Goal: Task Accomplishment & Management: Manage account settings

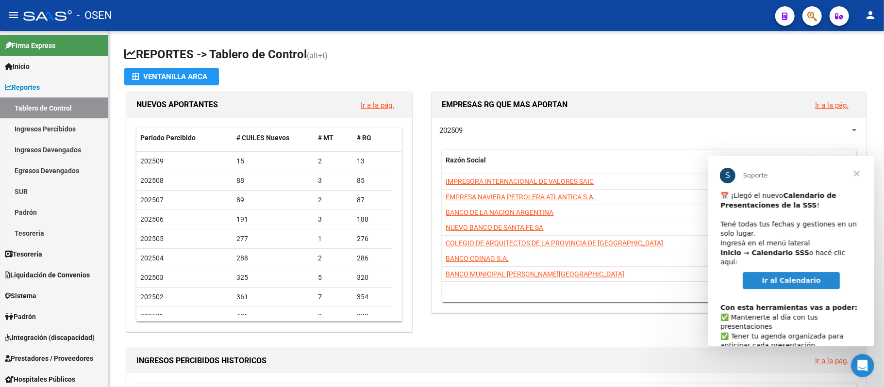
click at [777, 276] on span "Ir al Calendario" at bounding box center [790, 280] width 59 height 8
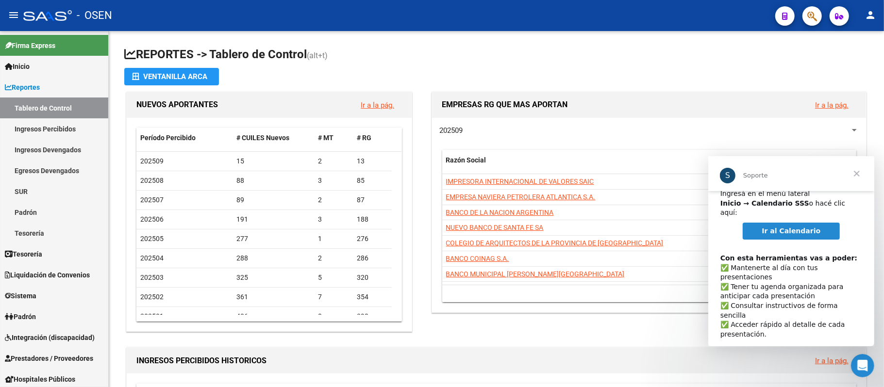
click at [862, 173] on span "Cerrar" at bounding box center [856, 173] width 35 height 35
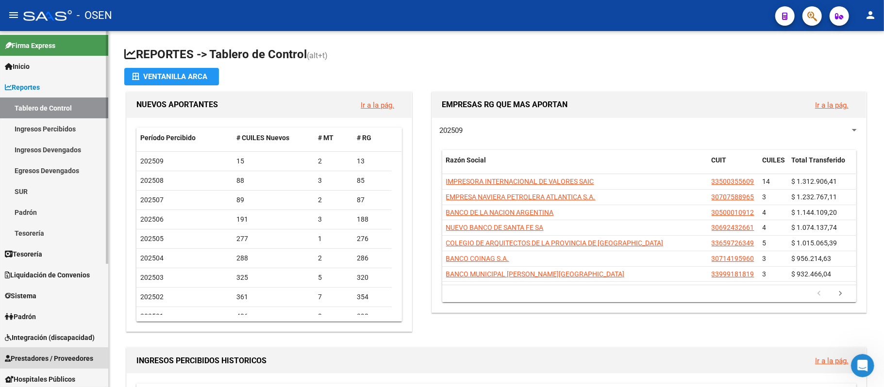
click at [37, 361] on span "Prestadores / Proveedores" at bounding box center [49, 358] width 88 height 11
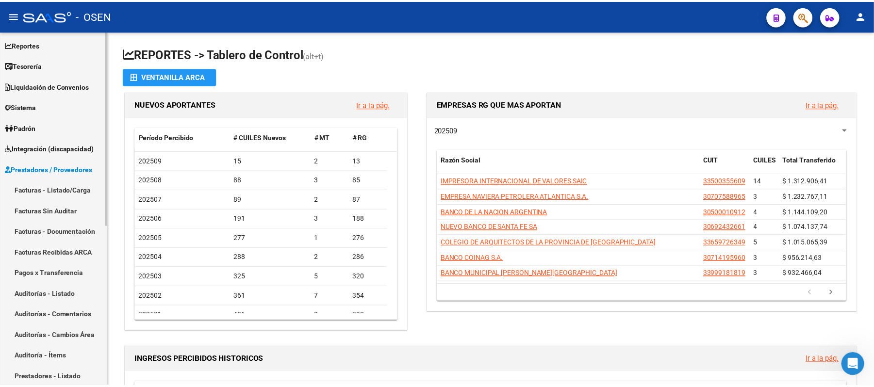
scroll to position [65, 0]
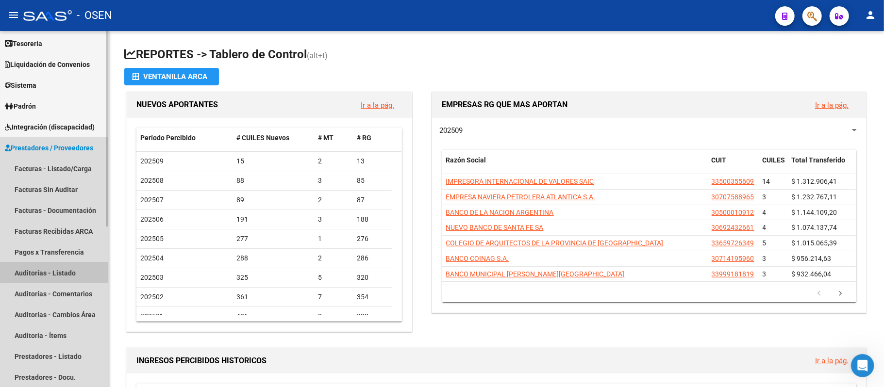
click at [63, 274] on link "Auditorías - Listado" at bounding box center [54, 273] width 108 height 21
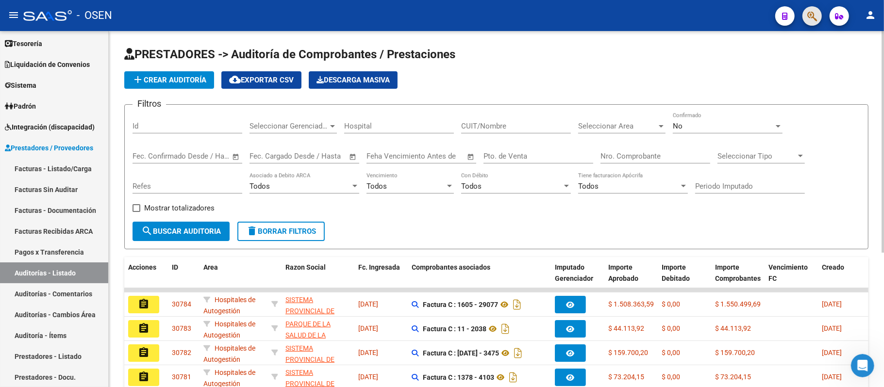
click at [808, 12] on icon "button" at bounding box center [812, 16] width 10 height 11
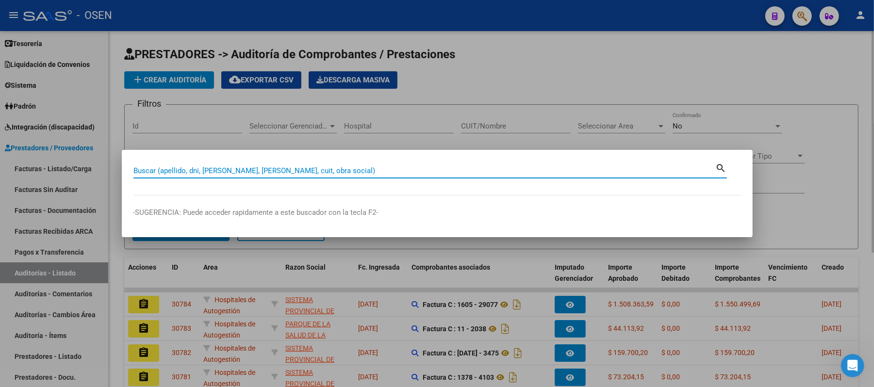
paste input "33777878"
type input "33777878"
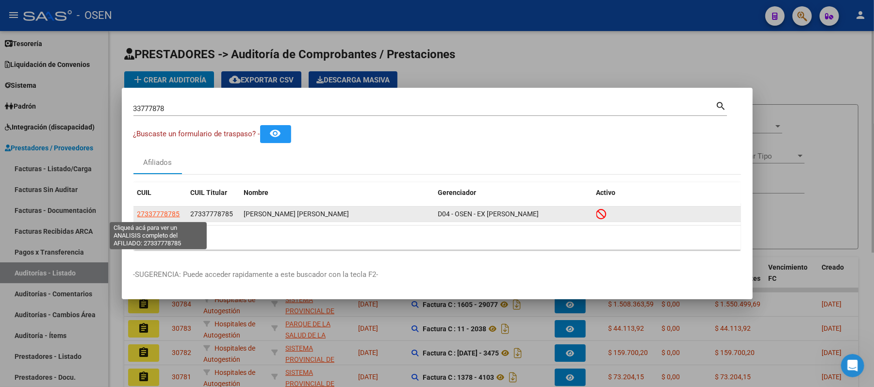
click at [149, 215] on span "27337778785" at bounding box center [158, 214] width 43 height 8
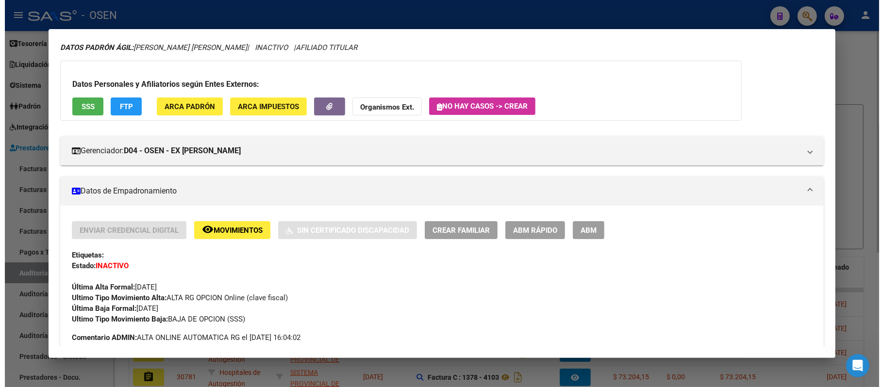
scroll to position [65, 0]
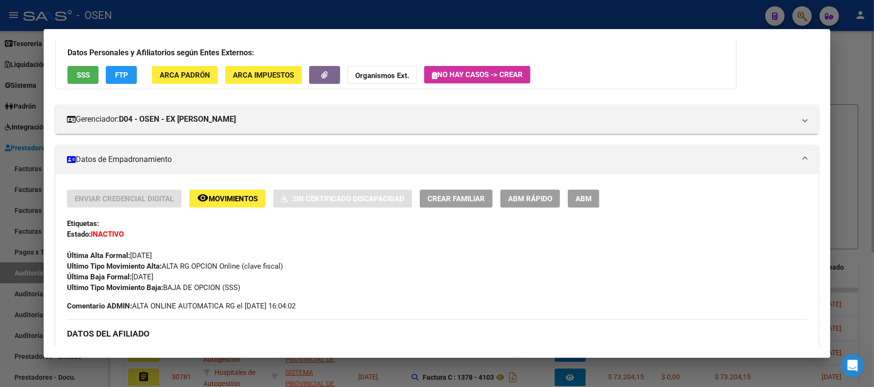
click at [85, 77] on span "SSS" at bounding box center [83, 75] width 13 height 9
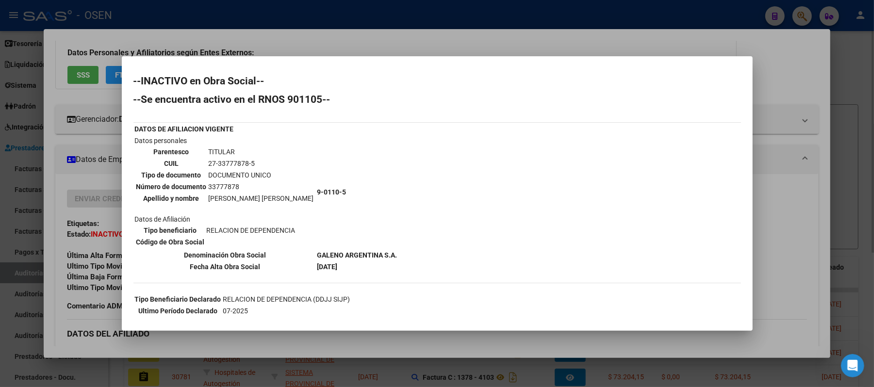
click at [253, 20] on div at bounding box center [437, 193] width 874 height 387
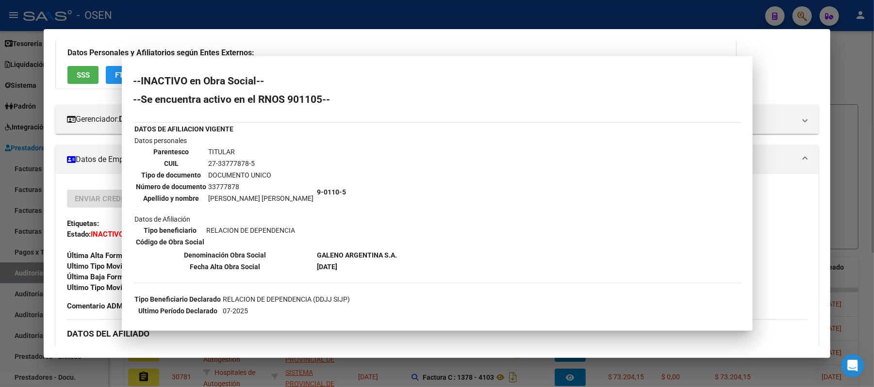
click at [253, 20] on div at bounding box center [437, 193] width 874 height 387
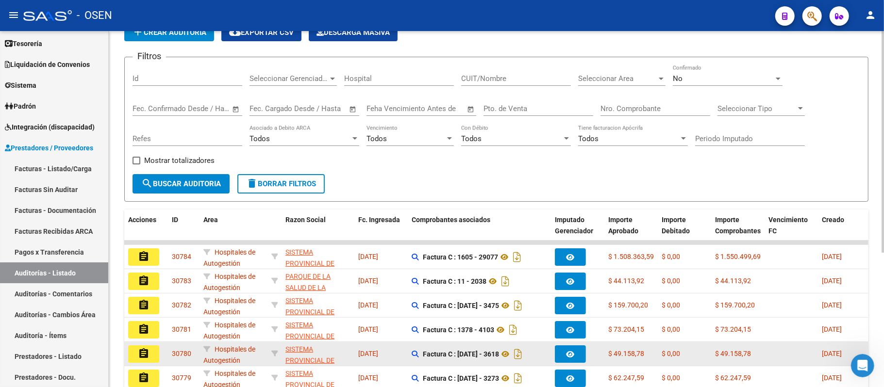
scroll to position [129, 0]
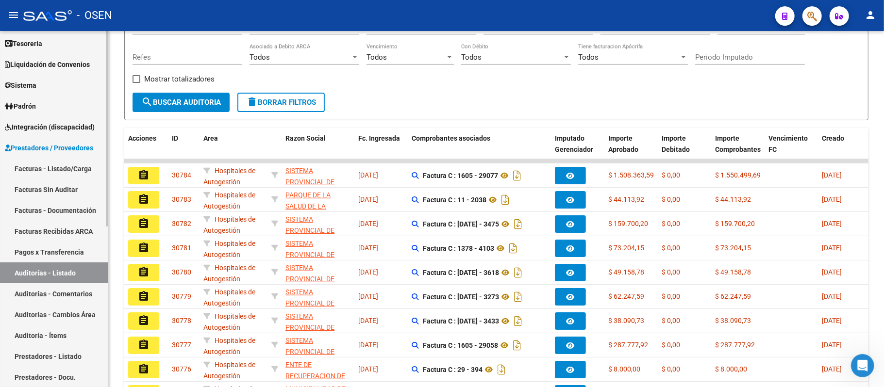
click at [30, 161] on link "Facturas - Listado/Carga" at bounding box center [54, 168] width 108 height 21
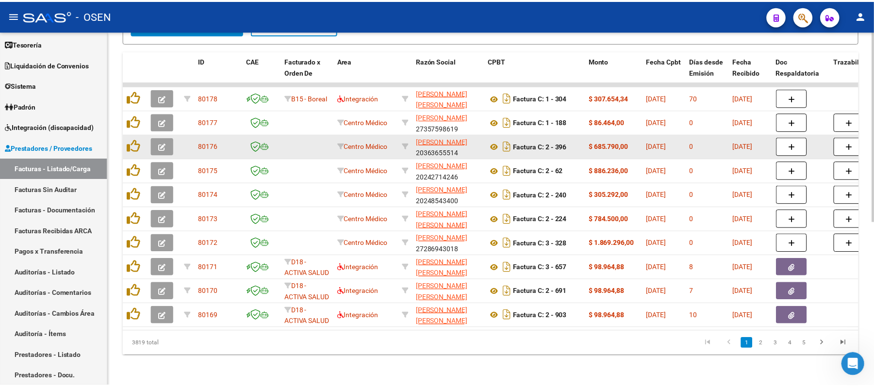
scroll to position [308, 0]
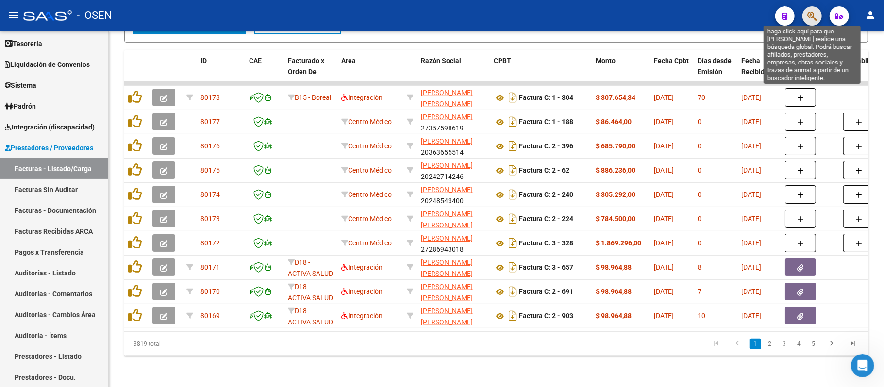
click at [816, 14] on icon "button" at bounding box center [812, 16] width 10 height 11
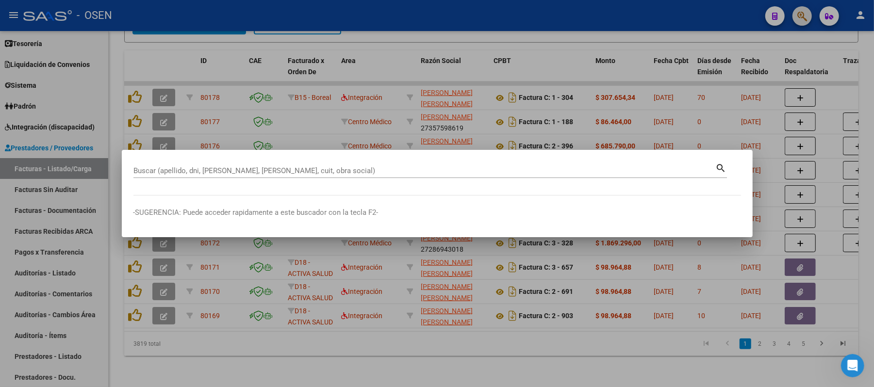
paste input "70146084"
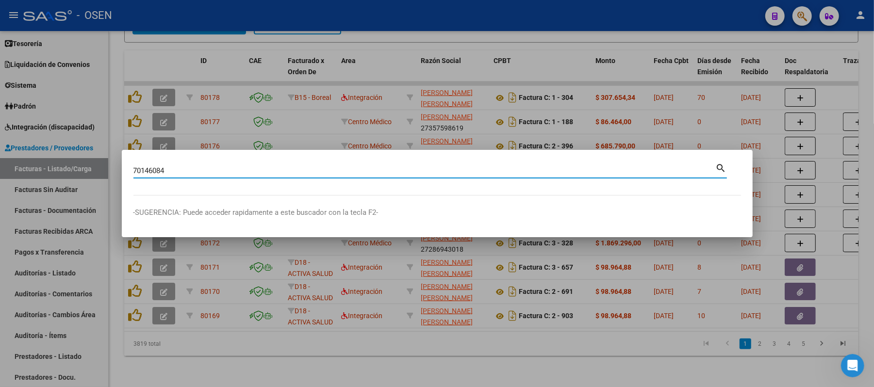
type input "70146084"
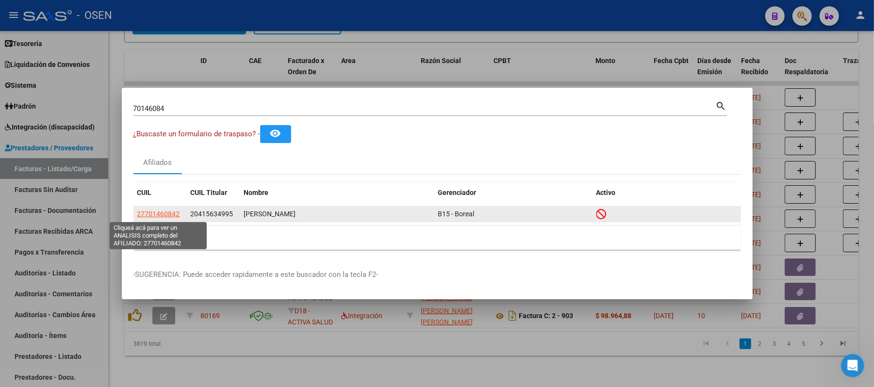
click at [152, 215] on span "27701460842" at bounding box center [158, 214] width 43 height 8
type textarea "27701460842"
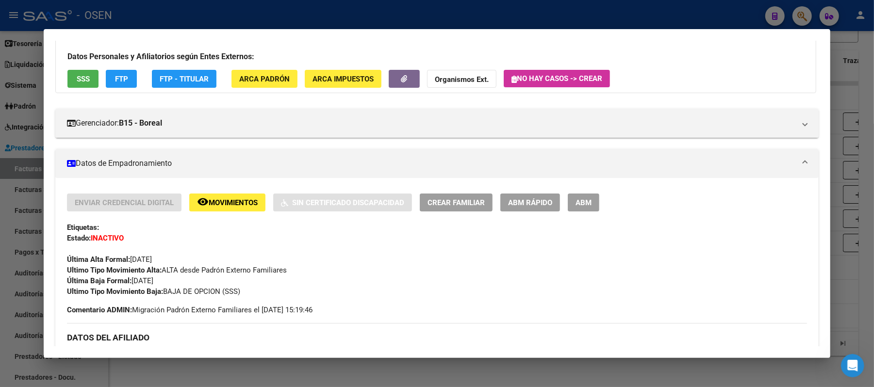
scroll to position [0, 0]
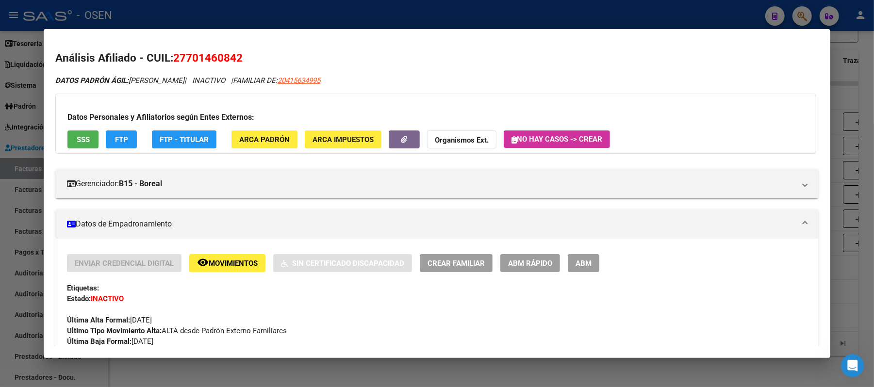
click at [87, 141] on button "SSS" at bounding box center [82, 140] width 31 height 18
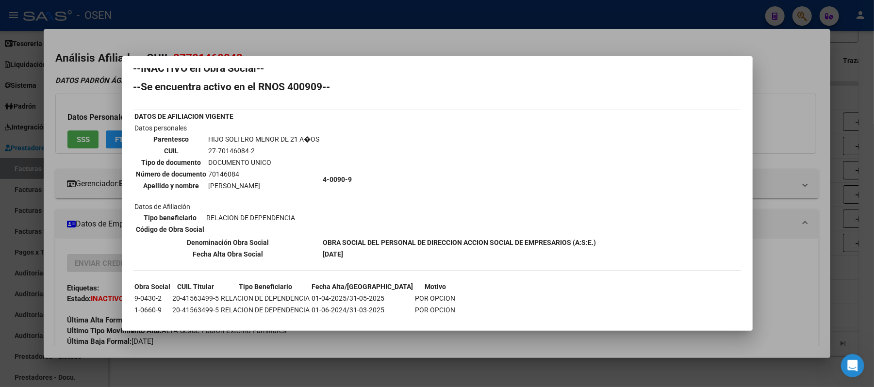
scroll to position [24, 0]
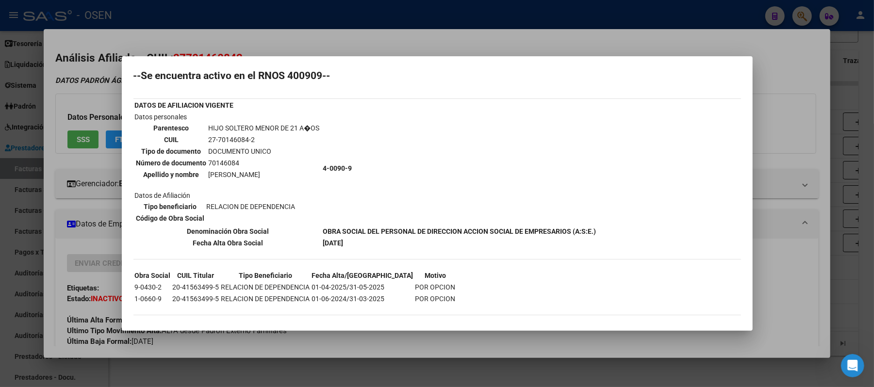
click at [562, 30] on div at bounding box center [437, 193] width 874 height 387
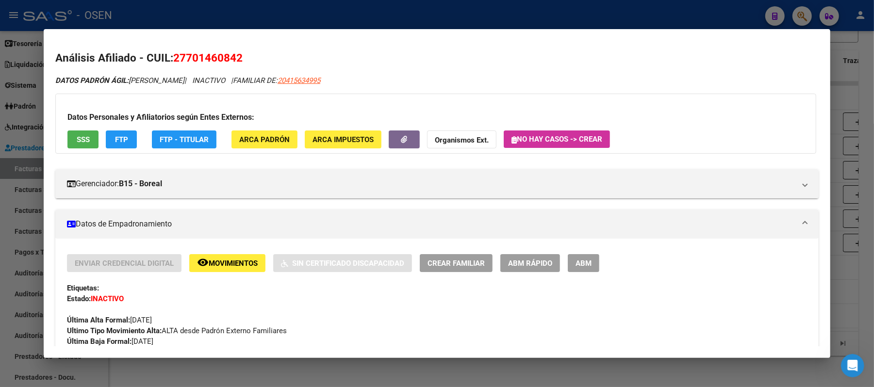
click at [550, 10] on div at bounding box center [437, 193] width 874 height 387
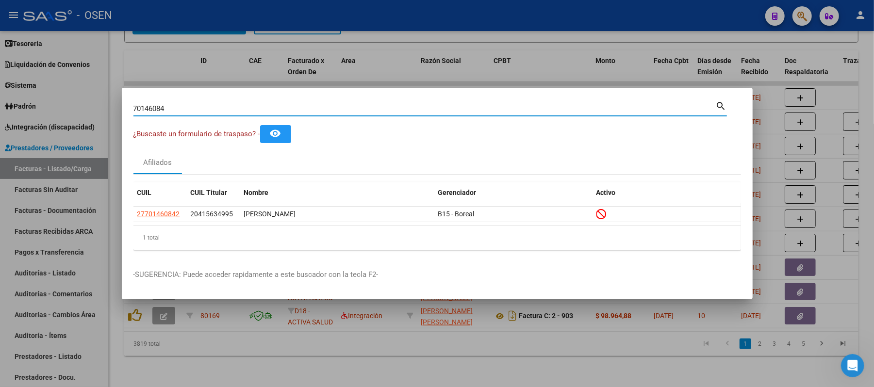
drag, startPoint x: 222, startPoint y: 111, endPoint x: 0, endPoint y: 13, distance: 243.1
click at [0, 20] on div "70146084 Buscar (apellido, dni, cuil, nro traspaso, cuit, obra social) search ¿…" at bounding box center [437, 193] width 874 height 387
paste input "29664105"
type input "29664105"
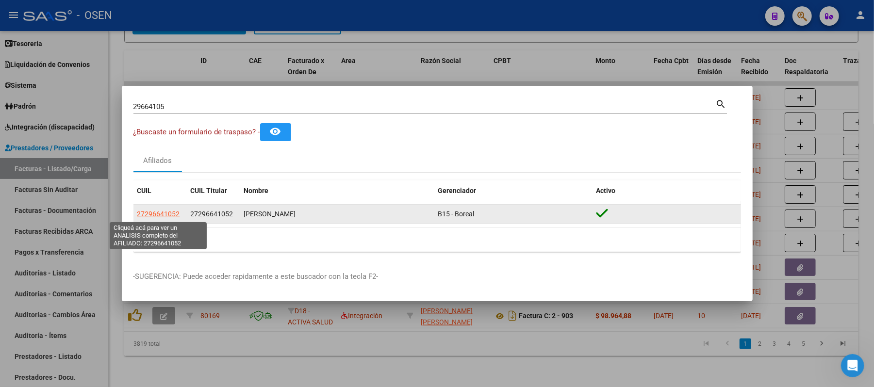
click at [156, 210] on span "27296641052" at bounding box center [158, 214] width 43 height 8
type textarea "27296641052"
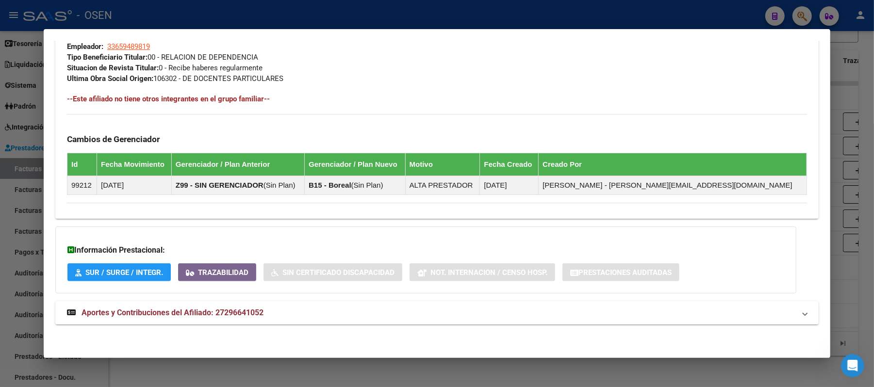
scroll to position [504, 0]
click at [540, 317] on mat-panel-title "Aportes y Contribuciones del Afiliado: 27296641052" at bounding box center [431, 313] width 728 height 12
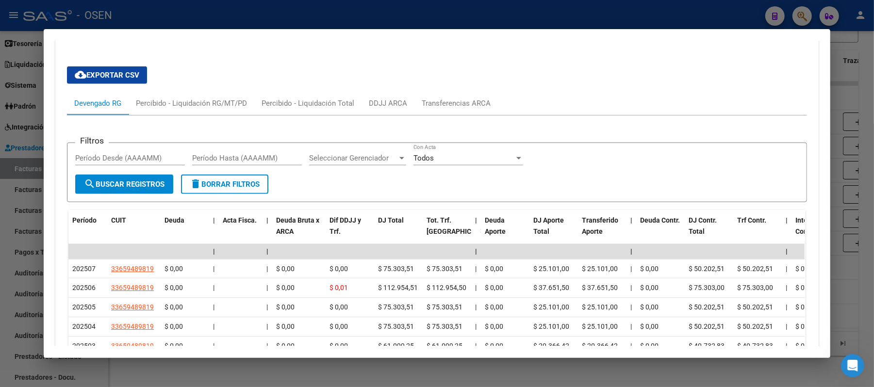
scroll to position [747, 0]
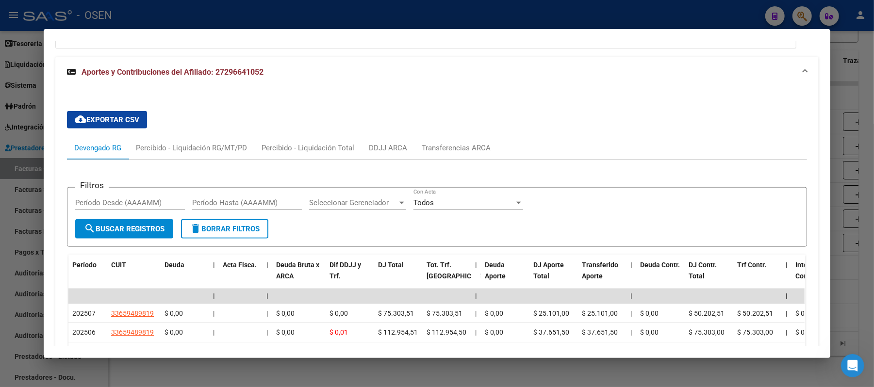
click at [727, 18] on div at bounding box center [437, 193] width 874 height 387
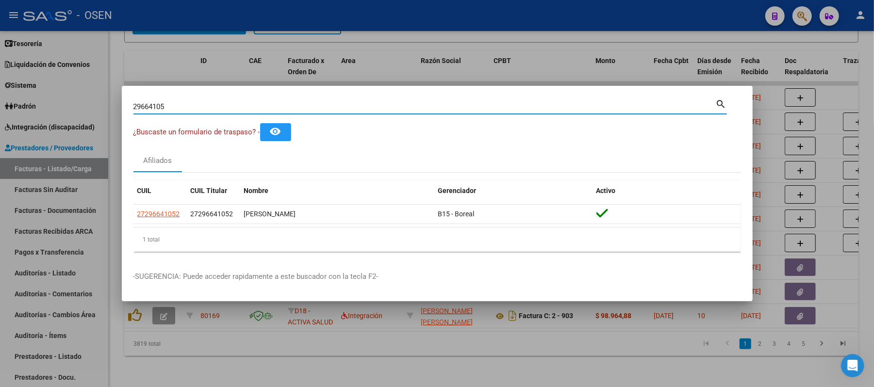
drag, startPoint x: 420, startPoint y: 107, endPoint x: 0, endPoint y: 28, distance: 427.8
click at [0, 99] on div "29664105 Buscar (apellido, dni, cuil, nro traspaso, cuit, obra social) search ¿…" at bounding box center [437, 193] width 874 height 387
type input "31607613"
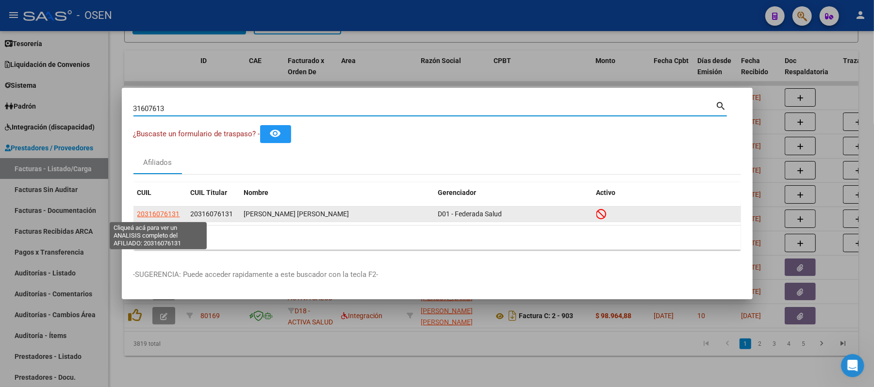
click at [159, 209] on app-link-go-to "20316076131" at bounding box center [158, 214] width 43 height 11
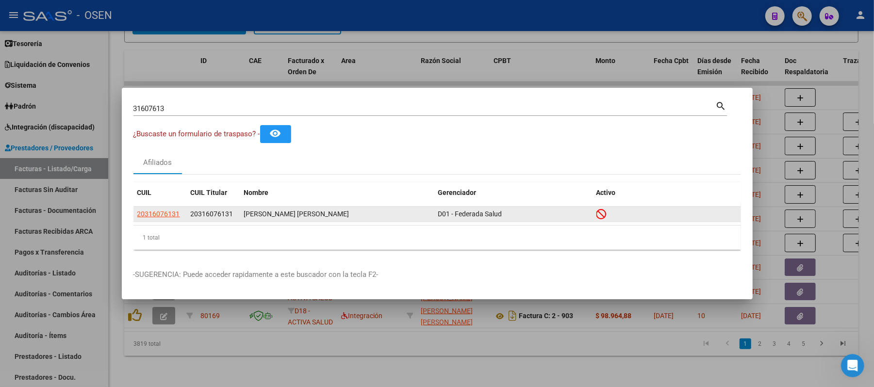
click at [159, 214] on span "20316076131" at bounding box center [158, 214] width 43 height 8
type textarea "20316076131"
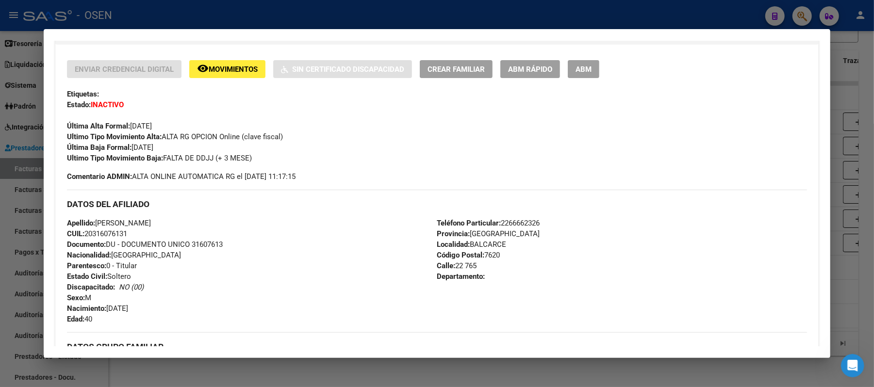
scroll to position [0, 0]
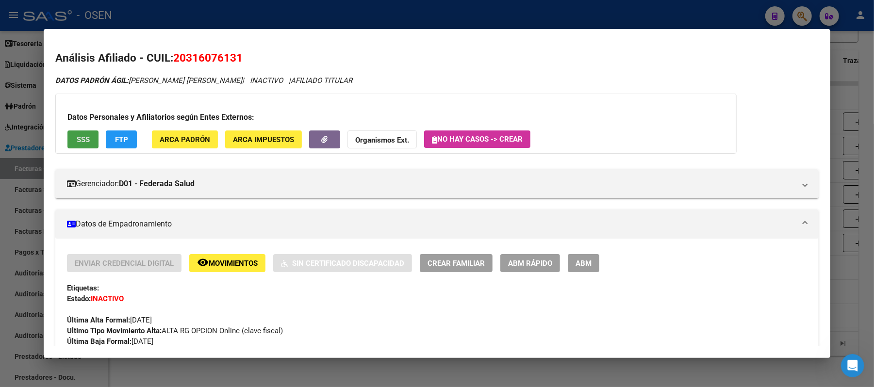
click at [79, 131] on button "SSS" at bounding box center [82, 140] width 31 height 18
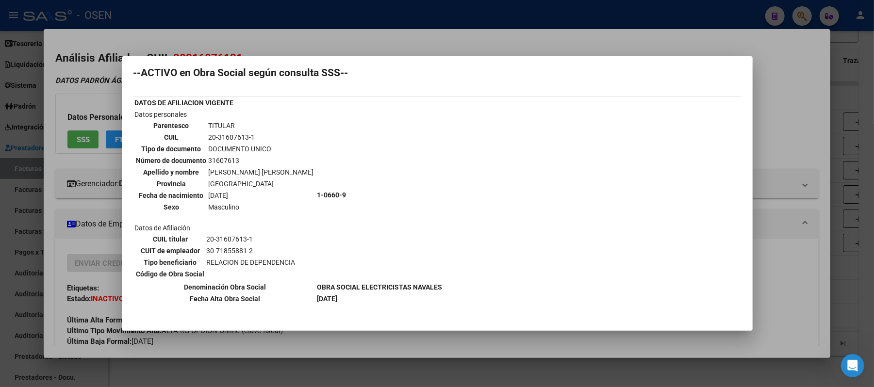
scroll to position [2, 0]
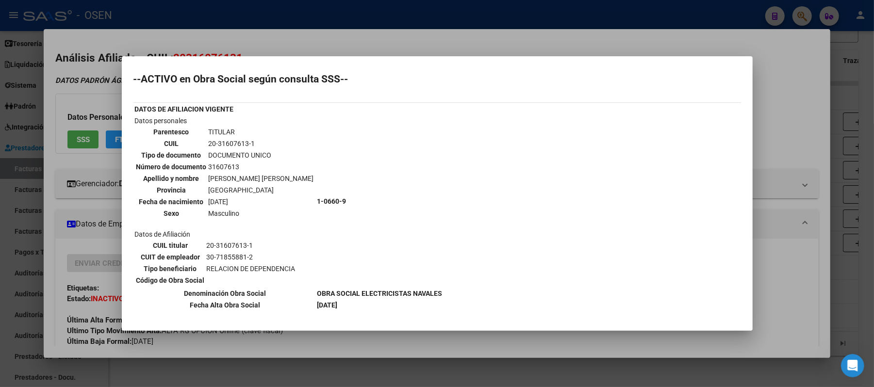
click at [309, 33] on div at bounding box center [437, 193] width 874 height 387
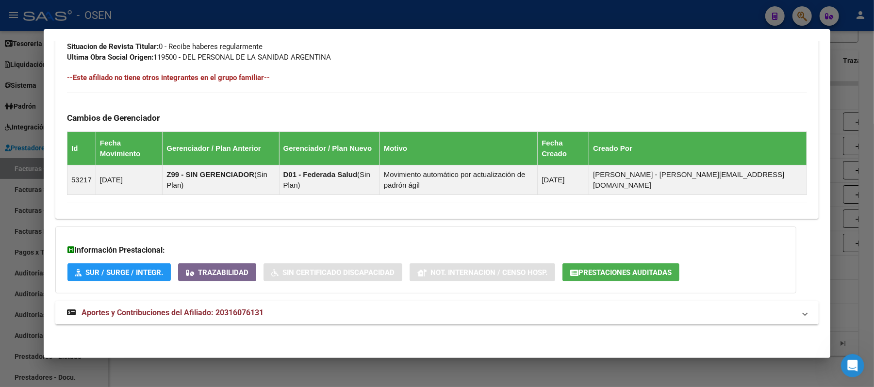
click at [420, 315] on mat-panel-title "Aportes y Contribuciones del Afiliado: 20316076131" at bounding box center [431, 313] width 728 height 12
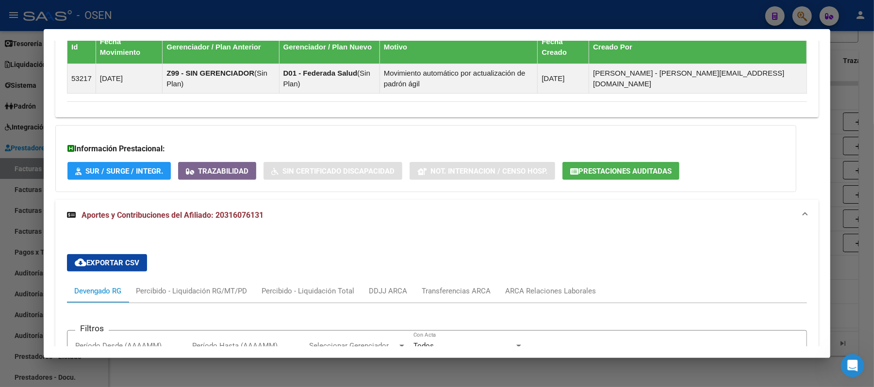
scroll to position [841, 0]
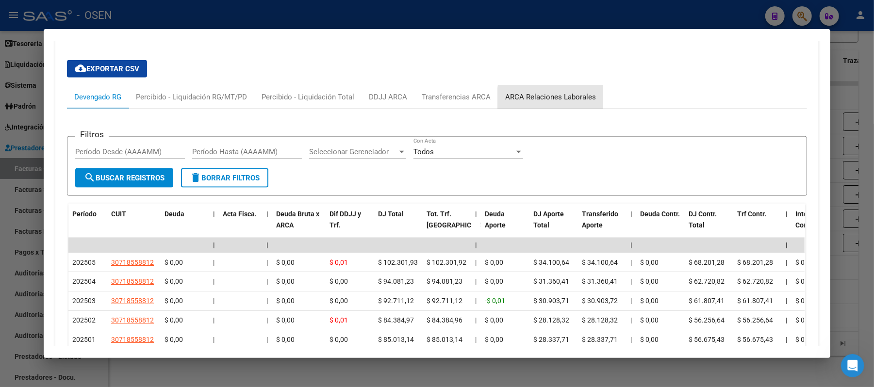
click at [571, 101] on div "ARCA Relaciones Laborales" at bounding box center [550, 97] width 91 height 11
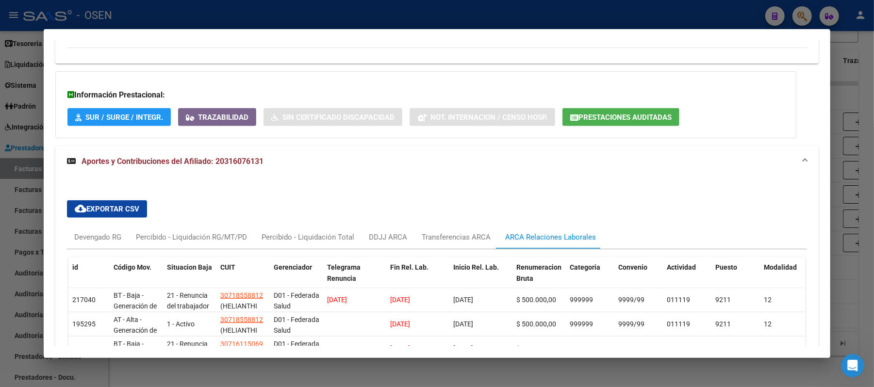
scroll to position [748, 0]
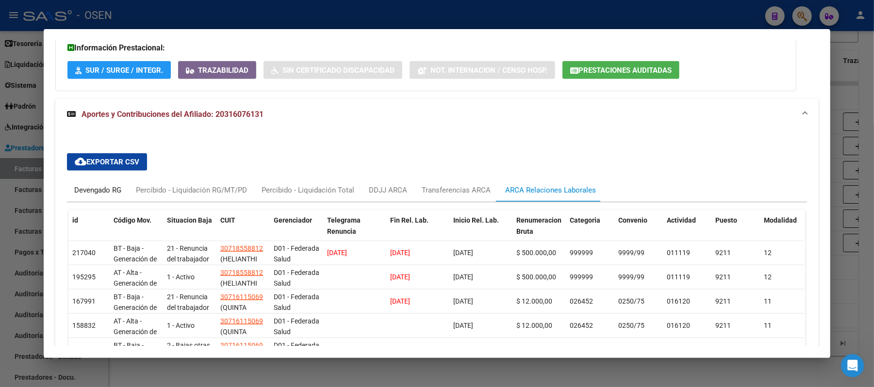
click at [110, 182] on div "Devengado RG" at bounding box center [98, 190] width 62 height 23
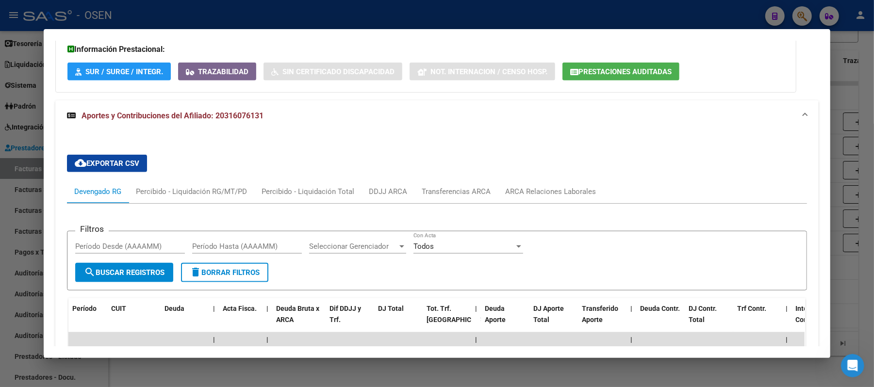
scroll to position [812, 0]
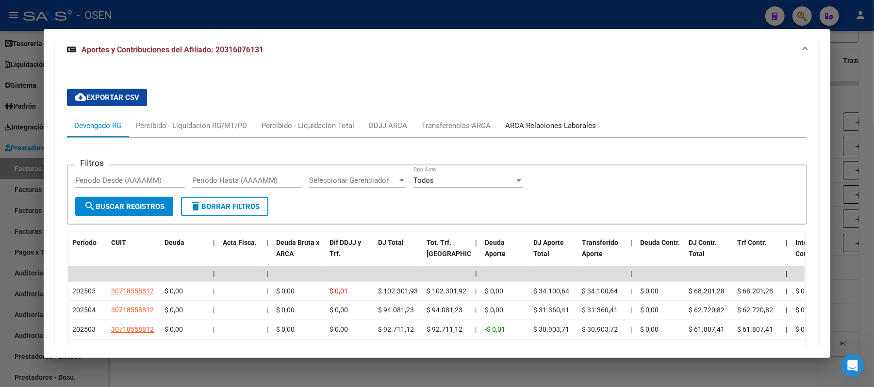
click at [559, 115] on div "ARCA Relaciones Laborales" at bounding box center [550, 125] width 105 height 23
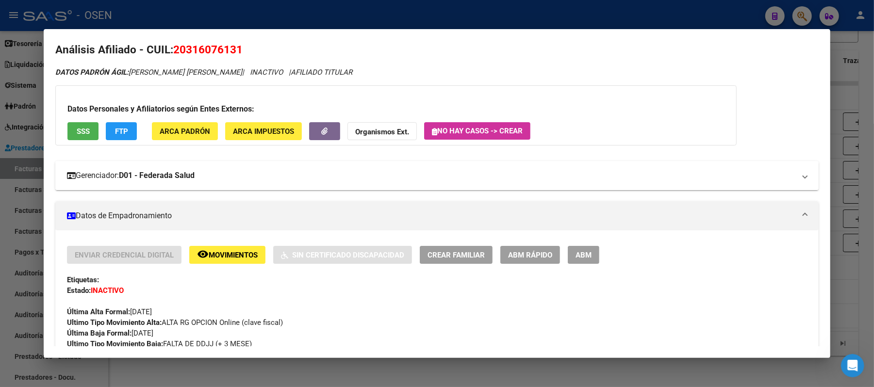
scroll to position [0, 0]
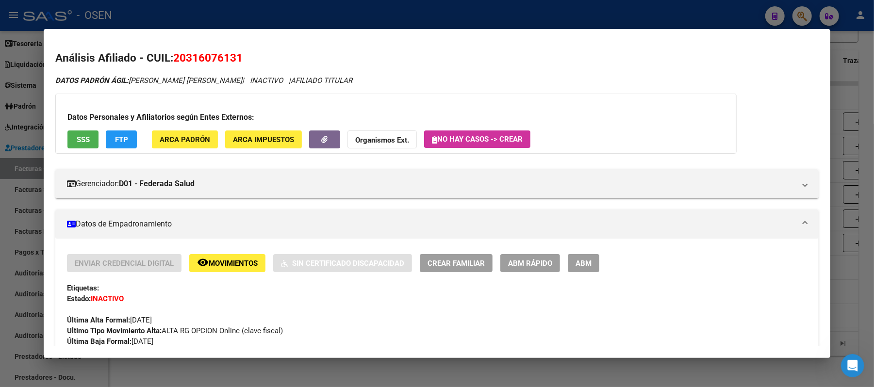
click at [523, 265] on span "ABM Rápido" at bounding box center [530, 263] width 44 height 9
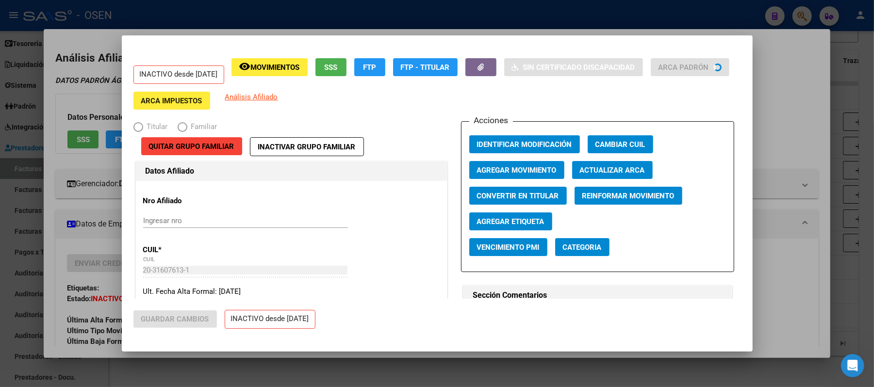
radio input "true"
type input "30-71855881-2"
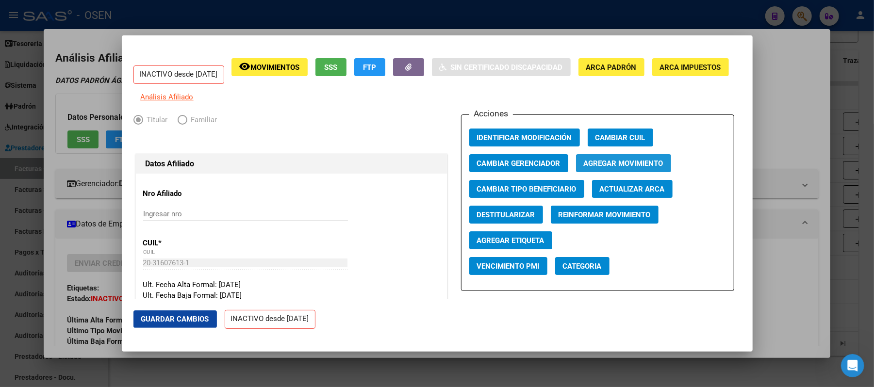
click at [614, 172] on button "Agregar Movimiento" at bounding box center [623, 163] width 95 height 18
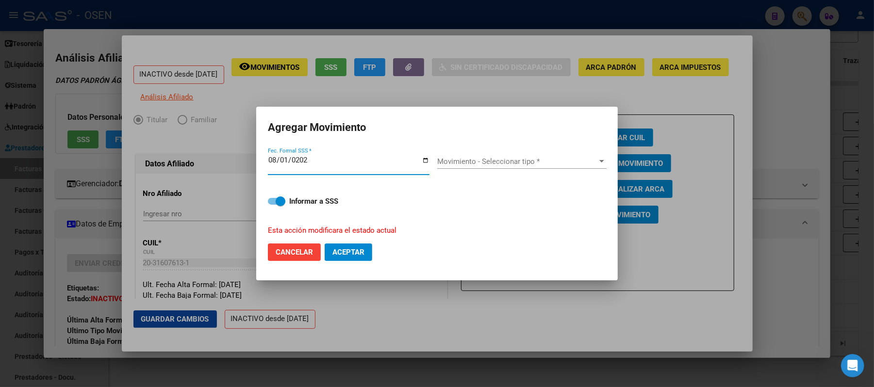
type input "2025-08-01"
click at [549, 162] on span "Movimiento - Seleccionar tipo *" at bounding box center [517, 161] width 161 height 9
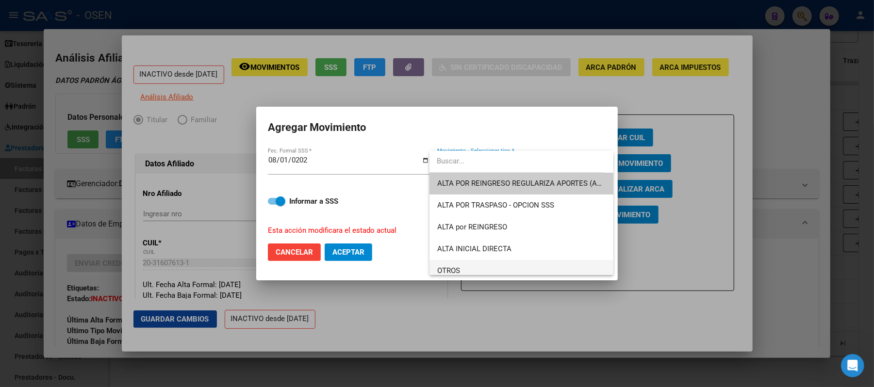
click at [480, 270] on span "OTROS" at bounding box center [521, 271] width 168 height 22
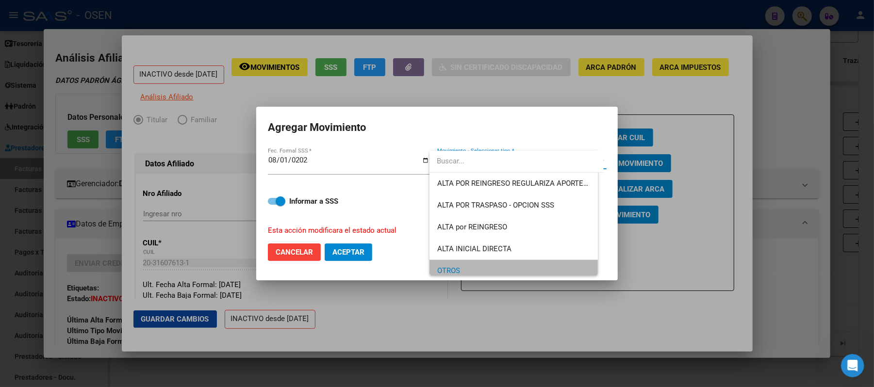
scroll to position [7, 0]
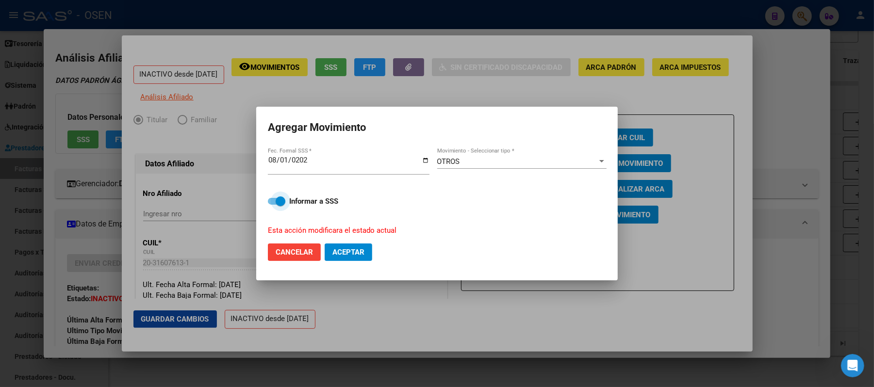
click at [282, 206] on span at bounding box center [281, 202] width 10 height 10
click at [273, 205] on input "Informar a SSS" at bounding box center [272, 205] width 0 height 0
checkbox input "false"
click at [347, 261] on mat-dialog-actions "Cancelar Aceptar" at bounding box center [437, 252] width 338 height 33
click at [351, 258] on button "Aceptar" at bounding box center [349, 252] width 48 height 17
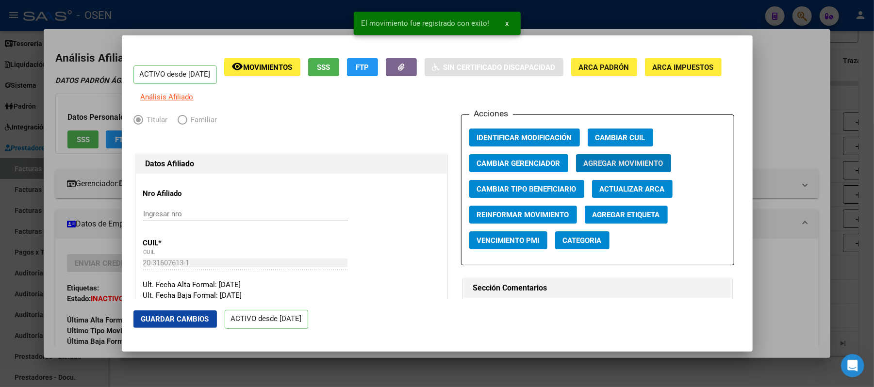
click at [607, 168] on span "Agregar Movimiento" at bounding box center [624, 163] width 80 height 9
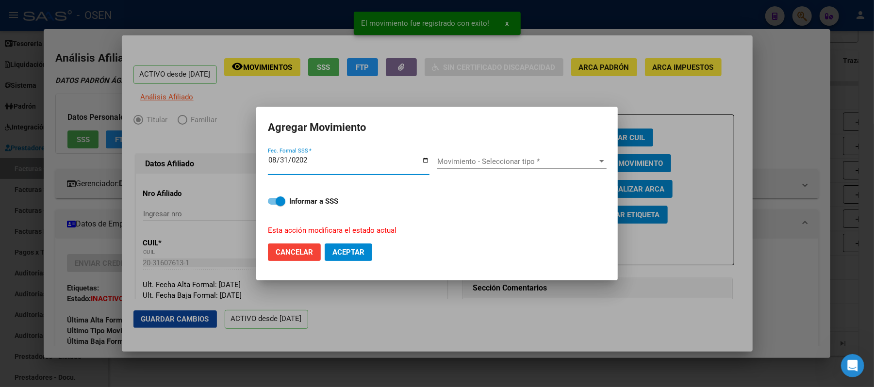
type input "2025-08-31"
click at [511, 147] on div "Movimiento - Seleccionar tipo * Movimiento - Seleccionar tipo *" at bounding box center [521, 165] width 169 height 37
click at [509, 157] on span "Movimiento - Seleccionar tipo *" at bounding box center [517, 161] width 161 height 9
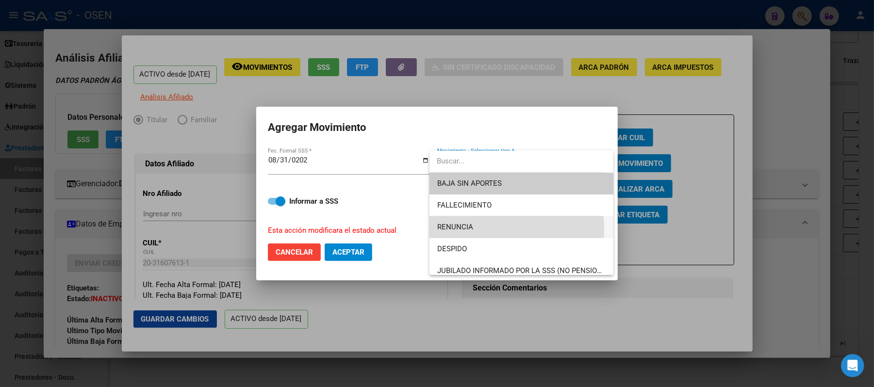
click at [474, 230] on span "RENUNCIA" at bounding box center [521, 227] width 168 height 22
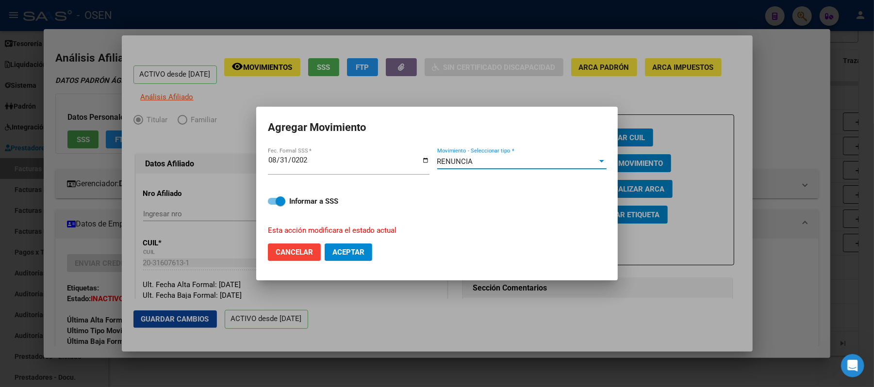
click at [348, 255] on span "Aceptar" at bounding box center [348, 252] width 32 height 9
checkbox input "false"
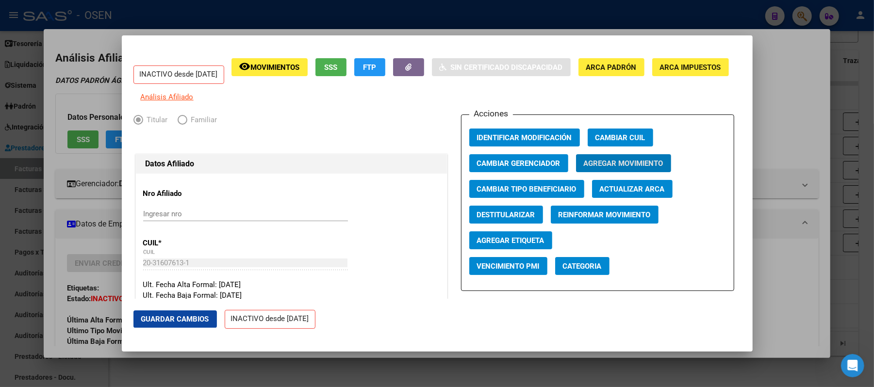
click at [752, 26] on div at bounding box center [437, 193] width 874 height 387
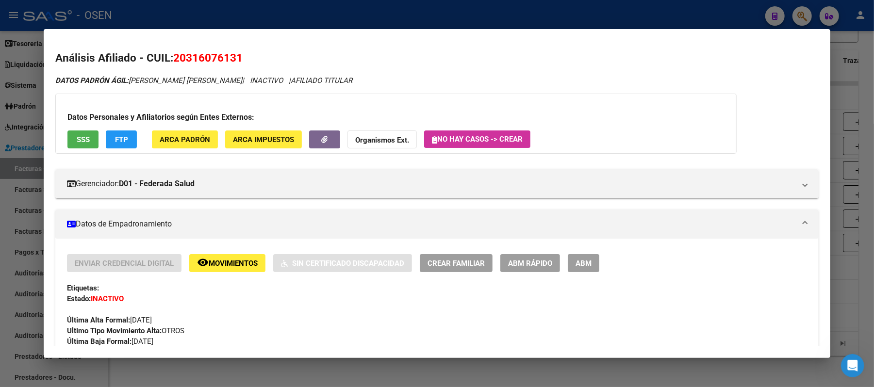
click at [670, 16] on div at bounding box center [437, 193] width 874 height 387
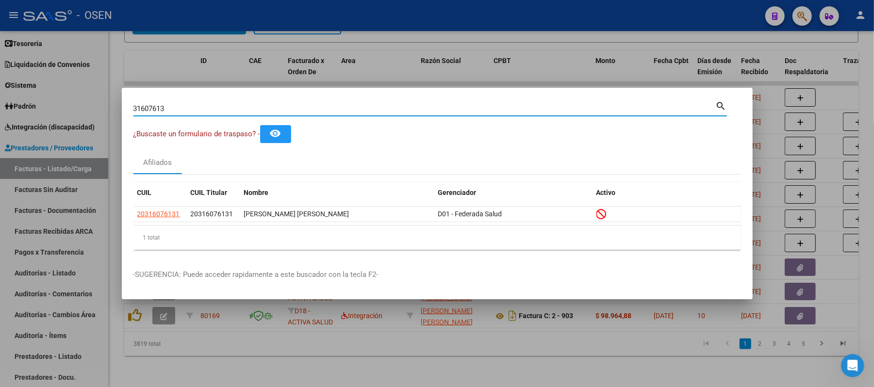
drag, startPoint x: 375, startPoint y: 112, endPoint x: 0, endPoint y: 100, distance: 375.3
click at [0, 100] on div "31607613 Buscar (apellido, dni, cuil, nro traspaso, cuit, obra social) search ¿…" at bounding box center [437, 193] width 874 height 387
paste input "42347466"
type input "42347466"
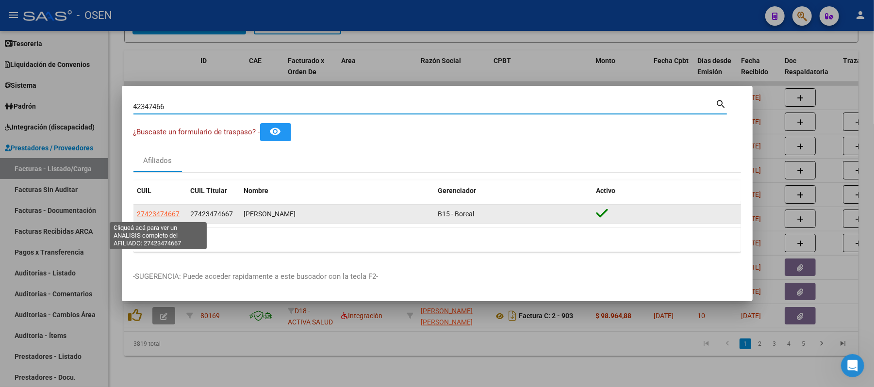
click at [160, 214] on span "27423474667" at bounding box center [158, 214] width 43 height 8
type textarea "27423474667"
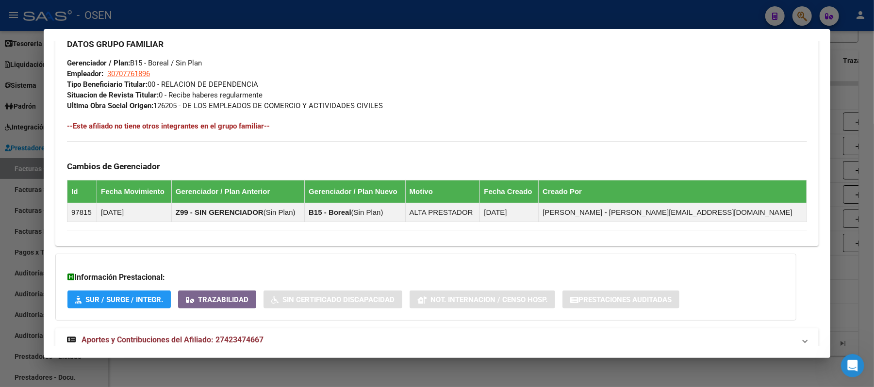
scroll to position [504, 0]
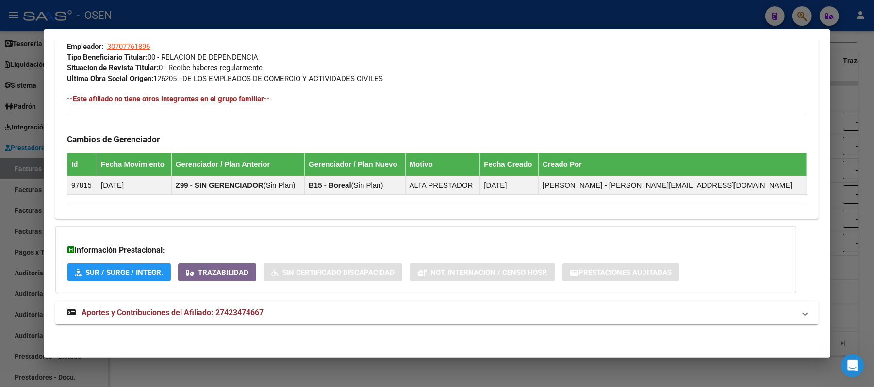
click at [360, 313] on mat-panel-title "Aportes y Contribuciones del Afiliado: 27423474667" at bounding box center [431, 313] width 728 height 12
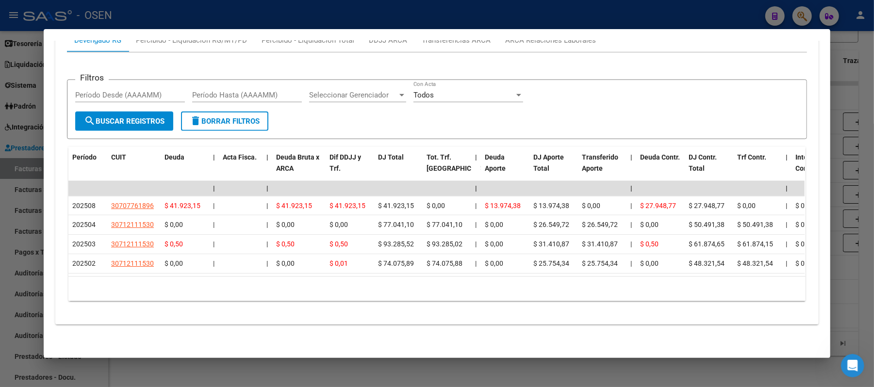
scroll to position [608, 0]
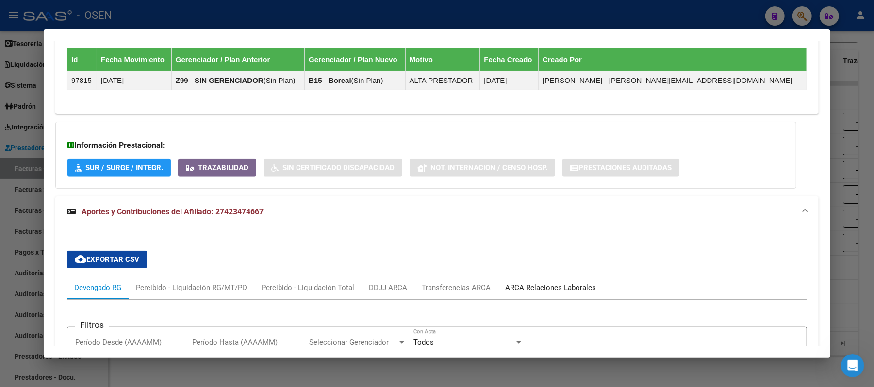
click at [560, 282] on div "ARCA Relaciones Laborales" at bounding box center [550, 287] width 105 height 23
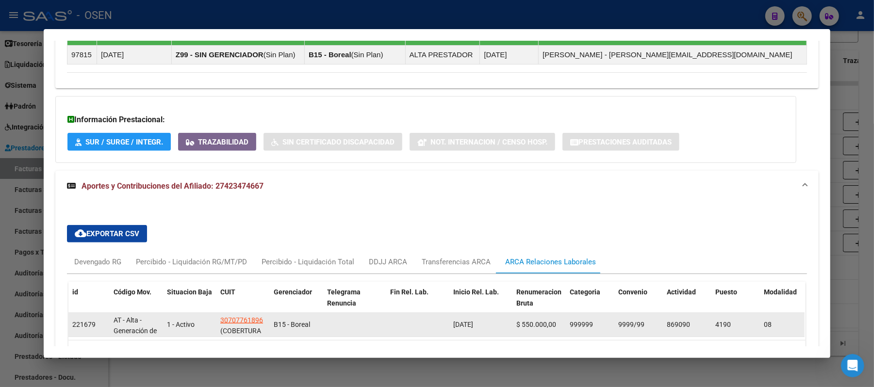
scroll to position [708, 0]
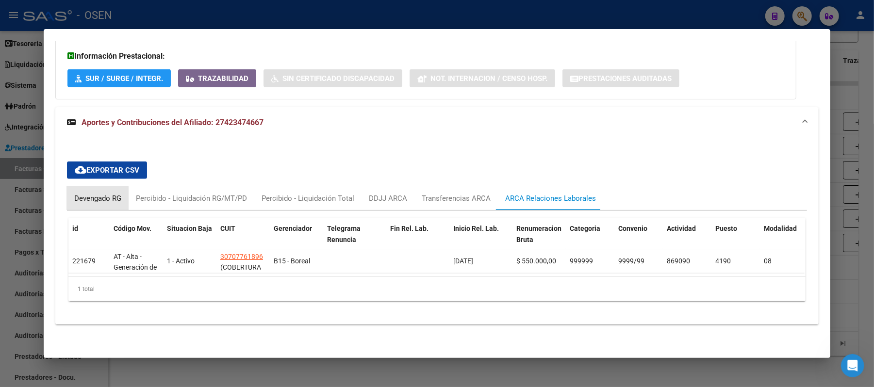
click at [87, 194] on div "Devengado RG" at bounding box center [97, 198] width 47 height 11
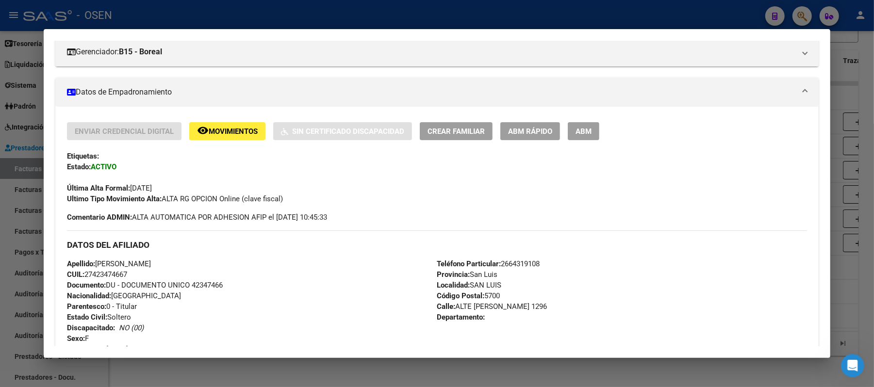
scroll to position [125, 0]
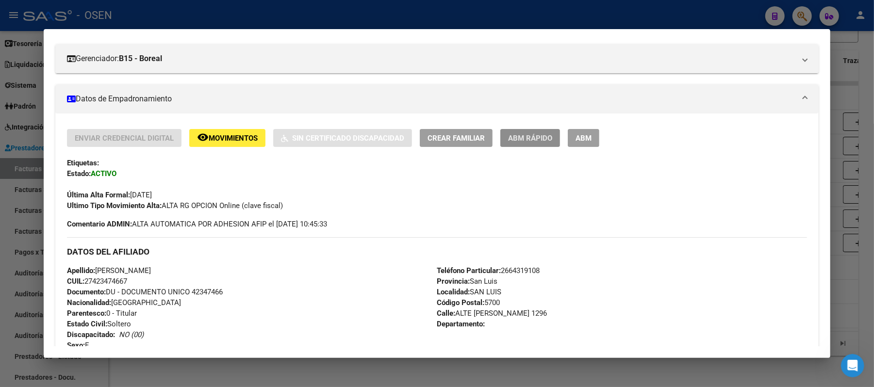
click at [537, 136] on span "ABM Rápido" at bounding box center [530, 138] width 44 height 9
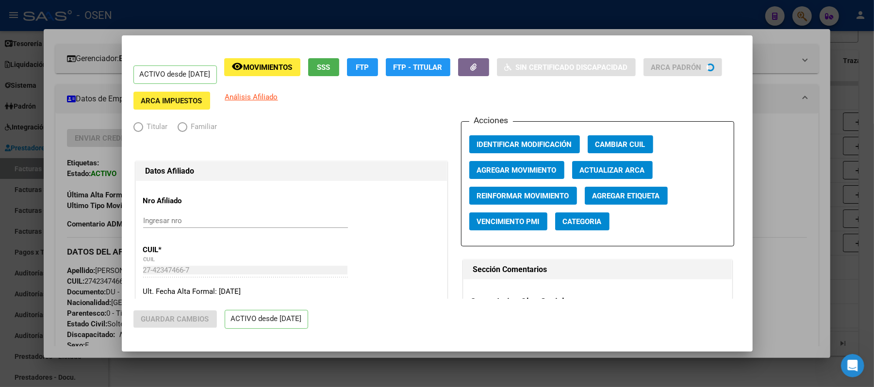
radio input "true"
type input "30-70776189-6"
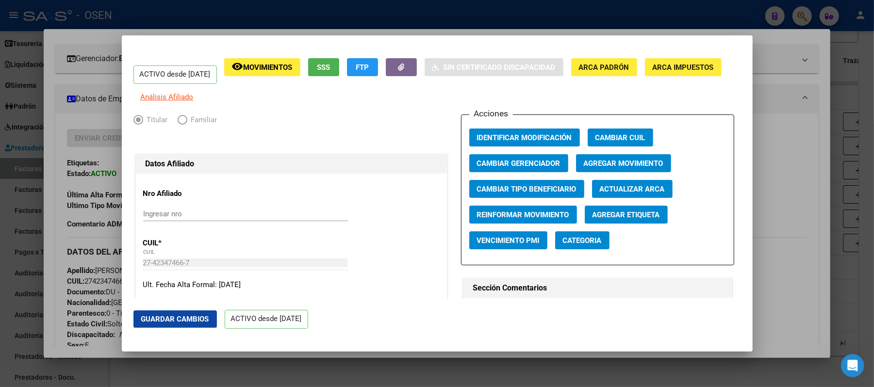
click at [628, 168] on span "Agregar Movimiento" at bounding box center [624, 163] width 80 height 9
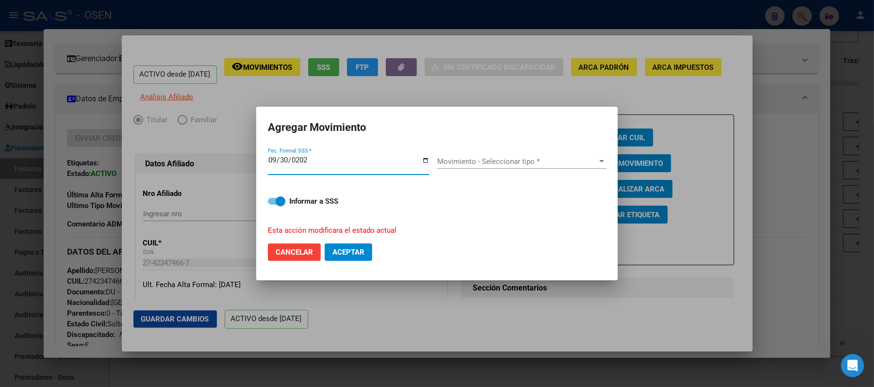
type input "2025-09-30"
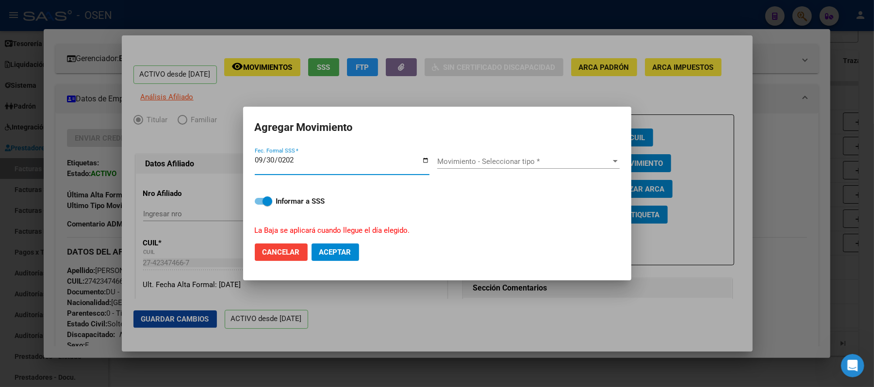
click at [255, 159] on input "2025-09-30" at bounding box center [342, 164] width 175 height 16
click at [499, 165] on span "Movimiento - Seleccionar tipo *" at bounding box center [524, 161] width 174 height 9
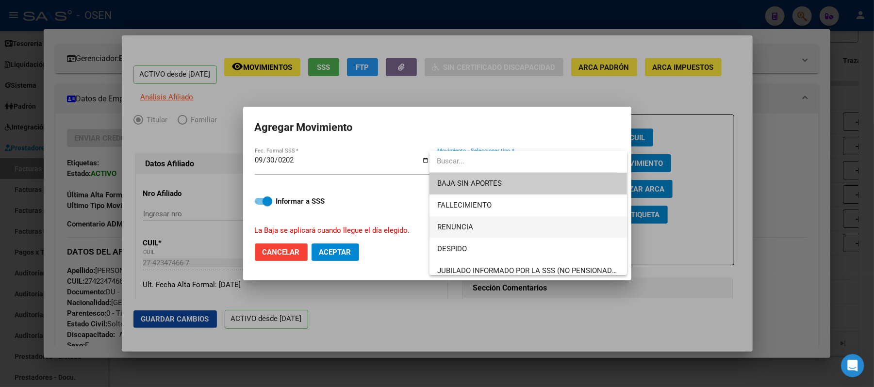
click at [501, 230] on span "RENUNCIA" at bounding box center [528, 227] width 182 height 22
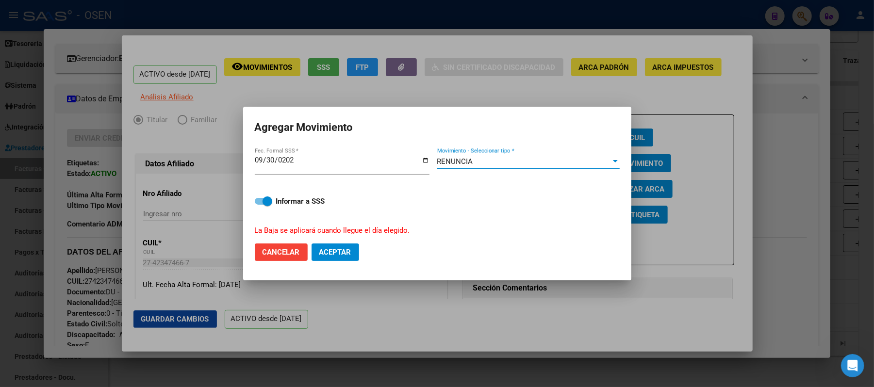
click at [332, 253] on span "Aceptar" at bounding box center [335, 252] width 32 height 9
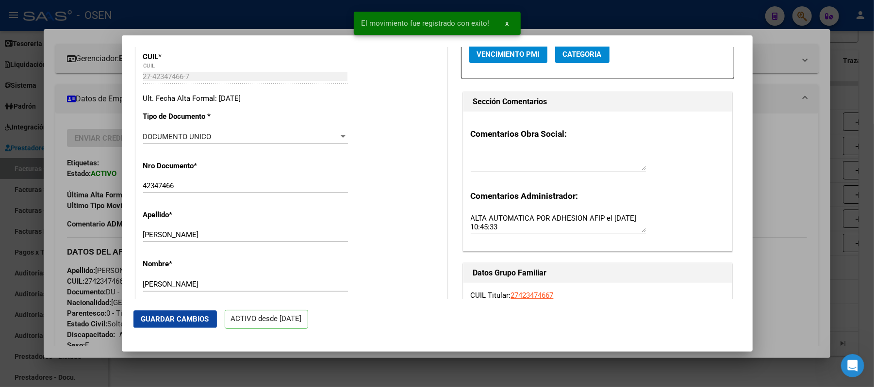
scroll to position [194, 0]
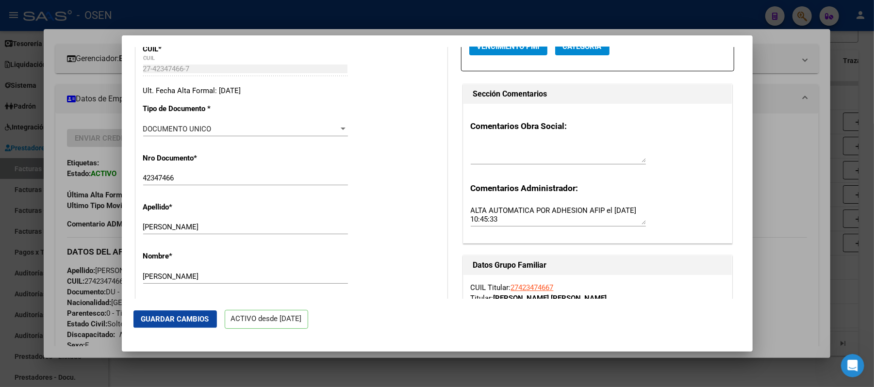
click at [636, 16] on div at bounding box center [437, 193] width 874 height 387
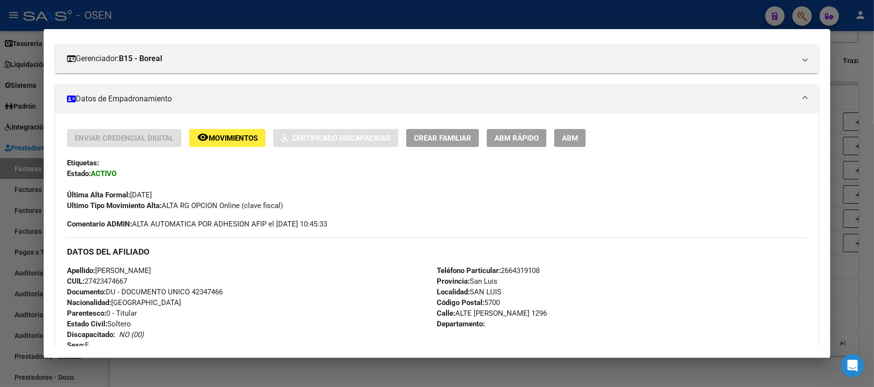
click at [348, 28] on div at bounding box center [437, 193] width 874 height 387
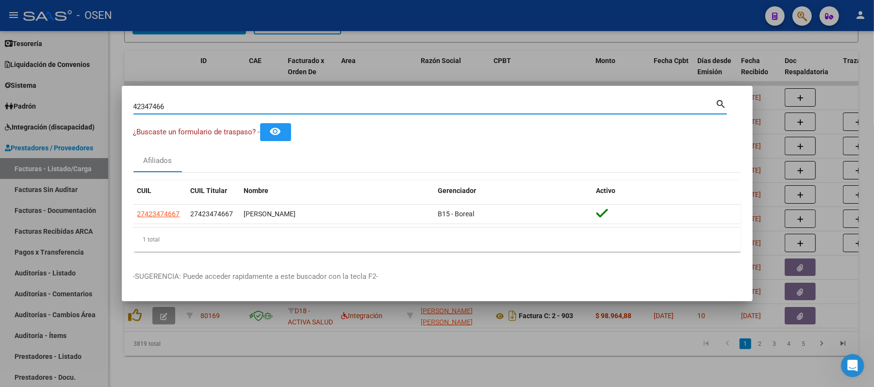
drag, startPoint x: 222, startPoint y: 103, endPoint x: 0, endPoint y: 50, distance: 228.6
click at [0, 77] on div "42347466 Buscar (apellido, dni, cuil, nro traspaso, cuit, obra social) search ¿…" at bounding box center [437, 193] width 874 height 387
paste input "31.345.542"
click at [144, 105] on input "31.345542" at bounding box center [424, 106] width 582 height 9
type input "31345542"
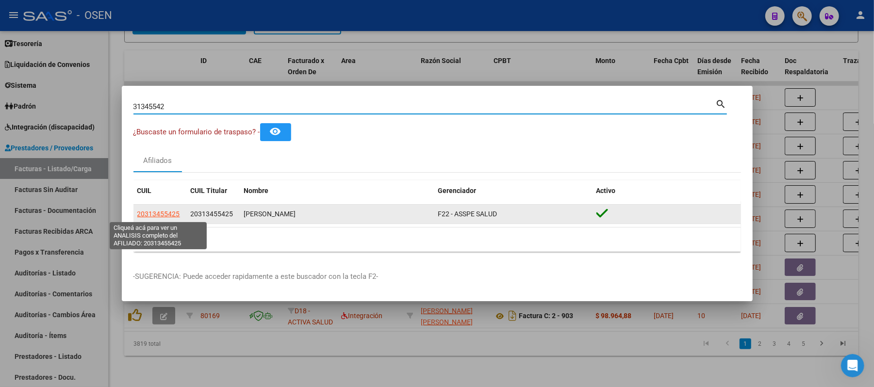
click at [164, 215] on span "20313455425" at bounding box center [158, 214] width 43 height 8
type textarea "20313455425"
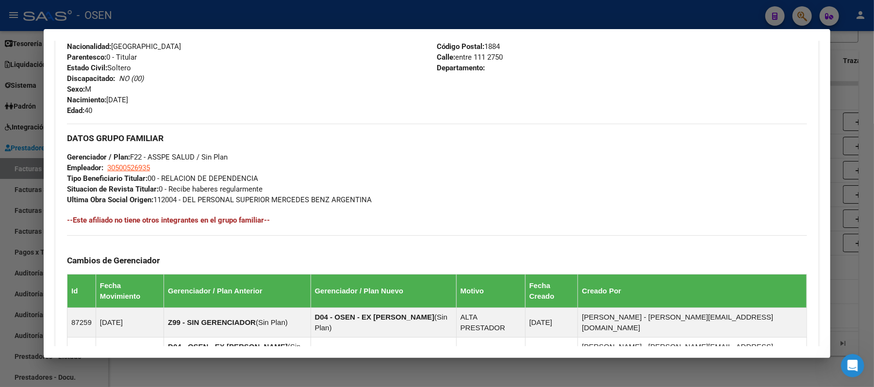
scroll to position [523, 0]
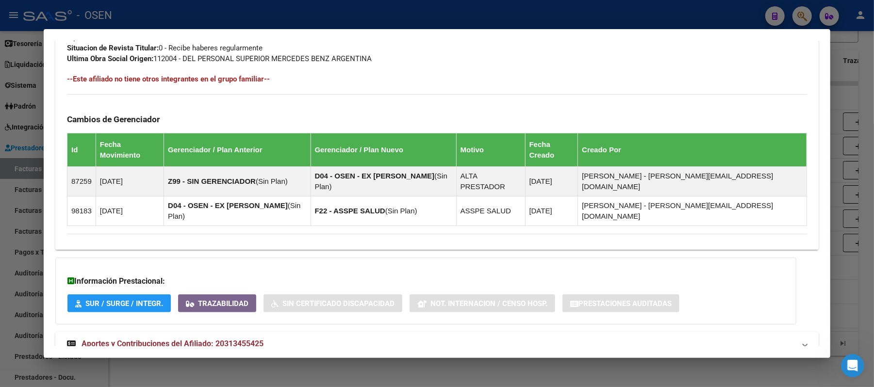
click at [486, 338] on mat-panel-title "Aportes y Contribuciones del Afiliado: 20313455425" at bounding box center [431, 344] width 728 height 12
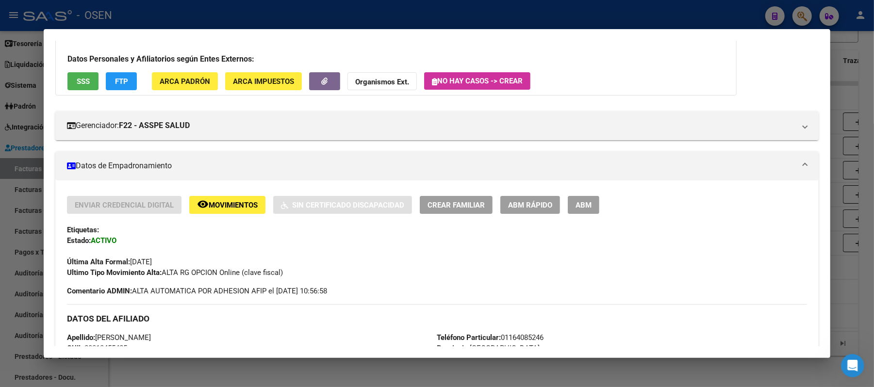
scroll to position [0, 0]
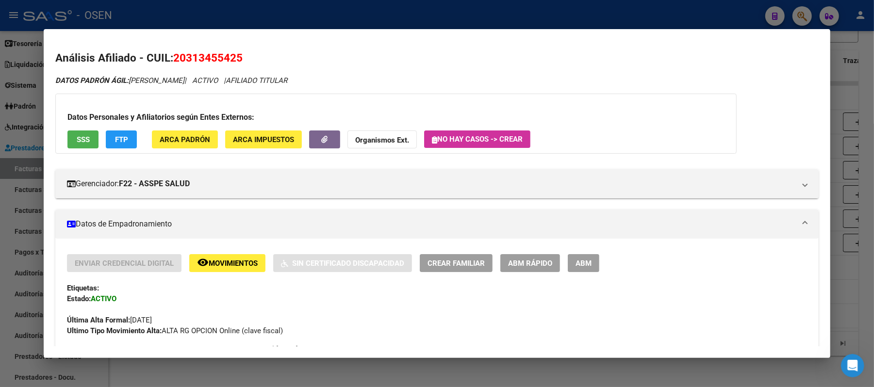
drag, startPoint x: 650, startPoint y: 22, endPoint x: 400, endPoint y: 88, distance: 258.9
click at [649, 22] on div at bounding box center [437, 193] width 874 height 387
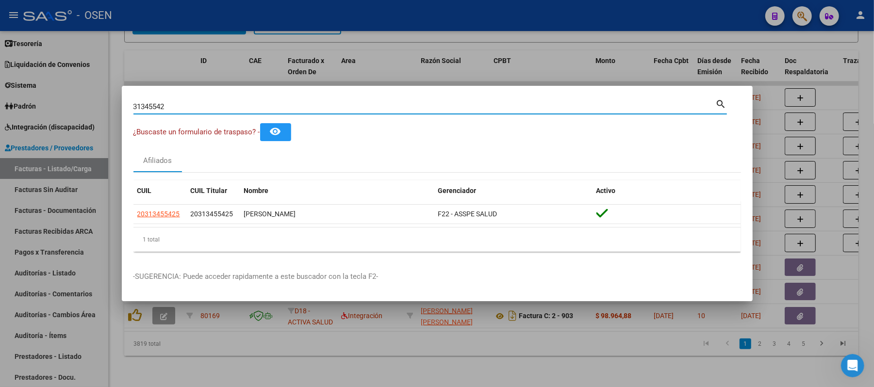
drag, startPoint x: 270, startPoint y: 106, endPoint x: 0, endPoint y: 57, distance: 274.7
click at [0, 59] on div "31345542 Buscar (apellido, dni, cuil, nro traspaso, cuit, obra social) search ¿…" at bounding box center [437, 193] width 874 height 387
paste input "0530190"
type input "30530190"
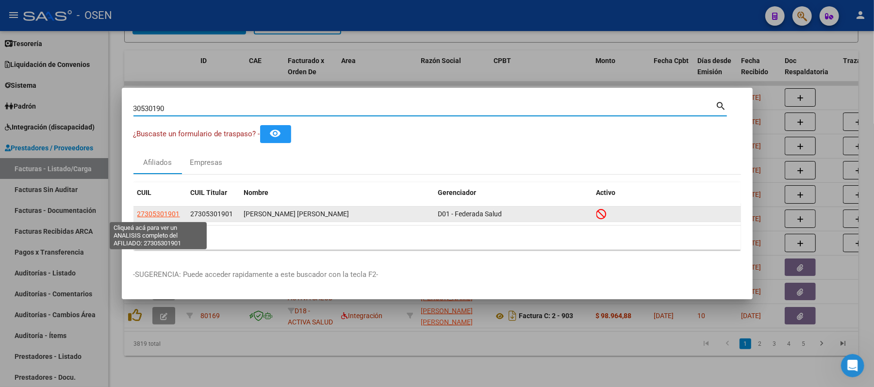
click at [153, 216] on span "27305301901" at bounding box center [158, 214] width 43 height 8
type textarea "27305301901"
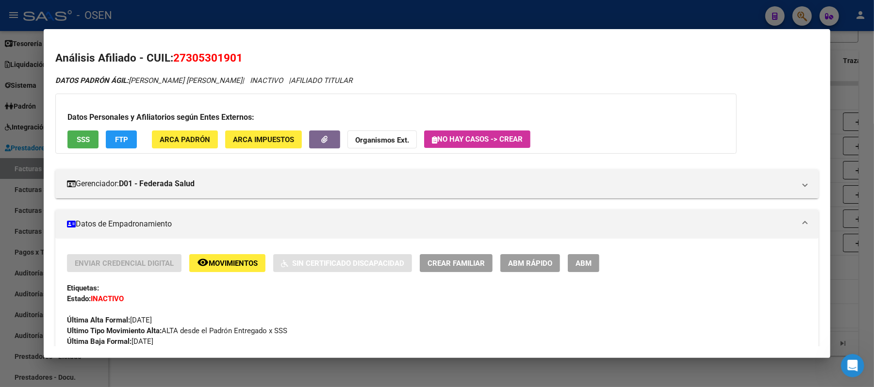
click at [77, 138] on span "SSS" at bounding box center [83, 139] width 13 height 9
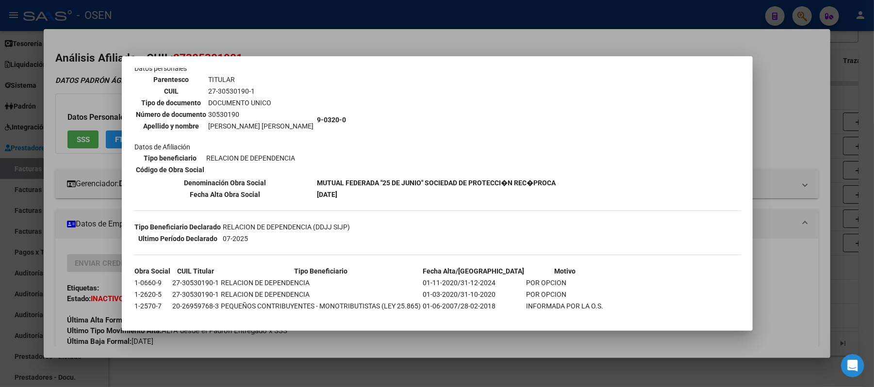
scroll to position [79, 0]
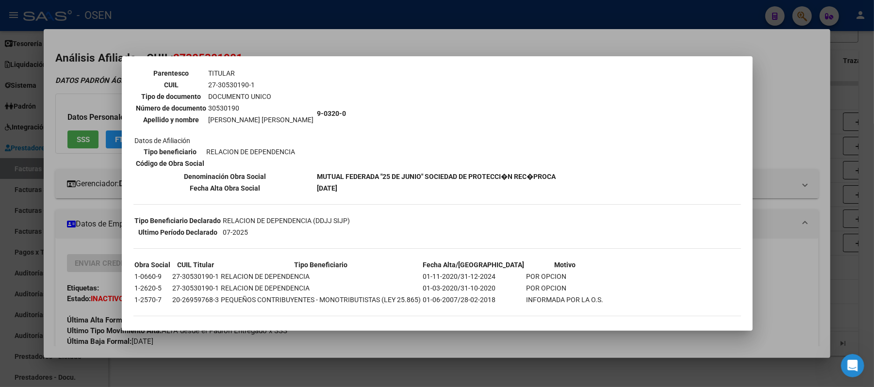
click at [518, 15] on div at bounding box center [437, 193] width 874 height 387
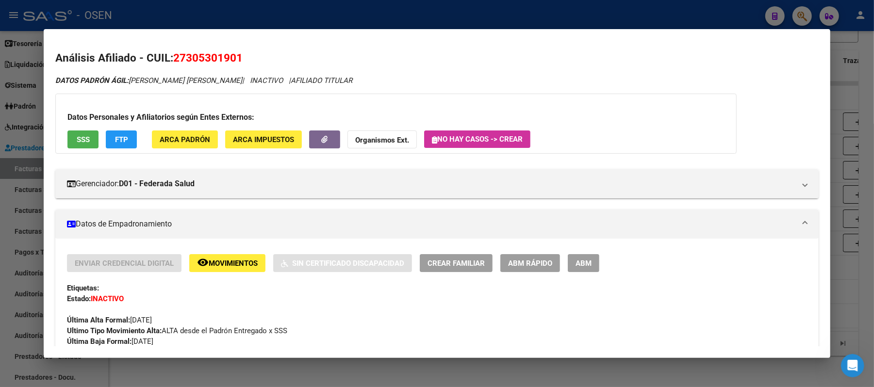
click at [520, 25] on div at bounding box center [437, 193] width 874 height 387
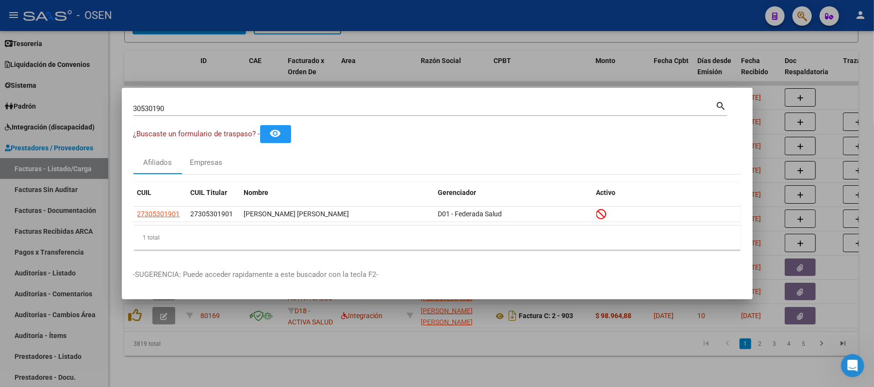
drag, startPoint x: 330, startPoint y: 103, endPoint x: 0, endPoint y: 17, distance: 341.1
click at [0, 17] on div "30530190 Buscar (apellido, dni, cuil, nro traspaso, cuit, obra social) search ¿…" at bounding box center [437, 193] width 874 height 387
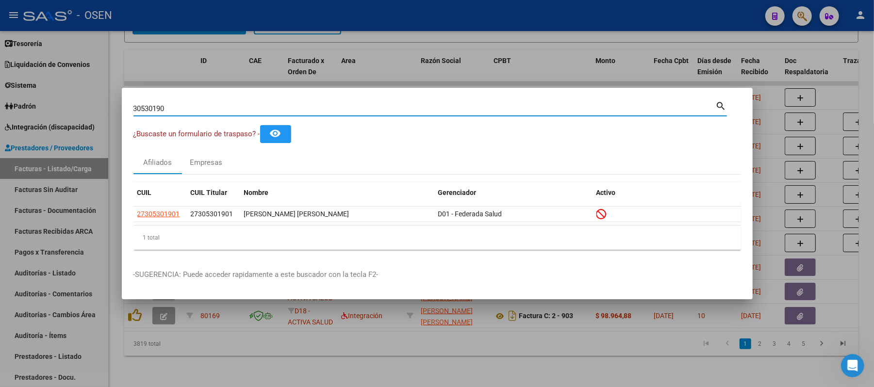
drag, startPoint x: 191, startPoint y: 109, endPoint x: 0, endPoint y: 10, distance: 215.3
click at [0, 43] on div "30530190 Buscar (apellido, dni, cuil, nro traspaso, cuit, obra social) search ¿…" at bounding box center [437, 193] width 874 height 387
paste input "23289671439"
type input "23289671439"
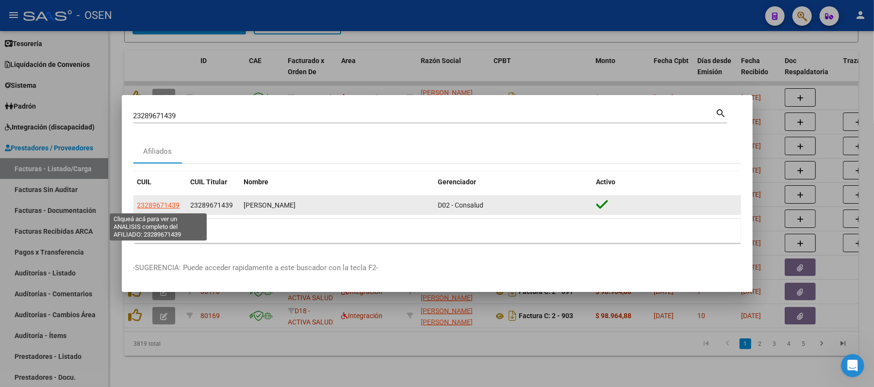
click at [157, 202] on span "23289671439" at bounding box center [158, 205] width 43 height 8
type textarea "23289671439"
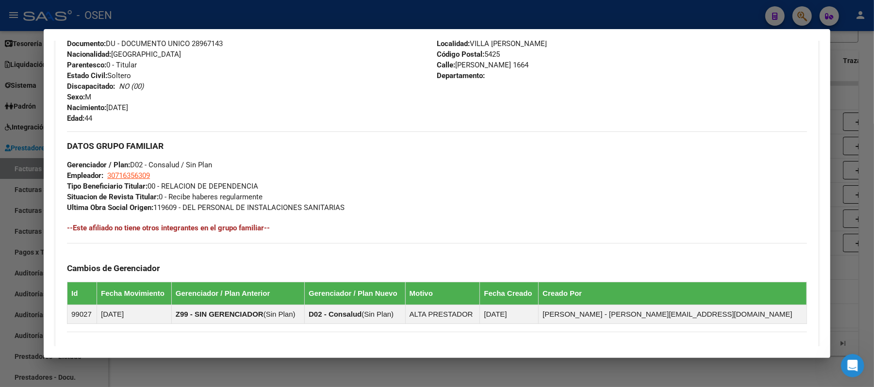
scroll to position [504, 0]
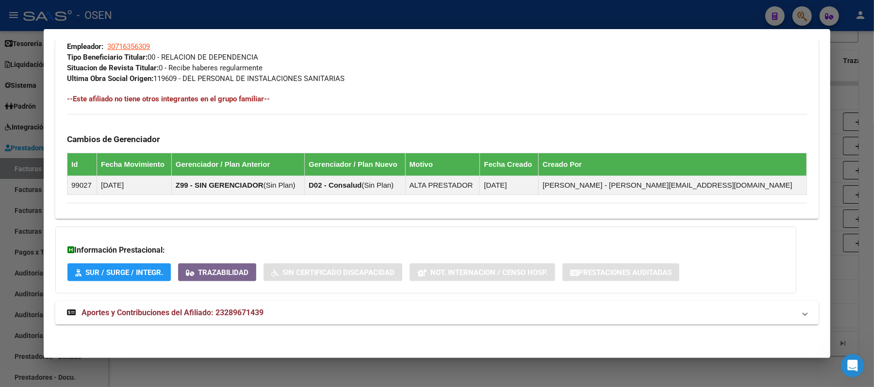
click at [323, 310] on mat-panel-title "Aportes y Contribuciones del Afiliado: 23289671439" at bounding box center [431, 313] width 728 height 12
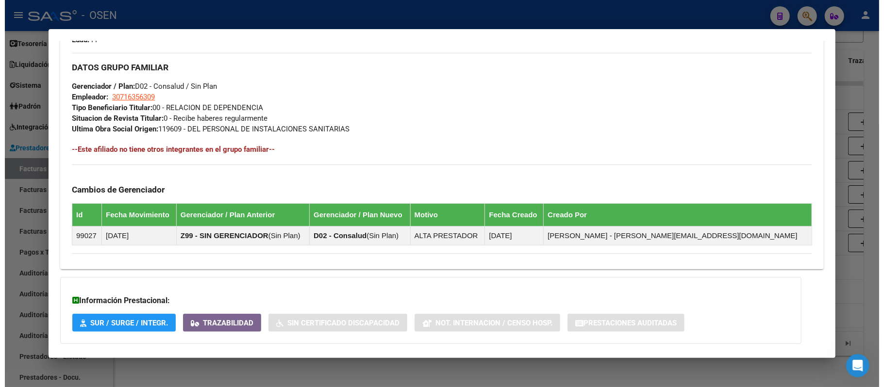
scroll to position [323, 0]
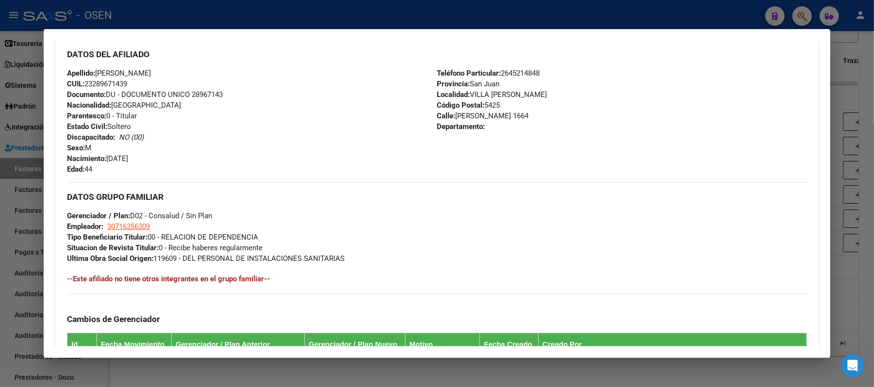
drag, startPoint x: 149, startPoint y: 86, endPoint x: 82, endPoint y: 80, distance: 66.8
click at [82, 80] on div "Apellido: NESTOR FABIAN MESINA CUIL: 23289671439 Documento: DU - DOCUMENTO UNIC…" at bounding box center [252, 121] width 370 height 107
copy span "23289671439"
click at [165, 18] on div at bounding box center [437, 193] width 874 height 387
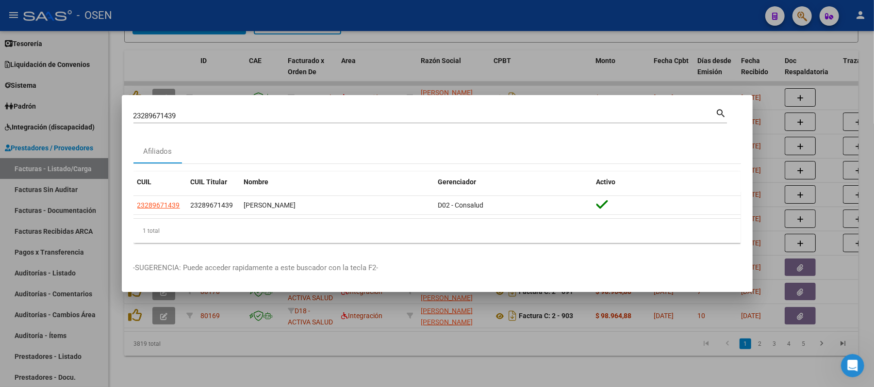
click at [31, 165] on div at bounding box center [437, 193] width 874 height 387
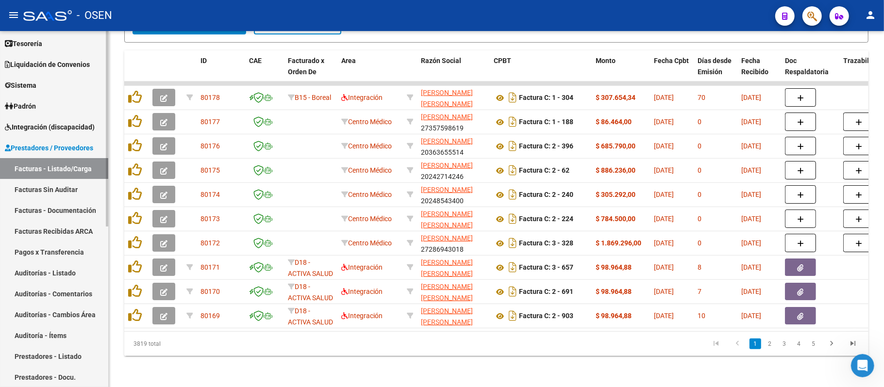
click at [75, 60] on span "Liquidación de Convenios" at bounding box center [47, 64] width 85 height 11
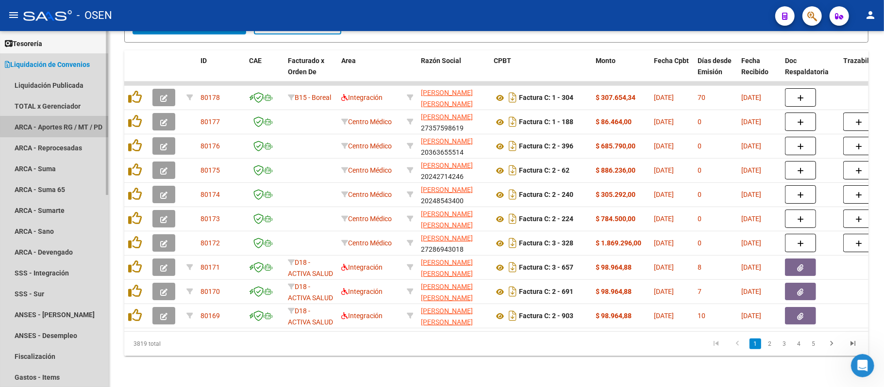
click at [83, 125] on link "ARCA - Aportes RG / MT / PD" at bounding box center [54, 126] width 108 height 21
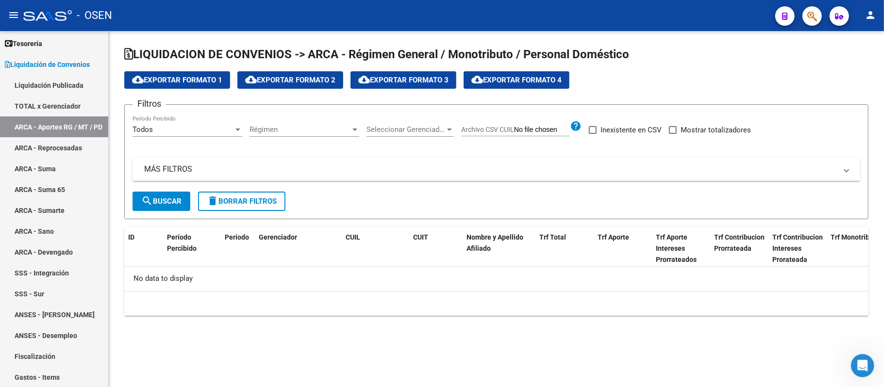
click at [317, 173] on mat-panel-title "MÁS FILTROS" at bounding box center [490, 169] width 693 height 11
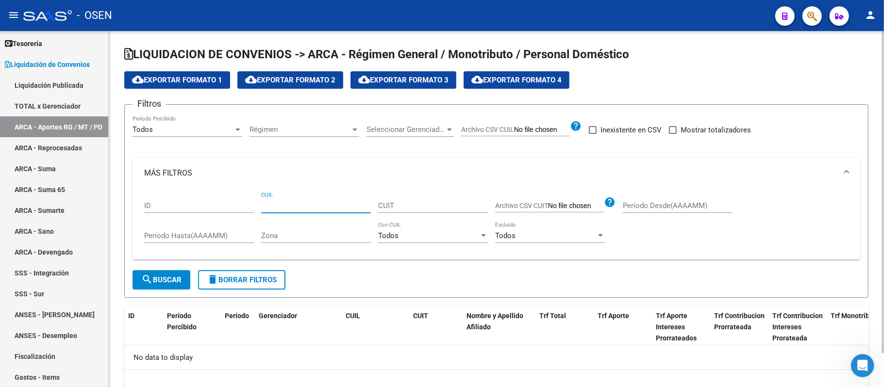
click at [323, 206] on input "CUIL" at bounding box center [316, 205] width 110 height 9
paste input "23-28967143-9"
type input "23-28967143-9"
click at [152, 276] on span "search Buscar" at bounding box center [161, 280] width 40 height 9
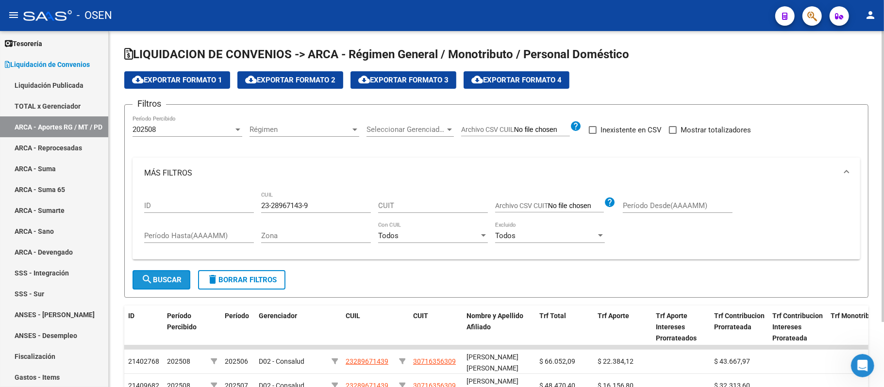
click at [175, 277] on span "search Buscar" at bounding box center [161, 280] width 40 height 9
click at [177, 129] on div "202508" at bounding box center [182, 129] width 101 height 9
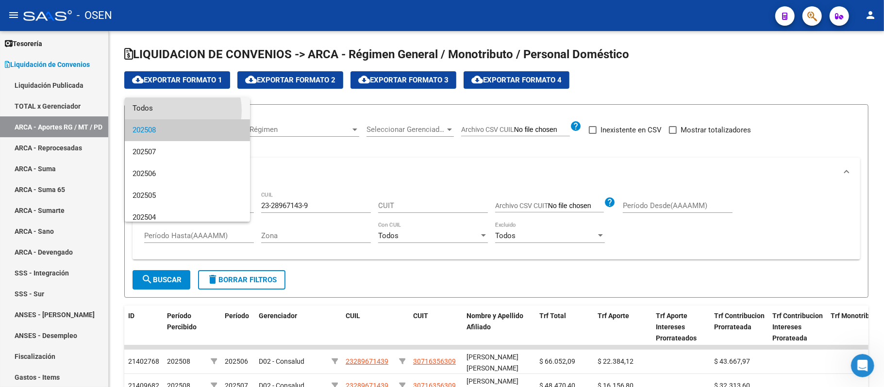
click at [177, 111] on span "Todos" at bounding box center [187, 109] width 110 height 22
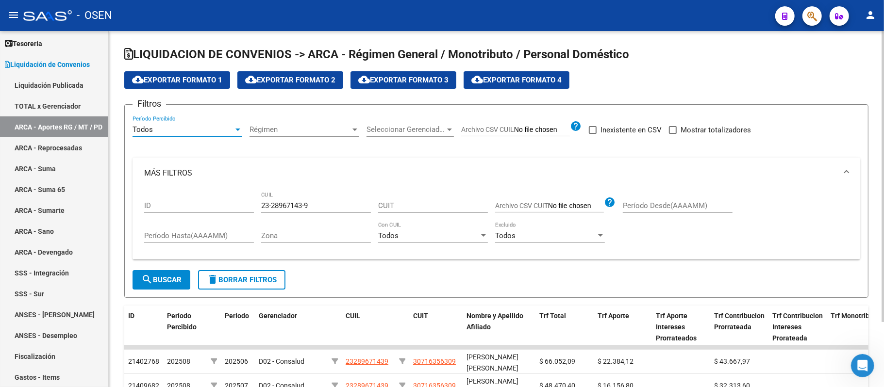
click at [172, 281] on span "search Buscar" at bounding box center [161, 280] width 40 height 9
click at [151, 291] on form "Filtros Todos Período Percibido Régimen Régimen Seleccionar Gerenciador Selecci…" at bounding box center [496, 201] width 744 height 194
click at [164, 282] on span "search Buscar" at bounding box center [161, 280] width 40 height 9
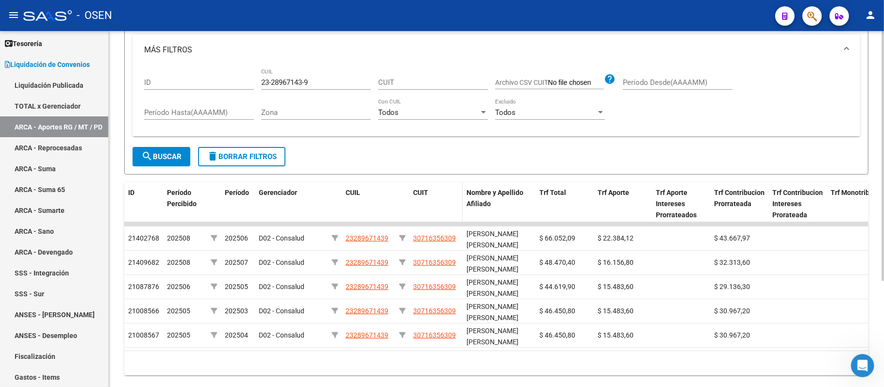
scroll to position [152, 0]
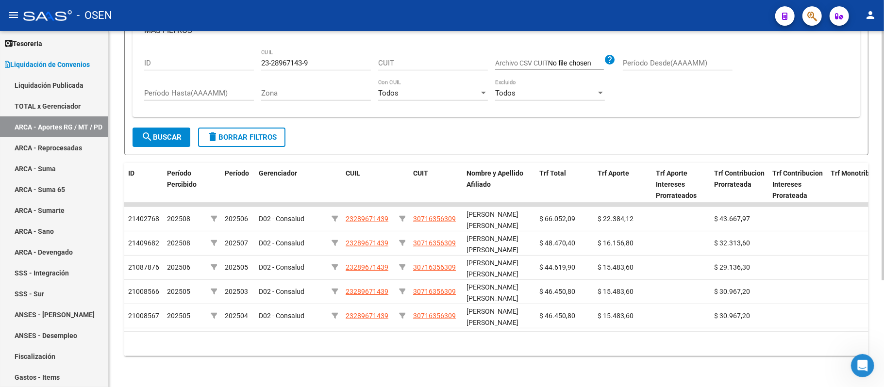
click at [867, 180] on datatable-header-cell "Trf Monotributo" at bounding box center [856, 184] width 58 height 43
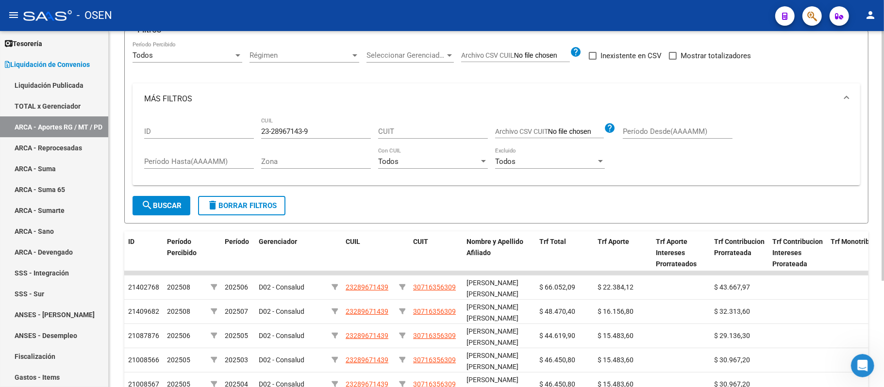
scroll to position [0, 0]
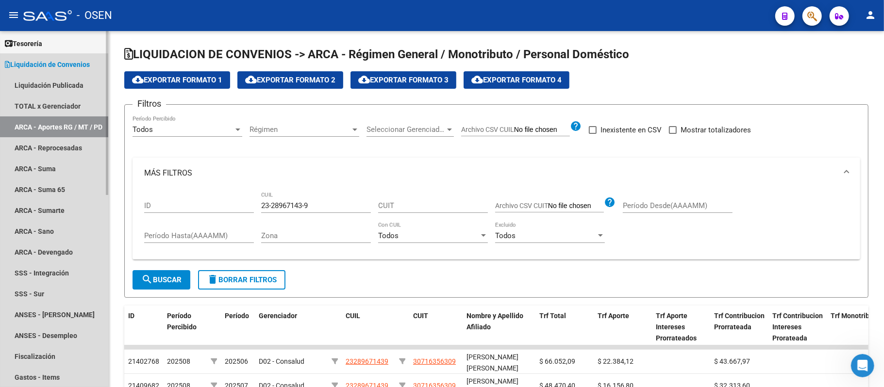
click at [47, 59] on span "Liquidación de Convenios" at bounding box center [47, 64] width 85 height 11
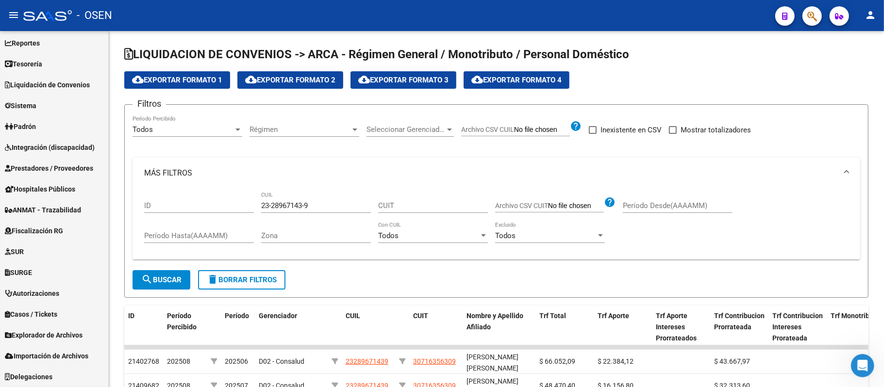
scroll to position [44, 0]
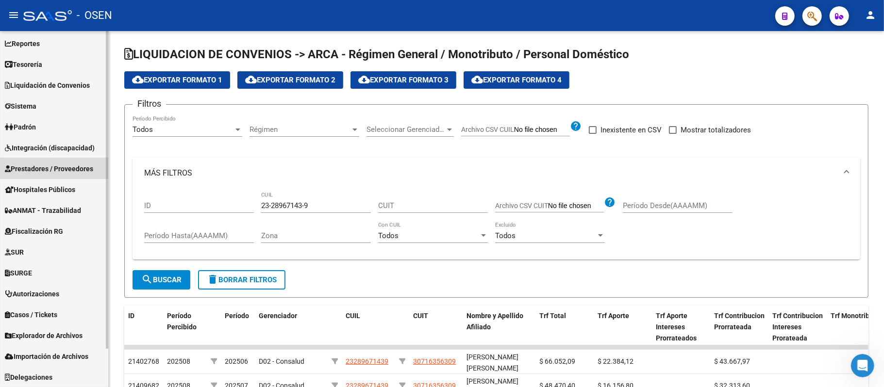
click at [52, 164] on span "Prestadores / Proveedores" at bounding box center [49, 169] width 88 height 11
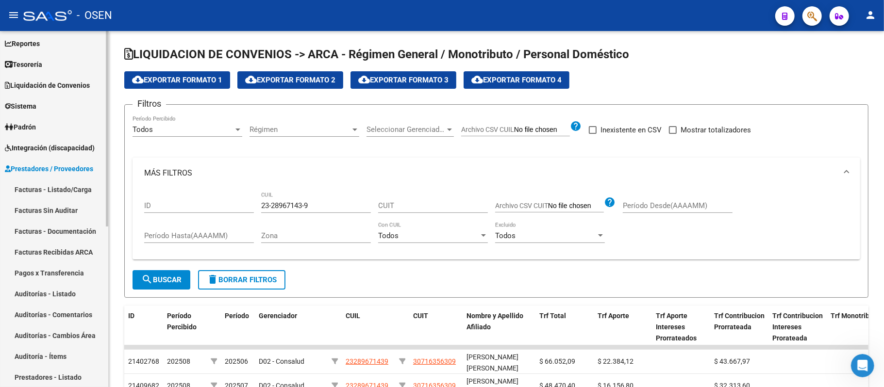
click at [65, 186] on link "Facturas - Listado/Carga" at bounding box center [54, 189] width 108 height 21
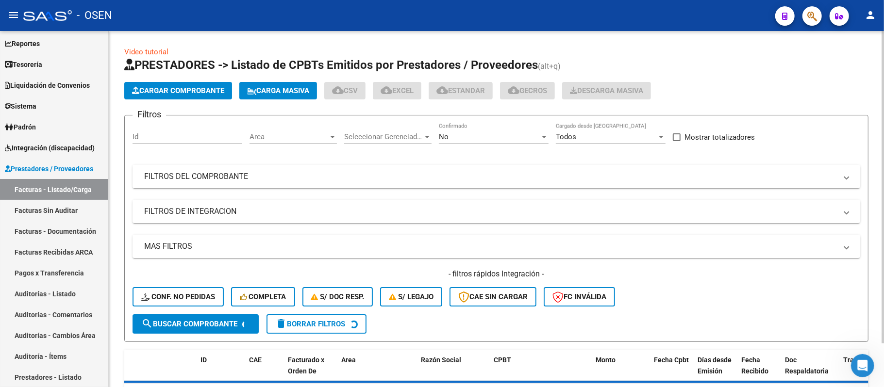
click at [284, 135] on span "Area" at bounding box center [288, 136] width 79 height 9
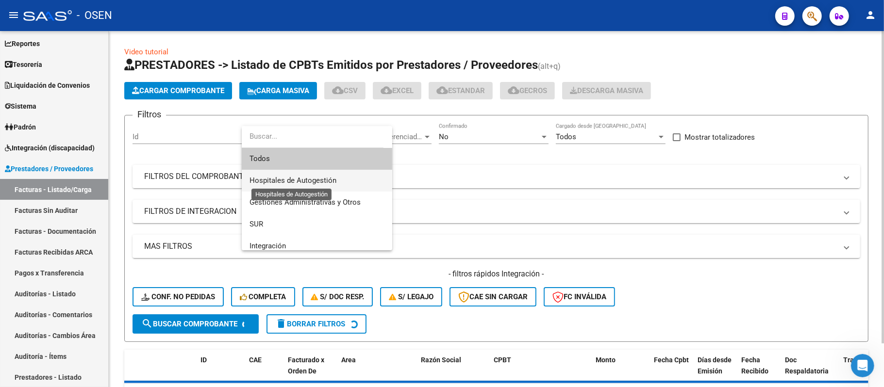
drag, startPoint x: 312, startPoint y: 181, endPoint x: 317, endPoint y: 186, distance: 7.9
click at [312, 182] on span "Hospitales de Autogestión" at bounding box center [292, 180] width 87 height 9
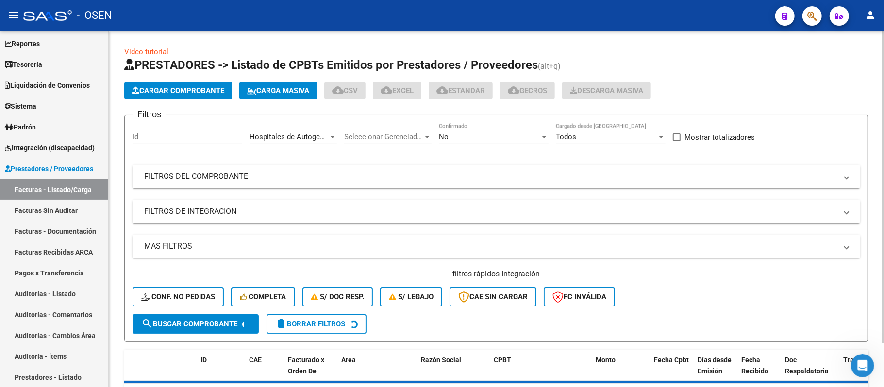
click at [380, 249] on mat-panel-title "MAS FILTROS" at bounding box center [490, 246] width 693 height 11
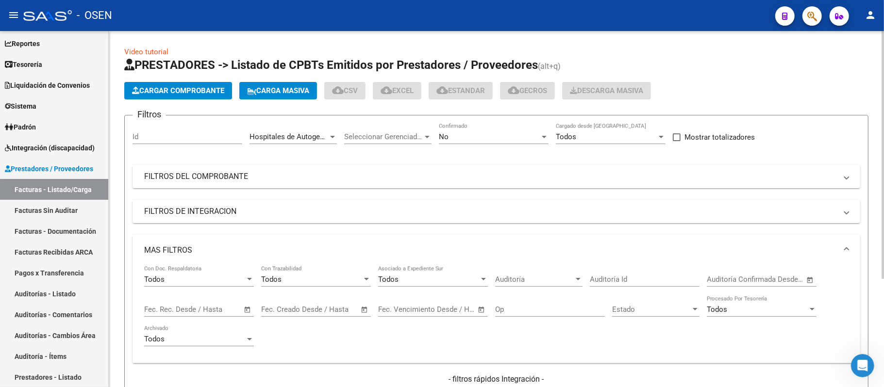
click at [539, 281] on span "Auditoría" at bounding box center [534, 279] width 79 height 9
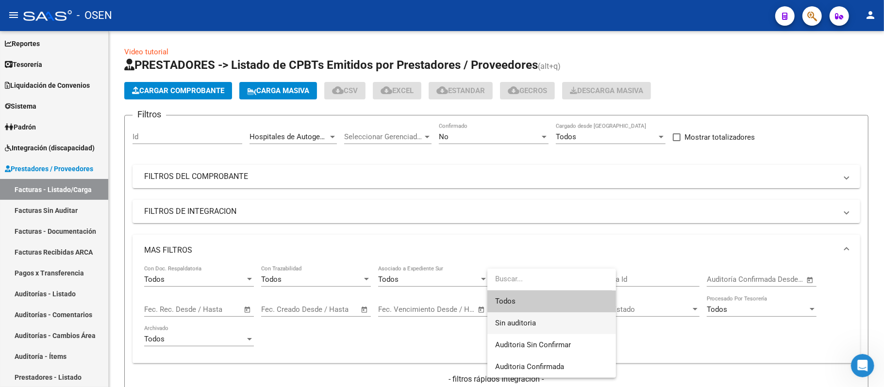
click at [564, 317] on span "Sin auditoria" at bounding box center [551, 324] width 113 height 22
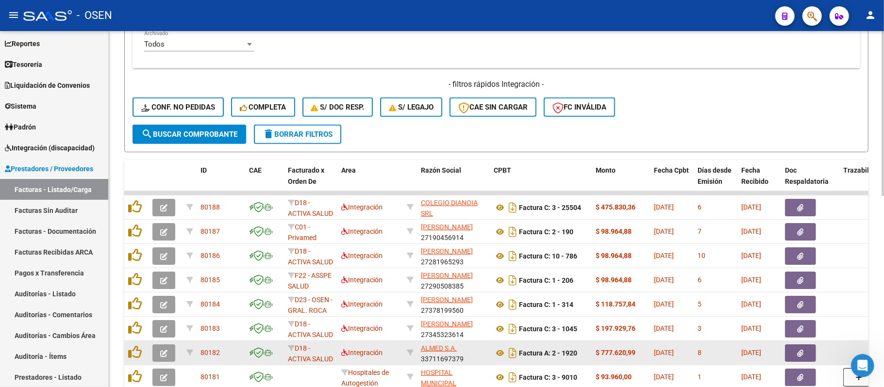
scroll to position [323, 0]
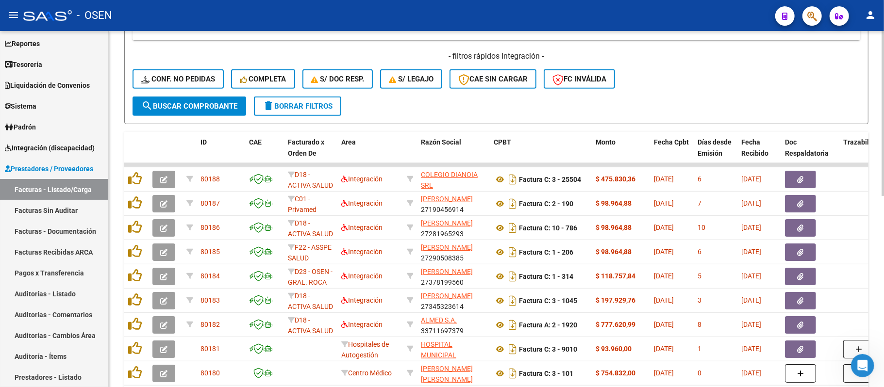
click at [198, 106] on span "search Buscar Comprobante" at bounding box center [189, 106] width 96 height 9
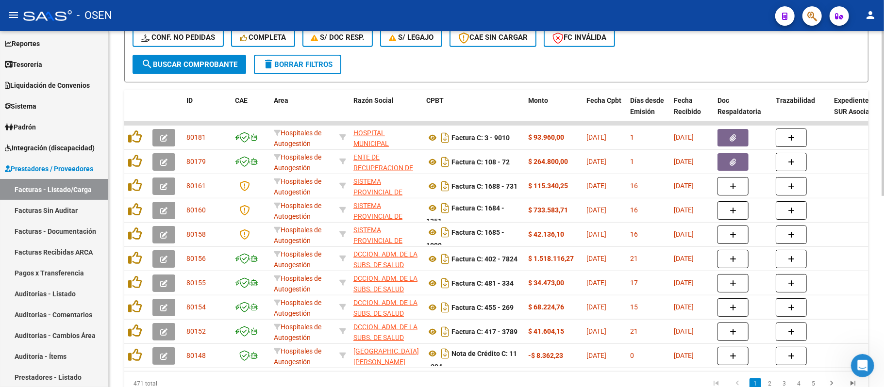
scroll to position [259, 0]
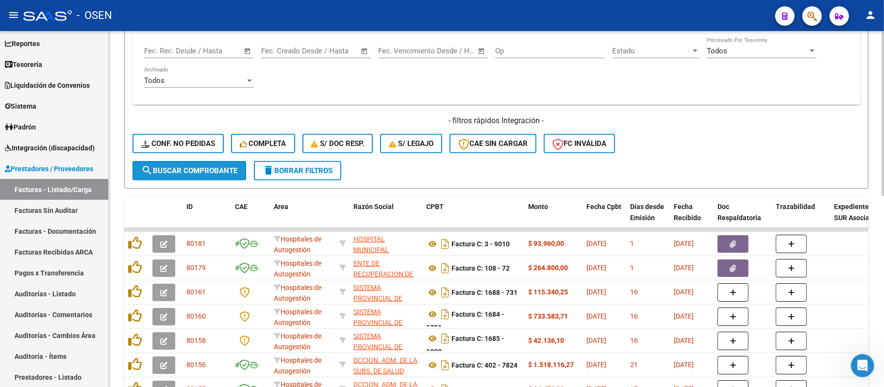
click at [208, 163] on button "search Buscar Comprobante" at bounding box center [189, 170] width 114 height 19
click at [210, 49] on input "text" at bounding box center [215, 51] width 47 height 9
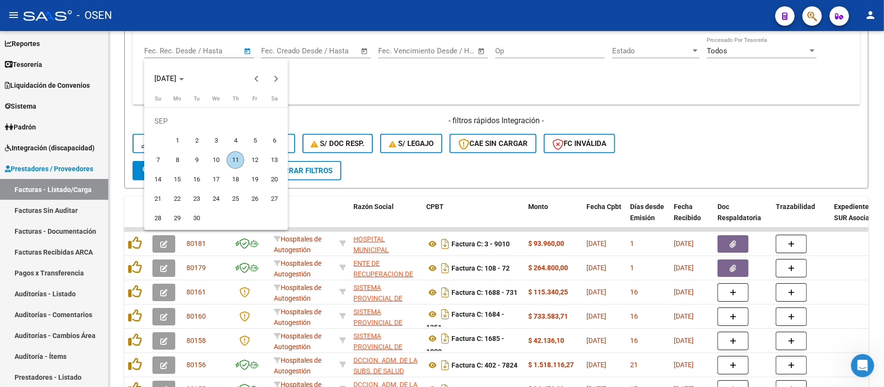
click at [212, 141] on span "3" at bounding box center [215, 140] width 17 height 17
type input "[DATE]"
click at [212, 141] on span "3" at bounding box center [215, 140] width 17 height 17
type input "[DATE]"
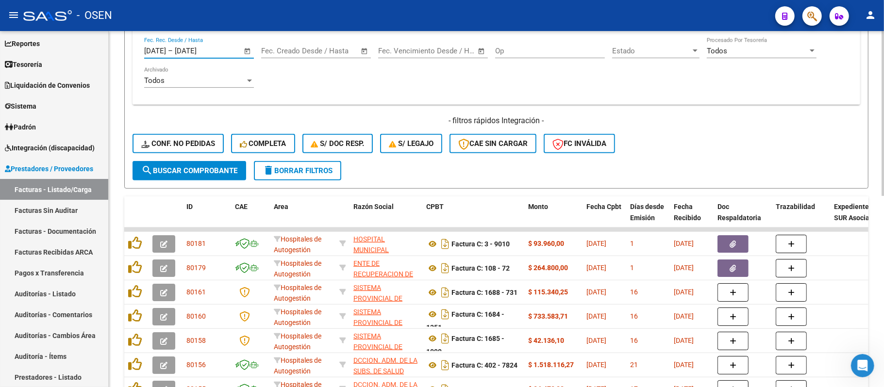
click at [198, 169] on span "search Buscar Comprobante" at bounding box center [189, 170] width 96 height 9
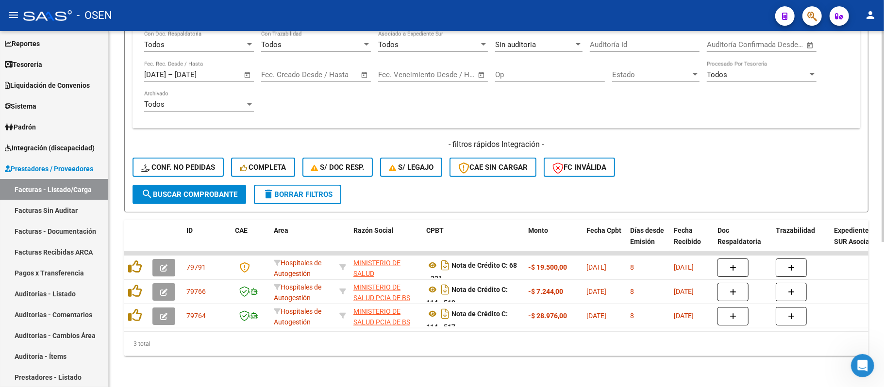
scroll to position [244, 0]
click at [165, 70] on input "[DATE]" at bounding box center [155, 74] width 22 height 9
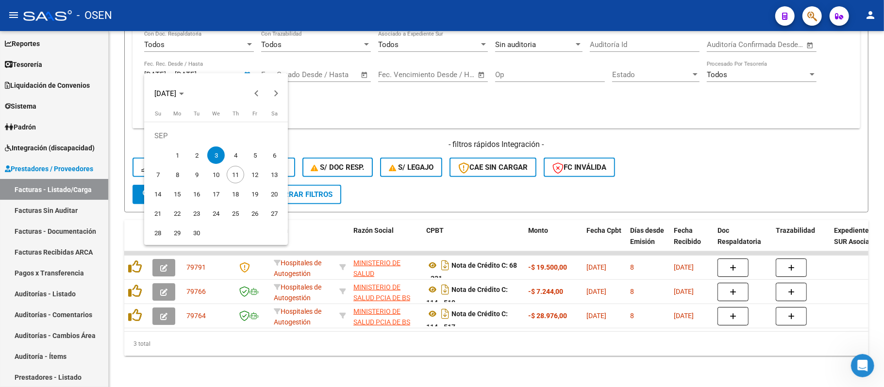
click at [232, 153] on span "4" at bounding box center [235, 155] width 17 height 17
type input "[DATE]"
click at [232, 153] on span "4" at bounding box center [235, 155] width 17 height 17
type input "[DATE]"
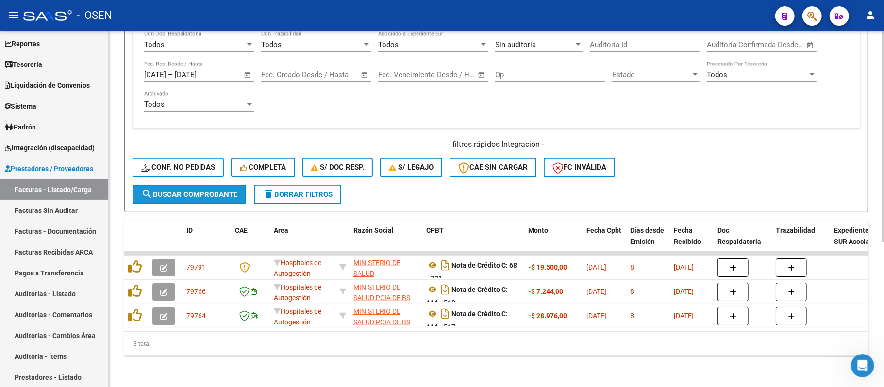
click at [228, 185] on button "search Buscar Comprobante" at bounding box center [189, 194] width 114 height 19
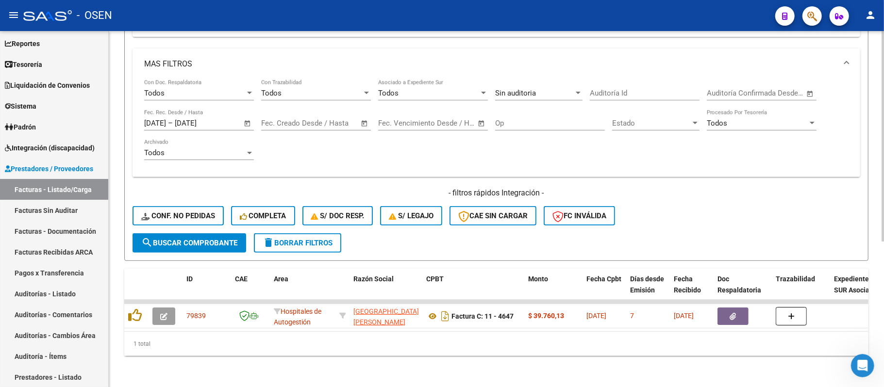
scroll to position [195, 0]
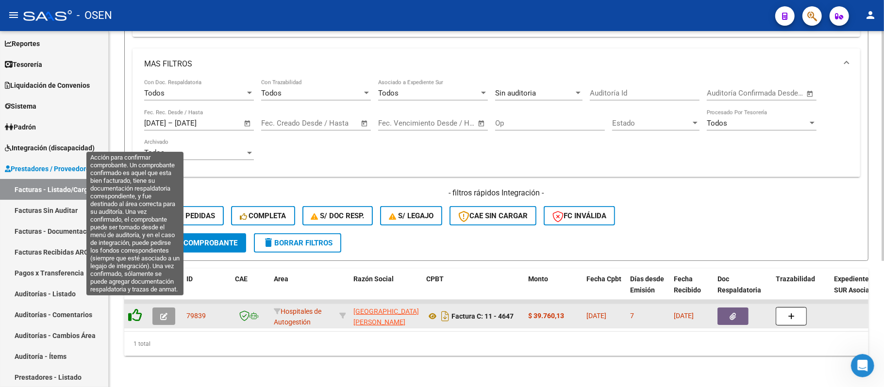
click at [134, 309] on icon at bounding box center [135, 316] width 14 height 14
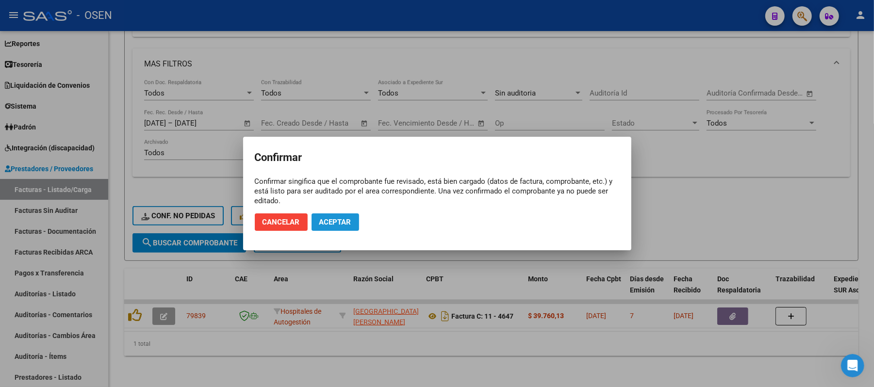
click at [334, 224] on span "Aceptar" at bounding box center [335, 222] width 32 height 9
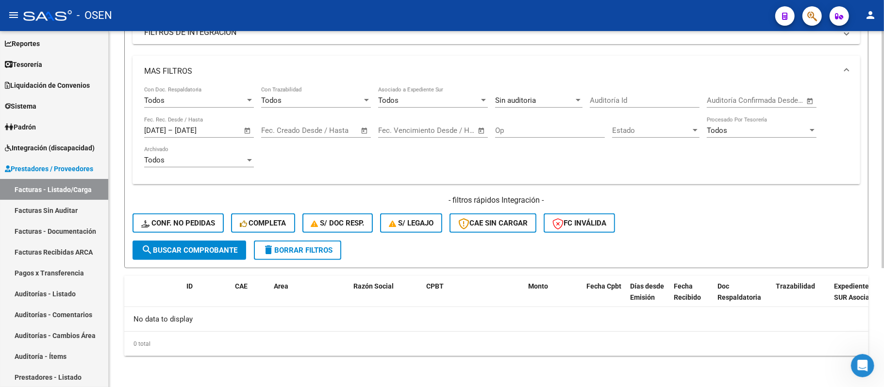
scroll to position [179, 0]
click at [61, 288] on link "Auditorías - Listado" at bounding box center [54, 293] width 108 height 21
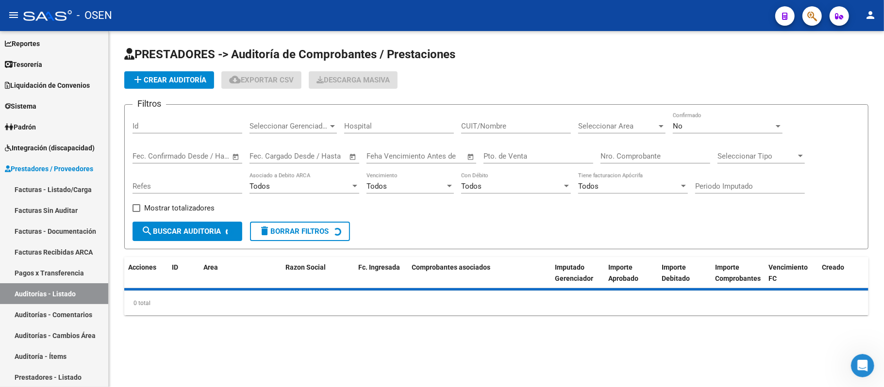
click at [191, 90] on app-list-header "PRESTADORES -> Auditoría de Comprobantes / Prestaciones add Crear Auditoría clo…" at bounding box center [496, 148] width 744 height 203
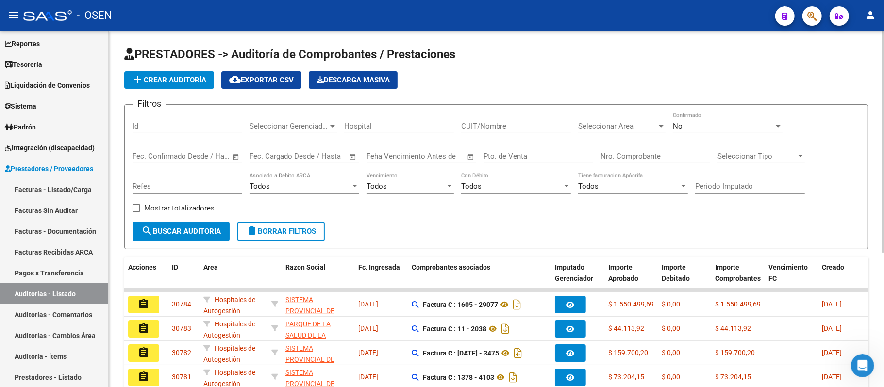
click at [191, 76] on span "add Crear Auditoría" at bounding box center [169, 80] width 74 height 9
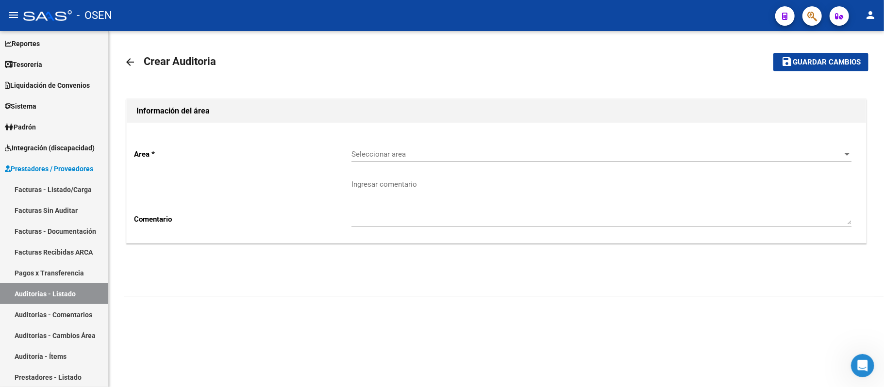
click at [373, 156] on span "Seleccionar area" at bounding box center [596, 154] width 491 height 9
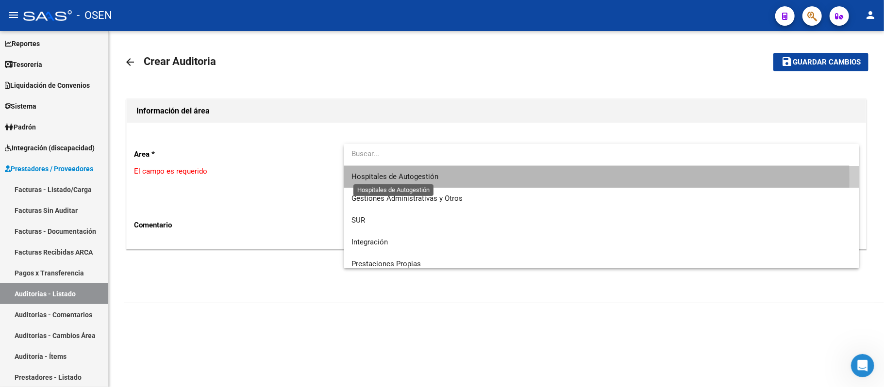
click at [378, 180] on span "Hospitales de Autogestión" at bounding box center [394, 176] width 87 height 9
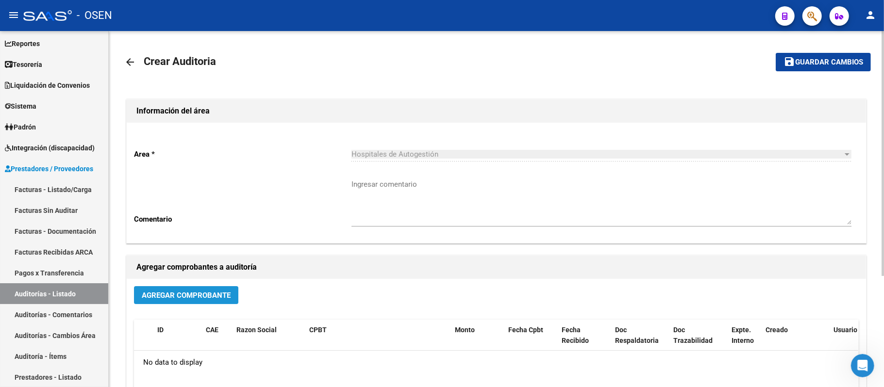
click at [175, 298] on span "Agregar Comprobante" at bounding box center [186, 295] width 89 height 9
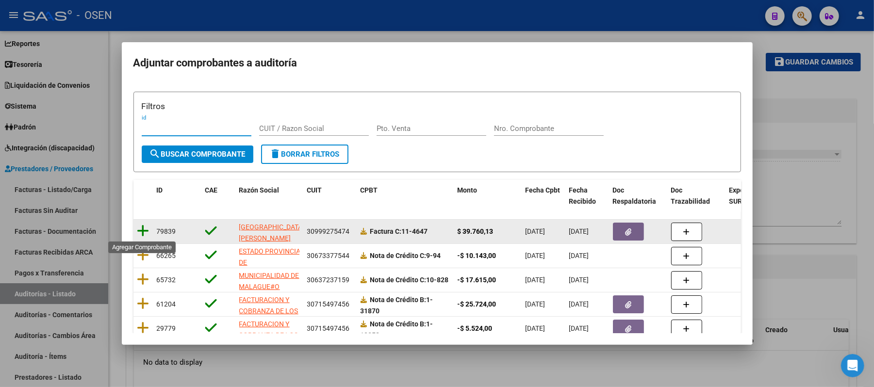
click at [142, 230] on icon at bounding box center [143, 231] width 12 height 14
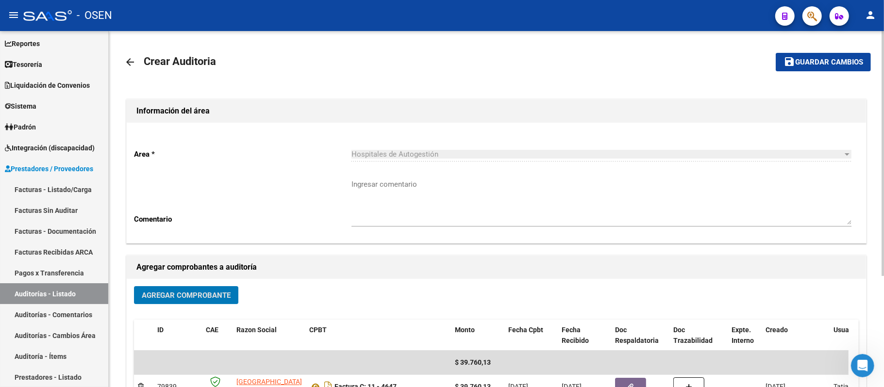
click at [804, 61] on span "Guardar cambios" at bounding box center [829, 62] width 68 height 9
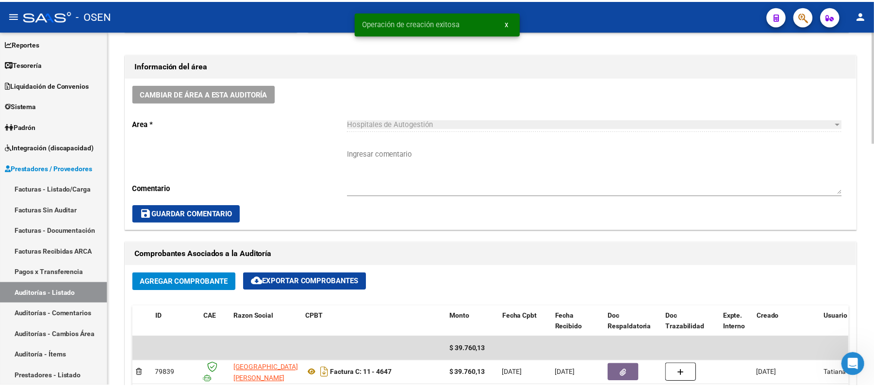
scroll to position [517, 0]
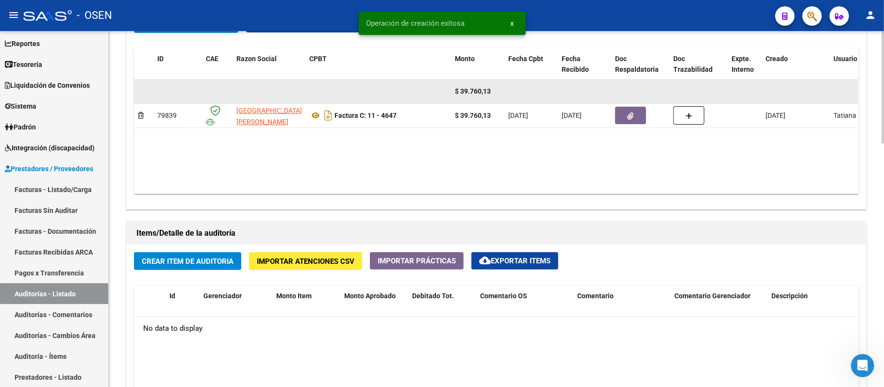
click at [635, 102] on datatable-body-cell at bounding box center [640, 92] width 58 height 24
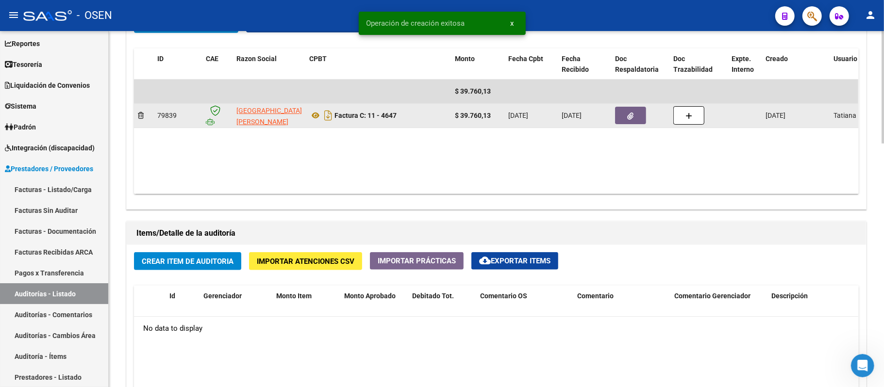
click at [637, 114] on button "button" at bounding box center [630, 115] width 31 height 17
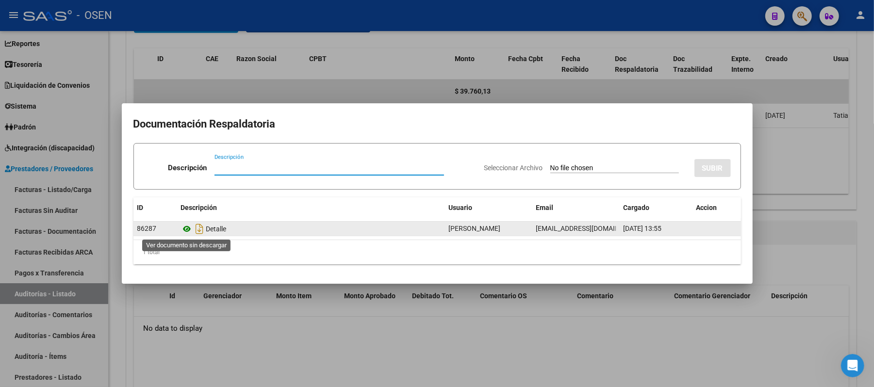
click at [189, 228] on icon at bounding box center [187, 229] width 13 height 12
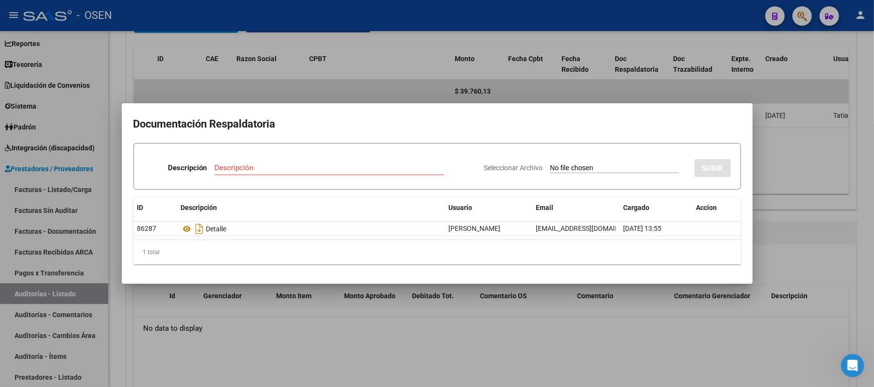
click at [360, 83] on div at bounding box center [437, 193] width 874 height 387
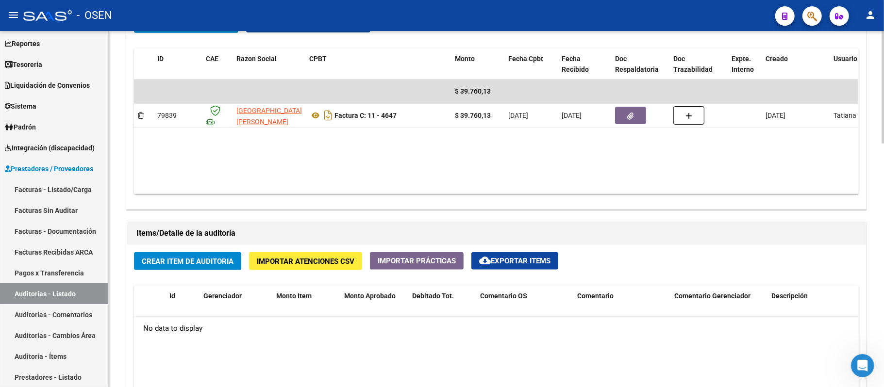
click at [165, 255] on button "Crear Item de Auditoria" at bounding box center [187, 261] width 107 height 18
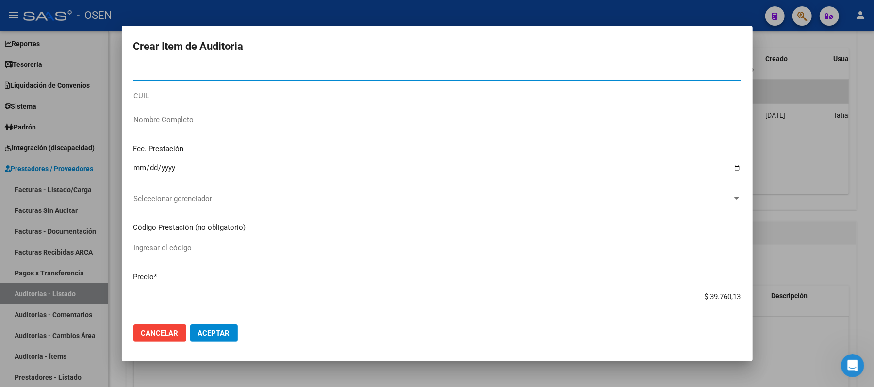
paste input "40354591"
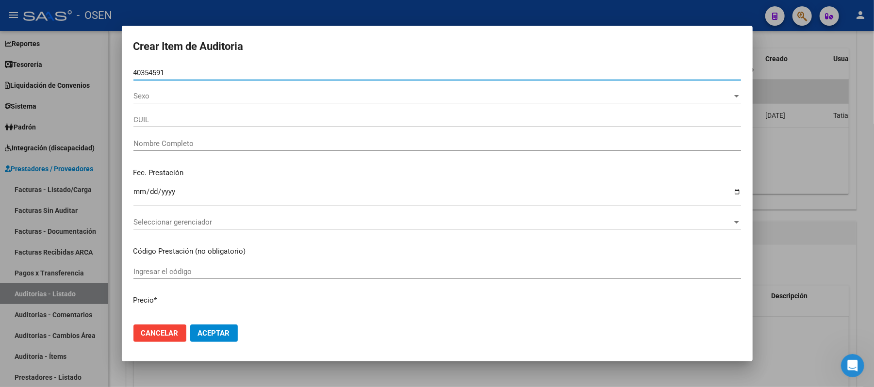
type input "40354591"
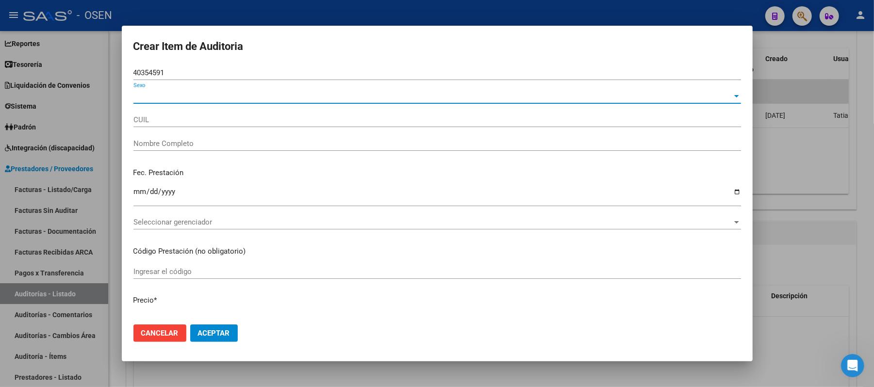
type input "20403545911"
type input "[PERSON_NAME]"
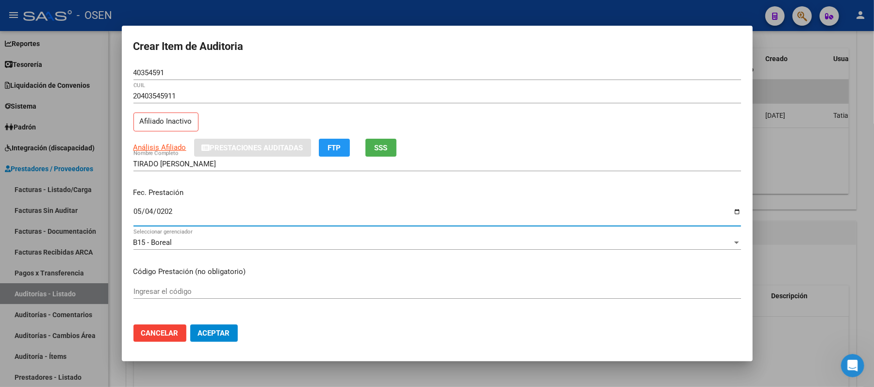
type input "2025-05-04"
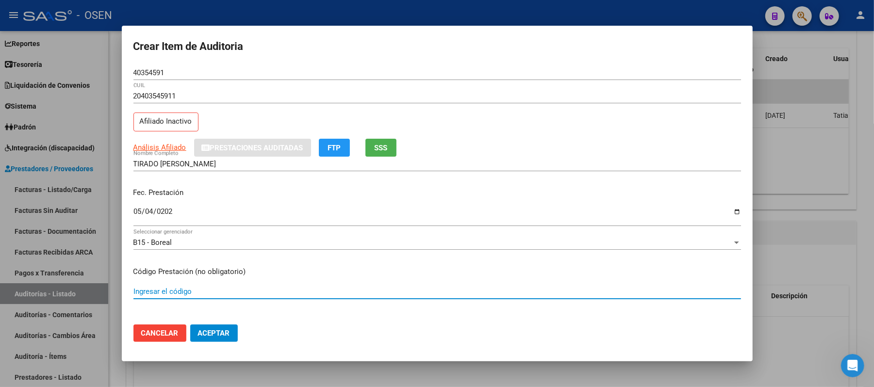
scroll to position [150, 0]
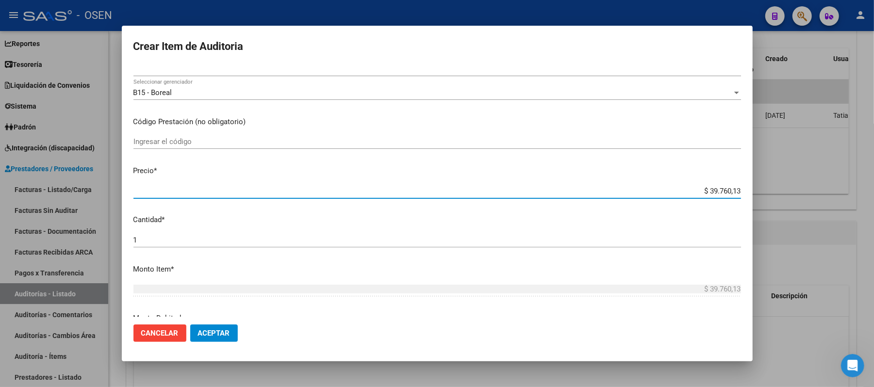
drag, startPoint x: 699, startPoint y: 190, endPoint x: 883, endPoint y: 213, distance: 185.8
click at [874, 213] on html "menu - OSEN person Firma Express Inicio Calendario SSS Instructivos Contacto OS…" at bounding box center [437, 193] width 874 height 387
type input "$ 0,01"
type input "$ 0,17"
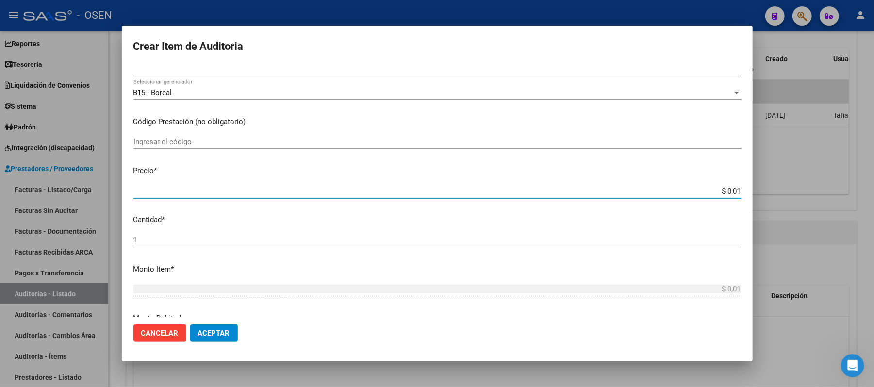
type input "$ 0,17"
type input "$ 1,73"
type input "$ 17,31"
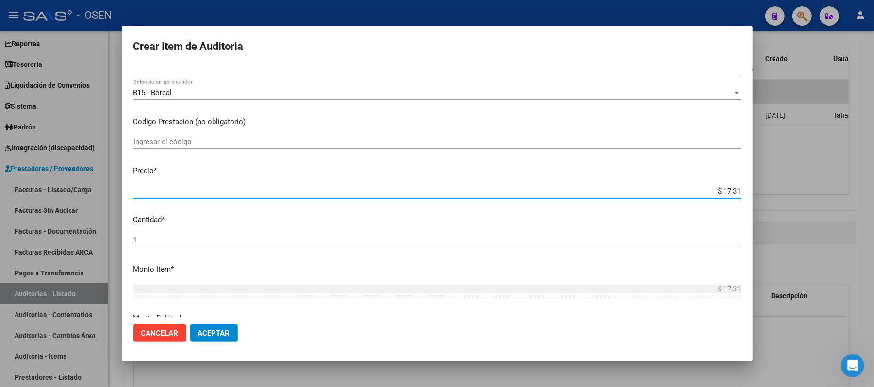
type input "$ 173,14"
type input "$ 1.731,43"
type input "$ 17.314,32"
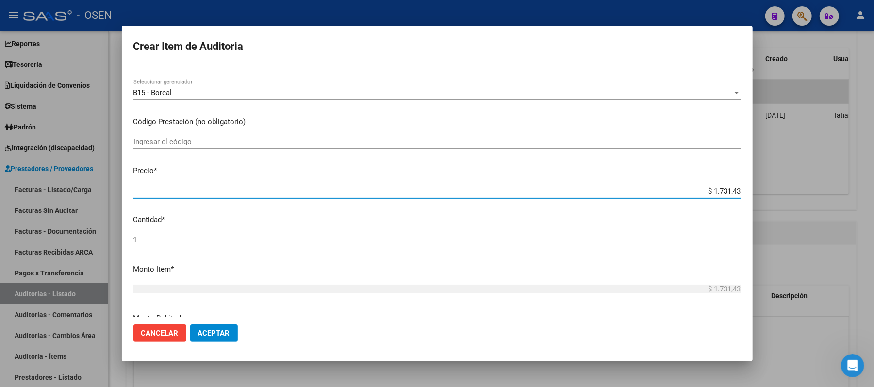
type input "$ 17.314,32"
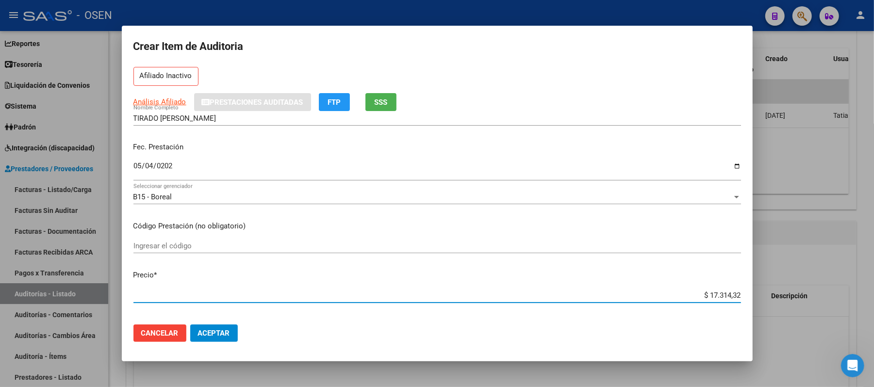
scroll to position [0, 0]
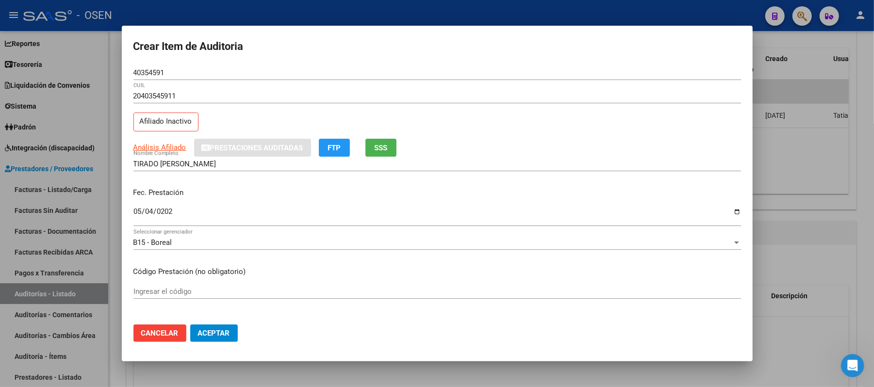
click at [373, 152] on button "SSS" at bounding box center [380, 148] width 31 height 18
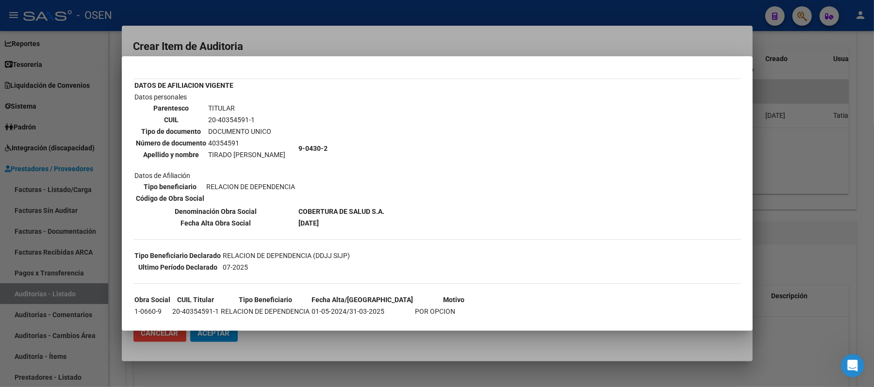
scroll to position [65, 0]
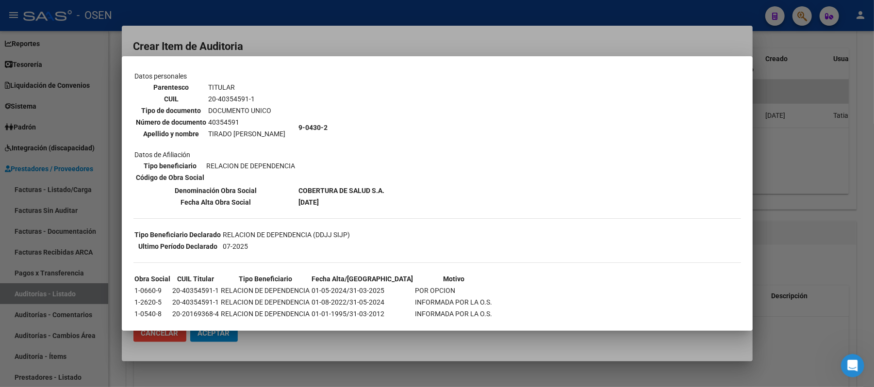
click at [614, 340] on div at bounding box center [437, 193] width 874 height 387
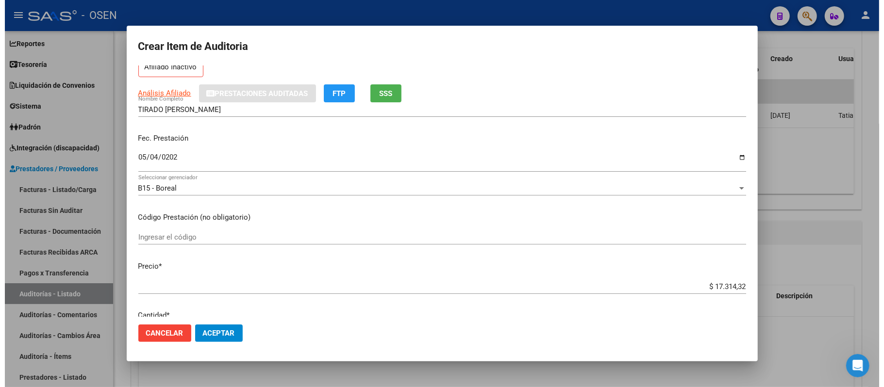
scroll to position [0, 0]
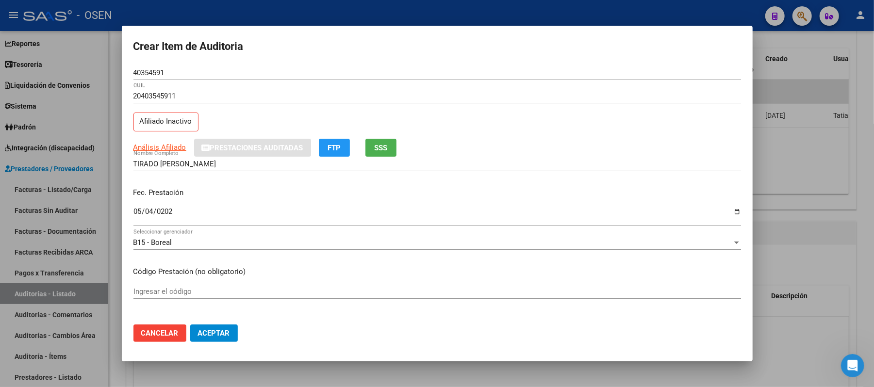
click at [212, 343] on mat-dialog-actions "Cancelar Aceptar" at bounding box center [437, 333] width 608 height 33
click at [219, 331] on span "Aceptar" at bounding box center [214, 333] width 32 height 9
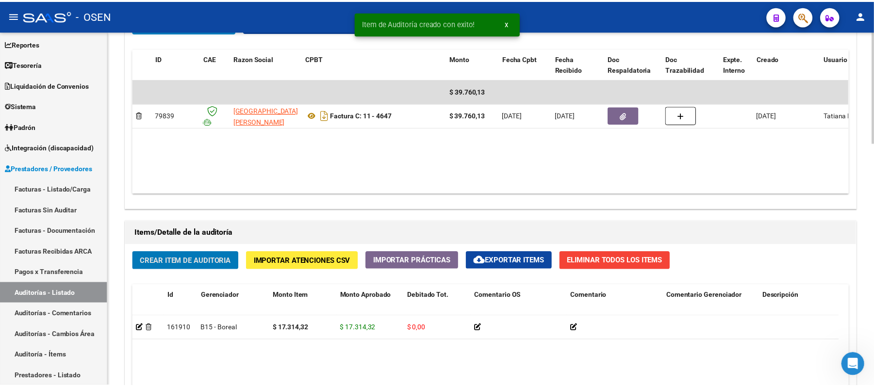
scroll to position [518, 0]
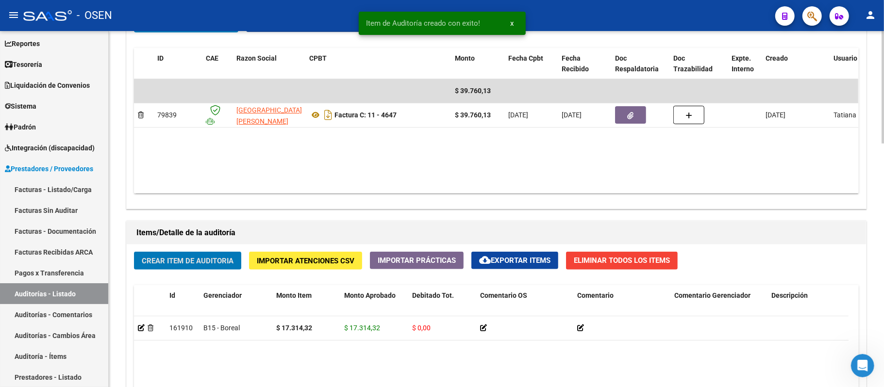
click at [218, 260] on span "Crear Item de Auditoria" at bounding box center [188, 261] width 92 height 9
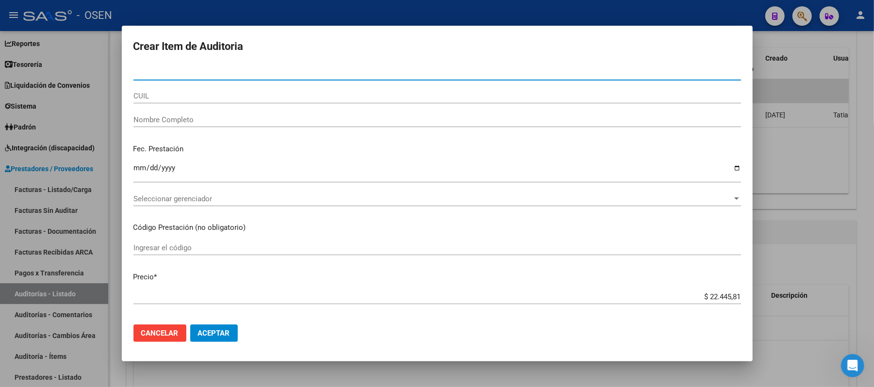
paste input "44175498"
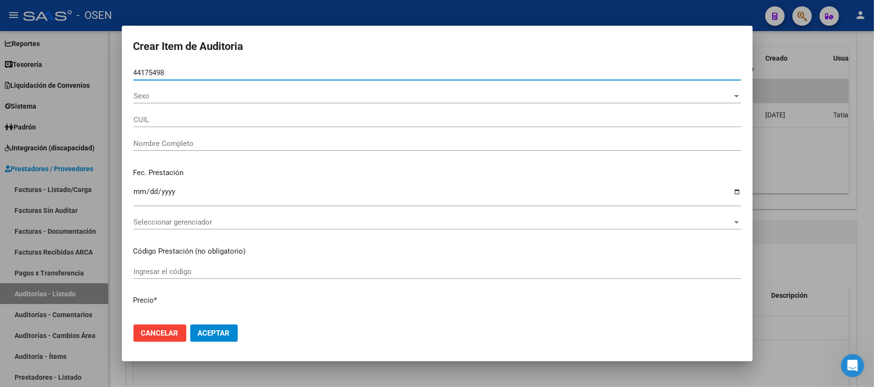
type input "44175498"
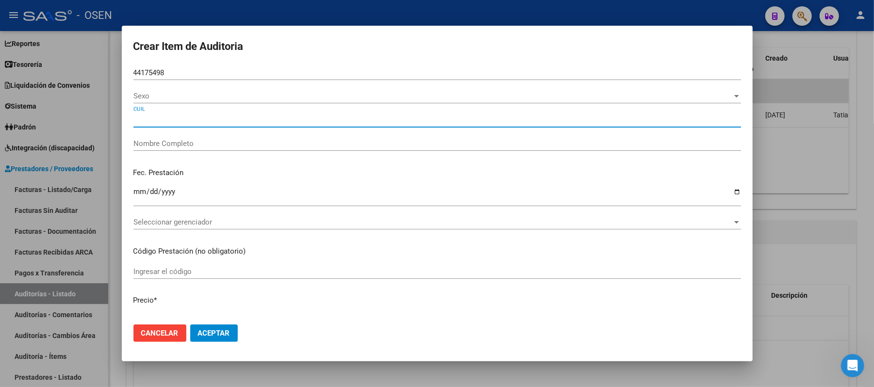
type input "20441754982"
type input "[PERSON_NAME] -"
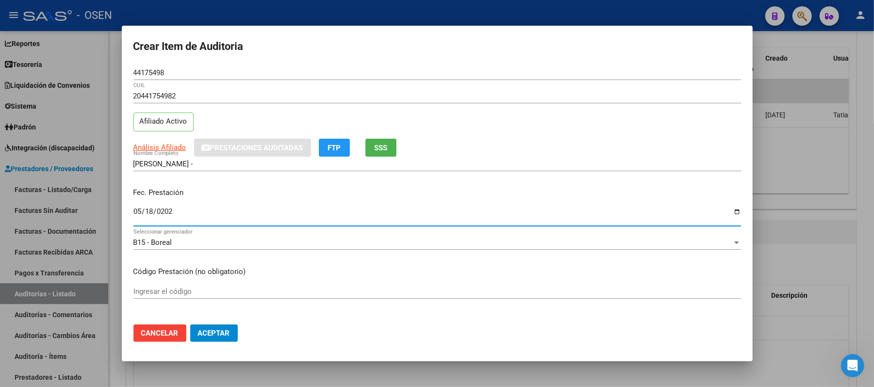
type input "2025-05-18"
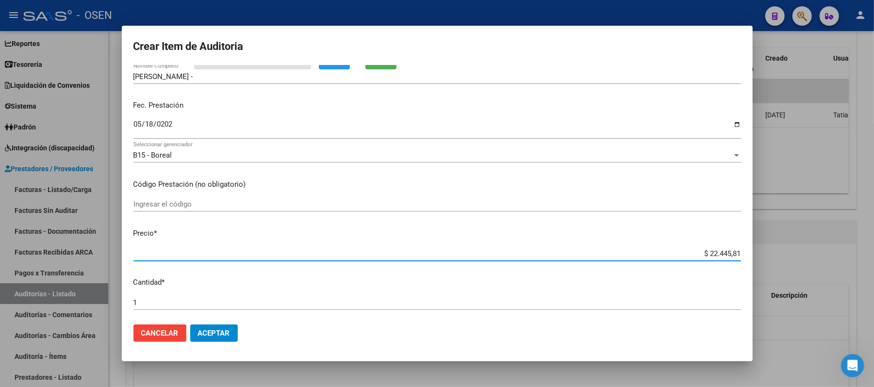
scroll to position [0, 0]
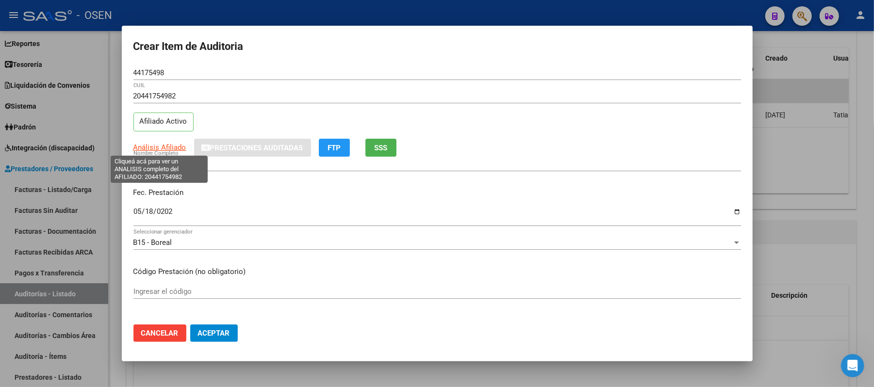
click at [153, 149] on span "Análisis Afiliado" at bounding box center [159, 147] width 53 height 9
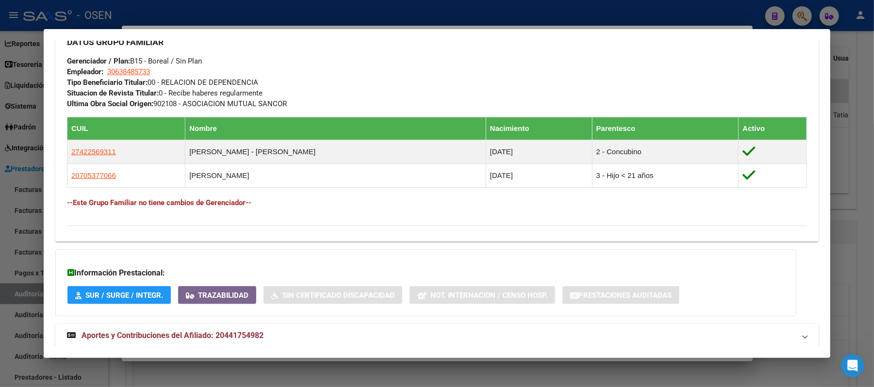
scroll to position [501, 0]
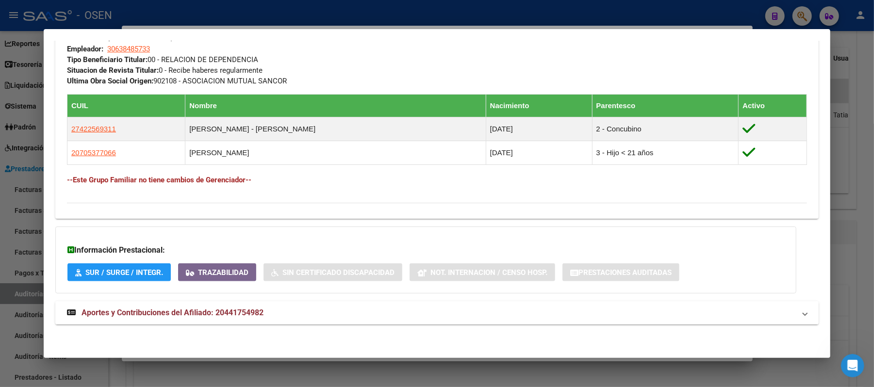
click at [362, 325] on mat-expansion-panel-header "Aportes y Contribuciones del Afiliado: 20441754982" at bounding box center [436, 312] width 763 height 23
click at [372, 304] on mat-expansion-panel-header "Aportes y Contribuciones del Afiliado: 20441754982" at bounding box center [436, 312] width 763 height 23
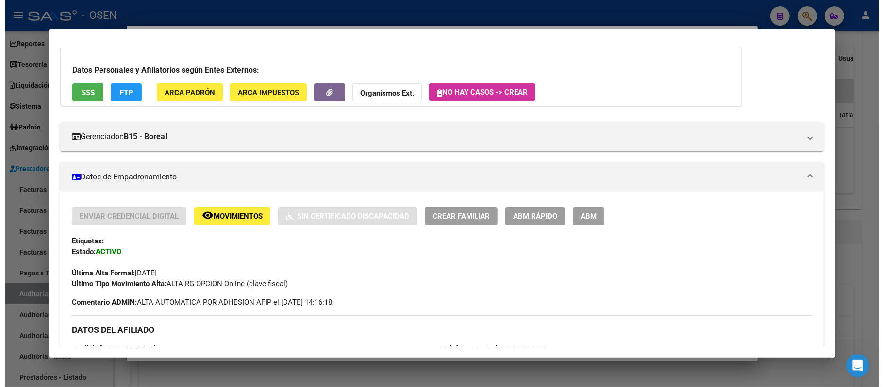
scroll to position [0, 0]
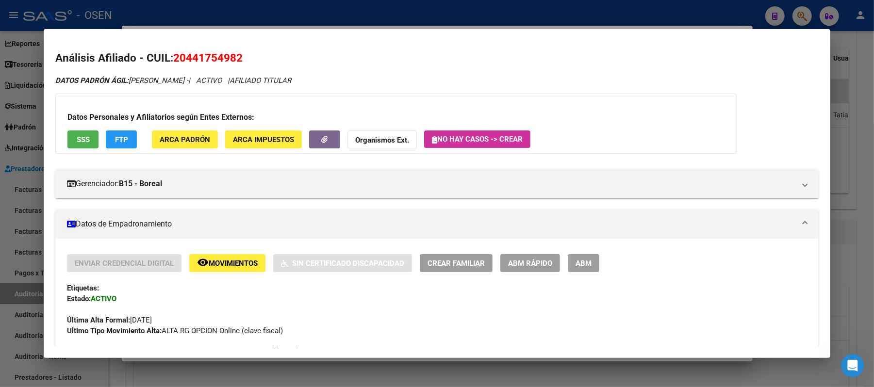
drag, startPoint x: 355, startPoint y: 17, endPoint x: 365, endPoint y: 18, distance: 9.9
click at [356, 17] on div at bounding box center [437, 193] width 874 height 387
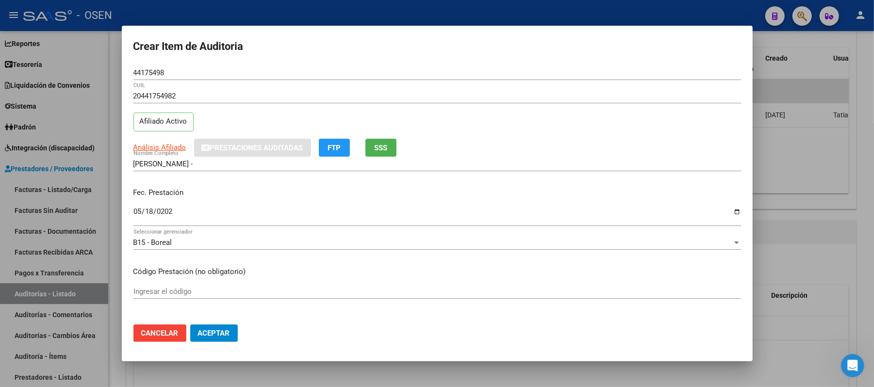
click at [215, 329] on span "Aceptar" at bounding box center [214, 333] width 32 height 9
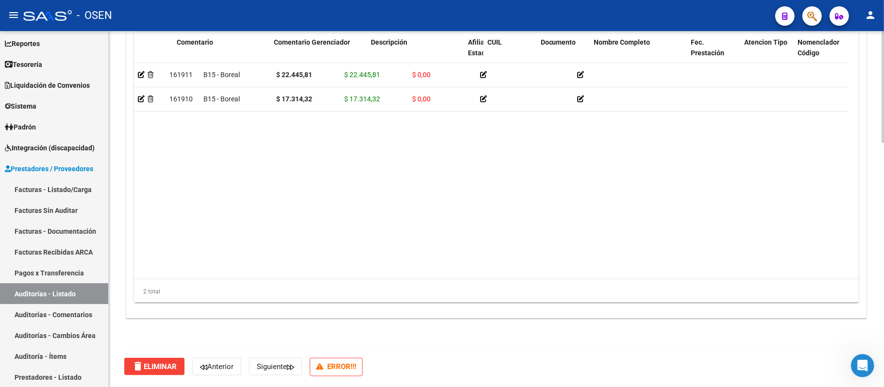
scroll to position [0, 509]
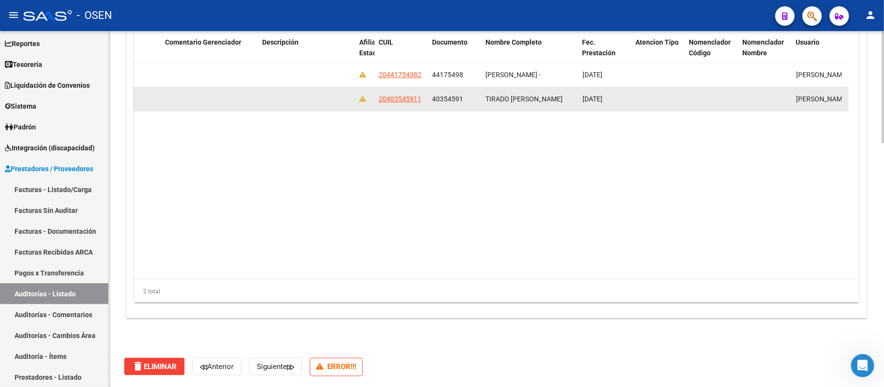
drag, startPoint x: 572, startPoint y: 101, endPoint x: 475, endPoint y: 102, distance: 97.1
click at [475, 102] on div "161910 B15 - Boreal $ 17.314,32 $ 17.314,32 $ 0,00 20403545911 40354591 TIRADO …" at bounding box center [344, 99] width 1439 height 24
copy div "[PERSON_NAME]"
click at [467, 96] on div "40354591" at bounding box center [455, 99] width 46 height 11
drag, startPoint x: 461, startPoint y: 99, endPoint x: 431, endPoint y: 99, distance: 29.6
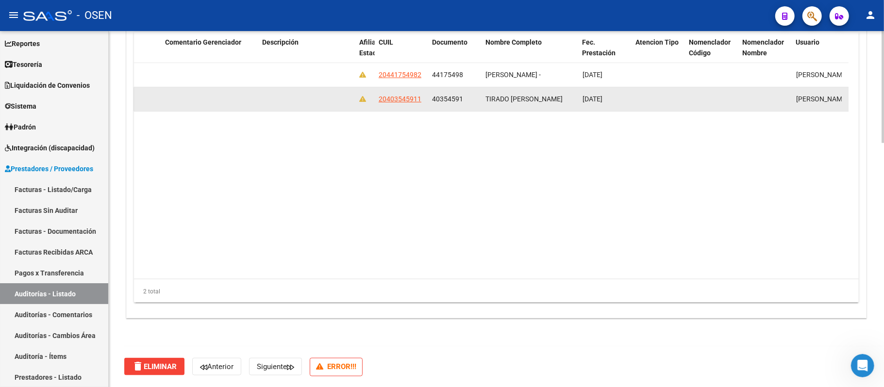
click at [432, 99] on span "40354591" at bounding box center [447, 99] width 31 height 8
copy span "40354591"
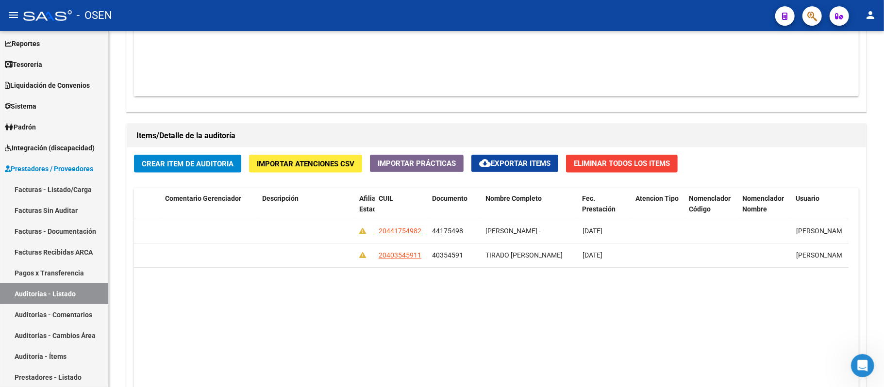
scroll to position [449, 0]
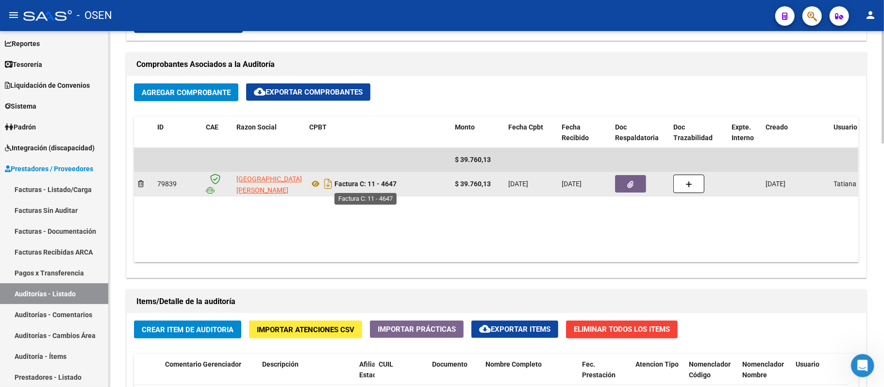
drag, startPoint x: 400, startPoint y: 185, endPoint x: 369, endPoint y: 184, distance: 30.6
click at [369, 184] on div "Factura C: 11 - 4647" at bounding box center [378, 184] width 138 height 16
copy strong "11 - 4647"
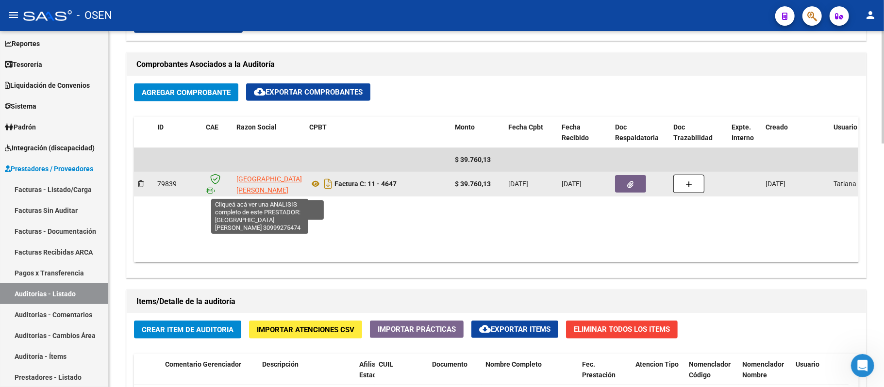
click at [252, 179] on span "[GEOGRAPHIC_DATA]" at bounding box center [269, 184] width 66 height 19
type textarea "30999275474"
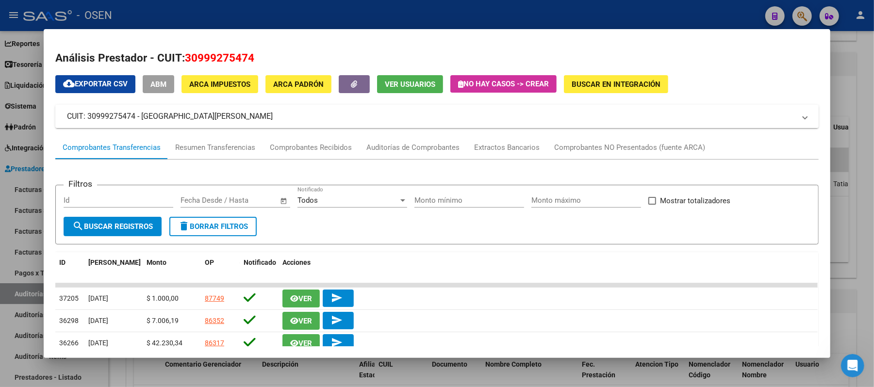
copy mat-panel-title "30999275474"
drag, startPoint x: 132, startPoint y: 117, endPoint x: 84, endPoint y: 115, distance: 47.6
click at [84, 115] on mat-panel-title "CUIT: 30999275474 - HOSPITAL SAN BERNARDO" at bounding box center [431, 117] width 728 height 12
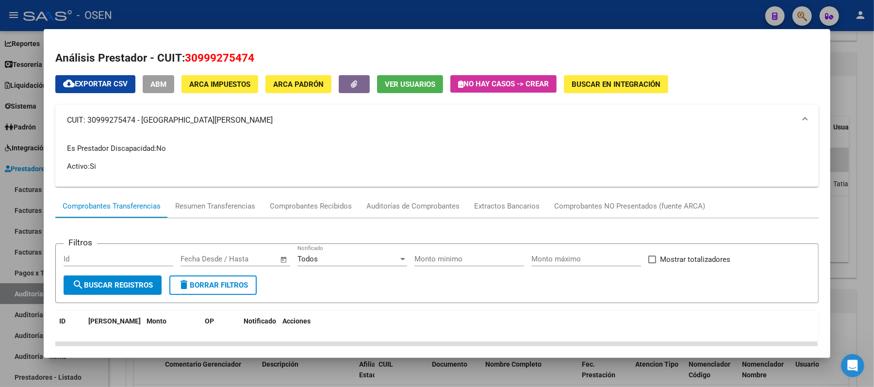
click at [386, 19] on div at bounding box center [437, 193] width 874 height 387
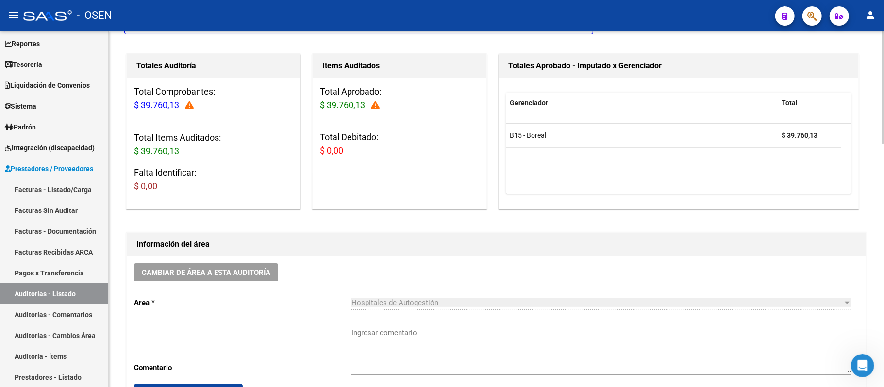
scroll to position [0, 0]
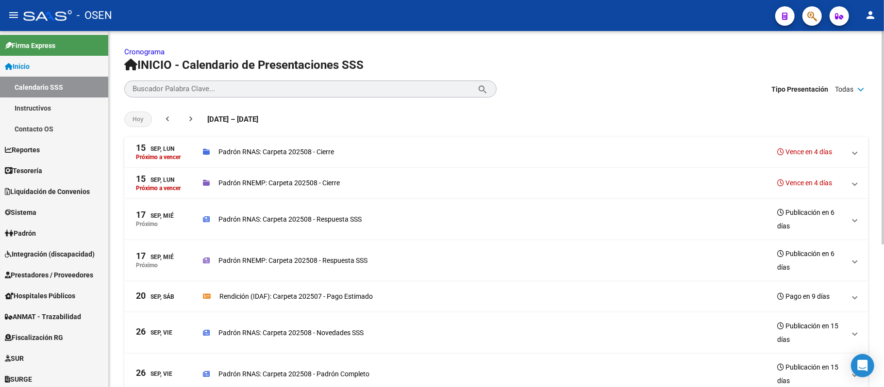
click at [248, 182] on p "Padrón RNEMP: Carpeta 202508 - Cierre" at bounding box center [278, 183] width 121 height 11
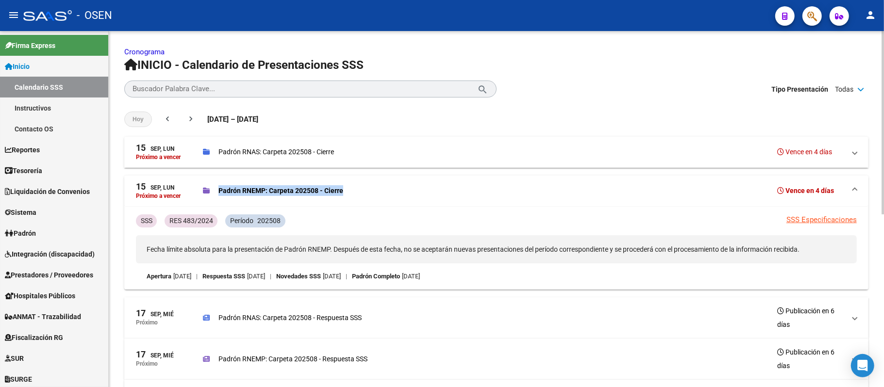
drag, startPoint x: 218, startPoint y: 189, endPoint x: 349, endPoint y: 193, distance: 131.1
click at [349, 193] on div "Padrón RNEMP: Carpeta 202508 - Cierre Vence en 4 días" at bounding box center [524, 191] width 642 height 14
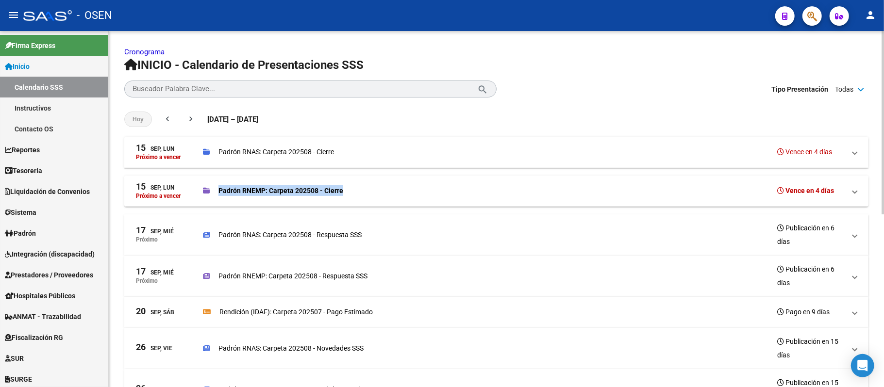
copy p "Padrón RNEMP: Carpeta 202508 - Cierre"
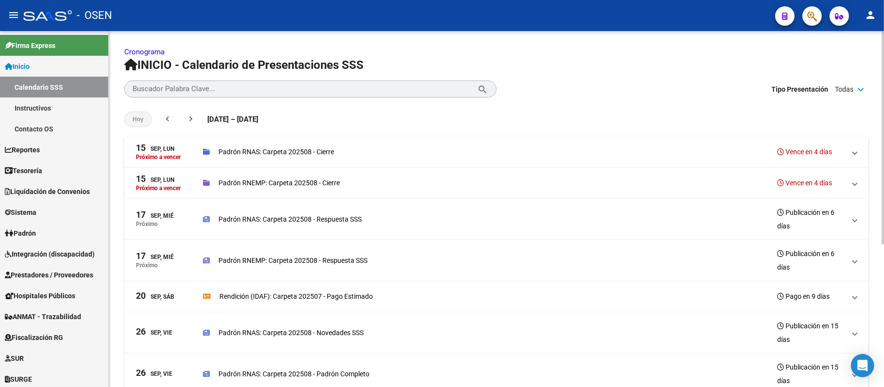
click at [472, 113] on div "Hoy chevron_left chevron_right 11 Sep de 2025 – 10 Oct de 2025 11/09/25 - 10/10…" at bounding box center [496, 119] width 744 height 35
click at [861, 86] on icon at bounding box center [860, 89] width 7 height 7
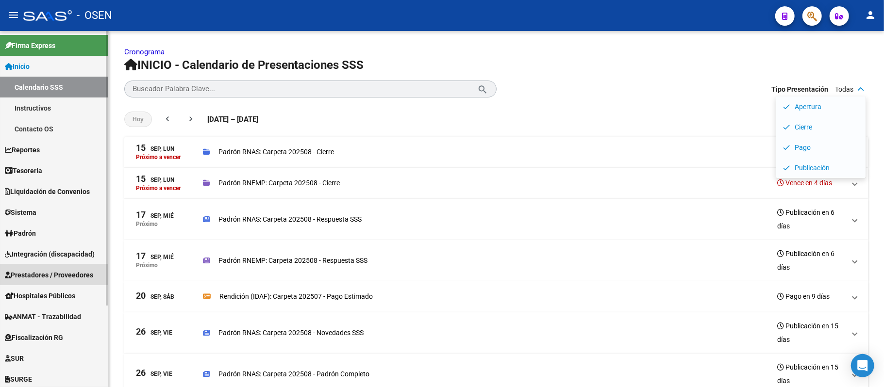
click at [43, 277] on span "Prestadores / Proveedores" at bounding box center [49, 275] width 88 height 11
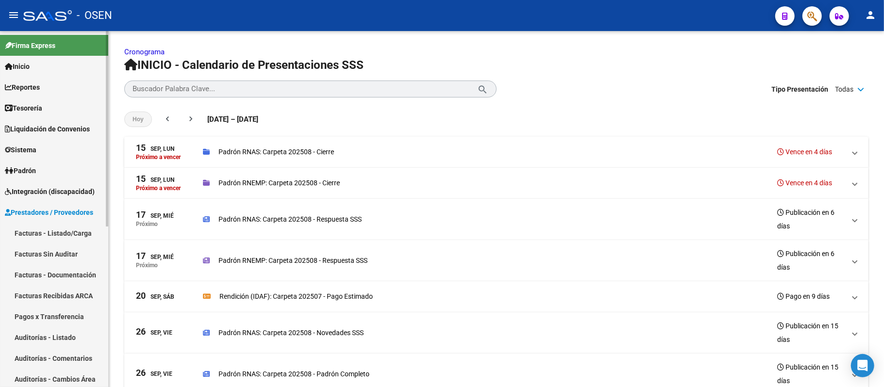
click at [63, 232] on link "Facturas - Listado/Carga" at bounding box center [54, 233] width 108 height 21
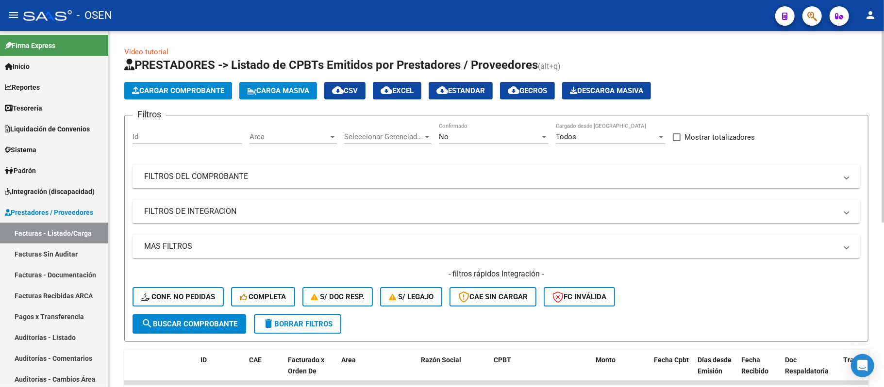
click at [303, 131] on div "Area Area" at bounding box center [292, 133] width 87 height 21
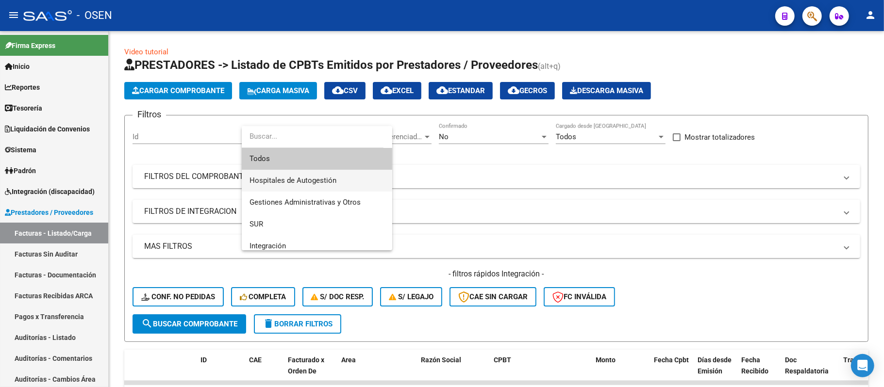
click at [298, 178] on span "Hospitales de Autogestión" at bounding box center [292, 180] width 87 height 9
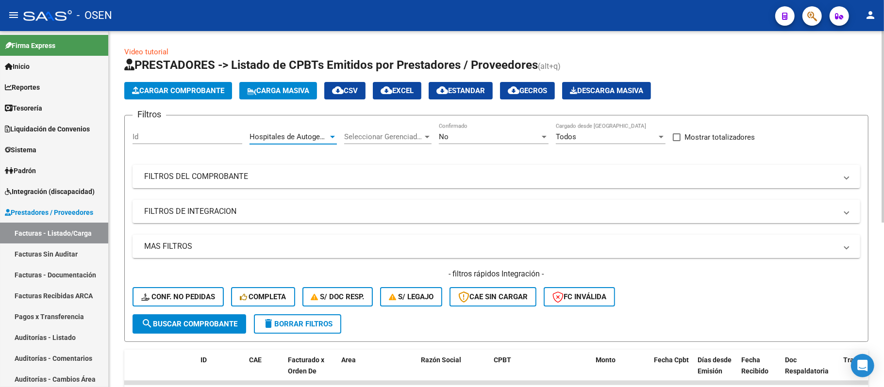
click at [226, 324] on span "search Buscar Comprobante" at bounding box center [189, 324] width 96 height 9
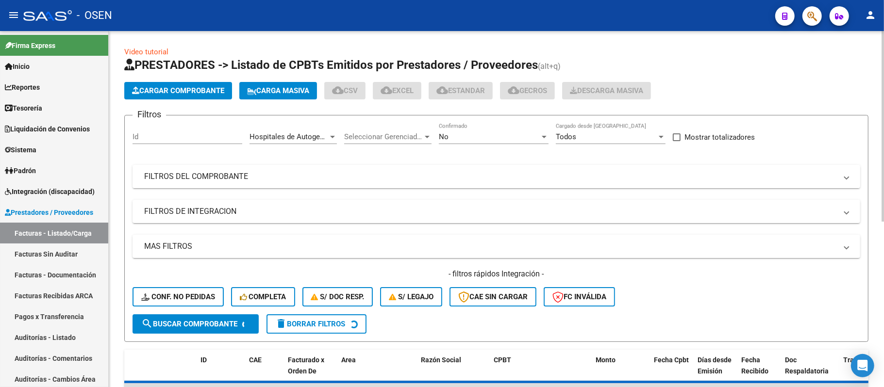
click at [321, 174] on mat-panel-title "FILTROS DEL COMPROBANTE" at bounding box center [490, 176] width 693 height 11
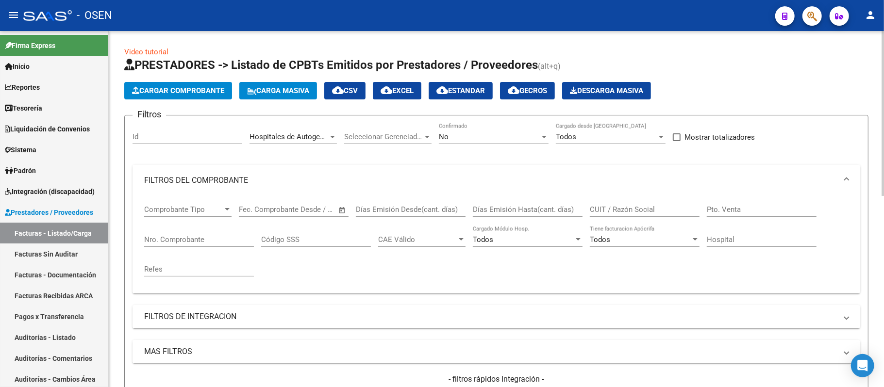
click at [201, 212] on span "Comprobante Tipo" at bounding box center [183, 209] width 79 height 9
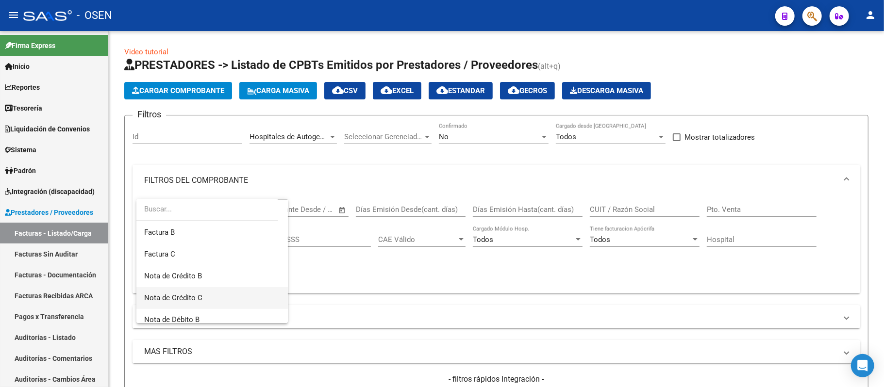
scroll to position [65, 0]
click at [209, 281] on span "Nota de Crédito C" at bounding box center [212, 276] width 136 height 22
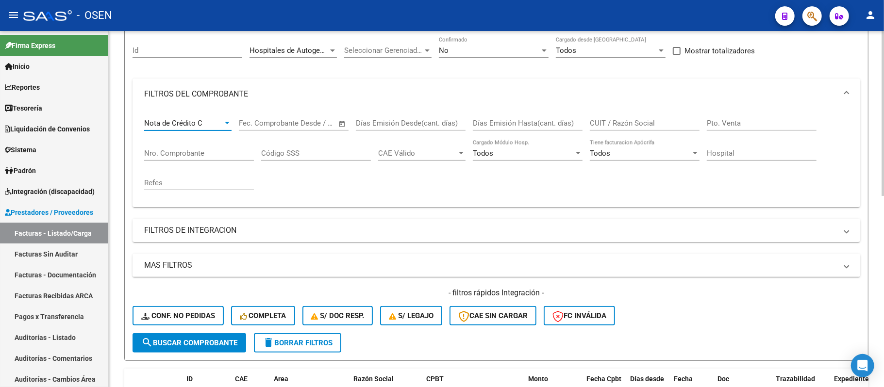
scroll to position [129, 0]
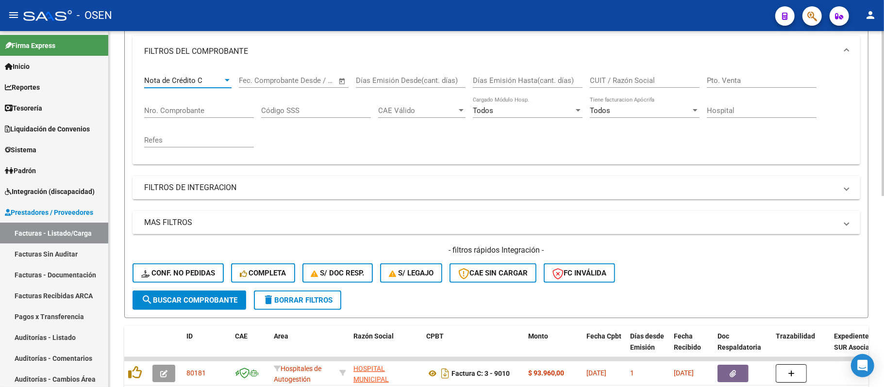
click at [195, 302] on span "search Buscar Comprobante" at bounding box center [189, 300] width 96 height 9
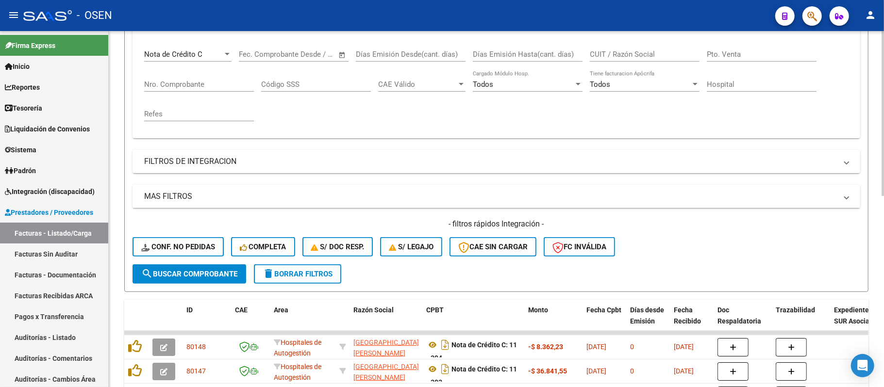
scroll to position [194, 0]
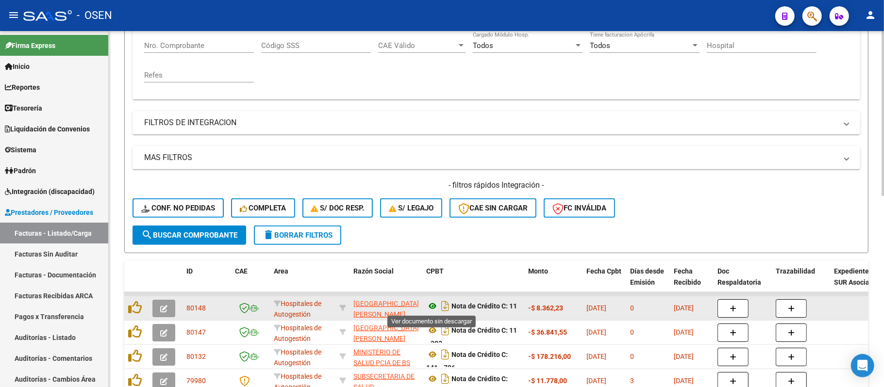
click at [429, 309] on icon at bounding box center [432, 306] width 13 height 12
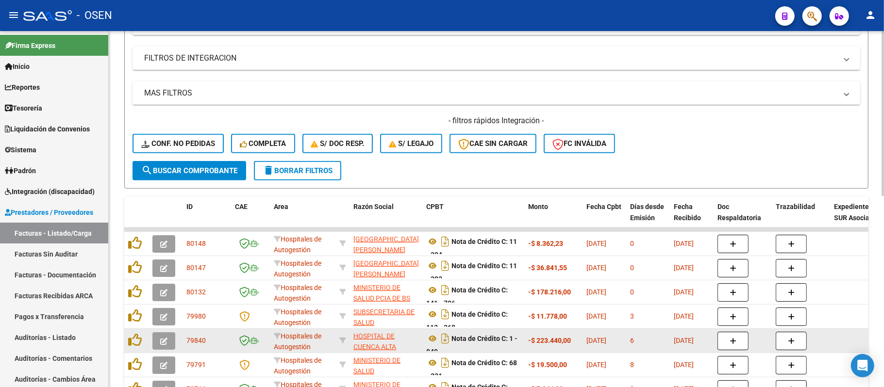
scroll to position [323, 0]
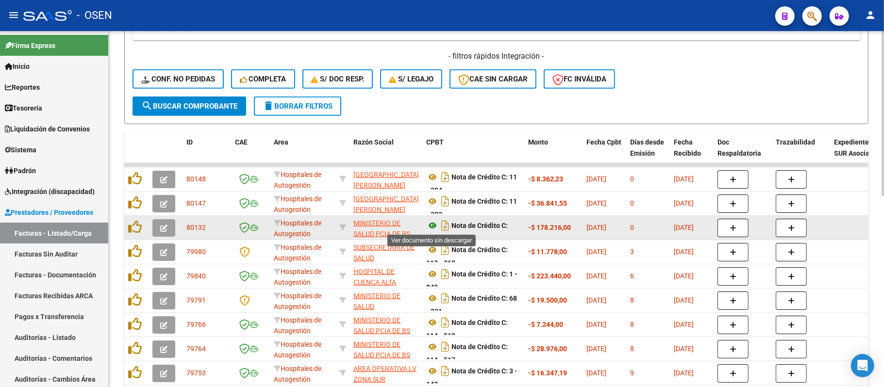
click at [430, 226] on icon at bounding box center [432, 226] width 13 height 12
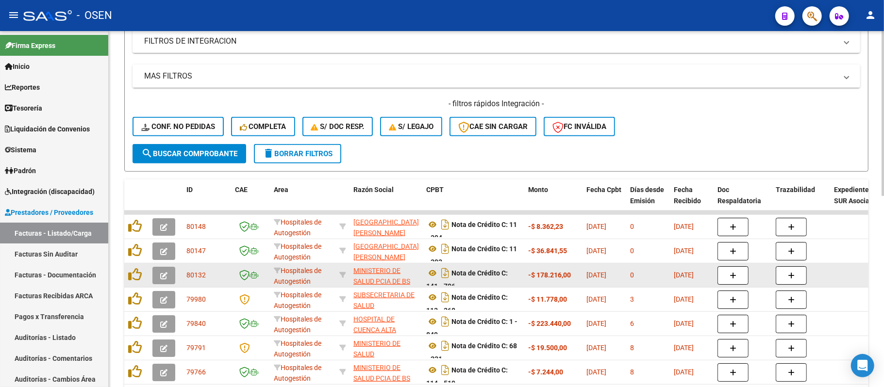
scroll to position [259, 0]
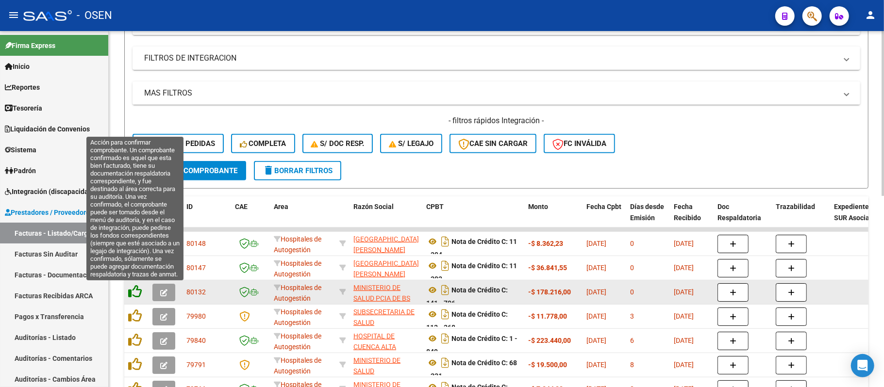
click at [137, 289] on icon at bounding box center [135, 292] width 14 height 14
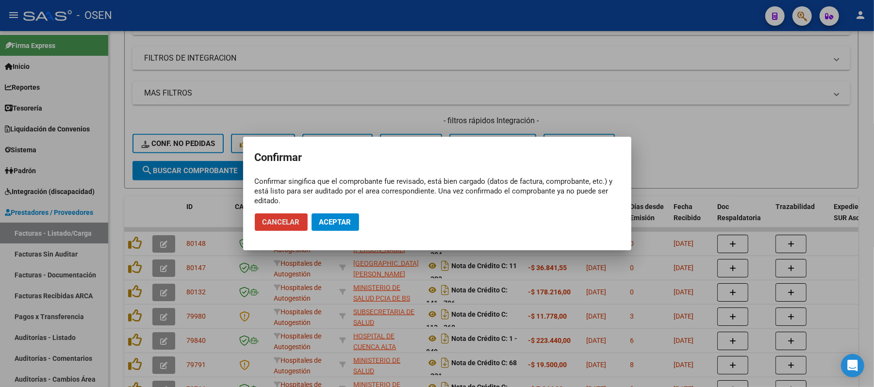
click at [341, 222] on span "Aceptar" at bounding box center [335, 222] width 32 height 9
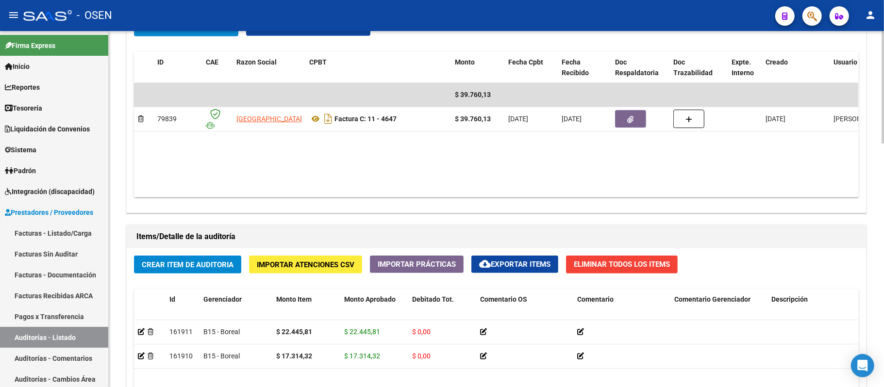
scroll to position [385, 0]
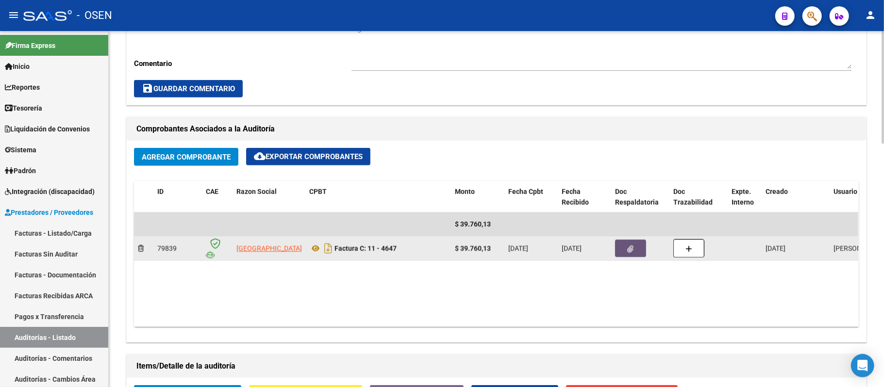
click at [637, 247] on button "button" at bounding box center [630, 248] width 31 height 17
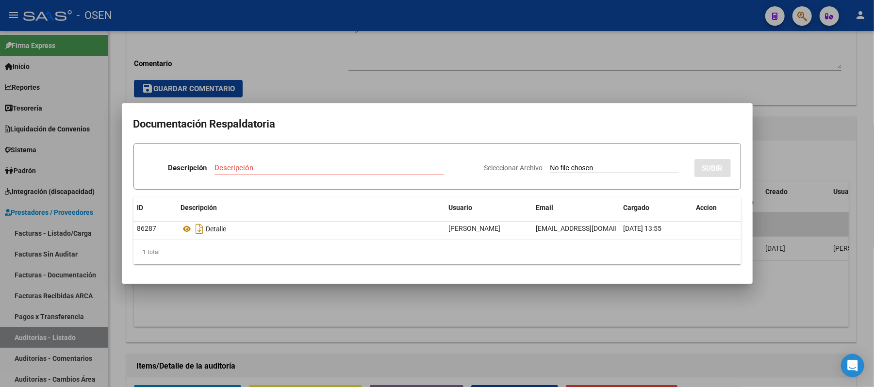
click at [562, 80] on div at bounding box center [437, 193] width 874 height 387
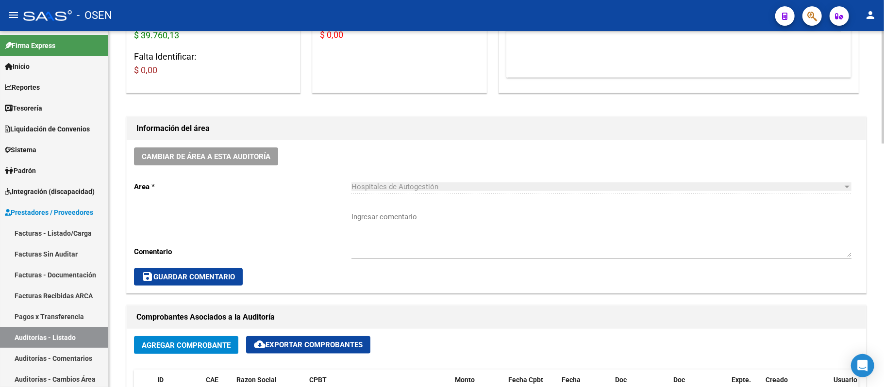
scroll to position [191, 0]
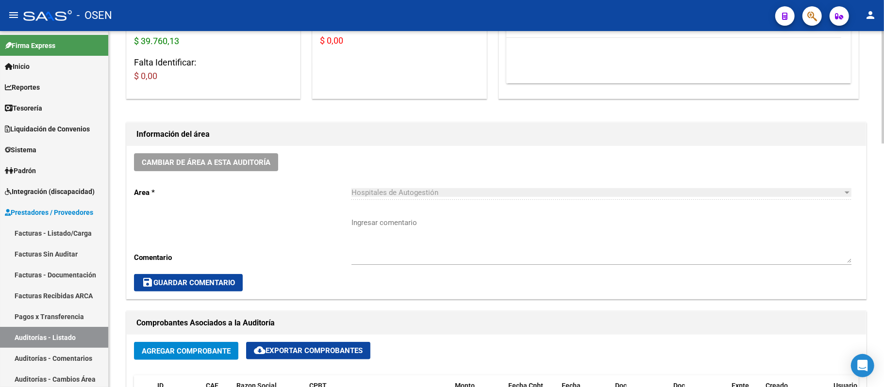
click at [181, 158] on span "Cambiar de área a esta auditoría" at bounding box center [206, 162] width 129 height 9
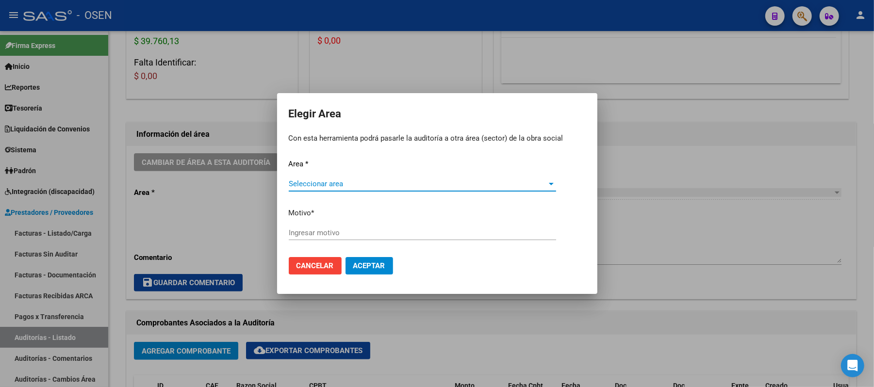
click at [360, 181] on span "Seleccionar area" at bounding box center [418, 184] width 259 height 9
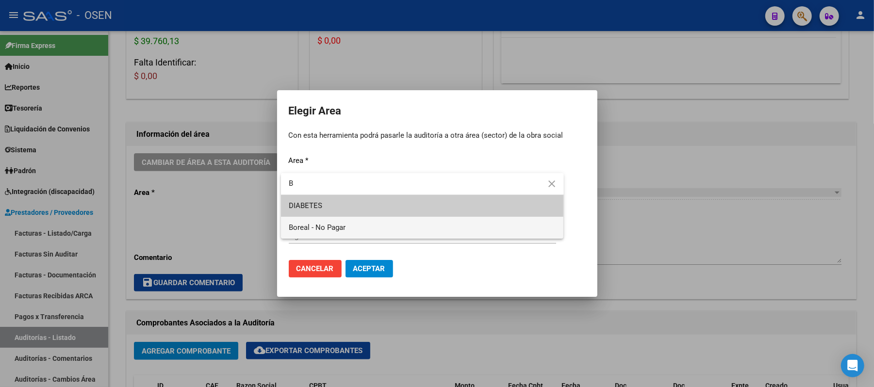
type input "B"
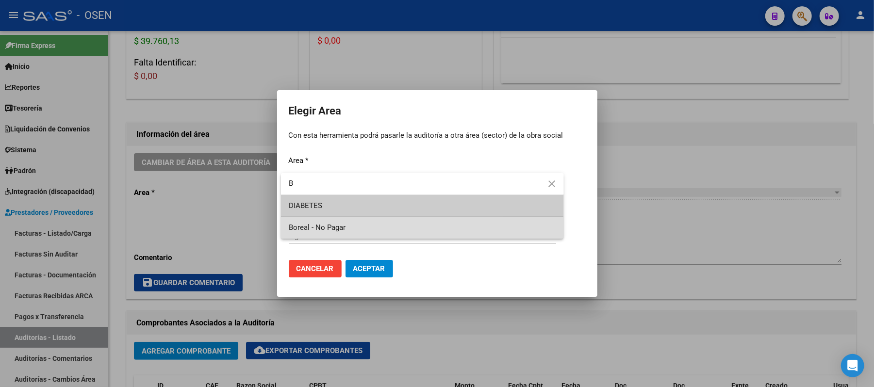
click at [348, 222] on span "Boreal - No Pagar" at bounding box center [422, 228] width 267 height 22
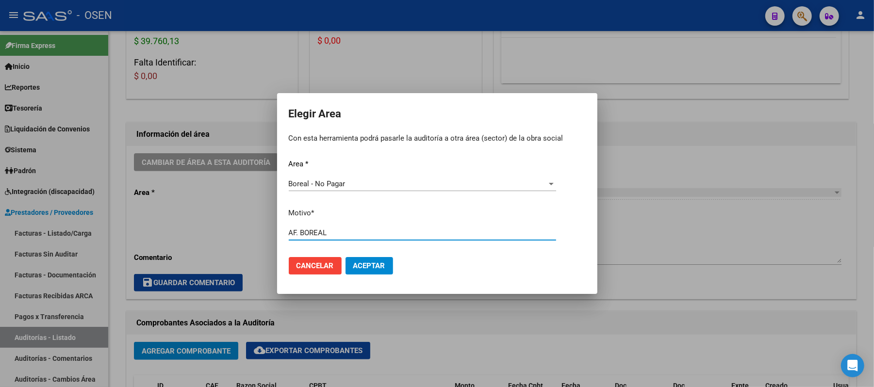
type input "AF. BOREAL"
click at [375, 271] on button "Aceptar" at bounding box center [370, 265] width 48 height 17
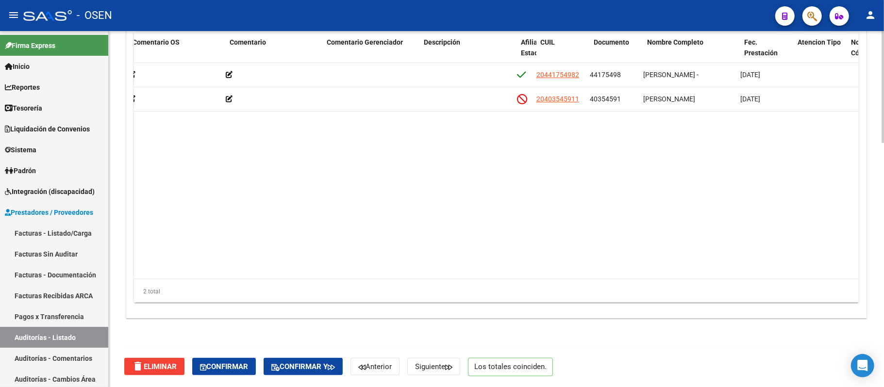
scroll to position [0, 0]
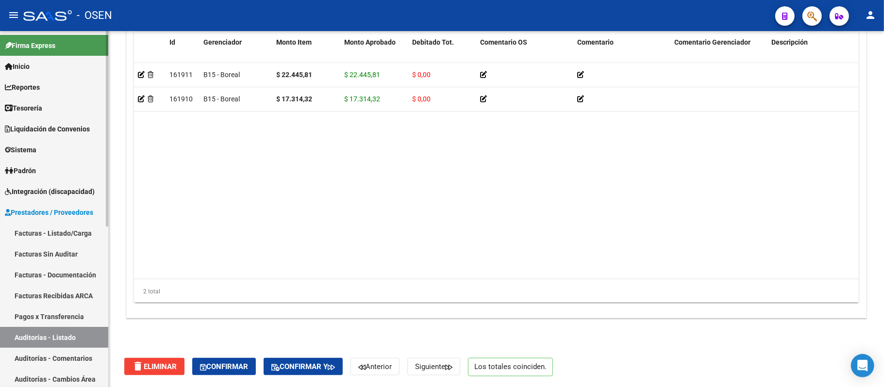
click at [67, 339] on link "Auditorías - Listado" at bounding box center [54, 337] width 108 height 21
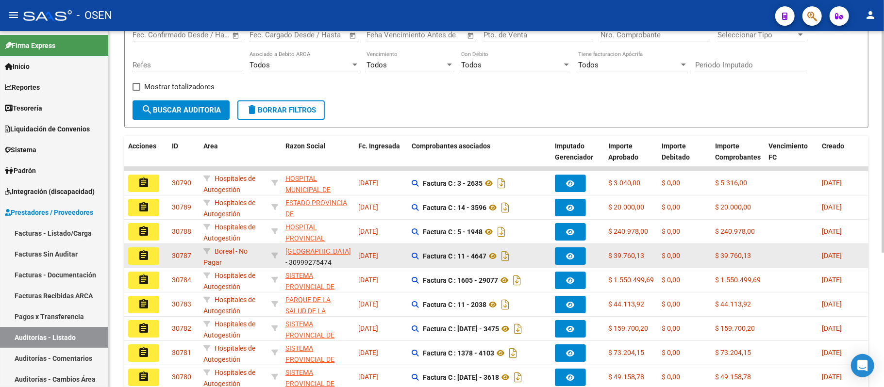
scroll to position [129, 0]
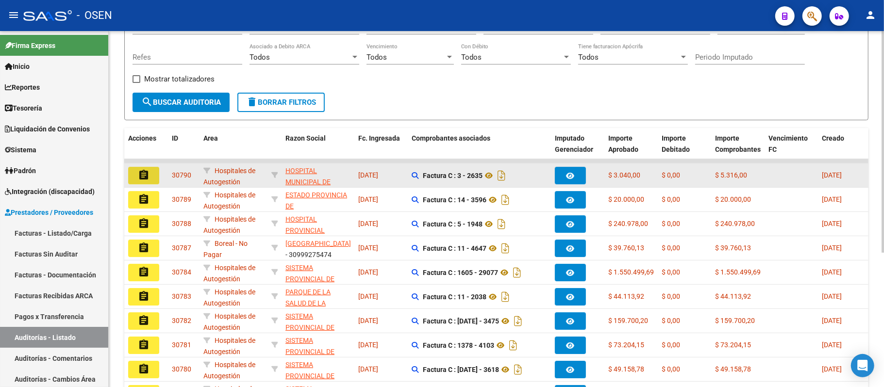
click at [144, 169] on mat-icon "assignment" at bounding box center [144, 175] width 12 height 12
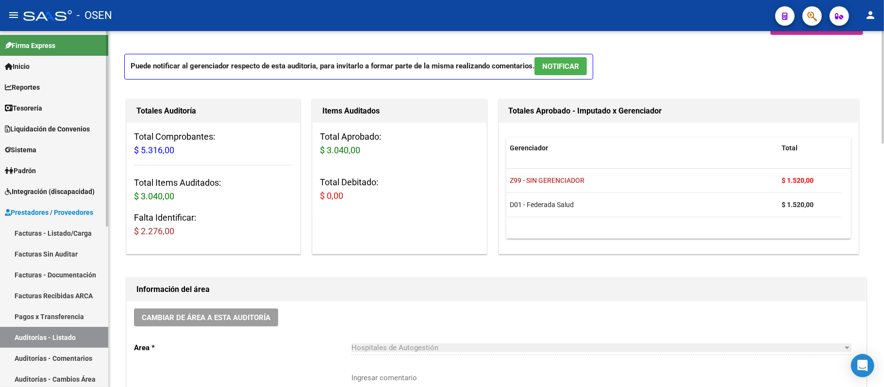
scroll to position [65, 0]
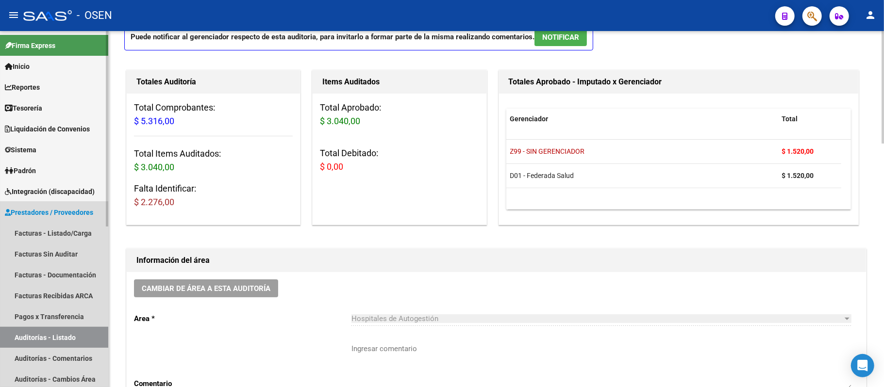
click at [65, 332] on link "Auditorías - Listado" at bounding box center [54, 337] width 108 height 21
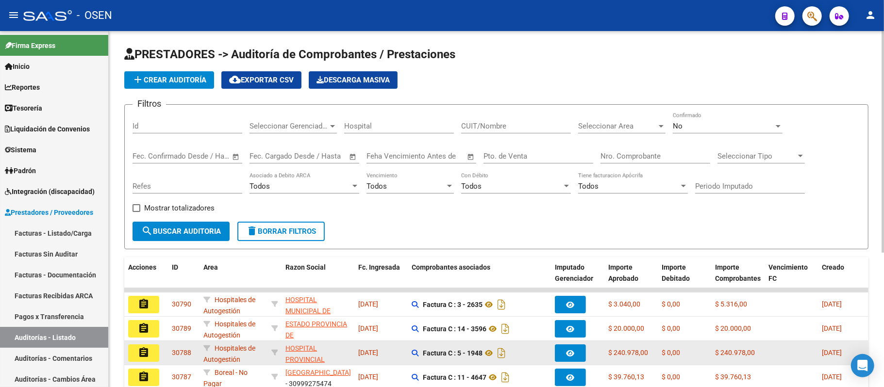
click at [136, 348] on button "assignment" at bounding box center [143, 353] width 31 height 17
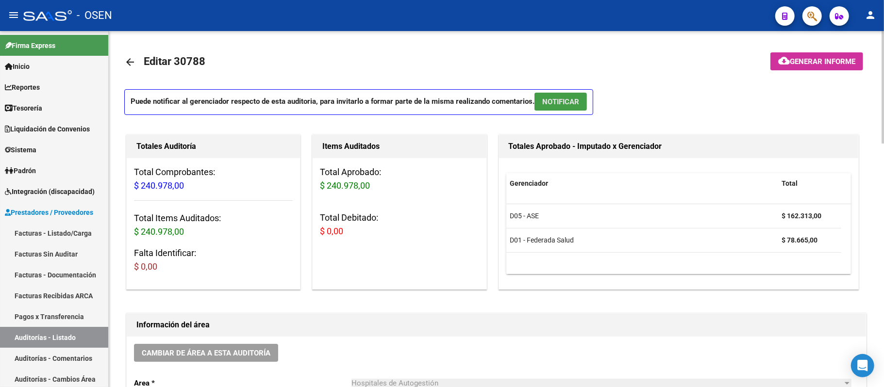
click at [570, 107] on button "NOTIFICAR" at bounding box center [560, 102] width 52 height 18
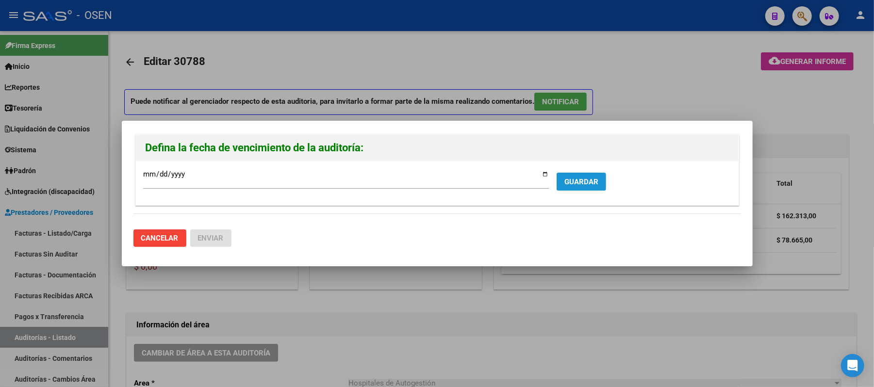
click at [596, 176] on button "GUARDAR" at bounding box center [582, 182] width 50 height 18
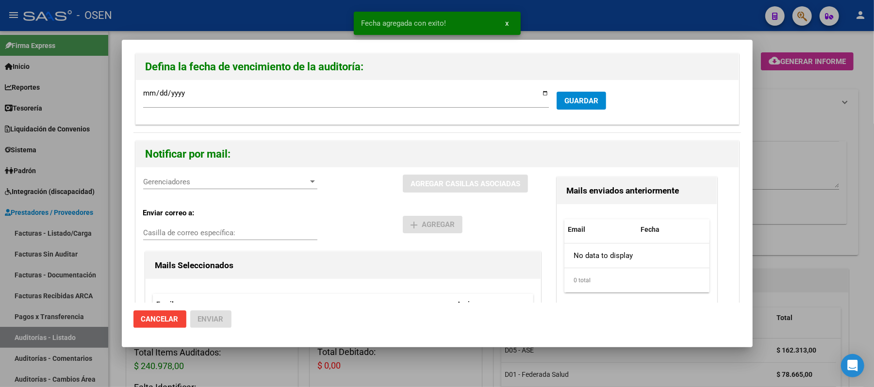
click at [185, 179] on span "Gerenciadores" at bounding box center [225, 182] width 165 height 9
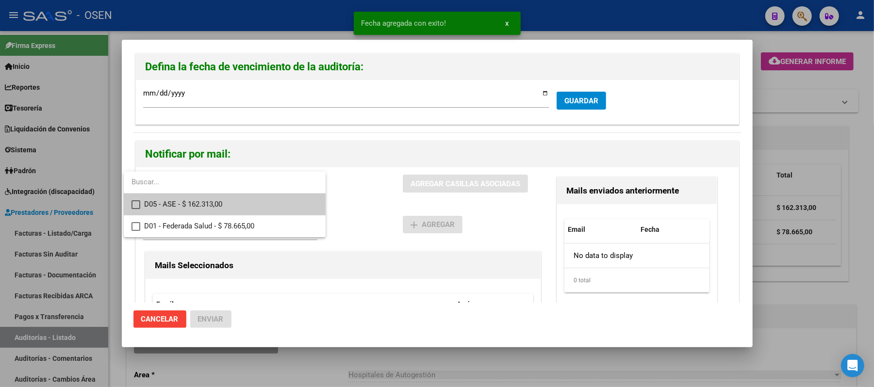
click at [198, 200] on span "D05 - ASE - $ 162.313,00" at bounding box center [231, 205] width 174 height 22
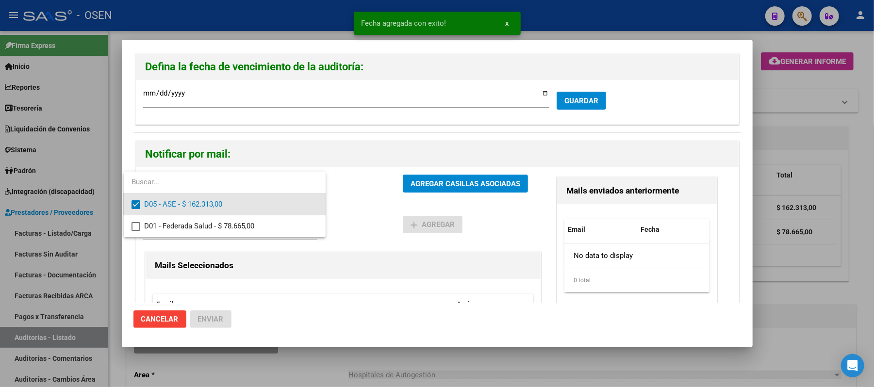
click at [367, 201] on div at bounding box center [437, 193] width 874 height 387
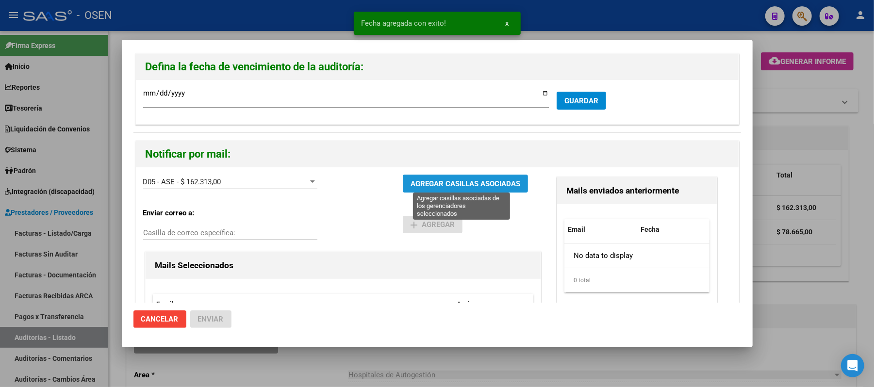
click at [427, 180] on span "AGREGAR CASILLAS ASOCIADAS" at bounding box center [466, 184] width 110 height 9
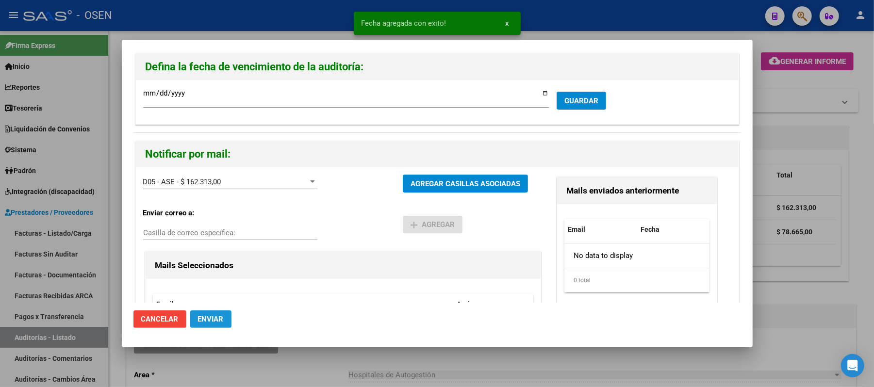
click at [212, 315] on span "Enviar" at bounding box center [211, 319] width 26 height 9
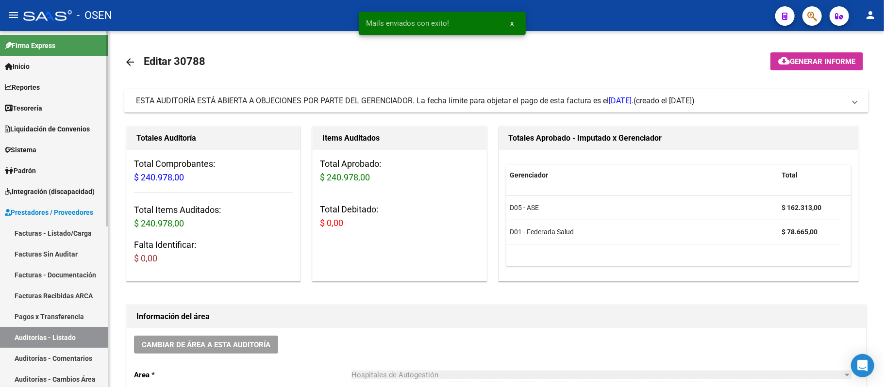
click at [71, 336] on link "Auditorías - Listado" at bounding box center [54, 337] width 108 height 21
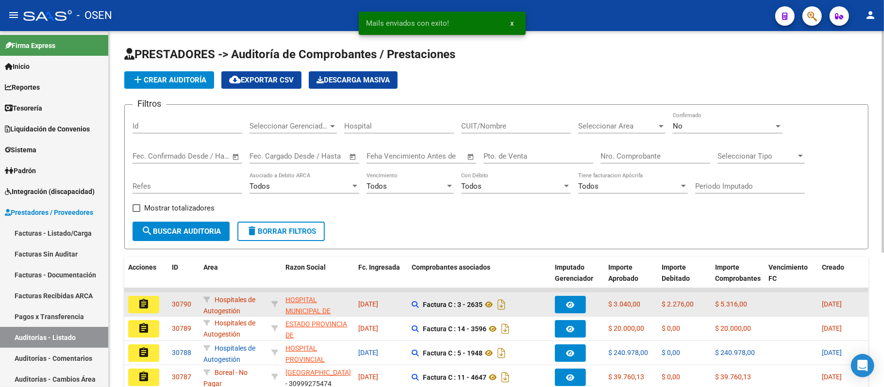
scroll to position [65, 0]
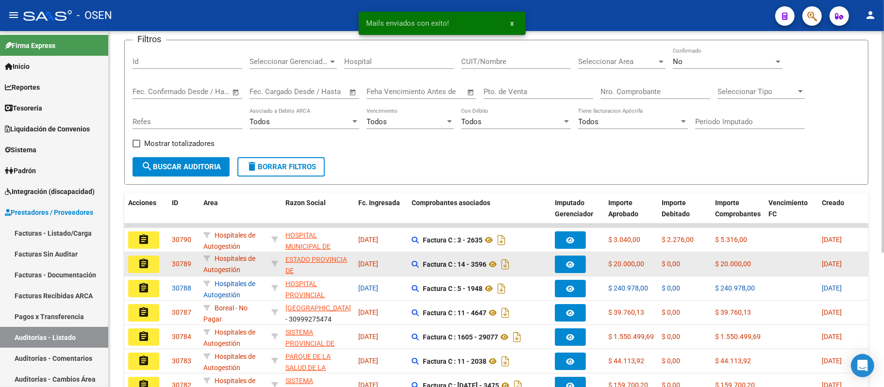
click at [150, 261] on button "assignment" at bounding box center [143, 264] width 31 height 17
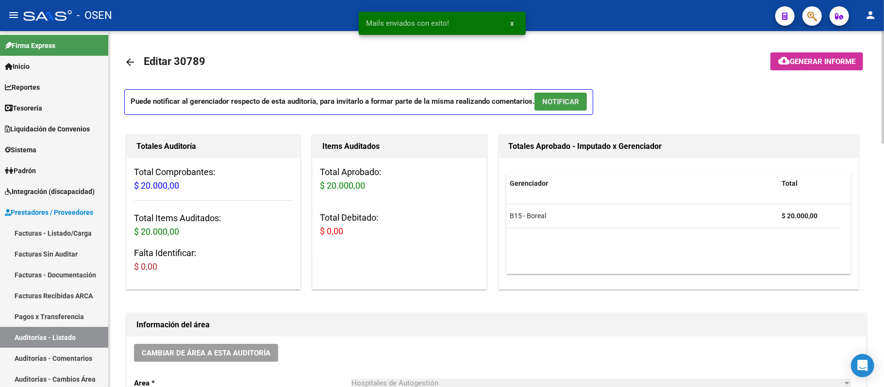
click at [554, 97] on span "NOTIFICAR" at bounding box center [560, 101] width 37 height 9
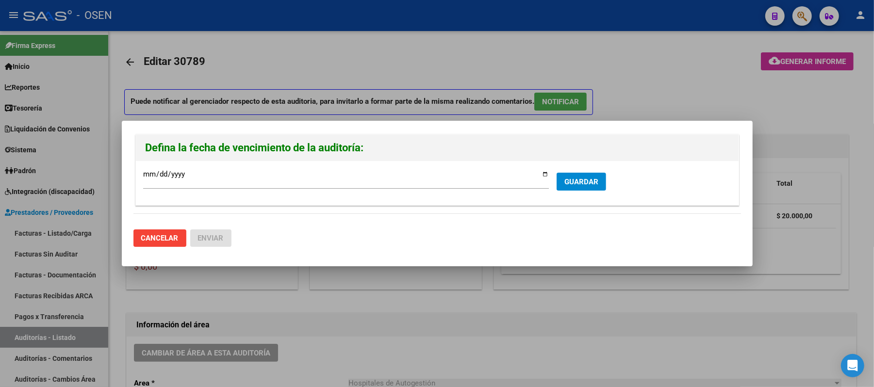
click at [579, 194] on form "[DATE] Ingresar la fecha * GUARDAR" at bounding box center [437, 183] width 588 height 30
click at [581, 191] on form "[DATE] Ingresar la fecha * GUARDAR" at bounding box center [437, 183] width 588 height 30
click at [578, 182] on span "GUARDAR" at bounding box center [581, 182] width 34 height 9
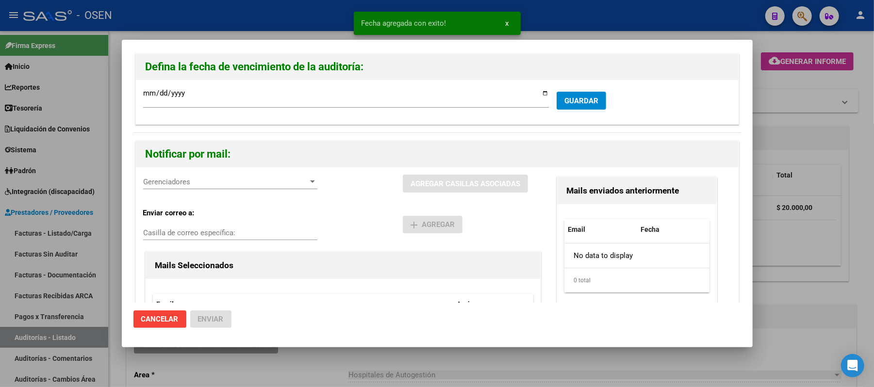
click at [203, 173] on div "Gerenciadores Gerenciadores AGREGAR CASILLAS ASOCIADAS Enviar correo a: Casilla…" at bounding box center [437, 279] width 603 height 225
click at [206, 185] on span "Gerenciadores" at bounding box center [225, 182] width 165 height 9
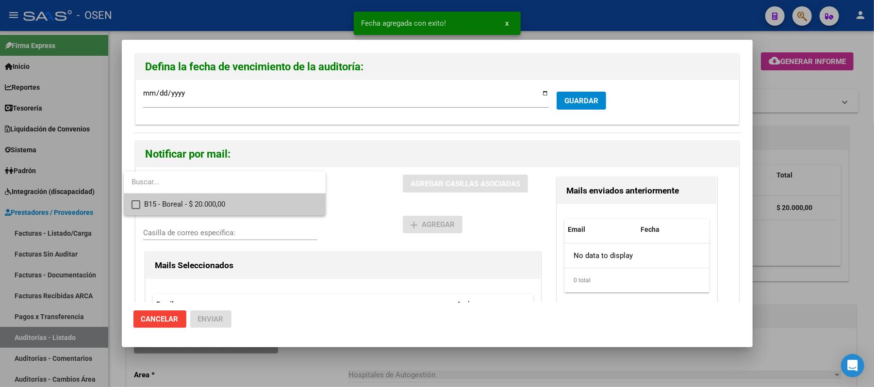
click at [219, 198] on span "B15 - Boreal - $ 20.000,00" at bounding box center [231, 205] width 174 height 22
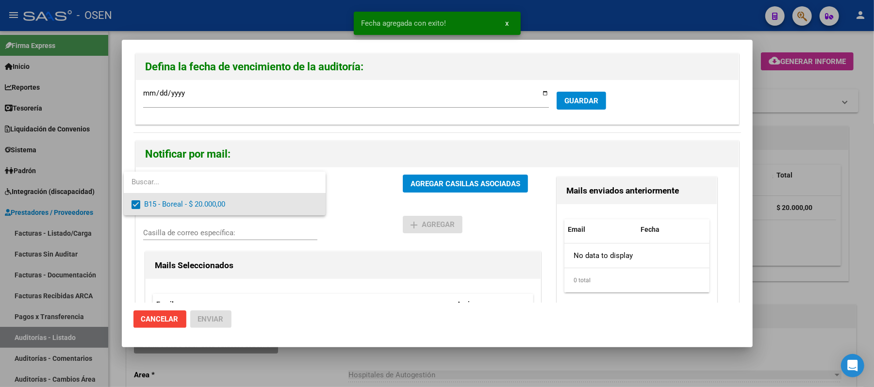
click at [365, 195] on div at bounding box center [437, 193] width 874 height 387
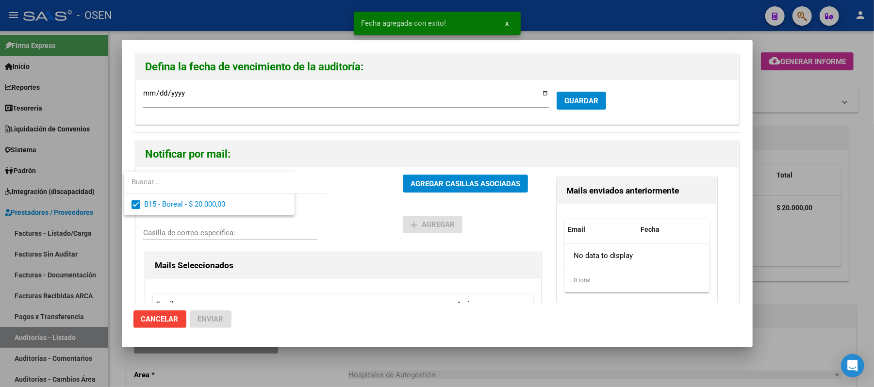
click at [436, 179] on button "AGREGAR CASILLAS ASOCIADAS" at bounding box center [465, 184] width 125 height 18
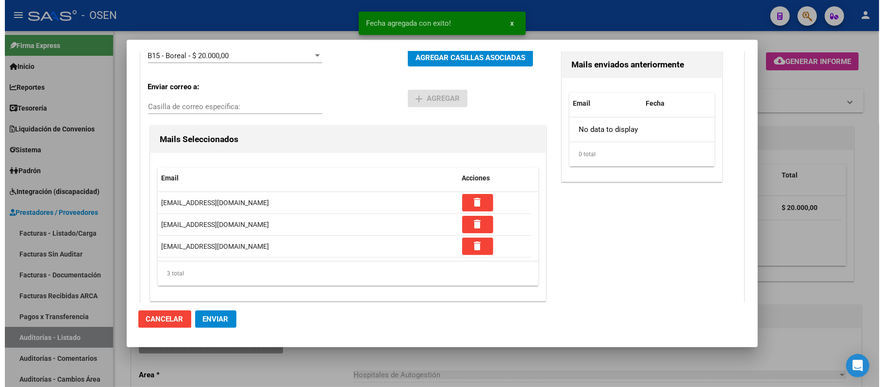
scroll to position [137, 0]
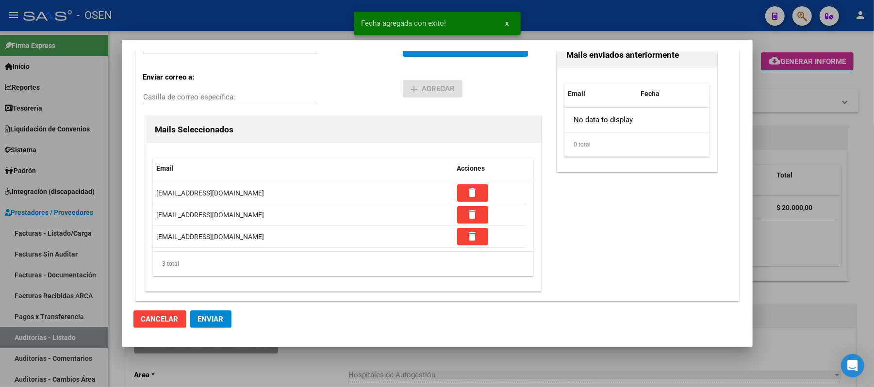
click at [222, 317] on span "Enviar" at bounding box center [211, 319] width 26 height 9
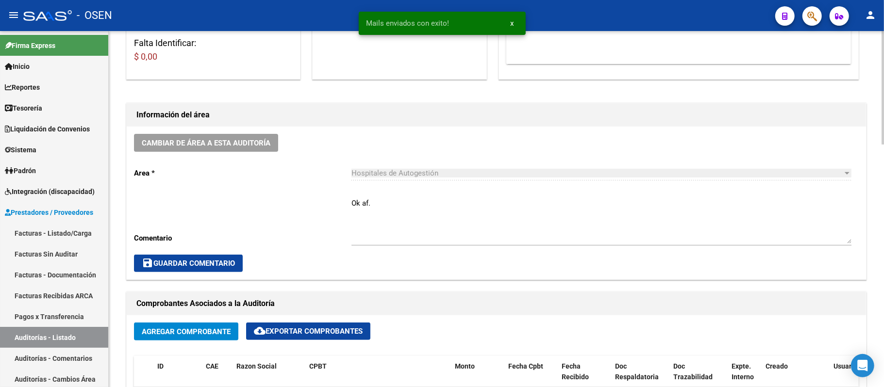
scroll to position [65, 0]
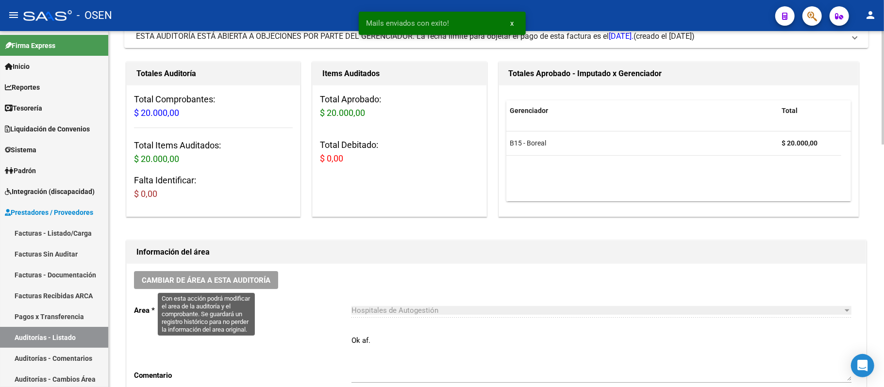
click at [216, 284] on span "Cambiar de área a esta auditoría" at bounding box center [206, 280] width 129 height 9
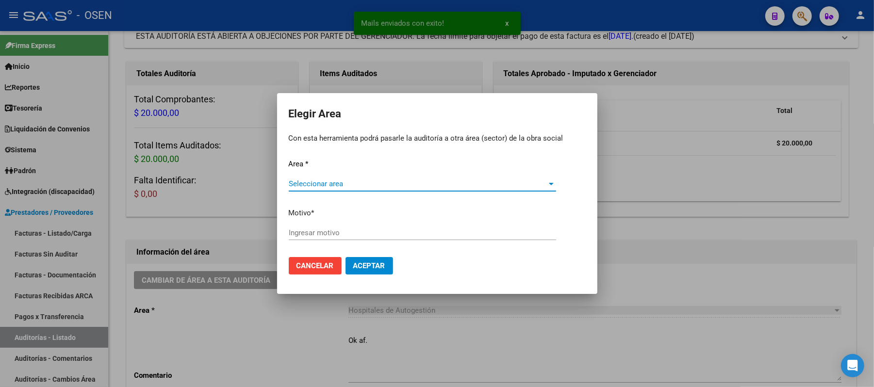
click at [391, 185] on span "Seleccionar area" at bounding box center [418, 184] width 259 height 9
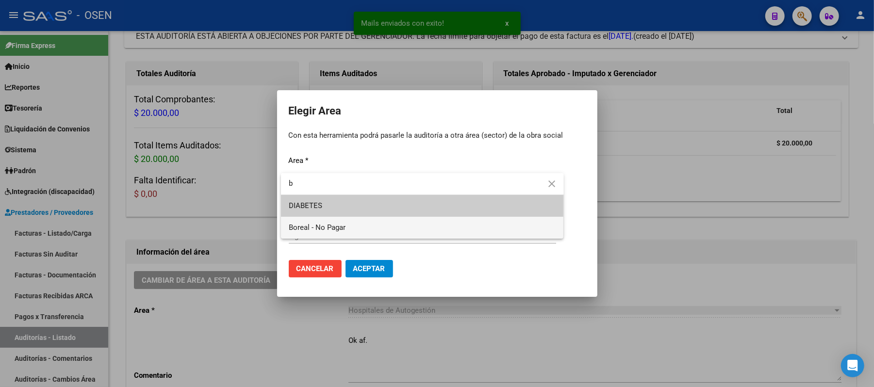
type input "b"
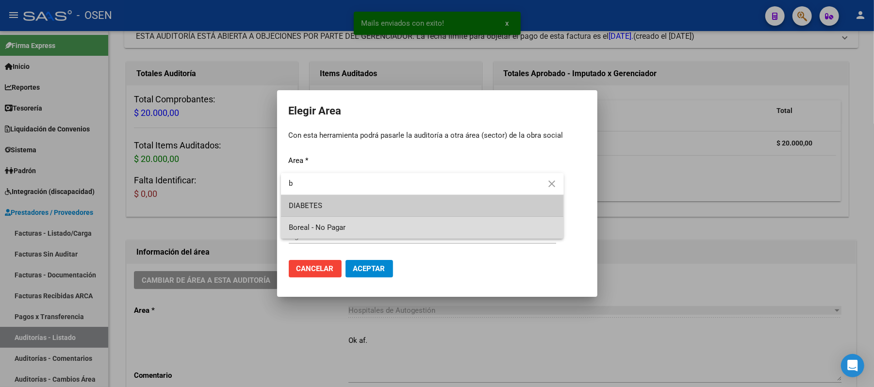
click at [371, 222] on span "Boreal - No Pagar" at bounding box center [422, 228] width 267 height 22
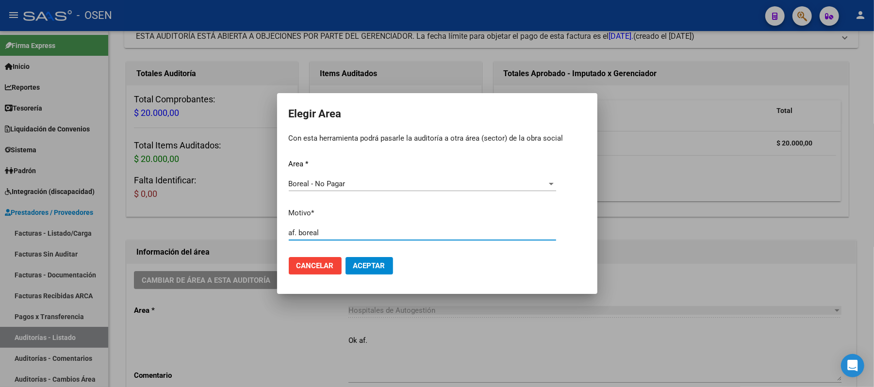
type input "af. boreal"
click at [371, 271] on button "Aceptar" at bounding box center [370, 265] width 48 height 17
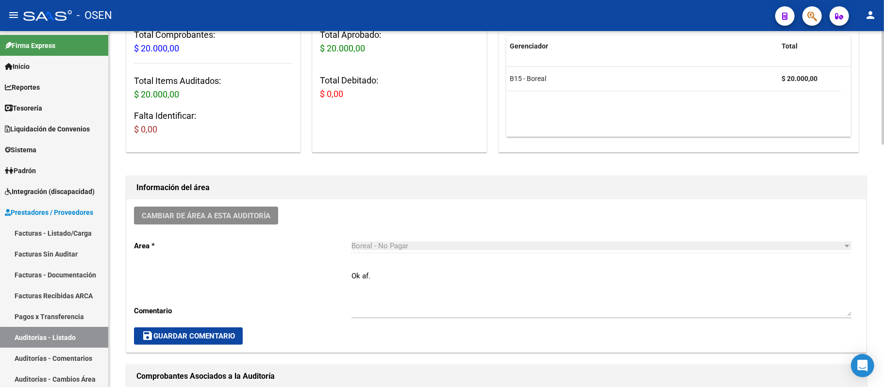
scroll to position [0, 0]
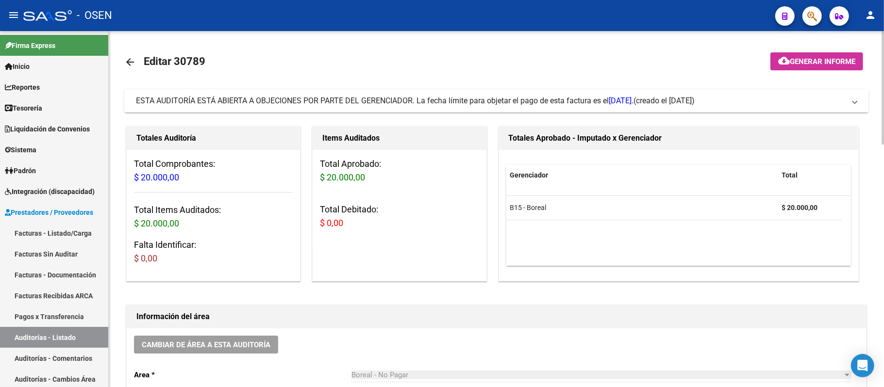
click at [487, 99] on span "ESTA AUDITORÍA ESTÁ ABIERTA A OBJECIONES POR PARTE DEL GERENCIADOR. La fecha lí…" at bounding box center [384, 100] width 497 height 9
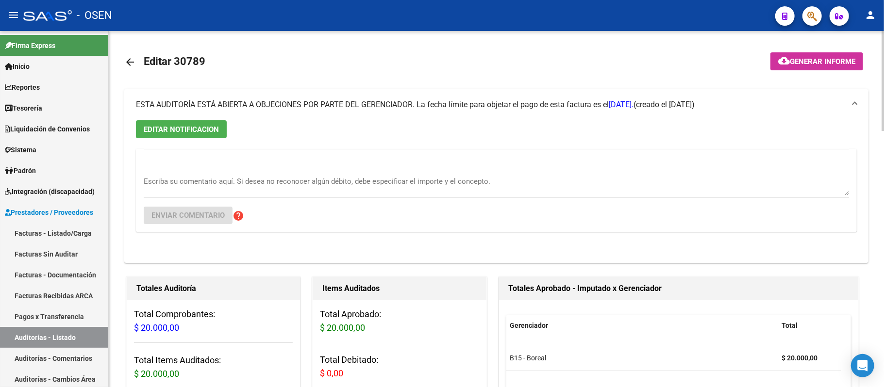
click at [487, 100] on span "ESTA AUDITORÍA ESTÁ ABIERTA A OBJECIONES POR PARTE DEL GERENCIADOR. La fecha lí…" at bounding box center [384, 104] width 497 height 9
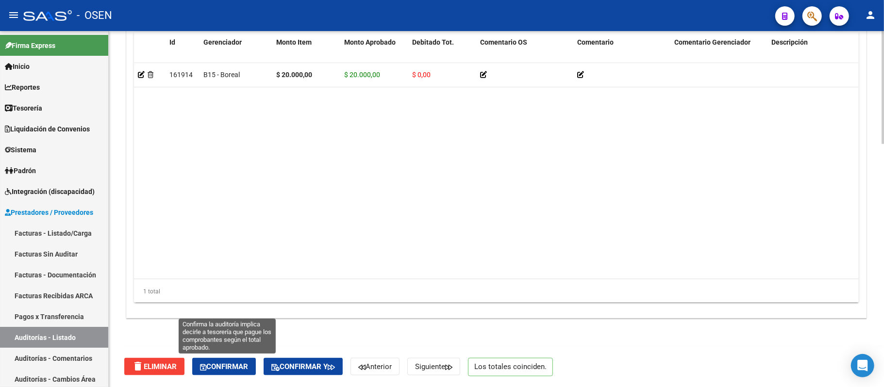
click at [232, 370] on span "Confirmar" at bounding box center [224, 367] width 48 height 9
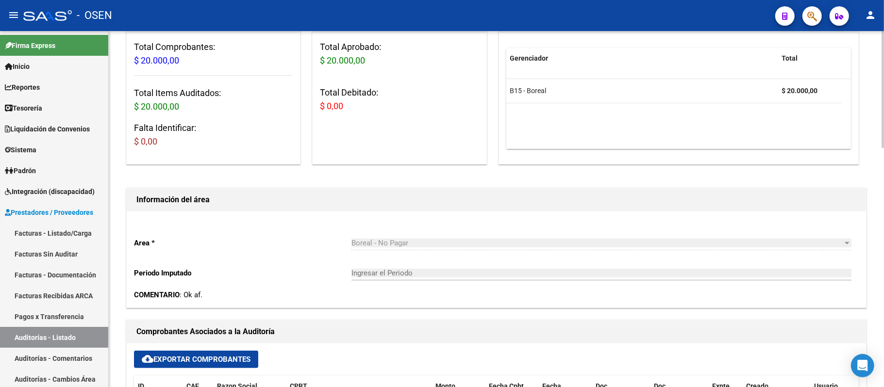
type input "202509"
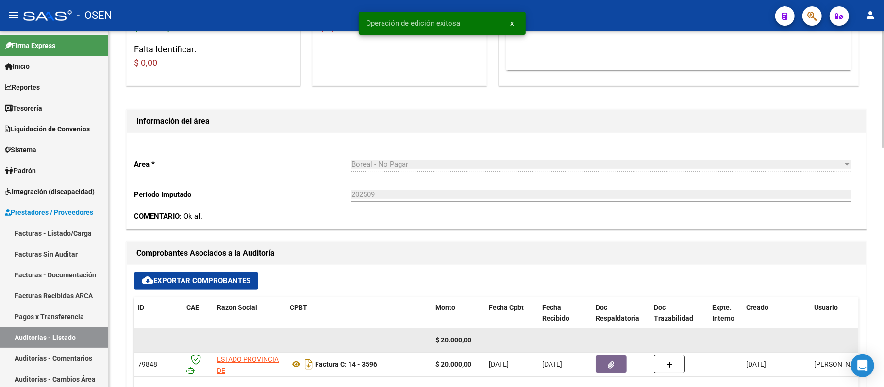
scroll to position [259, 0]
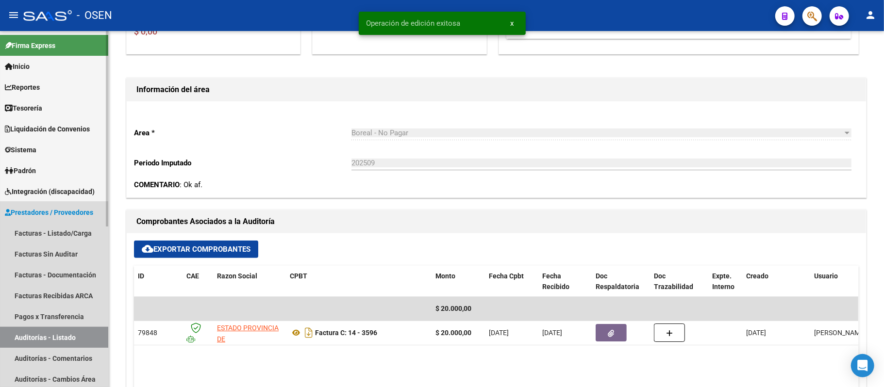
click at [78, 331] on link "Auditorías - Listado" at bounding box center [54, 337] width 108 height 21
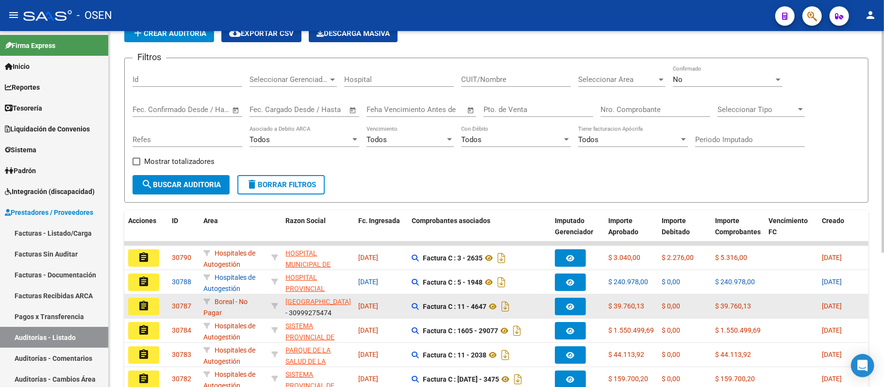
scroll to position [216, 0]
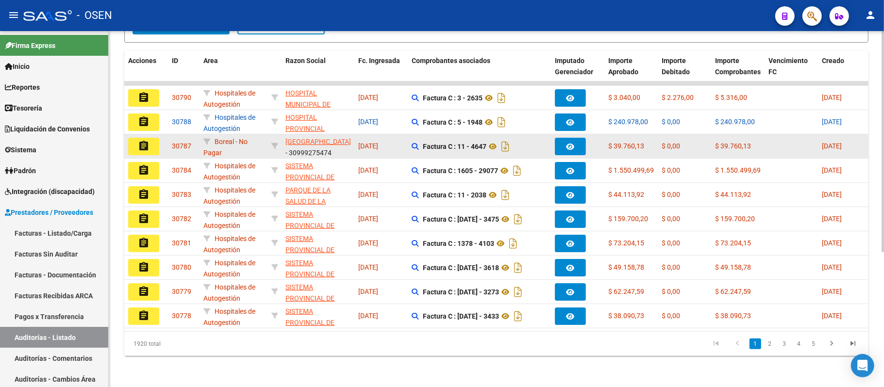
click at [149, 138] on button "assignment" at bounding box center [143, 146] width 31 height 17
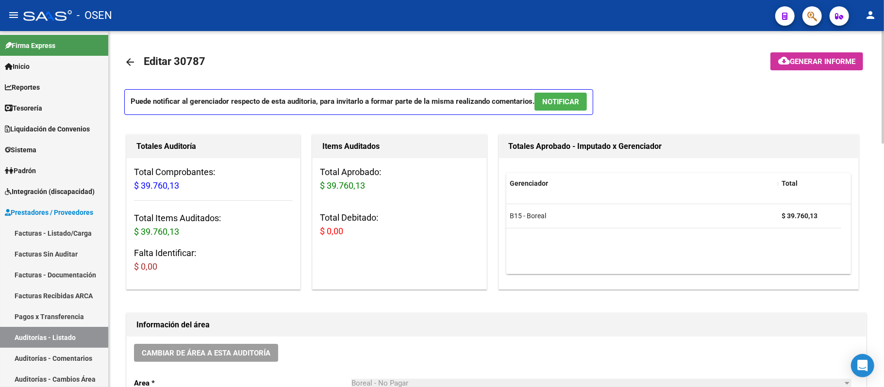
click at [577, 104] on span "NOTIFICAR" at bounding box center [560, 102] width 37 height 9
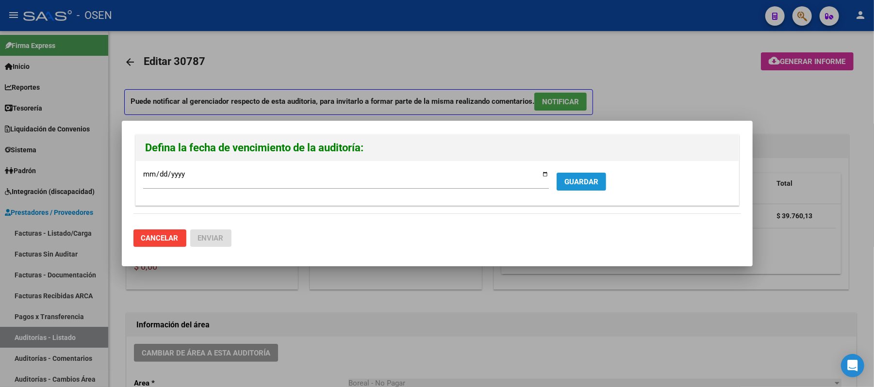
click at [596, 185] on button "GUARDAR" at bounding box center [582, 182] width 50 height 18
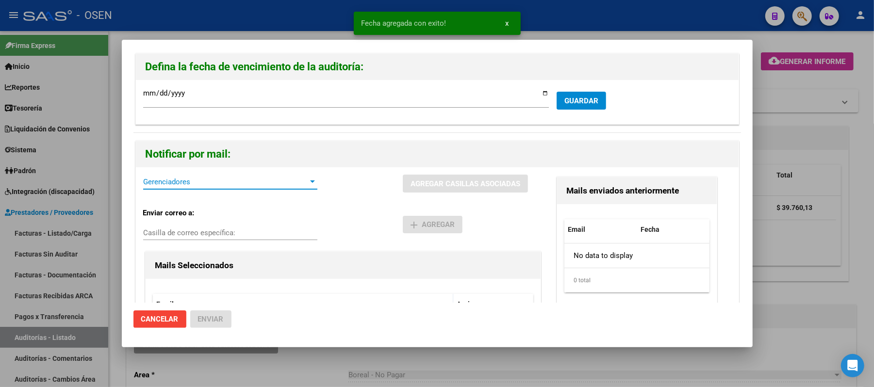
click at [171, 179] on span "Gerenciadores" at bounding box center [225, 182] width 165 height 9
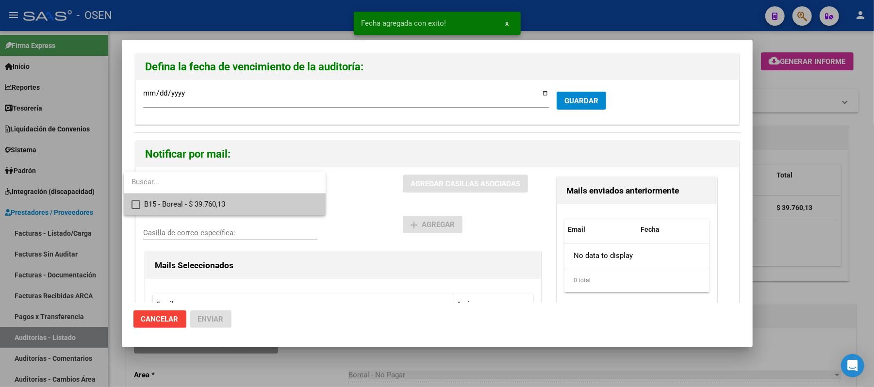
click at [197, 197] on span "B15 - Boreal - $ 39.760,13" at bounding box center [231, 205] width 174 height 22
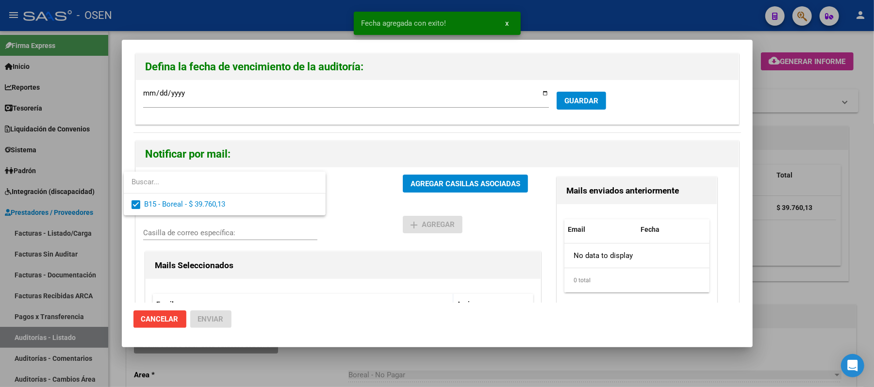
click at [406, 202] on div at bounding box center [437, 193] width 874 height 387
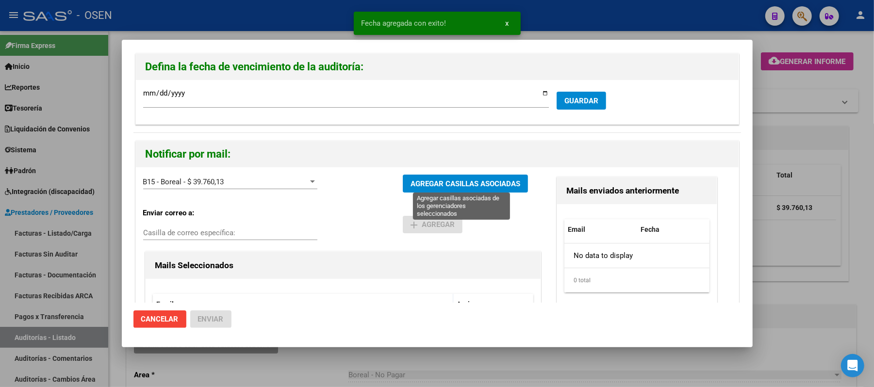
click at [440, 180] on span "AGREGAR CASILLAS ASOCIADAS" at bounding box center [466, 184] width 110 height 9
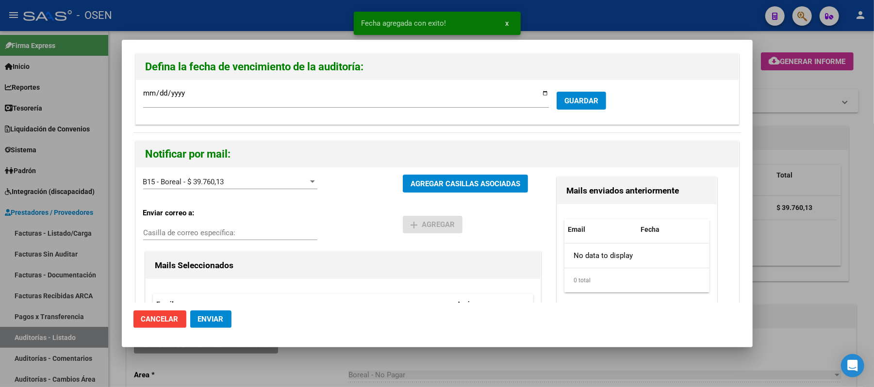
click at [208, 324] on button "Enviar" at bounding box center [210, 319] width 41 height 17
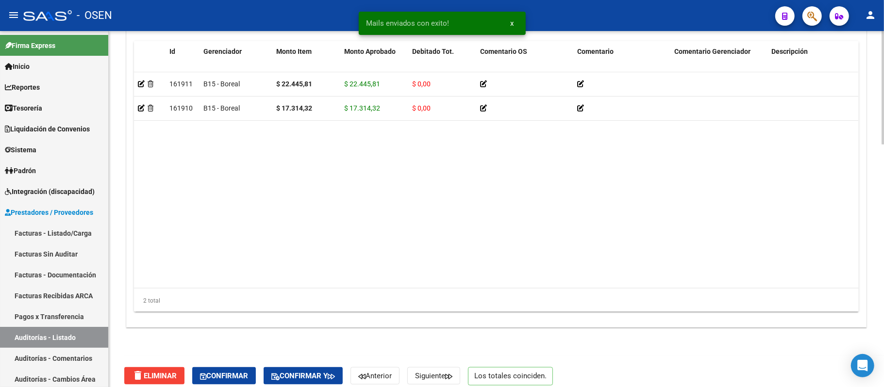
scroll to position [765, 0]
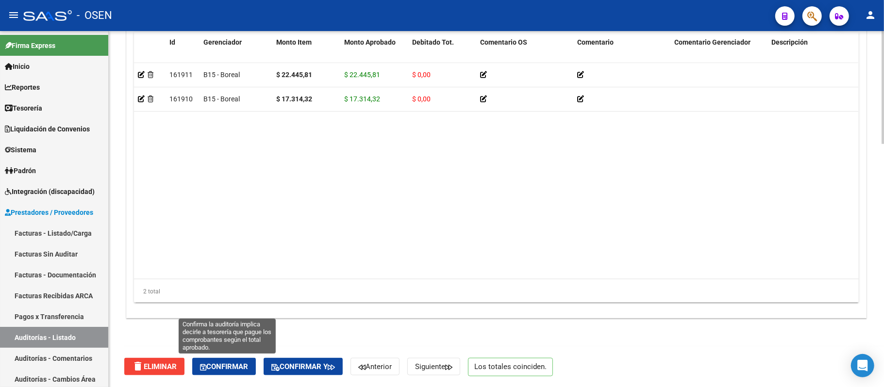
click at [248, 360] on button "Confirmar" at bounding box center [224, 366] width 64 height 17
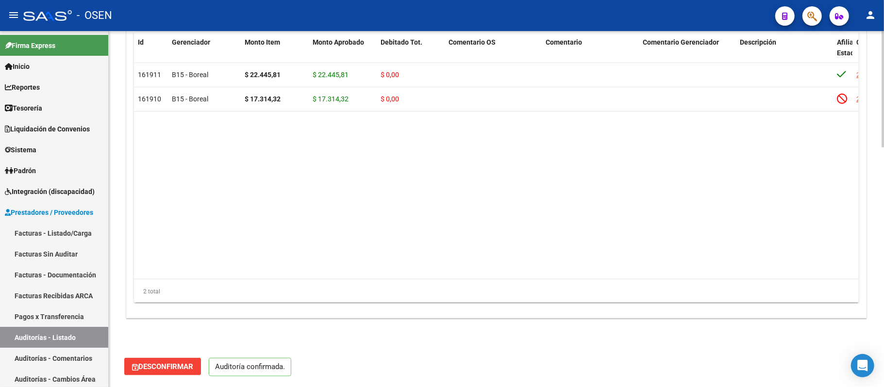
scroll to position [731, 0]
type input "202509"
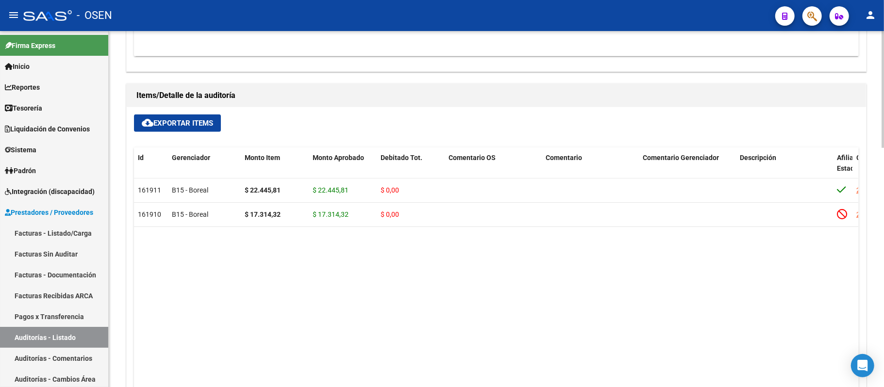
scroll to position [408, 0]
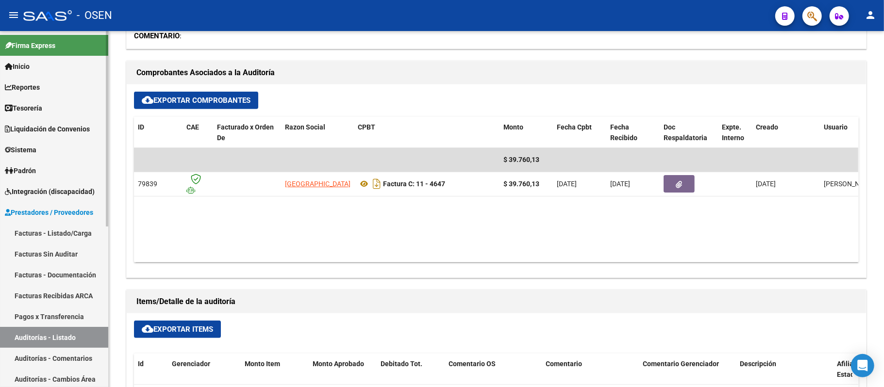
click at [79, 339] on link "Auditorías - Listado" at bounding box center [54, 337] width 108 height 21
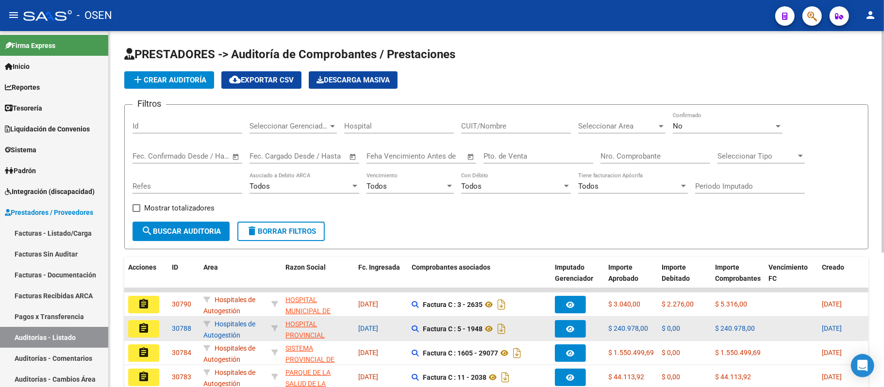
scroll to position [194, 0]
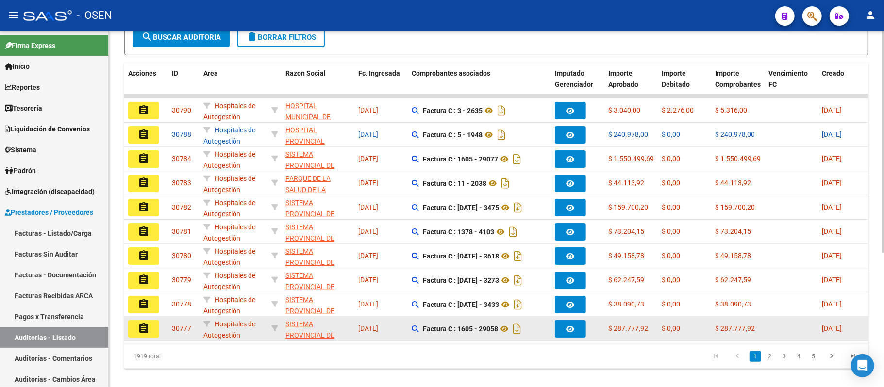
click at [149, 332] on mat-icon "assignment" at bounding box center [144, 329] width 12 height 12
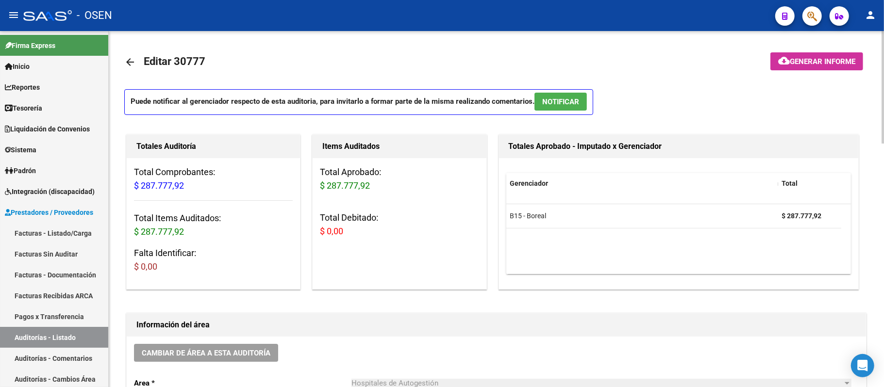
click at [567, 101] on span "NOTIFICAR" at bounding box center [560, 102] width 37 height 9
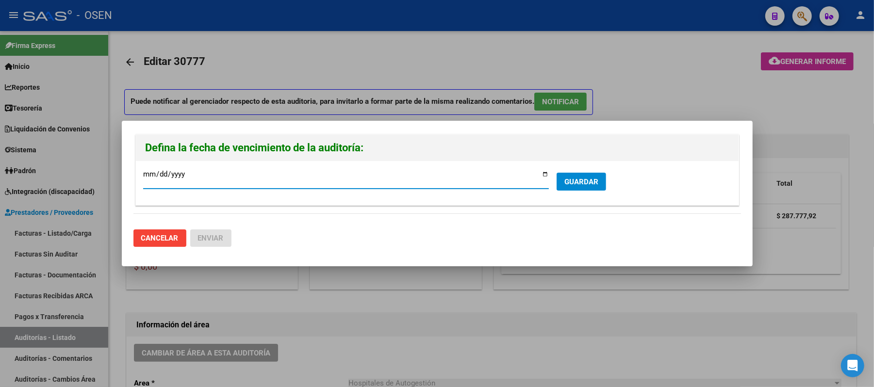
click at [588, 188] on button "GUARDAR" at bounding box center [582, 182] width 50 height 18
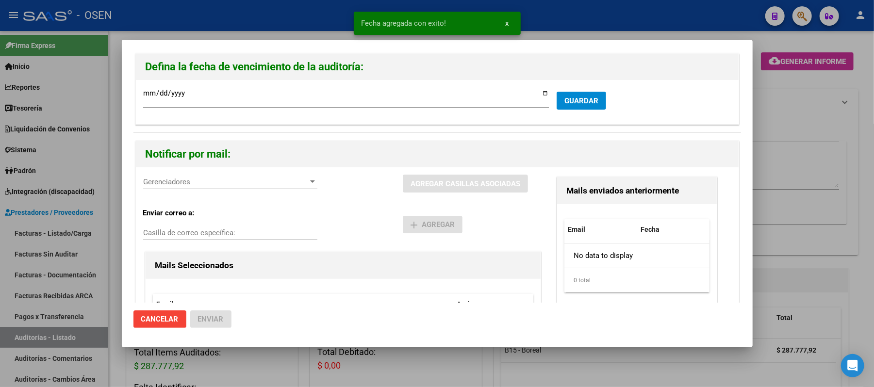
click at [202, 174] on div "Gerenciadores Gerenciadores AGREGAR CASILLAS ASOCIADAS Enviar correo a: Casilla…" at bounding box center [437, 279] width 603 height 225
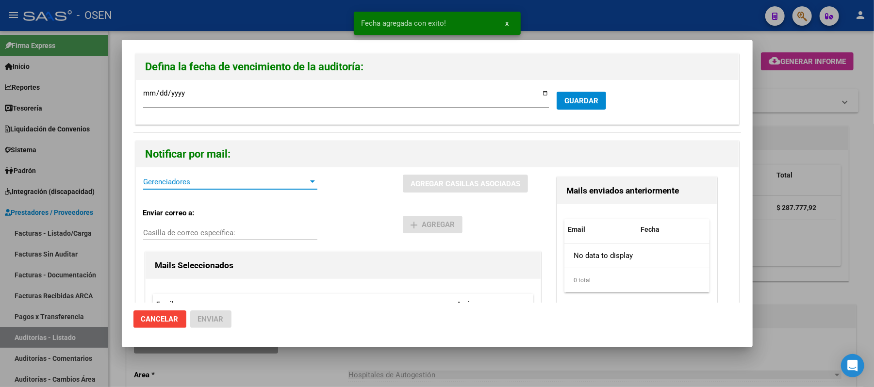
click at [204, 180] on span "Gerenciadores" at bounding box center [225, 182] width 165 height 9
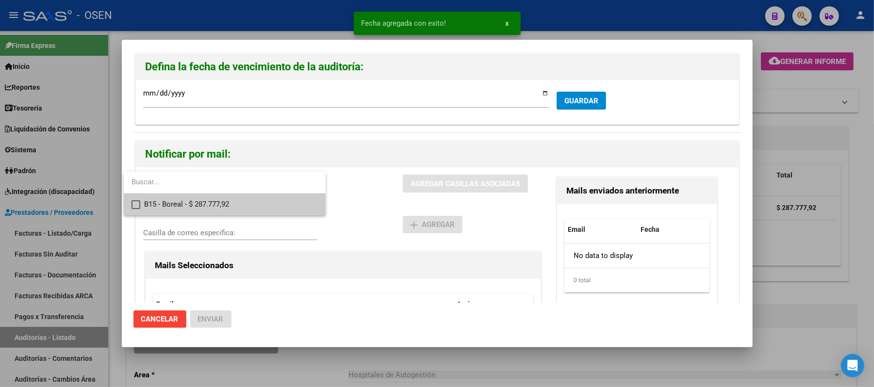
click at [246, 213] on span "B15 - Boreal - $ 287.777,92" at bounding box center [231, 205] width 174 height 22
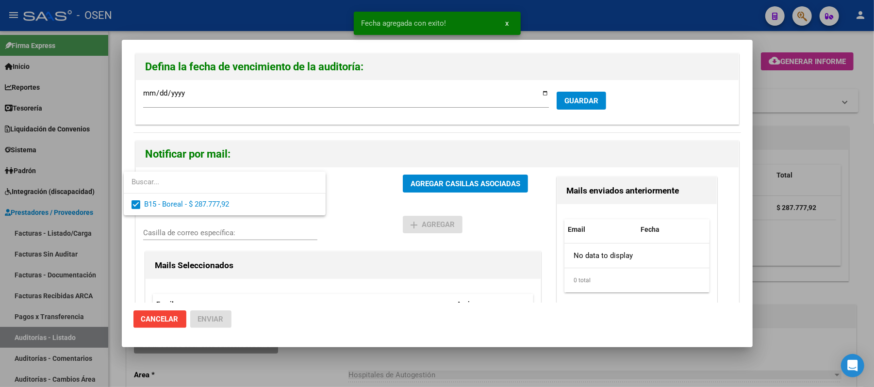
click at [376, 211] on div at bounding box center [437, 193] width 874 height 387
click at [425, 179] on button "AGREGAR CASILLAS ASOCIADAS" at bounding box center [465, 184] width 125 height 18
click at [201, 313] on button "Enviar" at bounding box center [210, 319] width 41 height 17
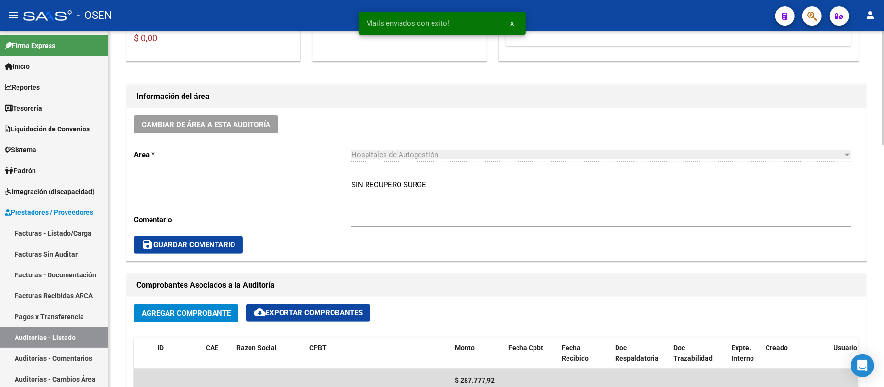
scroll to position [259, 0]
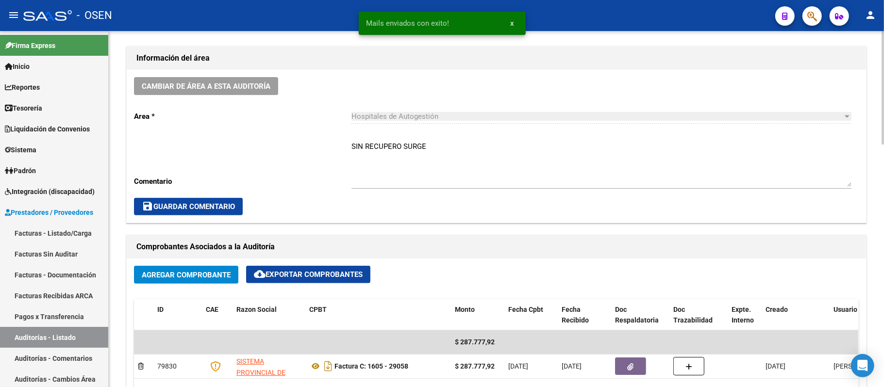
click at [211, 86] on span "Cambiar de área a esta auditoría" at bounding box center [206, 86] width 129 height 9
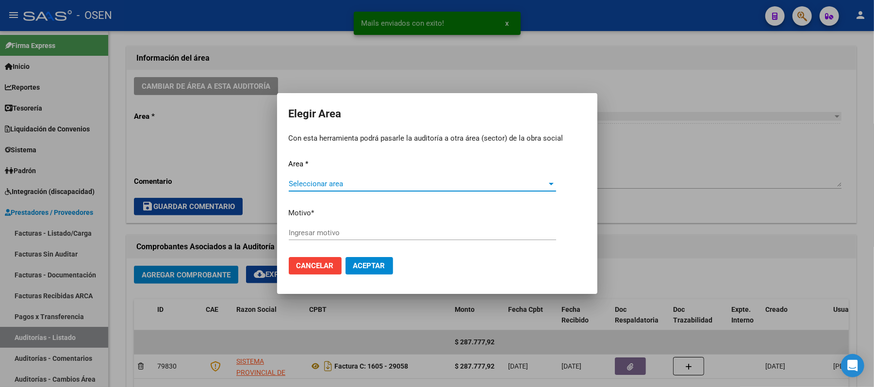
click at [335, 187] on span "Seleccionar area" at bounding box center [418, 184] width 259 height 9
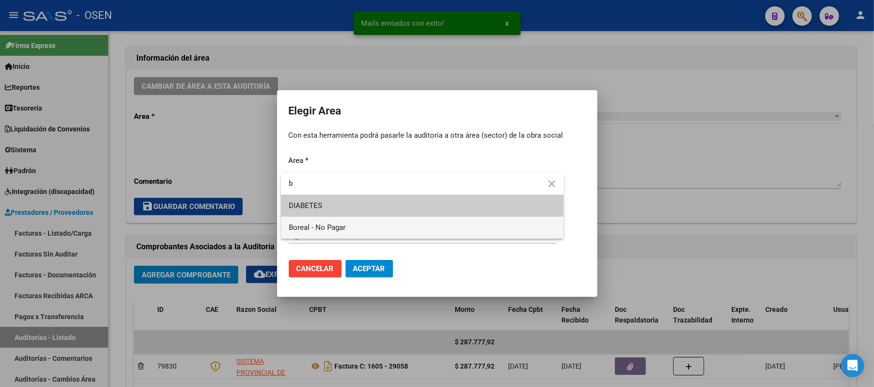
type input "b"
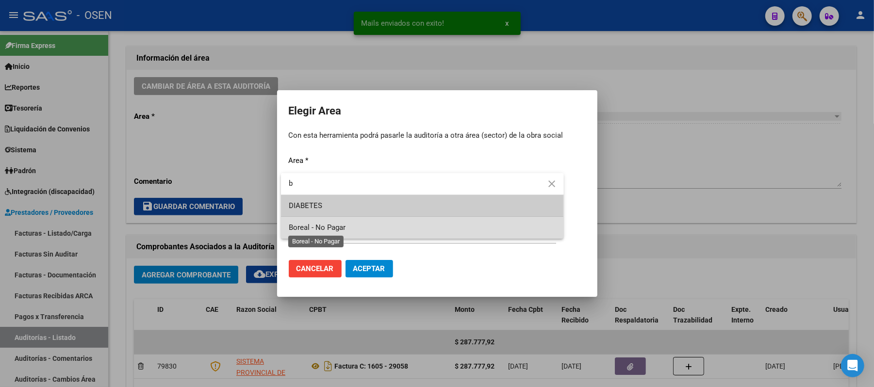
click at [325, 230] on span "Boreal - No Pagar" at bounding box center [317, 227] width 57 height 9
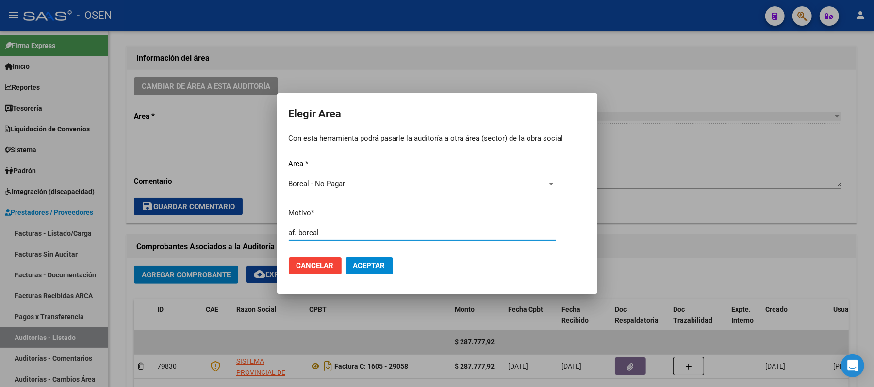
type input "af. boreal"
click at [363, 265] on span "Aceptar" at bounding box center [369, 266] width 32 height 9
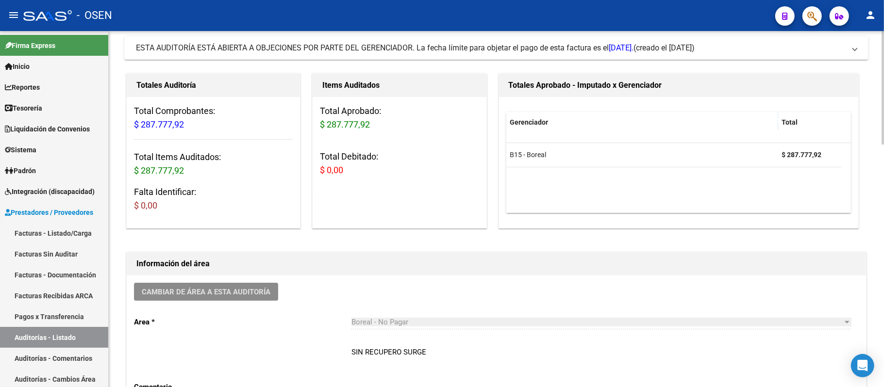
scroll to position [0, 0]
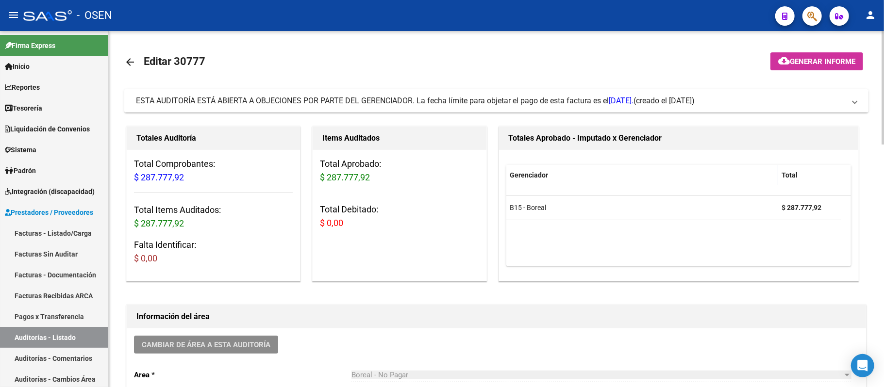
click at [459, 91] on mat-expansion-panel-header "ESTA AUDITORÍA ESTÁ ABIERTA A OBJECIONES POR PARTE DEL GERENCIADOR. La fecha lí…" at bounding box center [496, 100] width 744 height 23
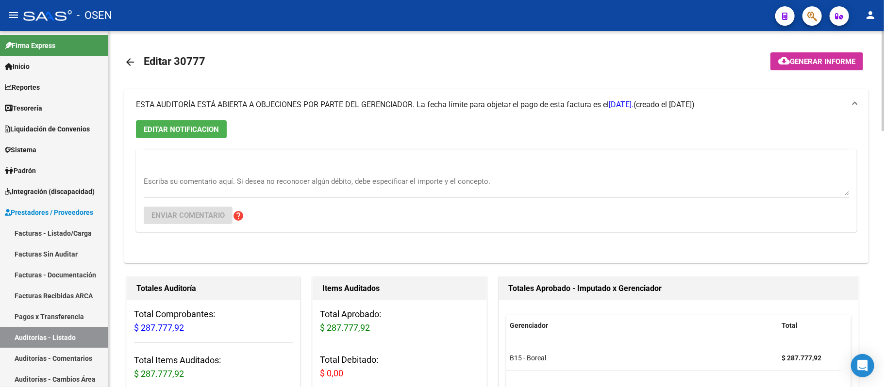
click at [459, 91] on mat-expansion-panel-header "ESTA AUDITORÍA ESTÁ ABIERTA A OBJECIONES POR PARTE DEL GERENCIADOR. La fecha lí…" at bounding box center [496, 104] width 744 height 31
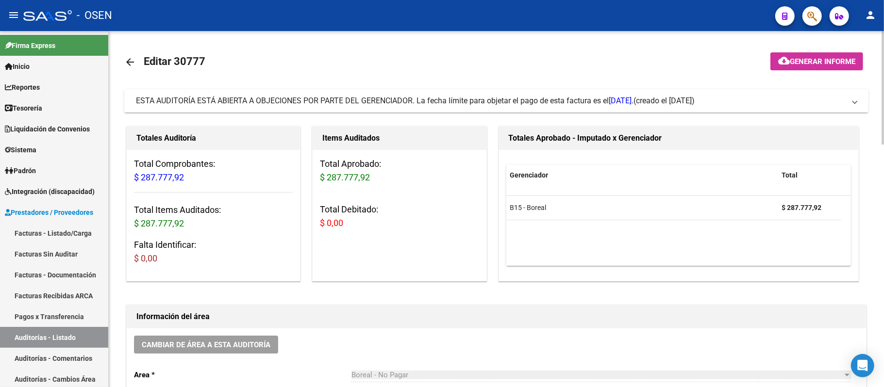
click at [441, 94] on mat-expansion-panel-header "ESTA AUDITORÍA ESTÁ ABIERTA A OBJECIONES POR PARTE DEL GERENCIADOR. La fecha lí…" at bounding box center [496, 100] width 744 height 23
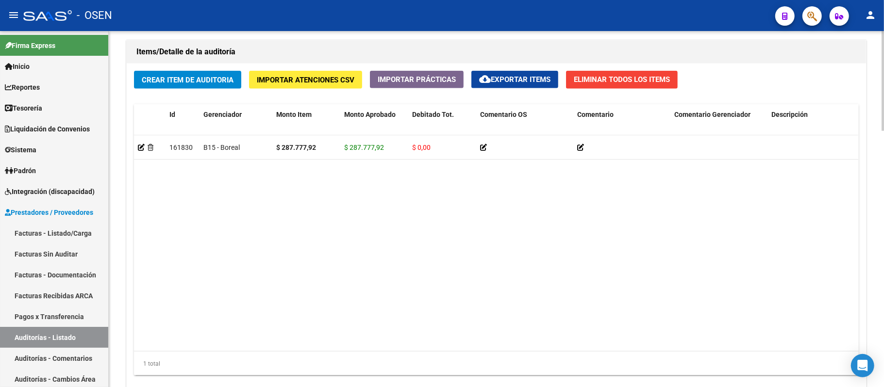
scroll to position [915, 0]
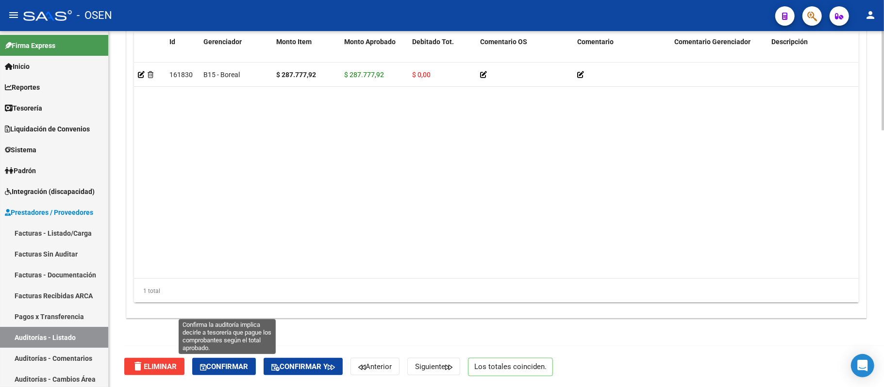
click at [225, 369] on span "Confirmar" at bounding box center [224, 367] width 48 height 9
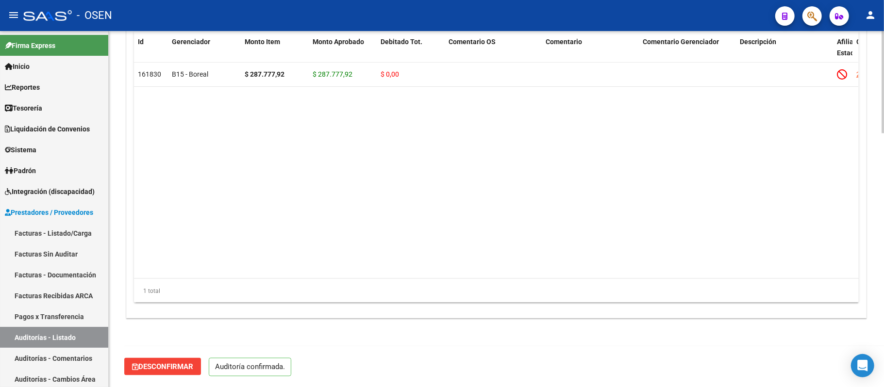
scroll to position [882, 0]
type input "202509"
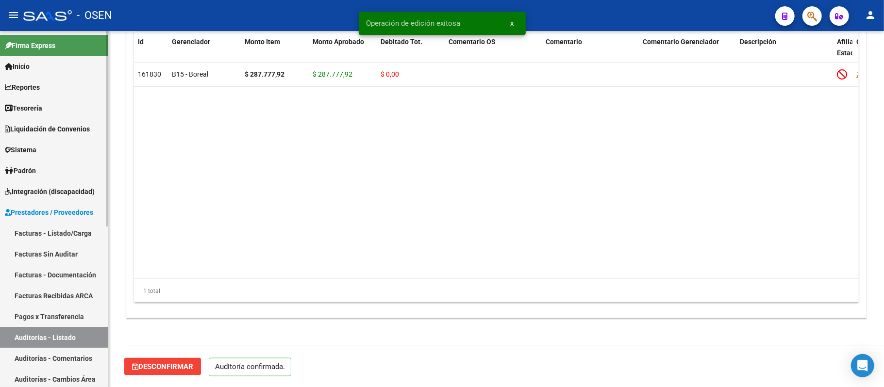
click at [76, 335] on link "Auditorías - Listado" at bounding box center [54, 337] width 108 height 21
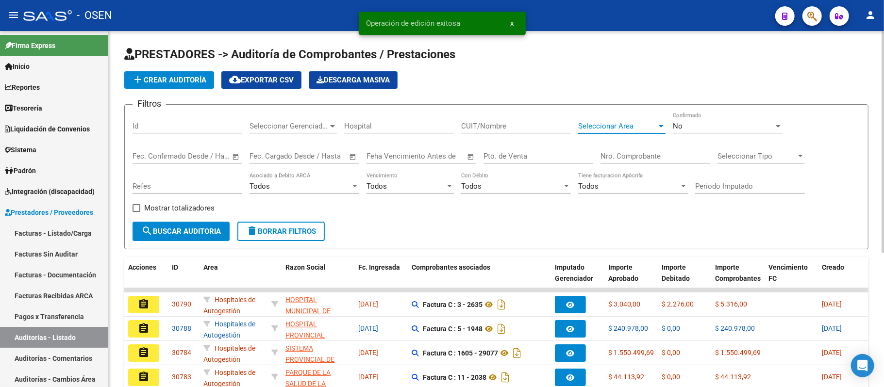
click at [606, 122] on span "Seleccionar Area" at bounding box center [617, 126] width 79 height 9
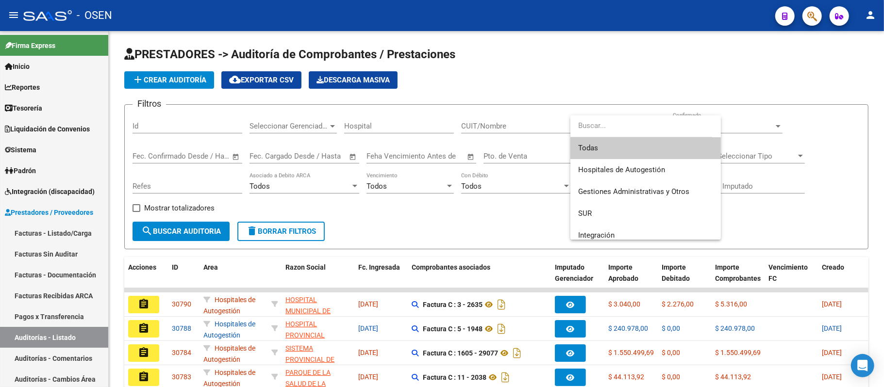
click at [380, 215] on div at bounding box center [442, 193] width 884 height 387
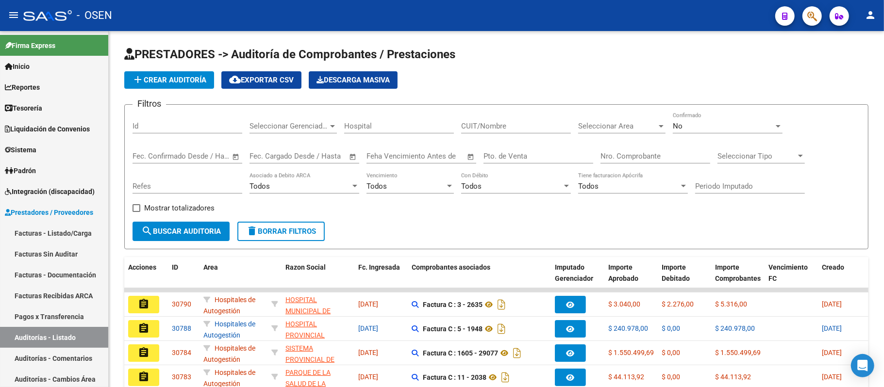
scroll to position [216, 0]
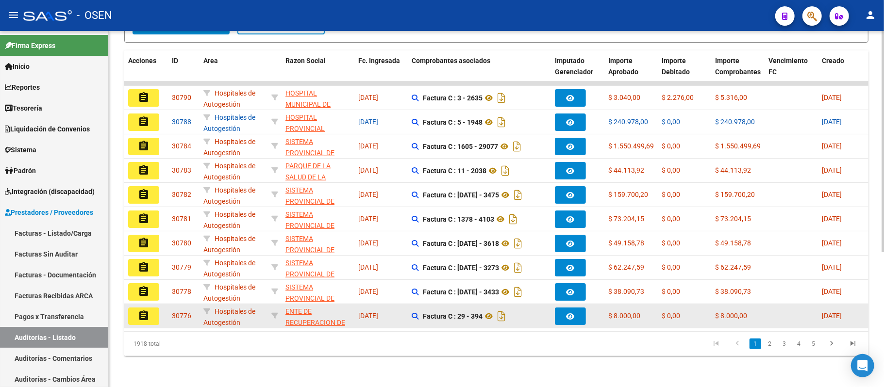
click at [146, 310] on mat-icon "assignment" at bounding box center [144, 316] width 12 height 12
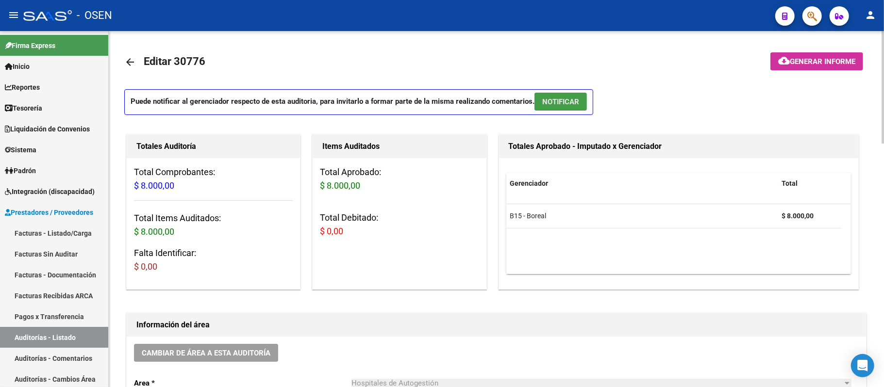
click at [565, 101] on span "NOTIFICAR" at bounding box center [560, 102] width 37 height 9
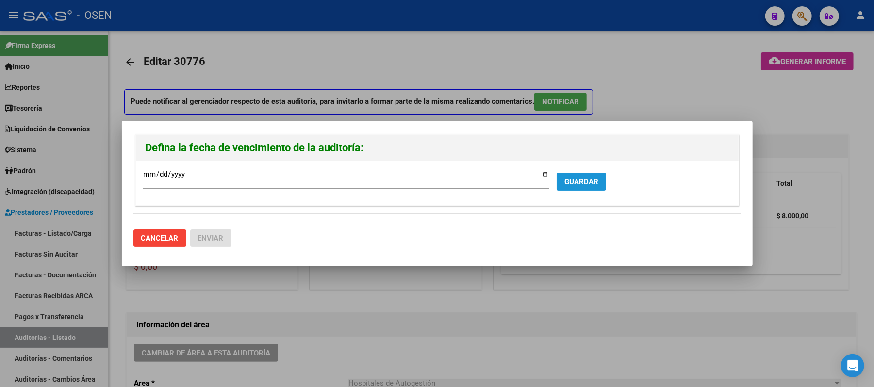
click at [575, 181] on span "GUARDAR" at bounding box center [581, 182] width 34 height 9
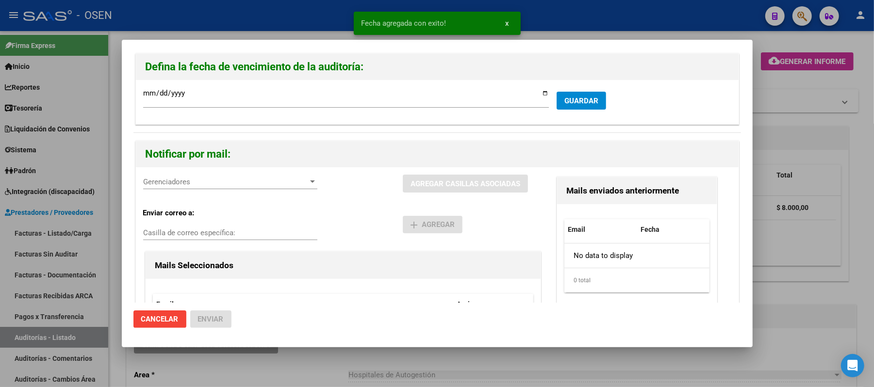
click at [218, 182] on span "Gerenciadores" at bounding box center [225, 182] width 165 height 9
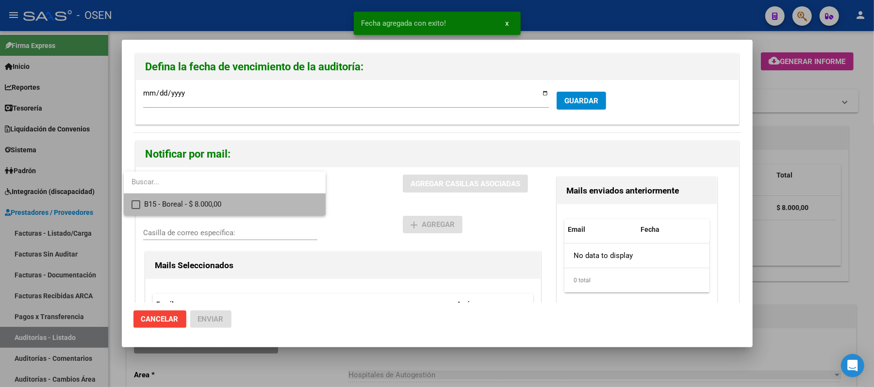
click at [244, 210] on span "B15 - Boreal - $ 8.000,00" at bounding box center [231, 205] width 174 height 22
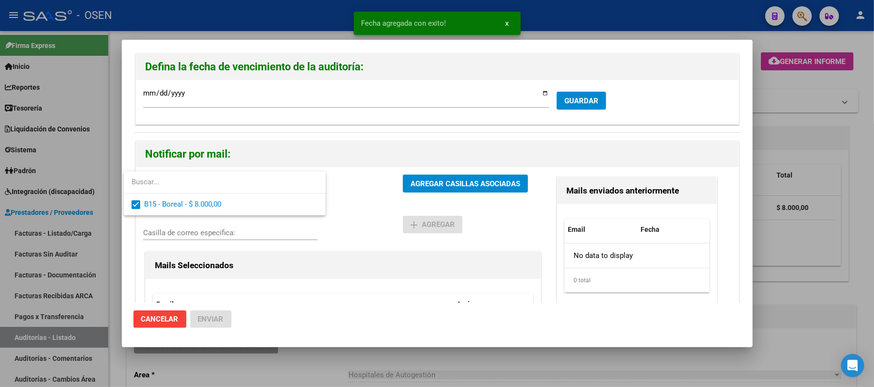
drag, startPoint x: 331, startPoint y: 205, endPoint x: 395, endPoint y: 193, distance: 65.7
click at [336, 205] on div at bounding box center [437, 193] width 874 height 387
click at [415, 188] on span "AGREGAR CASILLAS ASOCIADAS" at bounding box center [466, 184] width 110 height 9
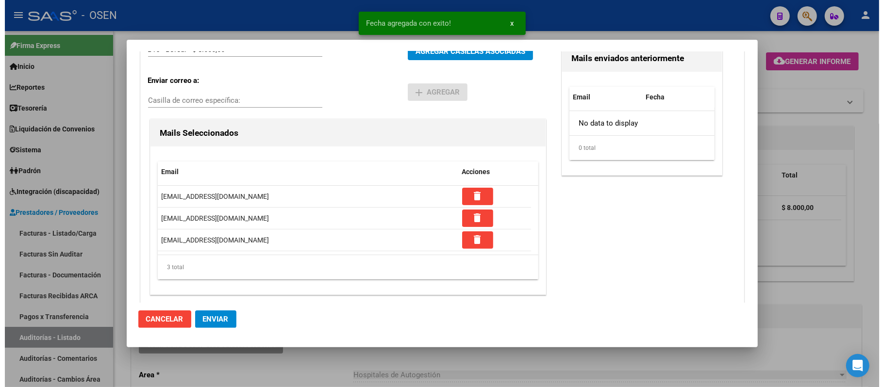
scroll to position [137, 0]
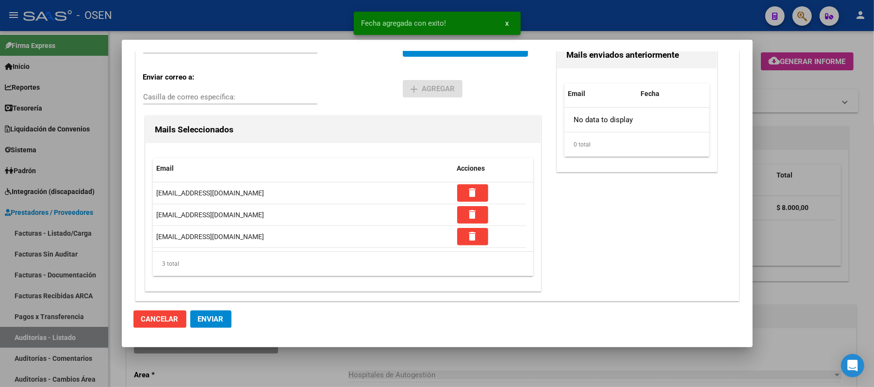
click at [220, 322] on span "Enviar" at bounding box center [211, 319] width 26 height 9
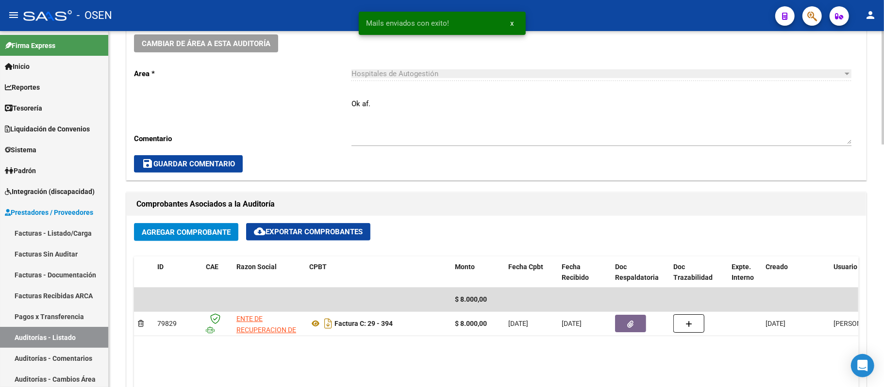
scroll to position [323, 0]
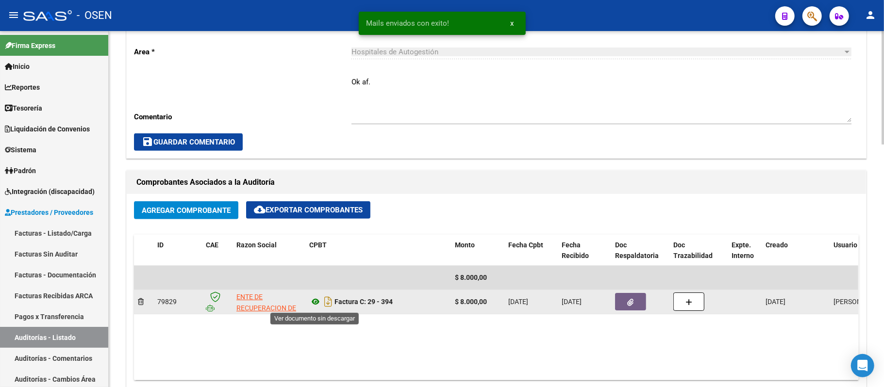
click at [314, 299] on icon at bounding box center [315, 302] width 13 height 12
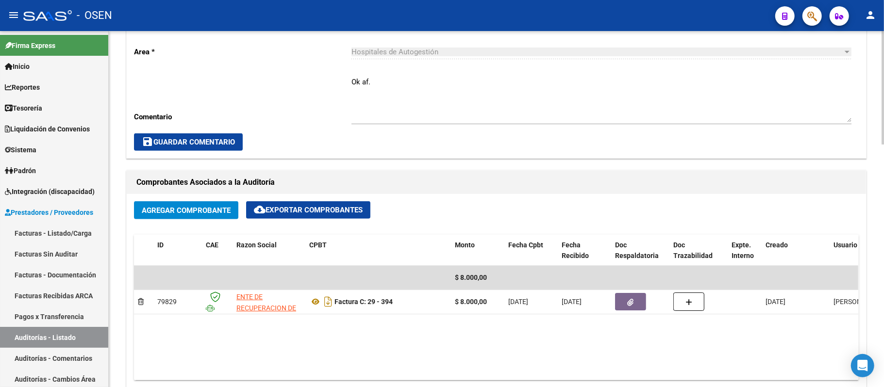
click at [350, 77] on div "Cambiar de área a esta auditoría Area * Hospitales de Autogestión Seleccionar a…" at bounding box center [496, 81] width 739 height 153
click at [352, 77] on textarea "Ok af." at bounding box center [601, 100] width 500 height 46
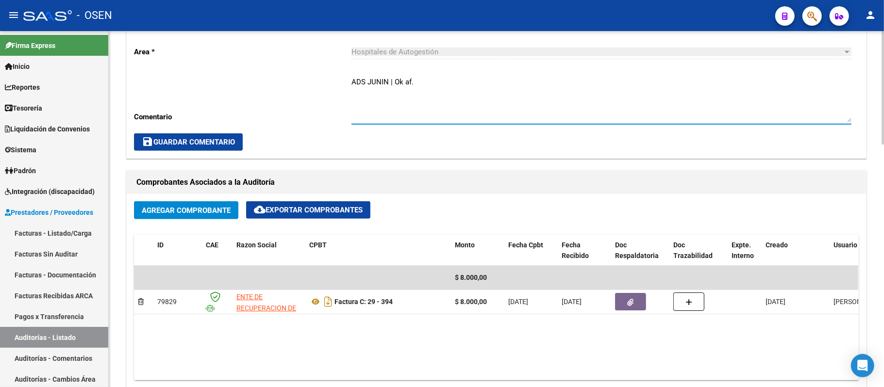
type textarea "ADS JUNIN | Ok af."
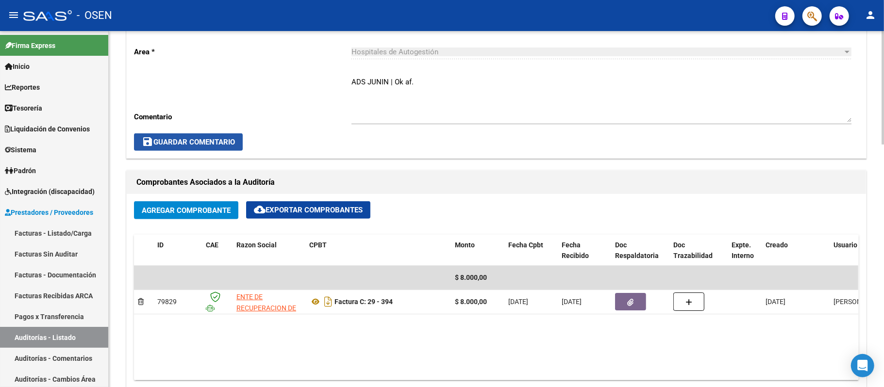
click at [225, 142] on span "save Guardar Comentario" at bounding box center [188, 142] width 93 height 9
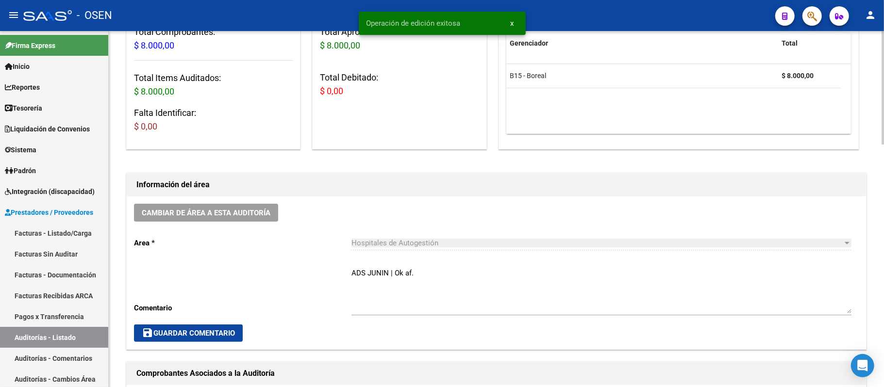
scroll to position [129, 0]
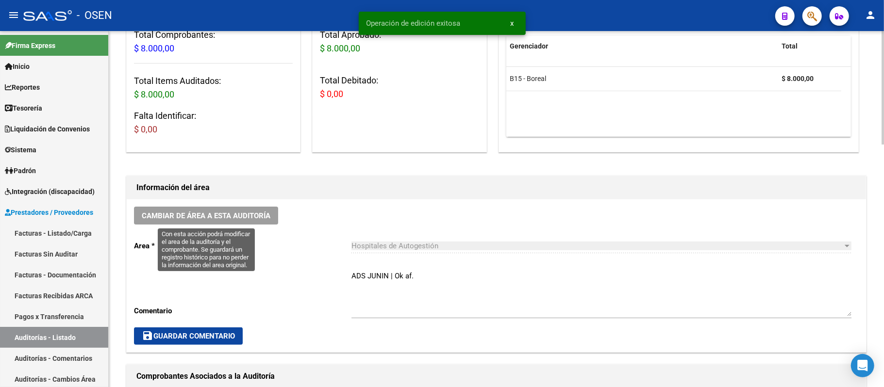
click at [242, 223] on button "Cambiar de área a esta auditoría" at bounding box center [206, 216] width 144 height 18
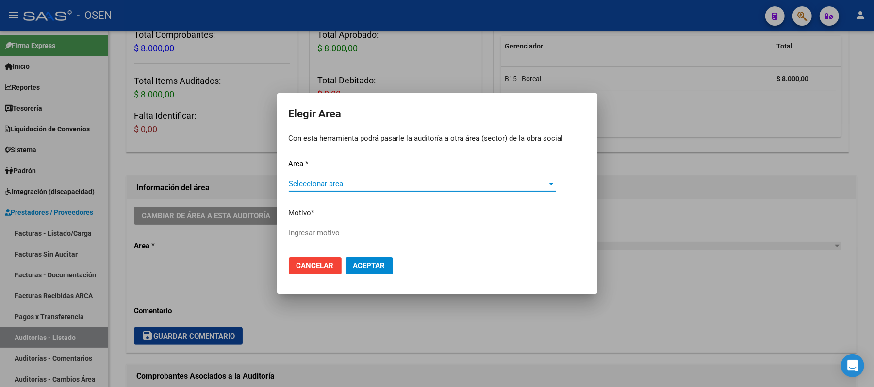
click at [385, 187] on span "Seleccionar area" at bounding box center [418, 184] width 259 height 9
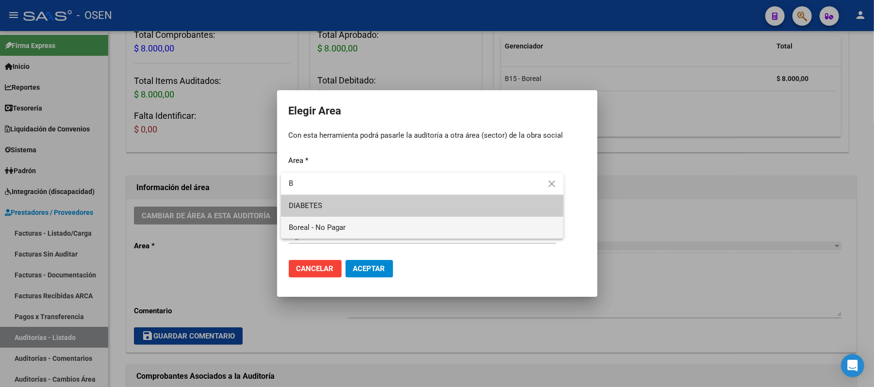
type input "B"
click at [369, 233] on span "Boreal - No Pagar" at bounding box center [422, 228] width 267 height 22
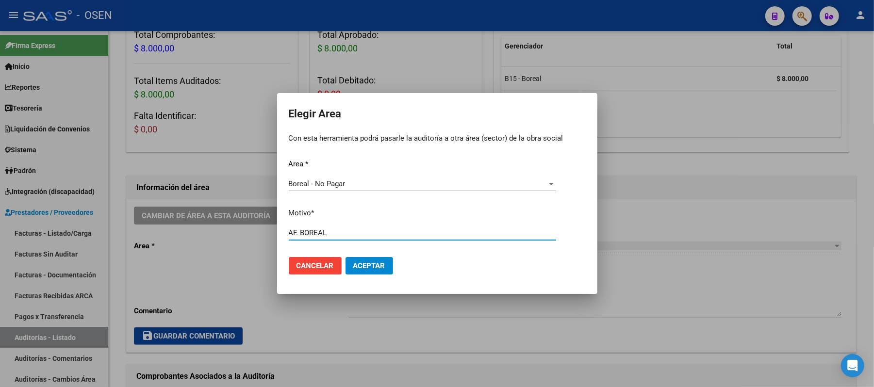
type input "AF. BOREAL"
click at [378, 259] on button "Aceptar" at bounding box center [370, 265] width 48 height 17
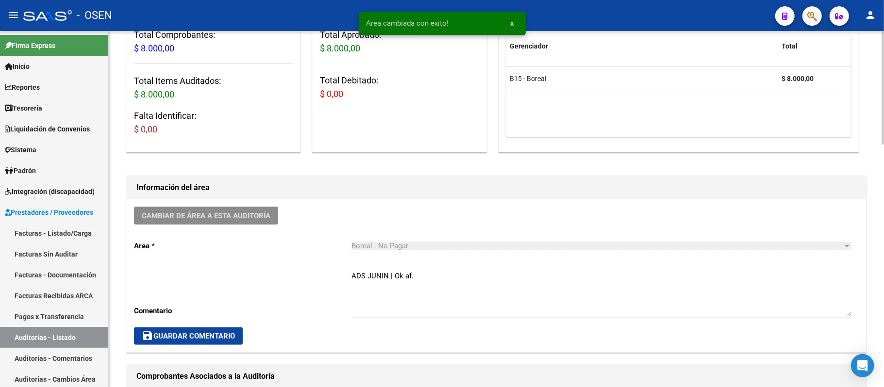
scroll to position [0, 0]
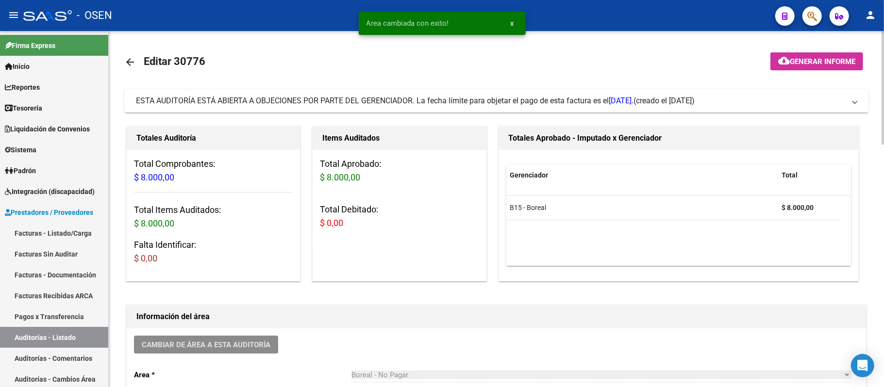
click at [509, 105] on div "ESTA AUDITORÍA ESTÁ ABIERTA A OBJECIONES POR PARTE DEL GERENCIADOR. La fecha lí…" at bounding box center [384, 101] width 497 height 11
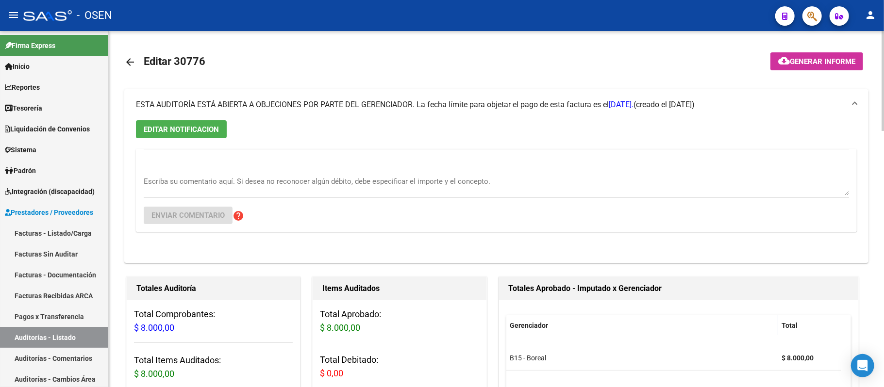
click at [588, 67] on mat-toolbar-row "arrow_back Editar 30776" at bounding box center [414, 62] width 580 height 31
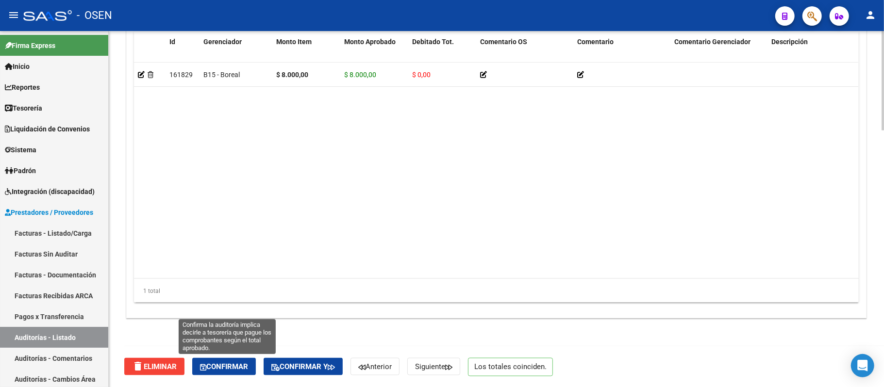
drag, startPoint x: 224, startPoint y: 364, endPoint x: 232, endPoint y: 379, distance: 16.7
click at [224, 365] on span "Confirmar" at bounding box center [224, 367] width 48 height 9
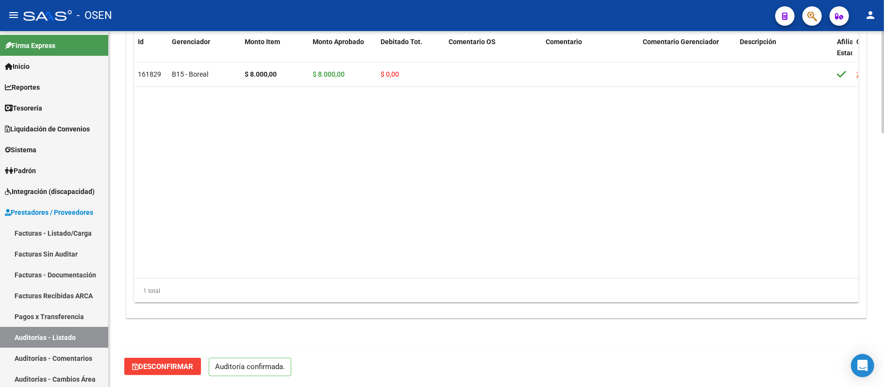
scroll to position [882, 0]
type input "202509"
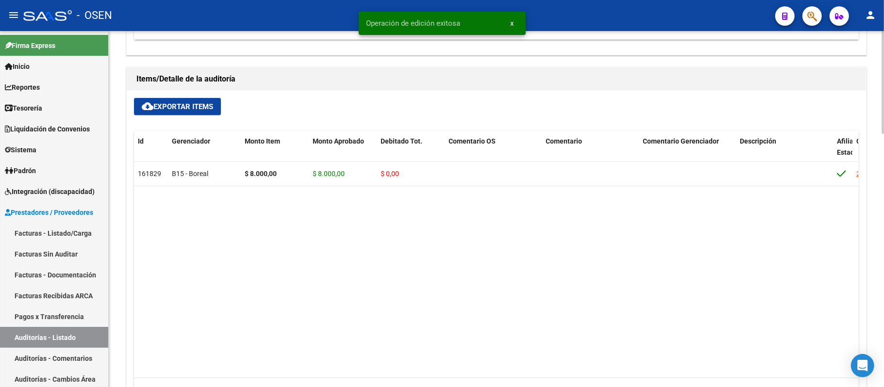
scroll to position [558, 0]
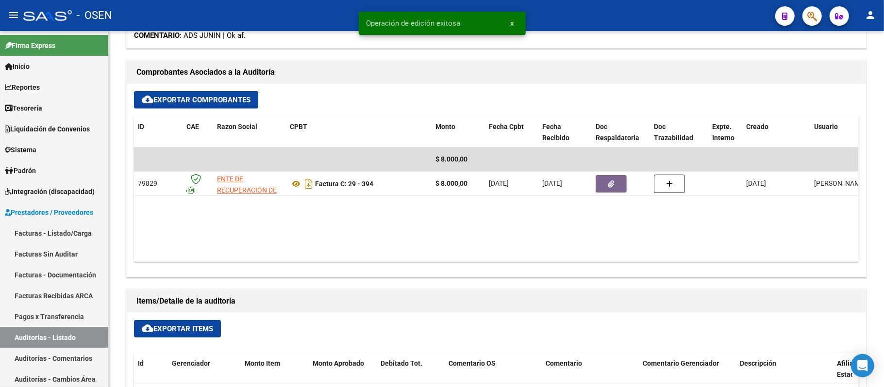
drag, startPoint x: 80, startPoint y: 336, endPoint x: 172, endPoint y: 8, distance: 340.8
click at [80, 336] on link "Auditorías - Listado" at bounding box center [54, 337] width 108 height 21
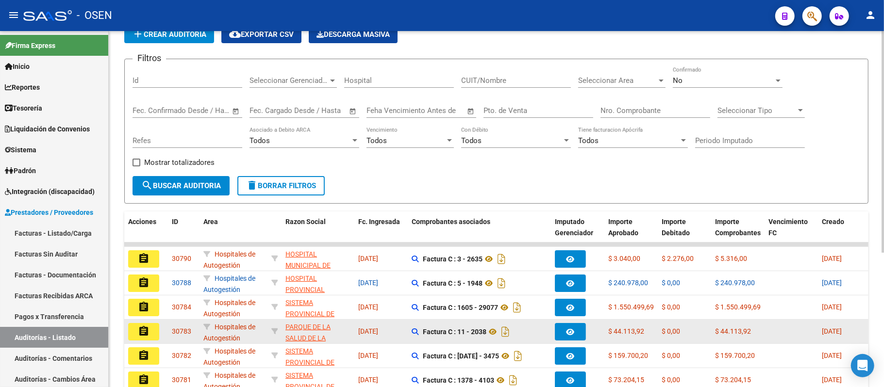
scroll to position [65, 0]
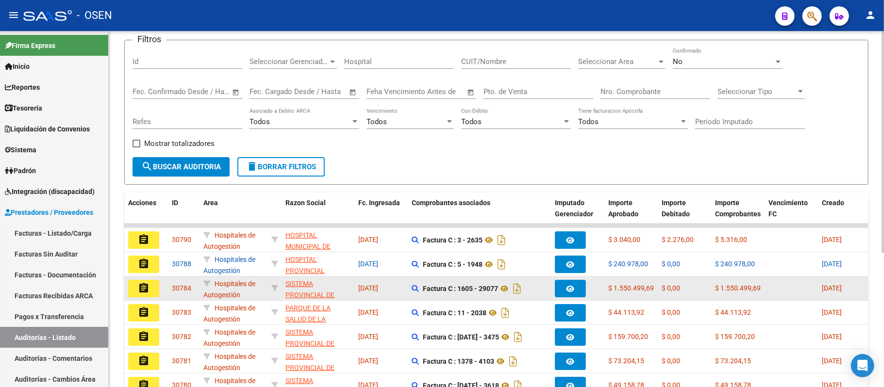
click at [153, 290] on button "assignment" at bounding box center [143, 288] width 31 height 17
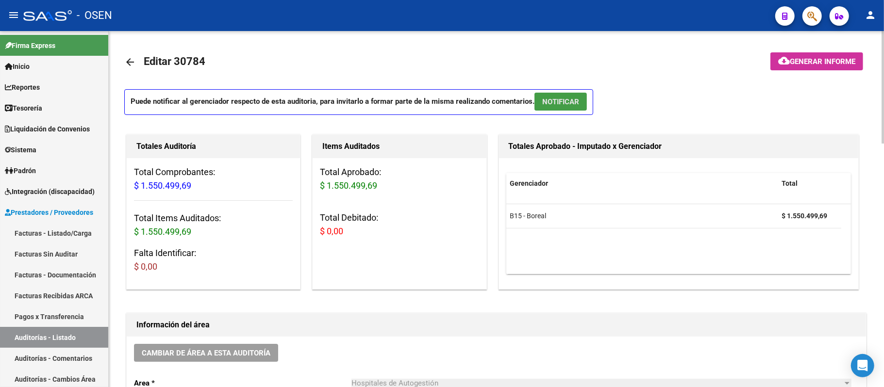
click at [570, 98] on span "NOTIFICAR" at bounding box center [560, 102] width 37 height 9
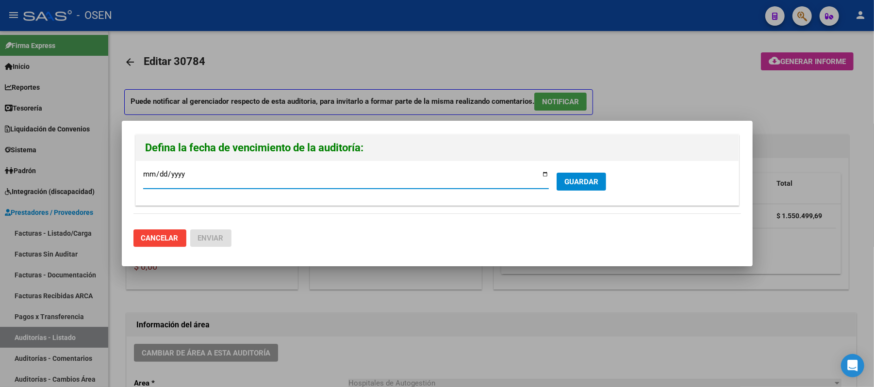
click at [579, 178] on span "GUARDAR" at bounding box center [581, 182] width 34 height 9
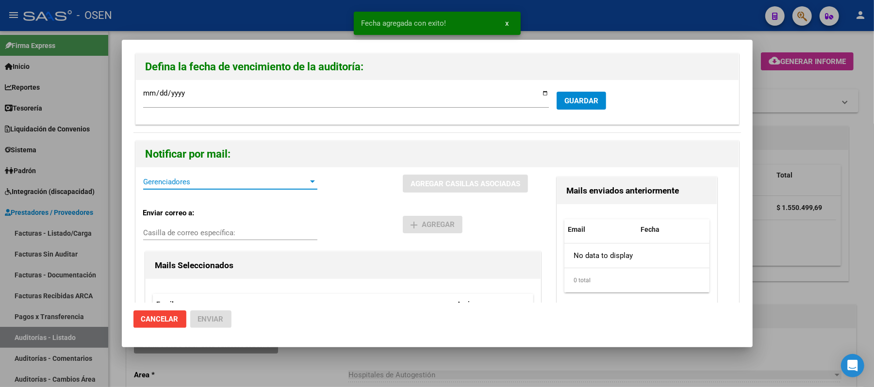
click at [185, 178] on span "Gerenciadores" at bounding box center [225, 182] width 165 height 9
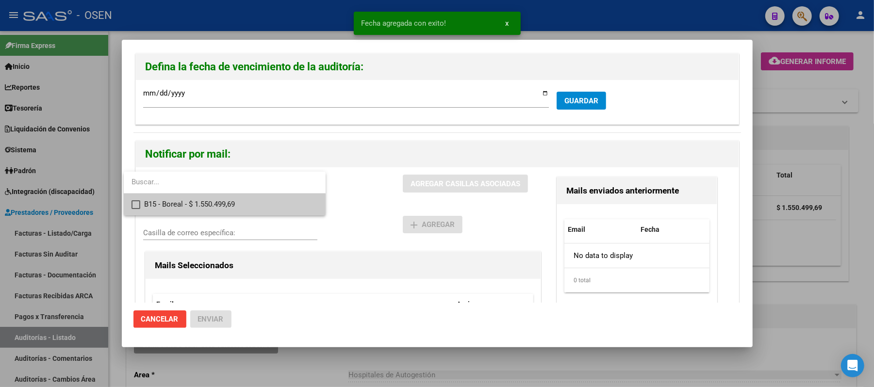
click at [193, 204] on span "B15 - Boreal - $ 1.550.499,69" at bounding box center [231, 205] width 174 height 22
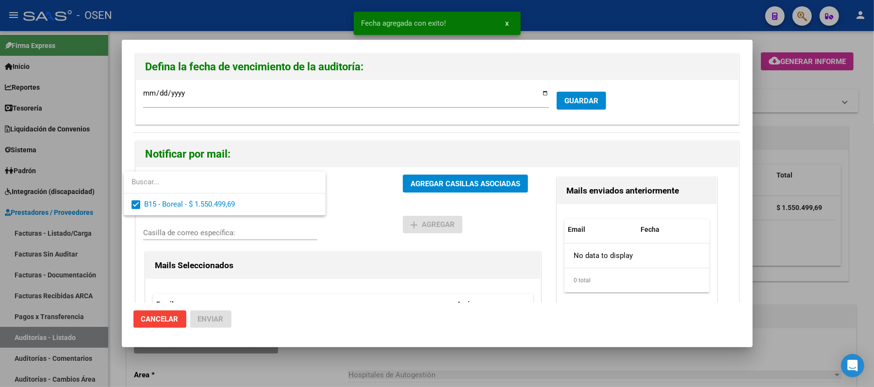
click at [360, 211] on div at bounding box center [437, 193] width 874 height 387
click at [445, 197] on div "B15 - Boreal - $ 1.550.499,69 Gerenciadores AGREGAR CASILLAS ASOCIADAS" at bounding box center [343, 188] width 400 height 26
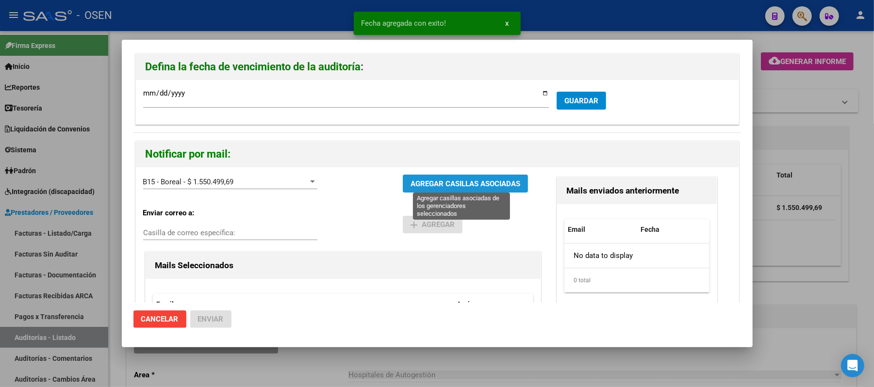
click at [439, 183] on span "AGREGAR CASILLAS ASOCIADAS" at bounding box center [466, 184] width 110 height 9
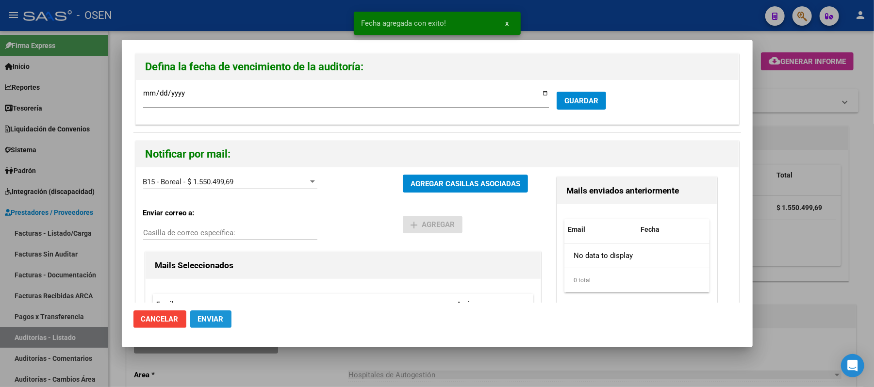
click at [218, 316] on span "Enviar" at bounding box center [211, 319] width 26 height 9
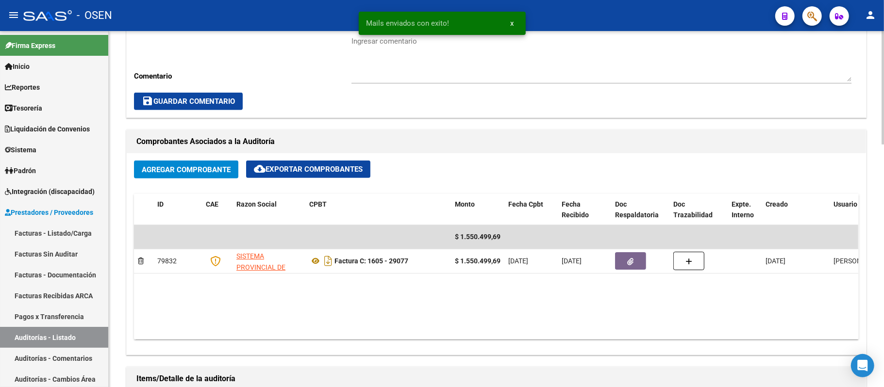
scroll to position [259, 0]
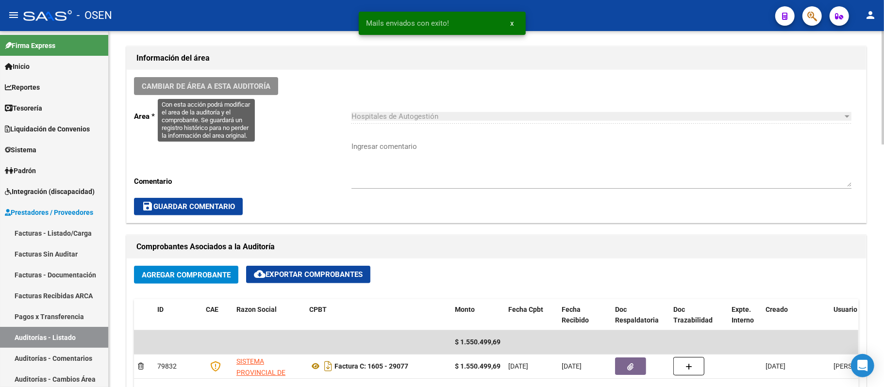
drag, startPoint x: 254, startPoint y: 89, endPoint x: 253, endPoint y: 83, distance: 6.9
click at [253, 83] on span "Cambiar de área a esta auditoría" at bounding box center [206, 86] width 129 height 9
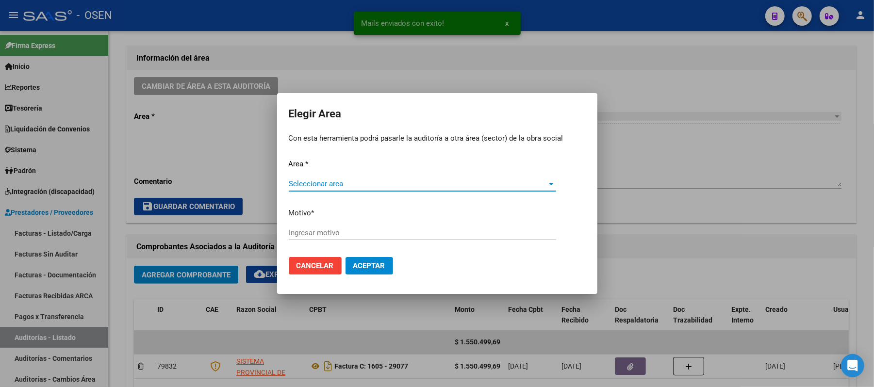
click at [376, 181] on span "Seleccionar area" at bounding box center [418, 184] width 259 height 9
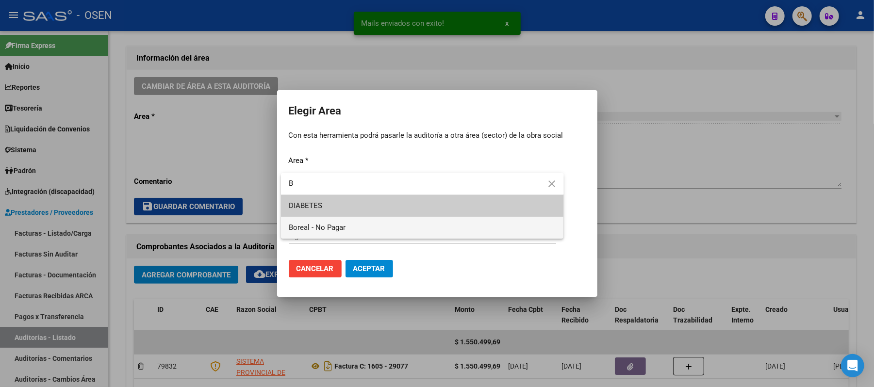
type input "B"
click at [371, 224] on span "Boreal - No Pagar" at bounding box center [422, 228] width 267 height 22
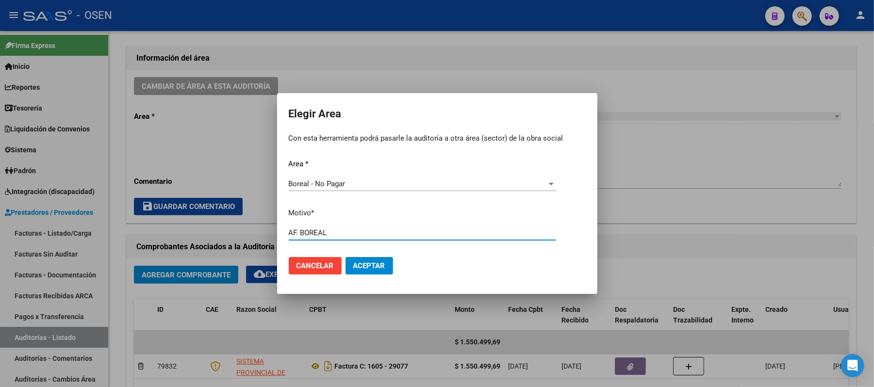
type input "AF. BOREAL"
click at [360, 268] on span "Aceptar" at bounding box center [369, 266] width 32 height 9
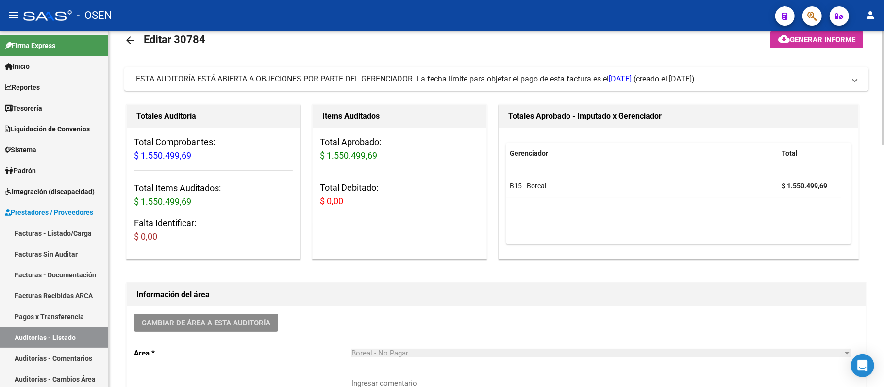
scroll to position [0, 0]
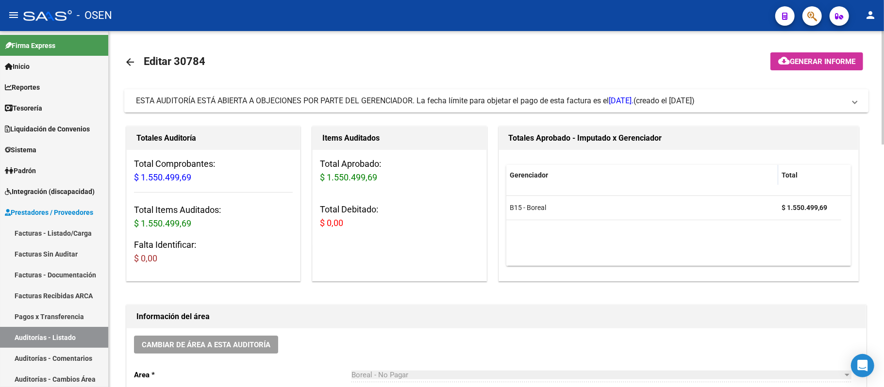
click at [268, 105] on span "ESTA AUDITORÍA ESTÁ ABIERTA A OBJECIONES POR PARTE DEL GERENCIADOR. La fecha lí…" at bounding box center [384, 100] width 497 height 9
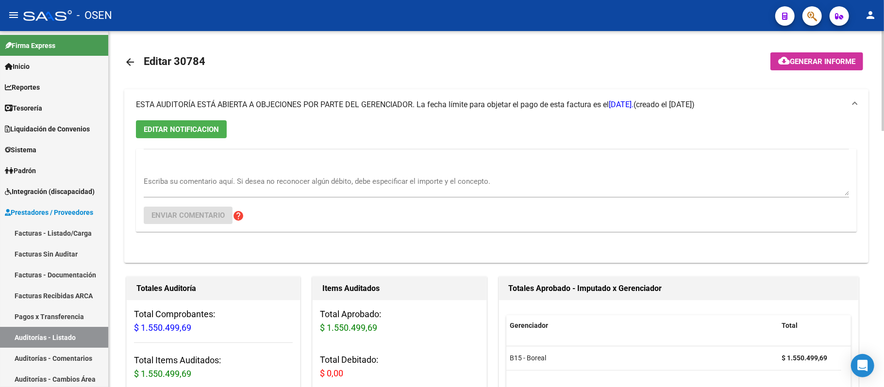
click at [268, 105] on span "ESTA AUDITORÍA ESTÁ ABIERTA A OBJECIONES POR PARTE DEL GERENCIADOR. La fecha lí…" at bounding box center [384, 104] width 497 height 9
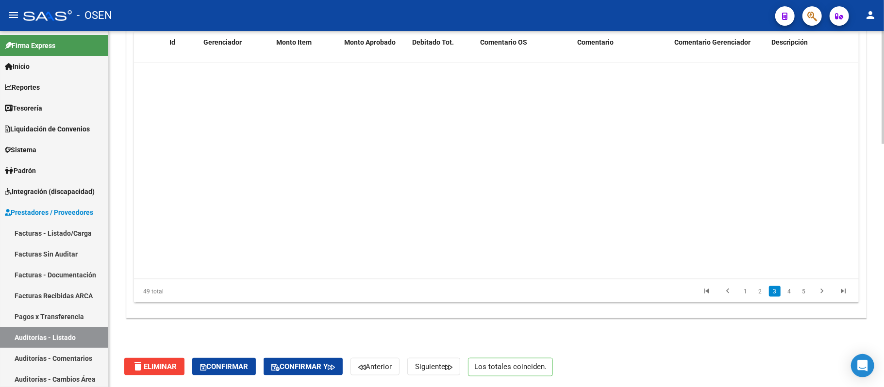
scroll to position [323, 0]
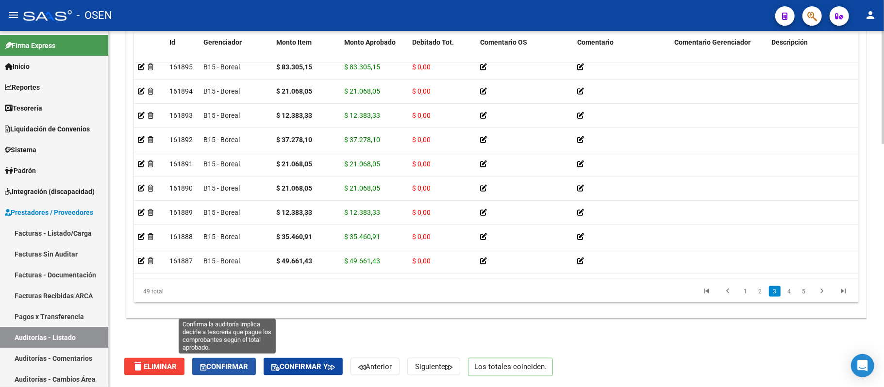
click at [229, 364] on span "Confirmar" at bounding box center [224, 367] width 48 height 9
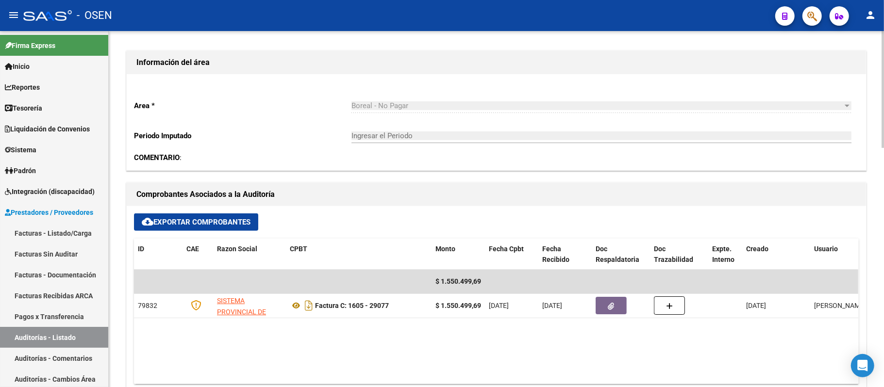
scroll to position [149, 0]
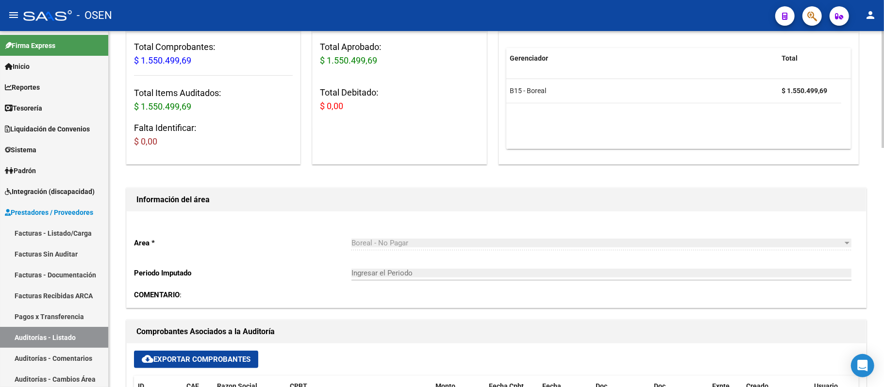
type input "202509"
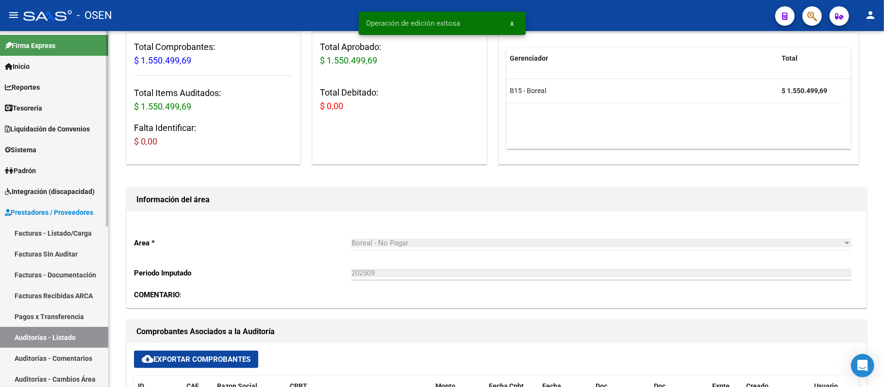
click at [59, 344] on link "Auditorías - Listado" at bounding box center [54, 337] width 108 height 21
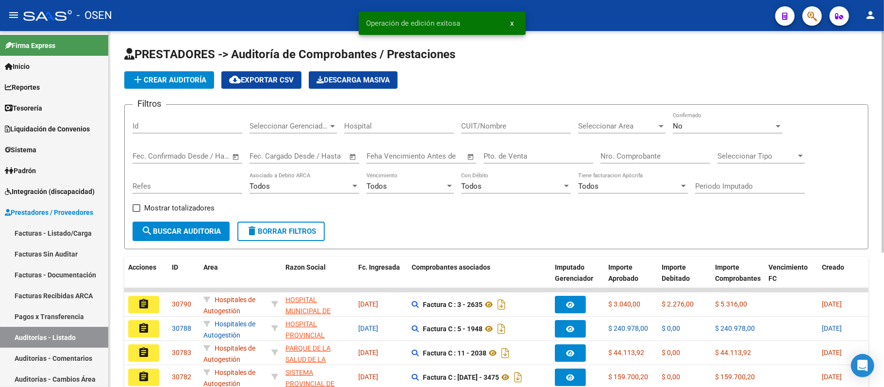
click at [595, 220] on div "Filtros Id Seleccionar Gerenciador Seleccionar Gerenciador Hospital CUIT/Nombre…" at bounding box center [496, 167] width 728 height 109
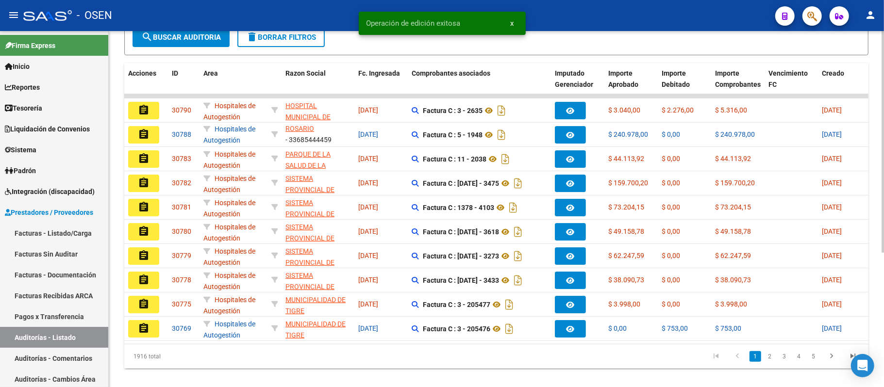
scroll to position [216, 0]
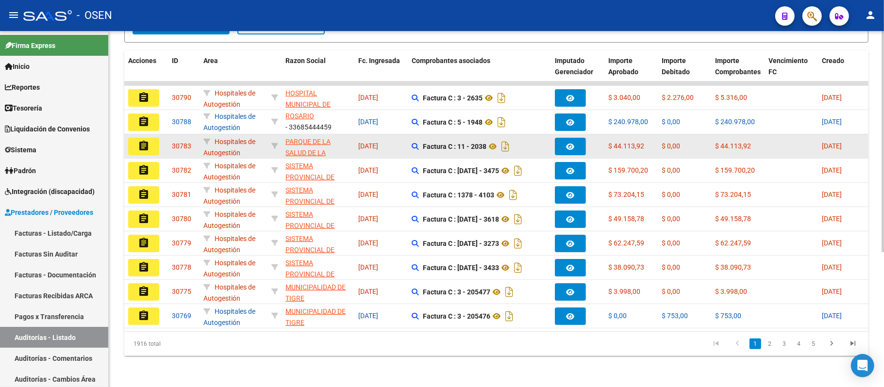
click at [143, 146] on datatable-body-cell "assignment" at bounding box center [146, 146] width 44 height 24
click at [140, 141] on mat-icon "assignment" at bounding box center [144, 146] width 12 height 12
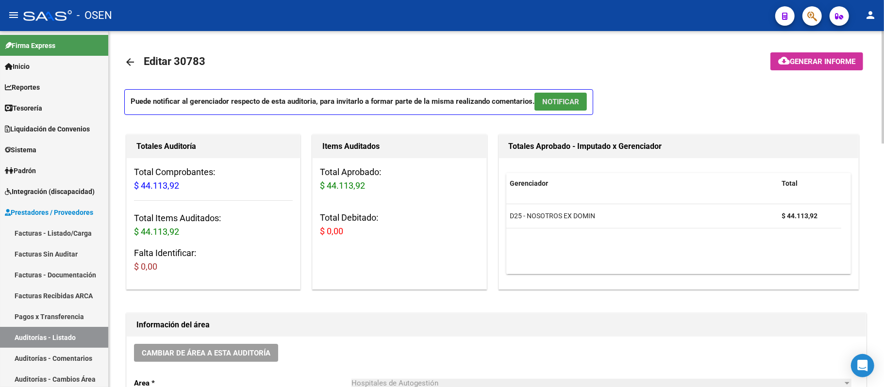
click at [570, 107] on button "NOTIFICAR" at bounding box center [560, 102] width 52 height 18
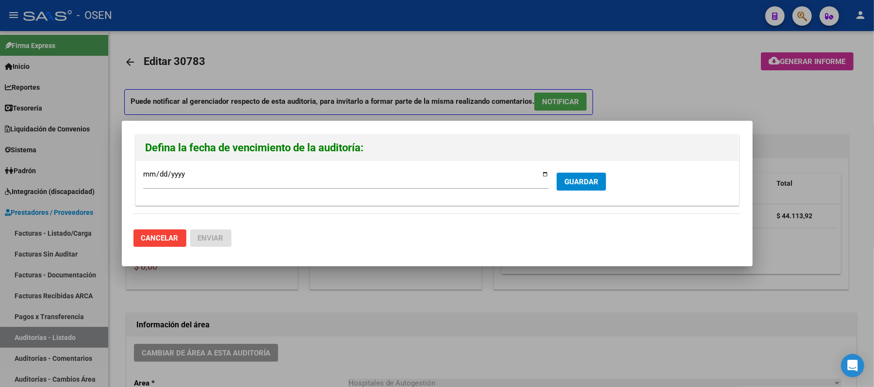
click at [701, 93] on div at bounding box center [437, 193] width 874 height 387
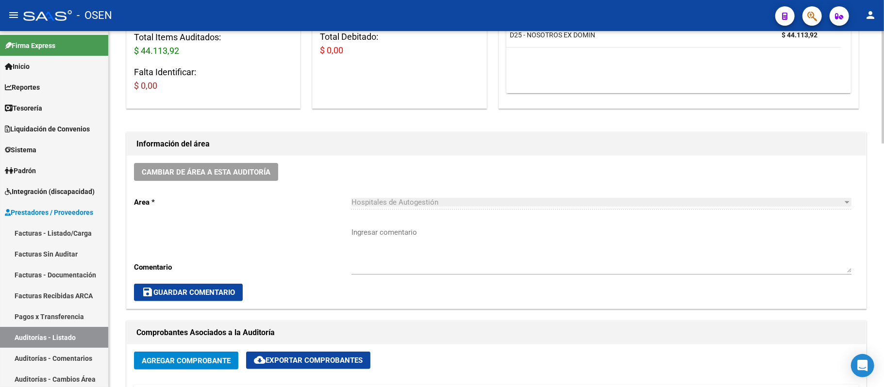
scroll to position [320, 0]
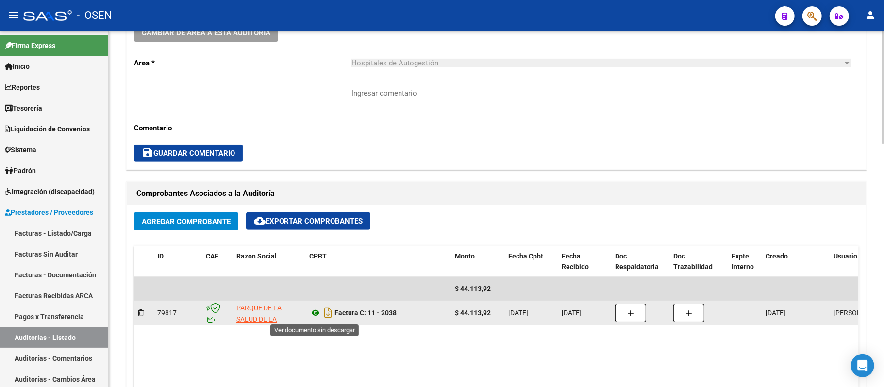
click at [316, 313] on icon at bounding box center [315, 313] width 13 height 12
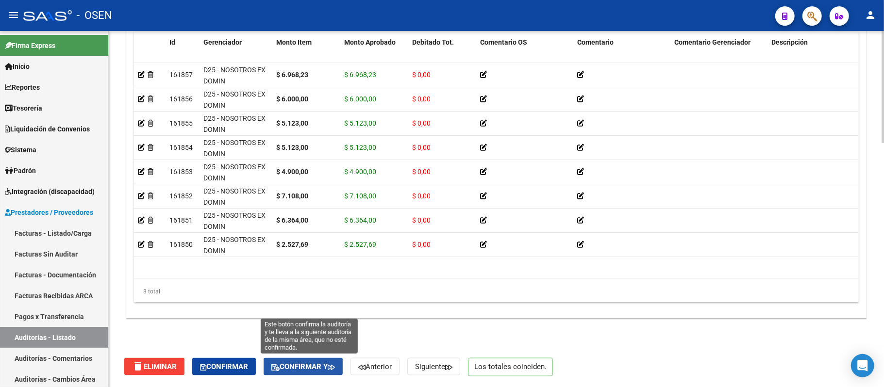
click at [325, 373] on button "Confirmar y" at bounding box center [303, 366] width 79 height 17
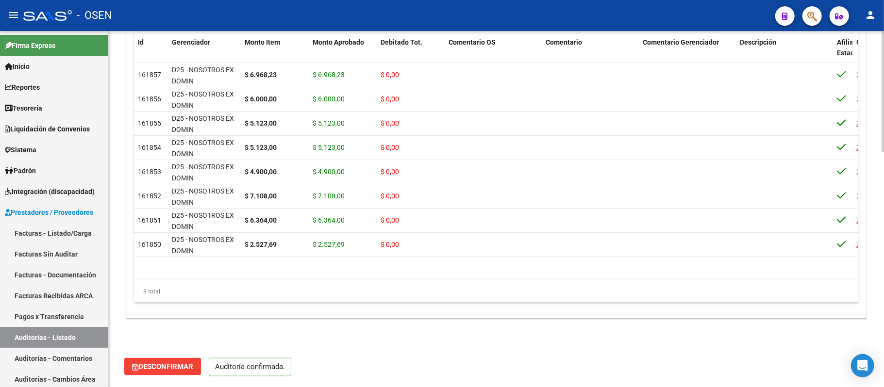
scroll to position [686, 0]
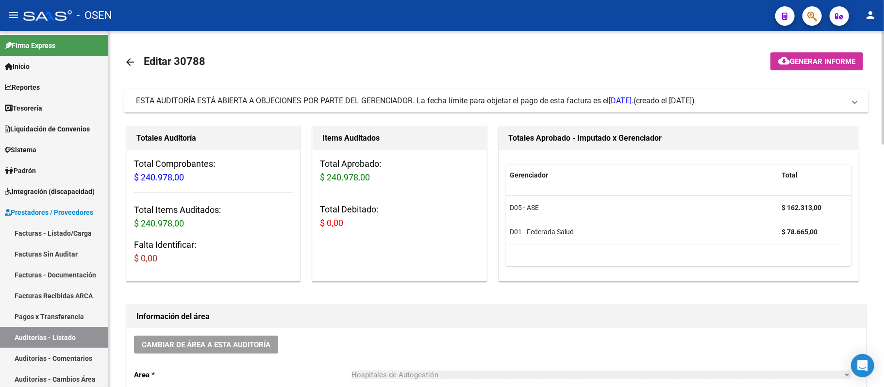
click at [422, 103] on span "ESTA AUDITORÍA ESTÁ ABIERTA A OBJECIONES POR PARTE DEL GERENCIADOR. La fecha lí…" at bounding box center [384, 100] width 497 height 9
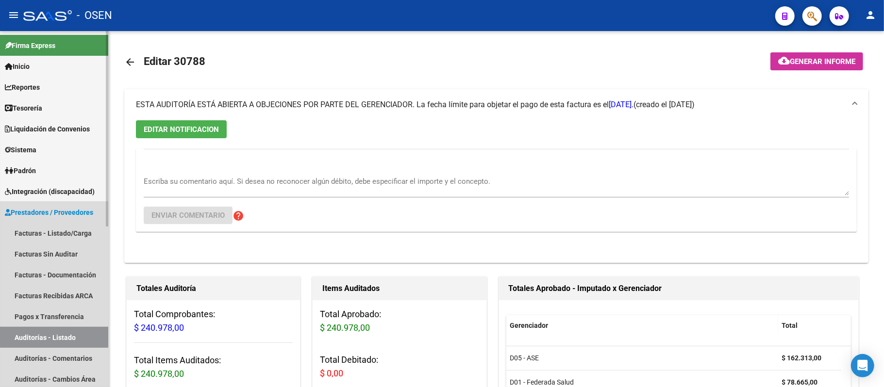
click at [88, 334] on link "Auditorías - Listado" at bounding box center [54, 337] width 108 height 21
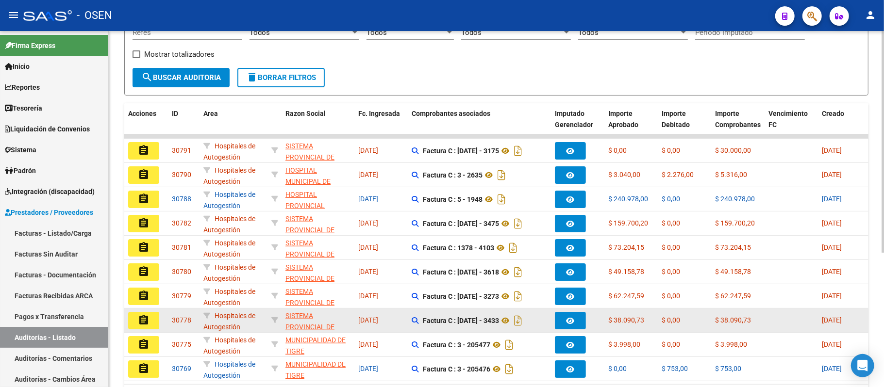
scroll to position [216, 0]
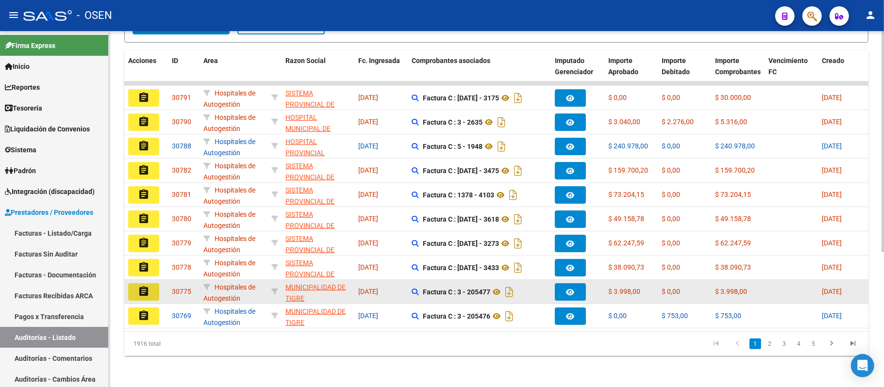
click at [140, 286] on mat-icon "assignment" at bounding box center [144, 292] width 12 height 12
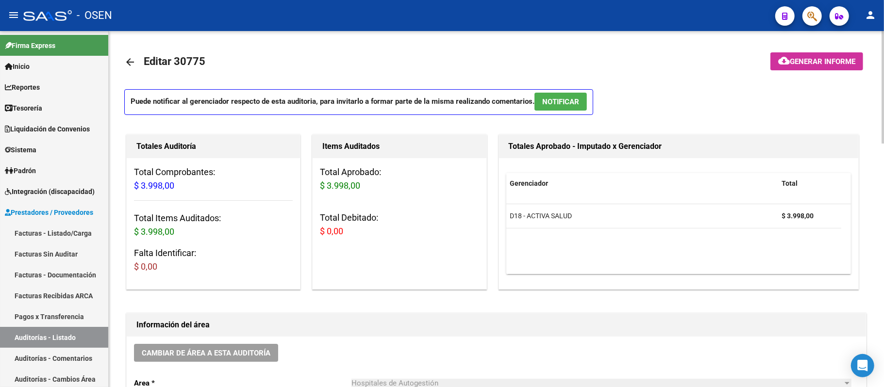
click at [558, 105] on span "NOTIFICAR" at bounding box center [560, 102] width 37 height 9
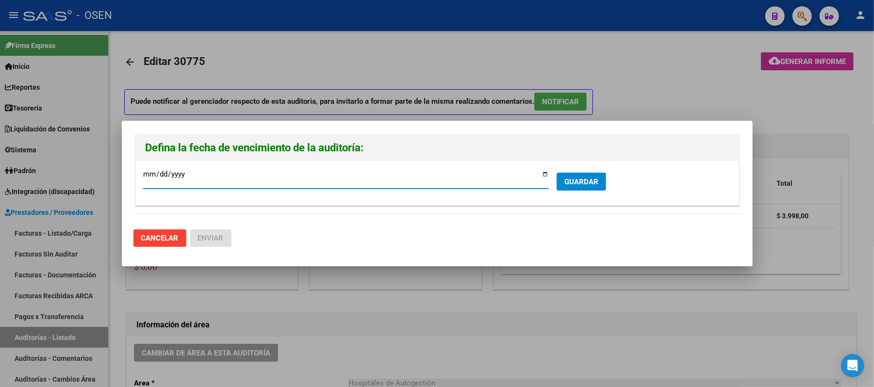
click at [593, 182] on span "GUARDAR" at bounding box center [581, 182] width 34 height 9
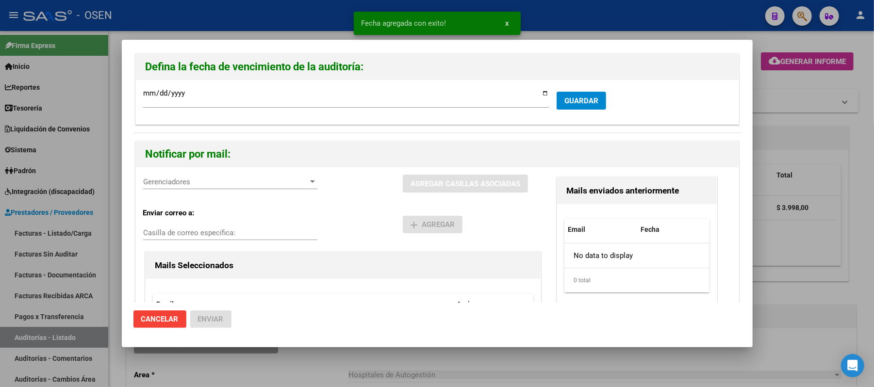
click at [208, 181] on span "Gerenciadores" at bounding box center [225, 182] width 165 height 9
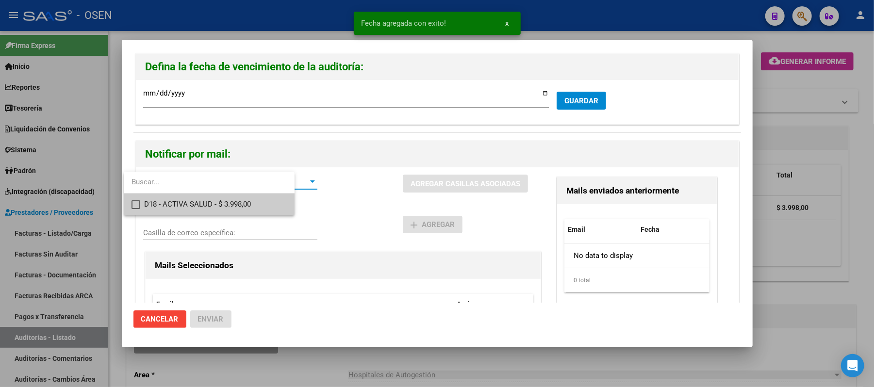
click at [217, 195] on span "D18 - ACTIVA SALUD - $ 3.998,00" at bounding box center [215, 205] width 143 height 22
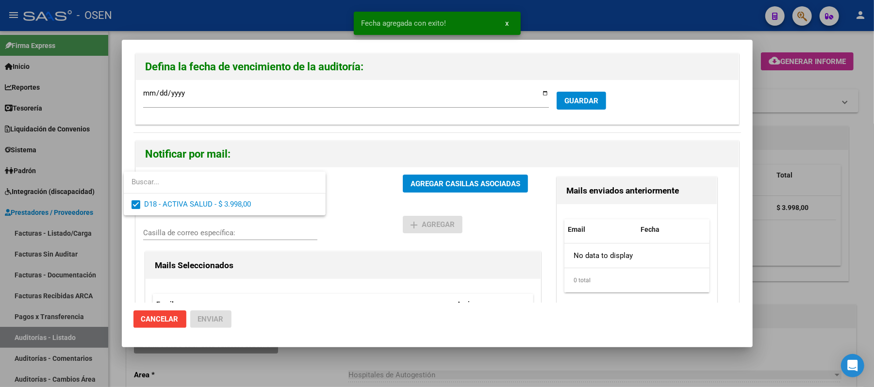
drag, startPoint x: 362, startPoint y: 206, endPoint x: 430, endPoint y: 183, distance: 71.8
click at [362, 206] on div at bounding box center [437, 193] width 874 height 387
click at [430, 183] on span "AGREGAR CASILLAS ASOCIADAS" at bounding box center [466, 184] width 110 height 9
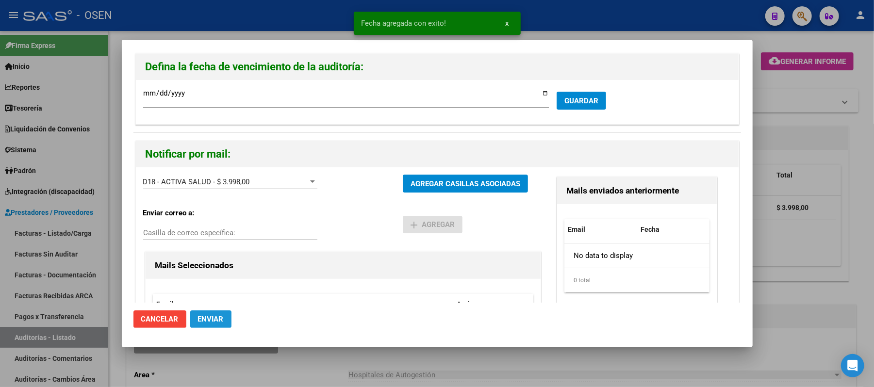
click at [213, 325] on button "Enviar" at bounding box center [210, 319] width 41 height 17
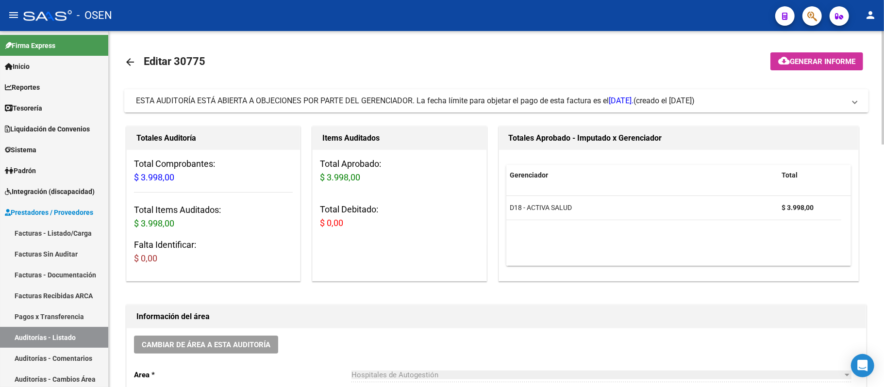
click at [468, 101] on span "ESTA AUDITORÍA ESTÁ ABIERTA A OBJECIONES POR PARTE DEL GERENCIADOR. La fecha lí…" at bounding box center [384, 100] width 497 height 9
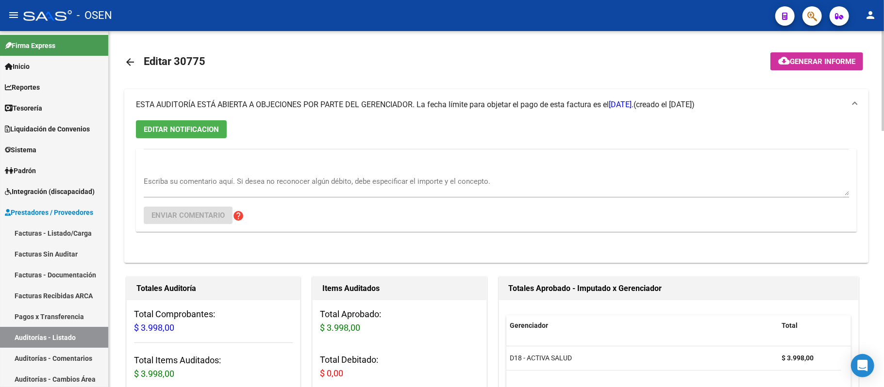
click at [214, 128] on span "EDITAR NOTIFICACION" at bounding box center [181, 129] width 75 height 9
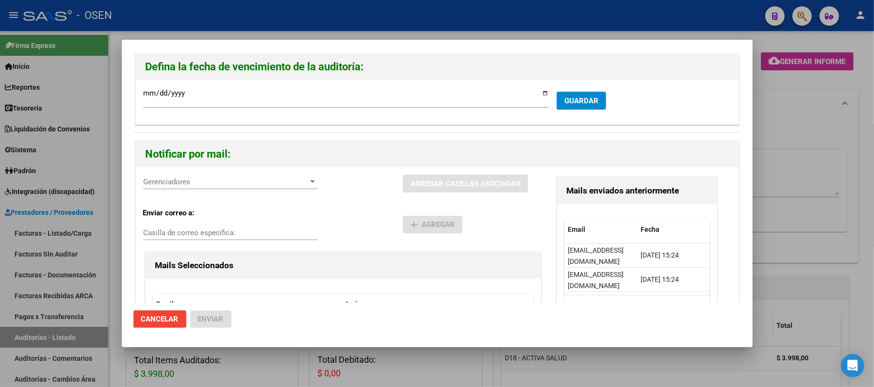
click at [787, 121] on div at bounding box center [437, 193] width 874 height 387
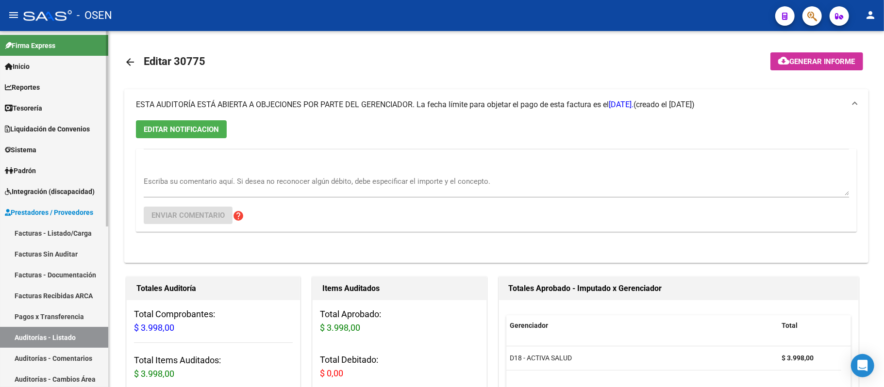
click at [61, 341] on link "Auditorías - Listado" at bounding box center [54, 337] width 108 height 21
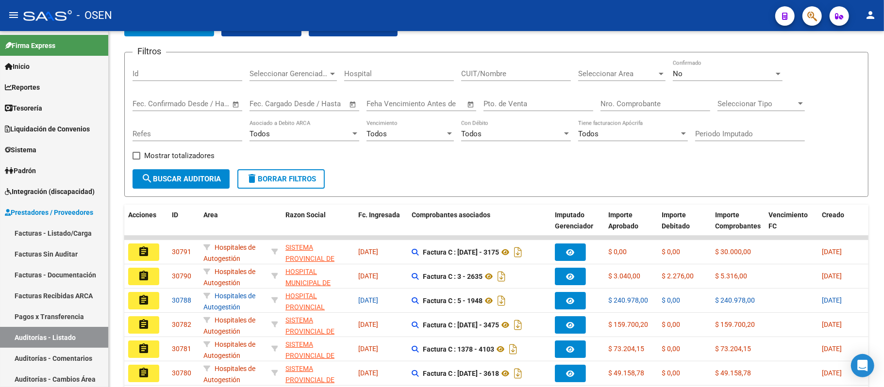
scroll to position [65, 0]
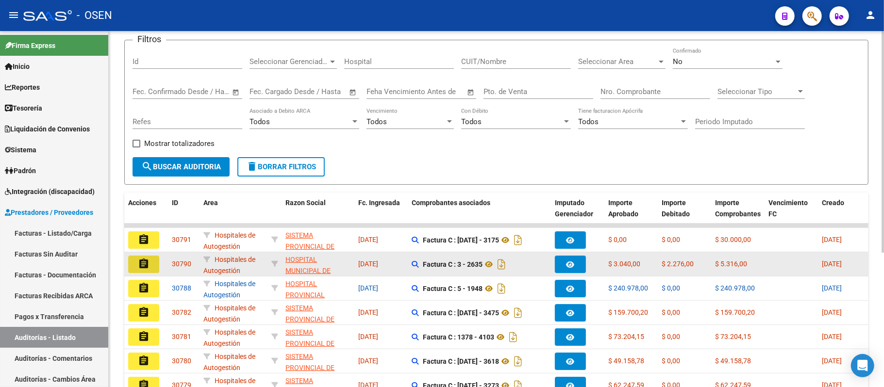
click at [148, 259] on mat-icon "assignment" at bounding box center [144, 264] width 12 height 12
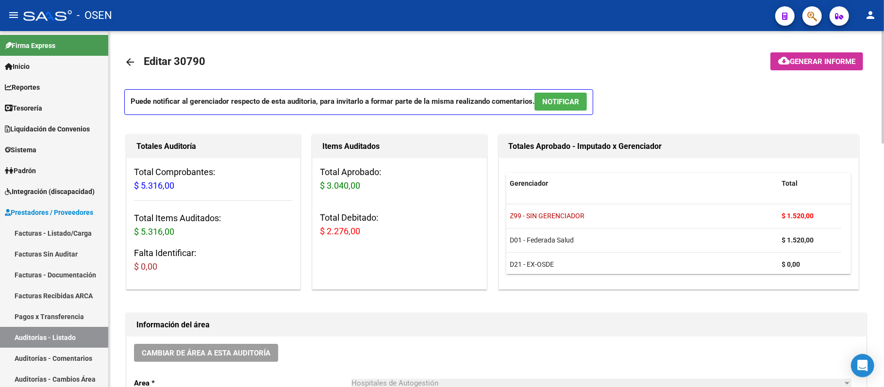
click at [563, 99] on span "NOTIFICAR" at bounding box center [560, 102] width 37 height 9
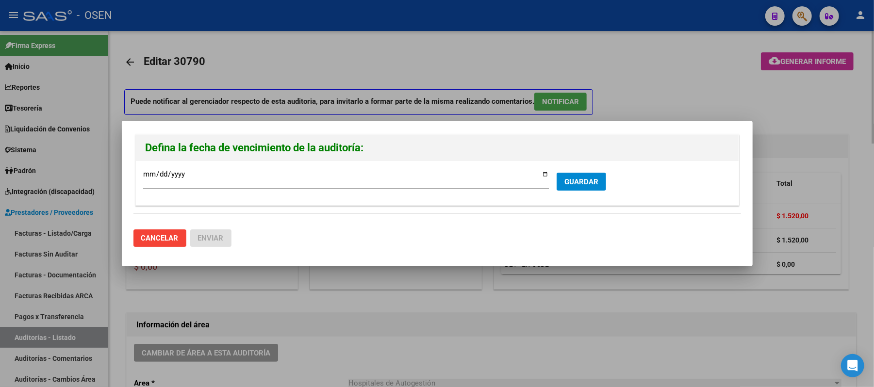
click at [831, 195] on div at bounding box center [437, 193] width 874 height 387
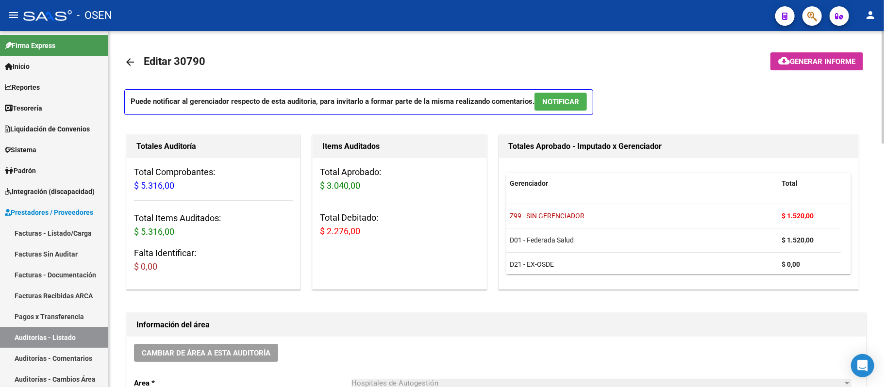
scroll to position [6, 0]
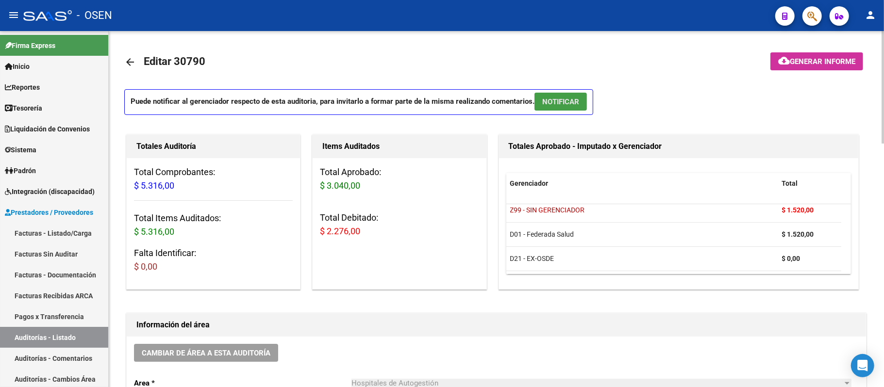
click at [565, 99] on span "NOTIFICAR" at bounding box center [560, 102] width 37 height 9
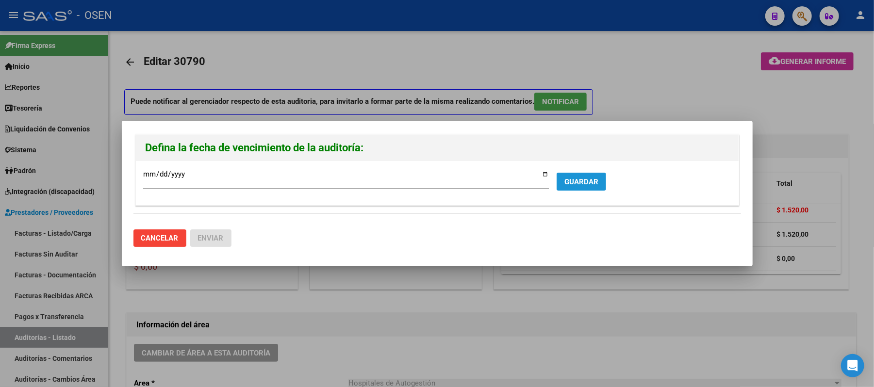
click at [586, 180] on span "GUARDAR" at bounding box center [581, 182] width 34 height 9
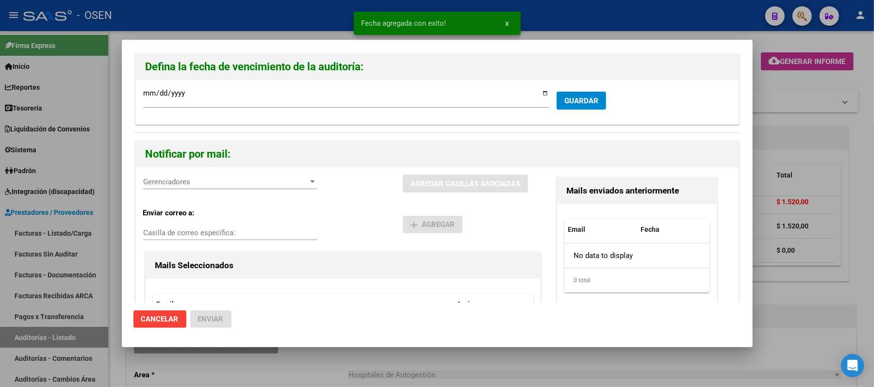
click at [150, 318] on span "Cancelar" at bounding box center [159, 319] width 37 height 9
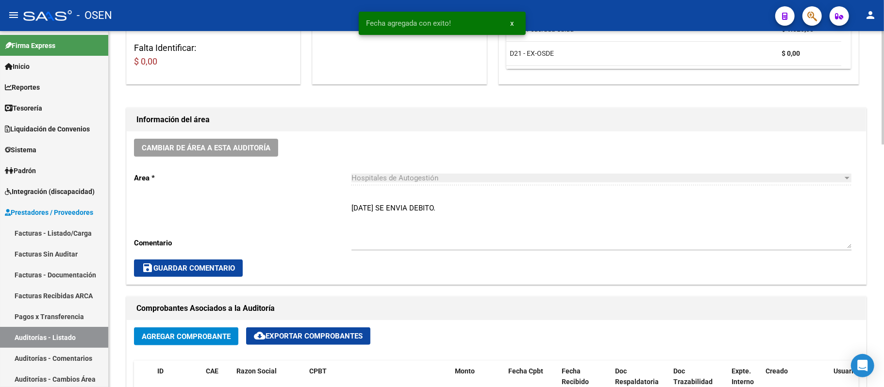
scroll to position [323, 0]
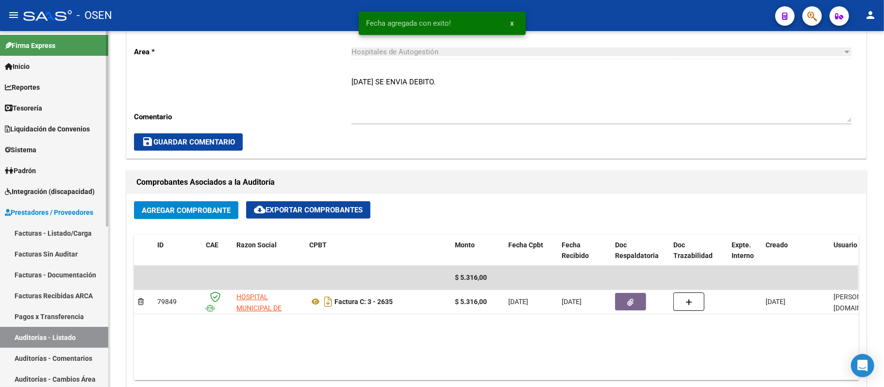
click at [77, 335] on link "Auditorías - Listado" at bounding box center [54, 337] width 108 height 21
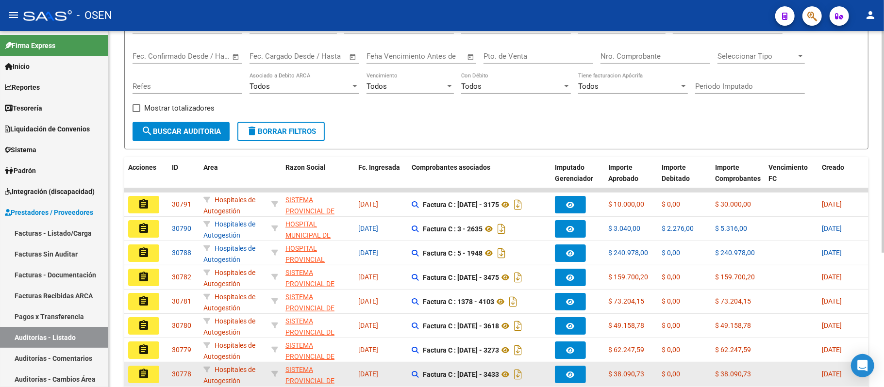
scroll to position [194, 0]
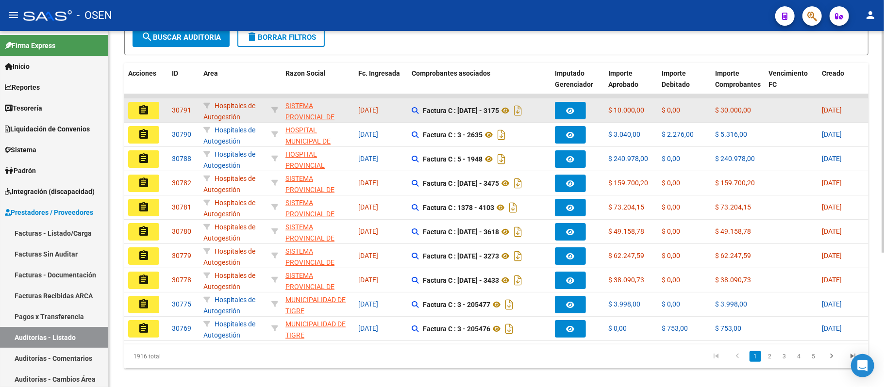
click at [144, 106] on mat-icon "assignment" at bounding box center [144, 110] width 12 height 12
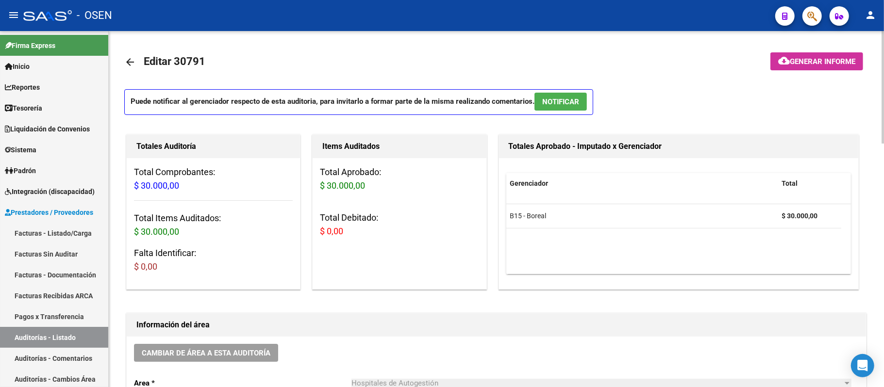
click at [547, 101] on span "NOTIFICAR" at bounding box center [560, 102] width 37 height 9
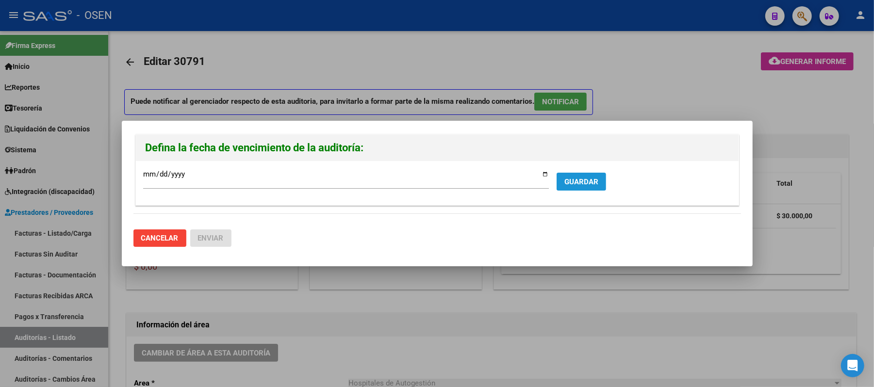
click at [575, 178] on span "GUARDAR" at bounding box center [581, 182] width 34 height 9
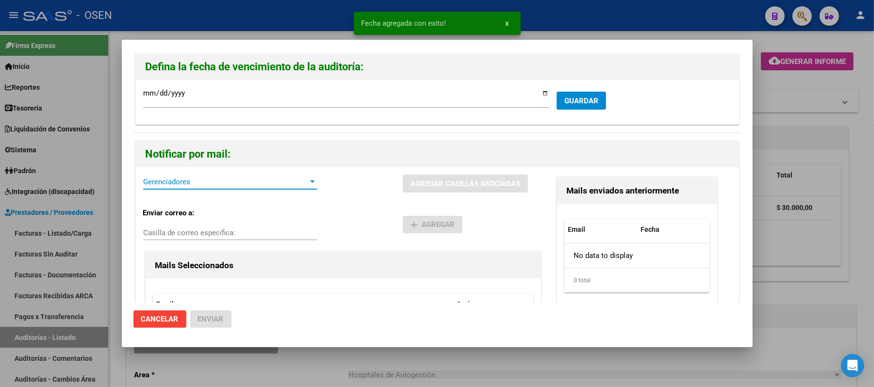
click at [193, 185] on span "Gerenciadores" at bounding box center [225, 182] width 165 height 9
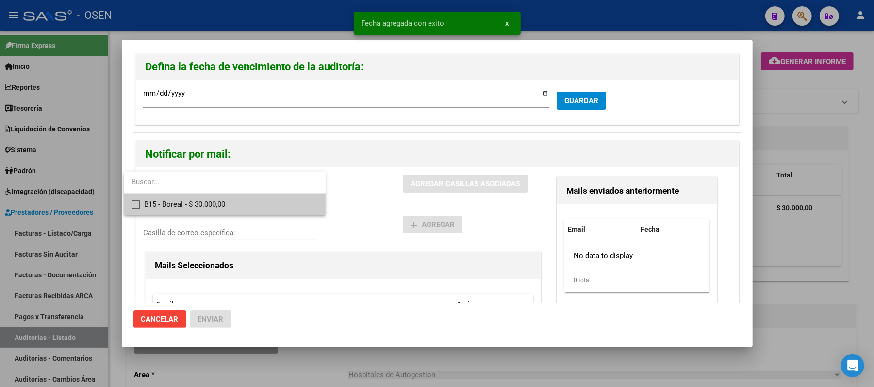
click at [212, 197] on span "B15 - Boreal - $ 30.000,00" at bounding box center [231, 205] width 174 height 22
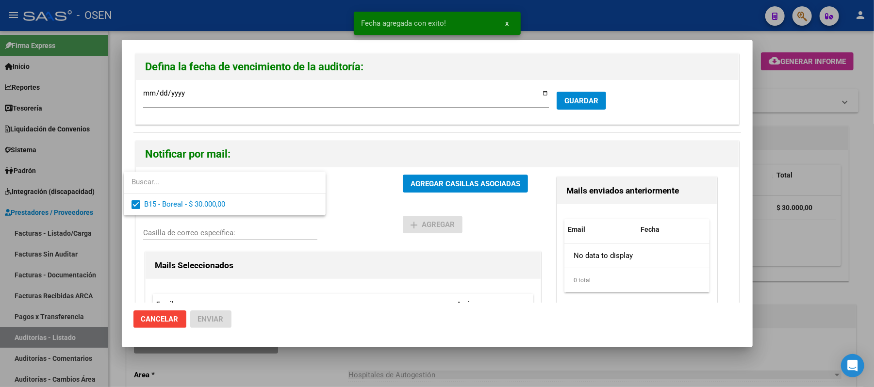
drag, startPoint x: 389, startPoint y: 213, endPoint x: 435, endPoint y: 188, distance: 52.5
click at [394, 210] on div at bounding box center [437, 193] width 874 height 387
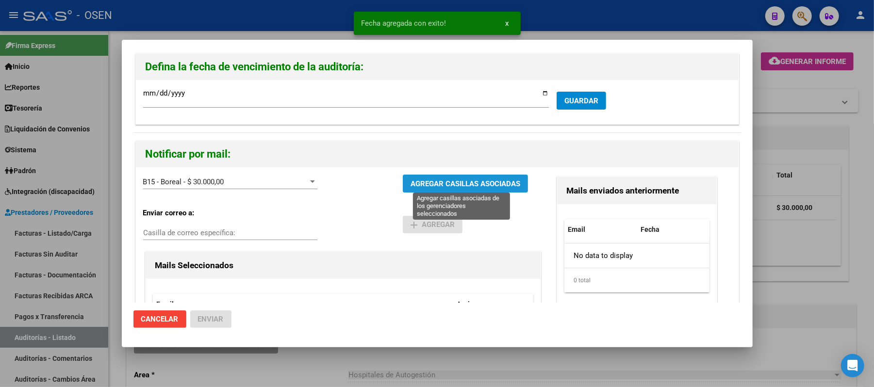
click at [437, 187] on span "AGREGAR CASILLAS ASOCIADAS" at bounding box center [466, 184] width 110 height 9
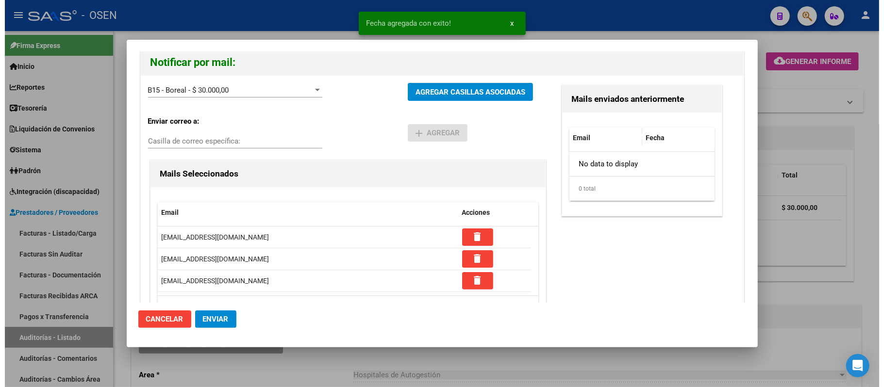
scroll to position [92, 0]
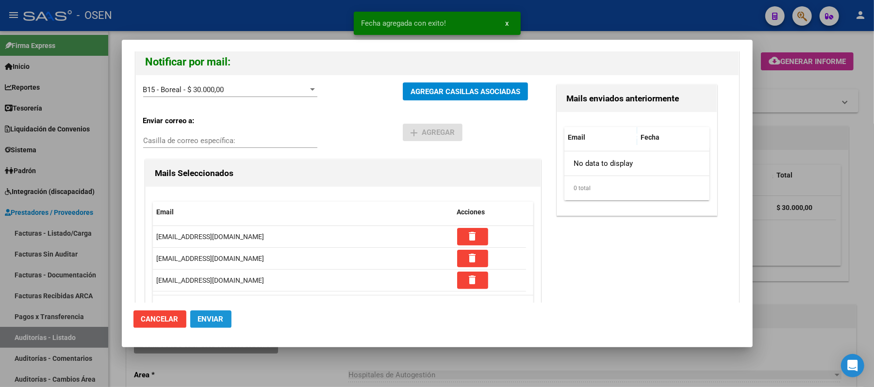
click at [220, 325] on button "Enviar" at bounding box center [210, 319] width 41 height 17
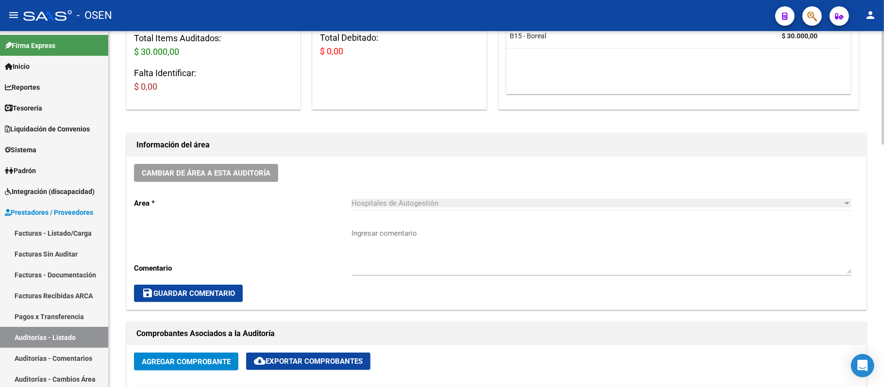
scroll to position [53, 0]
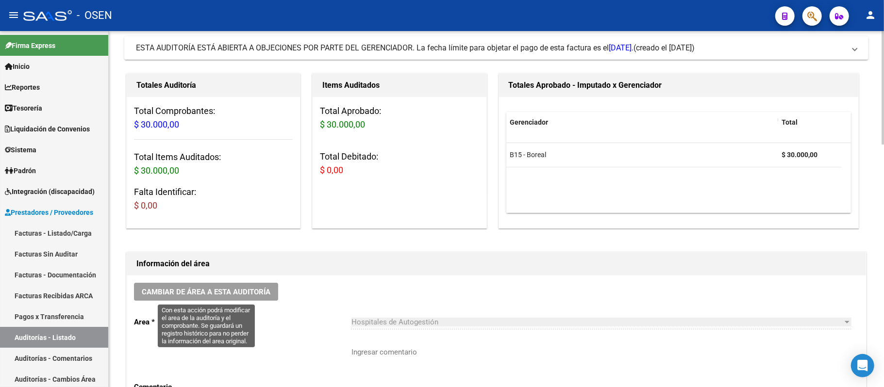
click at [270, 294] on span "Cambiar de área a esta auditoría" at bounding box center [206, 292] width 129 height 9
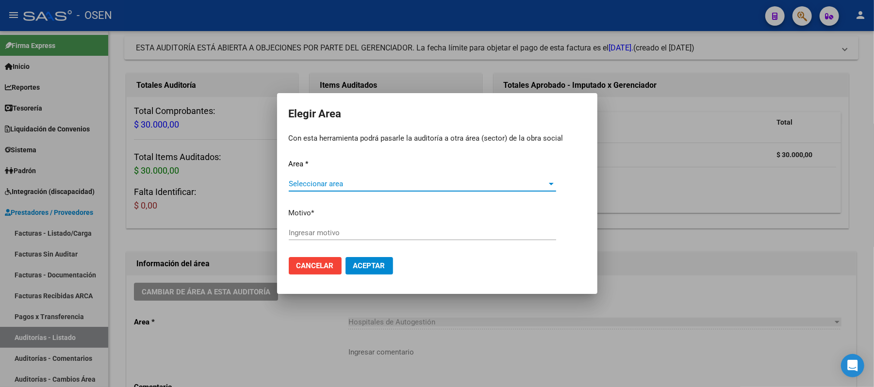
click at [379, 181] on span "Seleccionar area" at bounding box center [418, 184] width 259 height 9
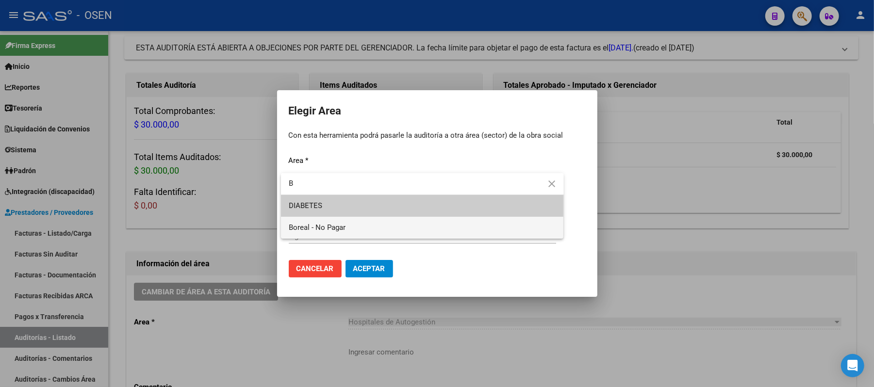
type input "B"
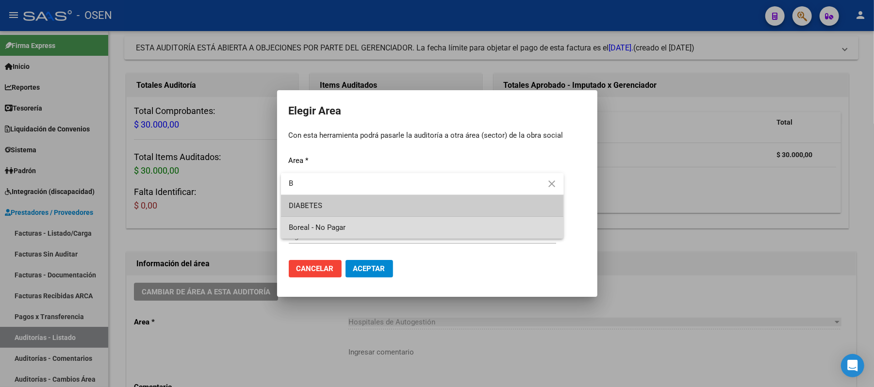
click at [379, 222] on span "Boreal - No Pagar" at bounding box center [422, 228] width 267 height 22
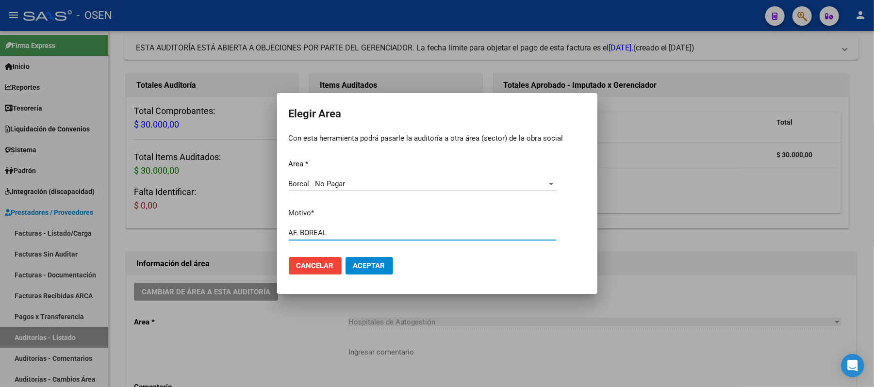
type input "AF. BOREAL"
click at [366, 251] on mat-dialog-actions "Cancelar Aceptar" at bounding box center [437, 265] width 297 height 33
click at [369, 266] on span "Aceptar" at bounding box center [369, 266] width 32 height 9
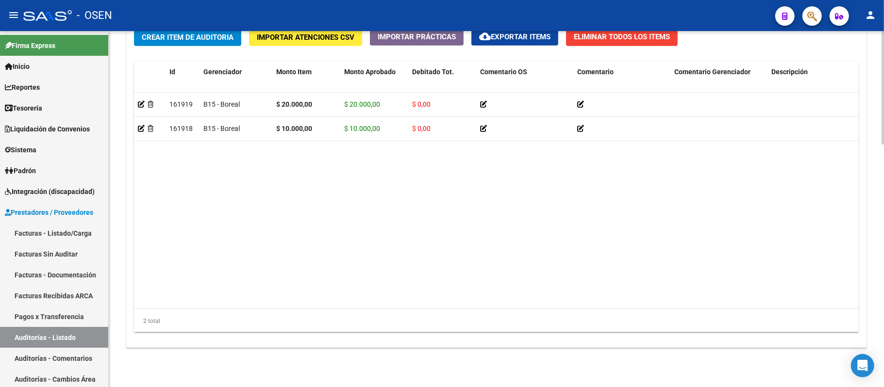
scroll to position [765, 0]
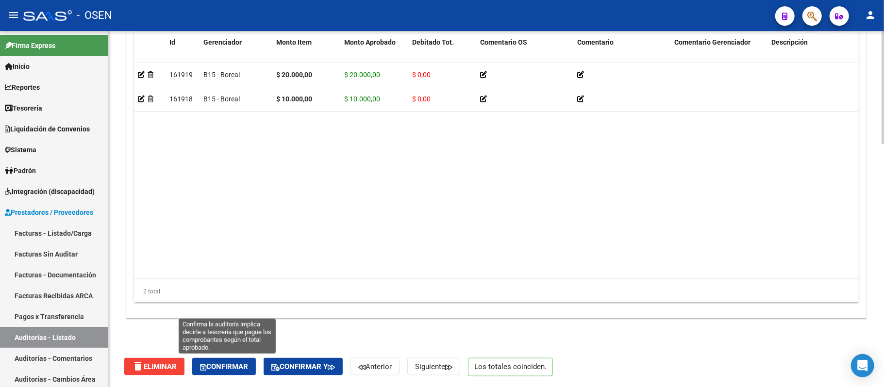
click at [233, 368] on span "Confirmar" at bounding box center [224, 367] width 48 height 9
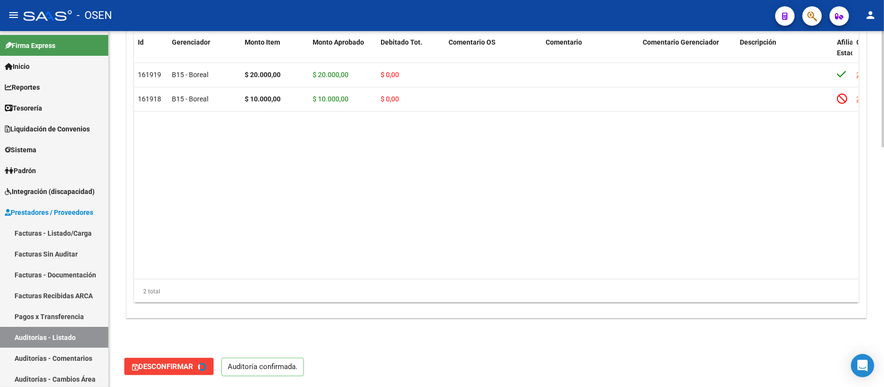
type input "202509"
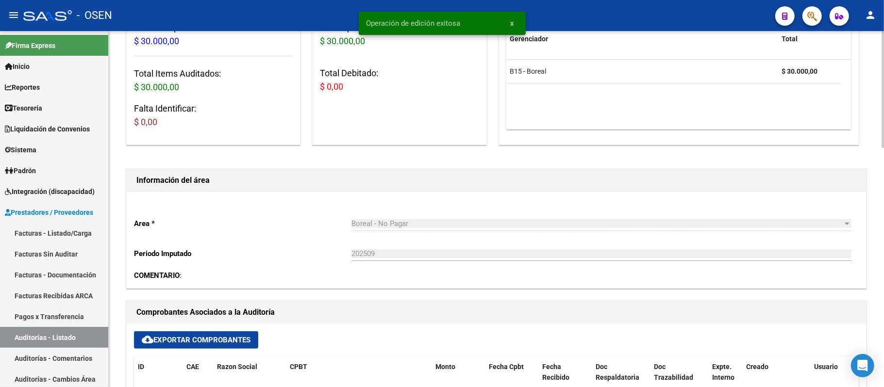
scroll to position [149, 0]
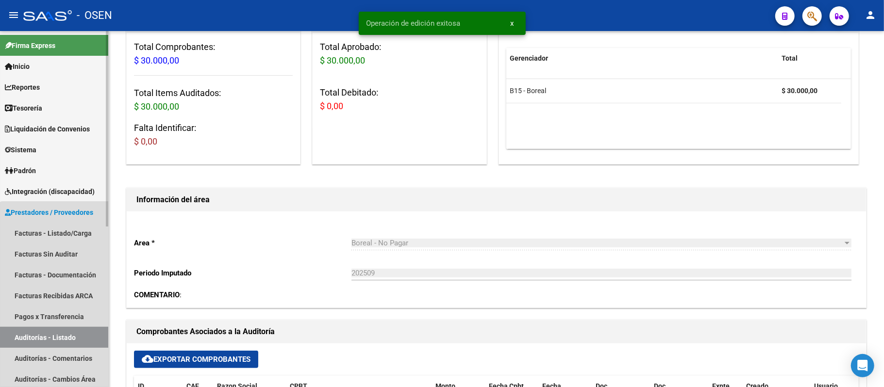
click at [69, 340] on link "Auditorías - Listado" at bounding box center [54, 337] width 108 height 21
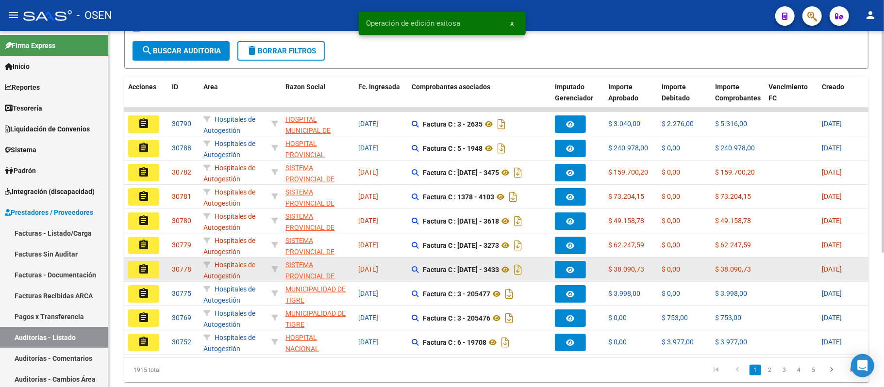
scroll to position [194, 0]
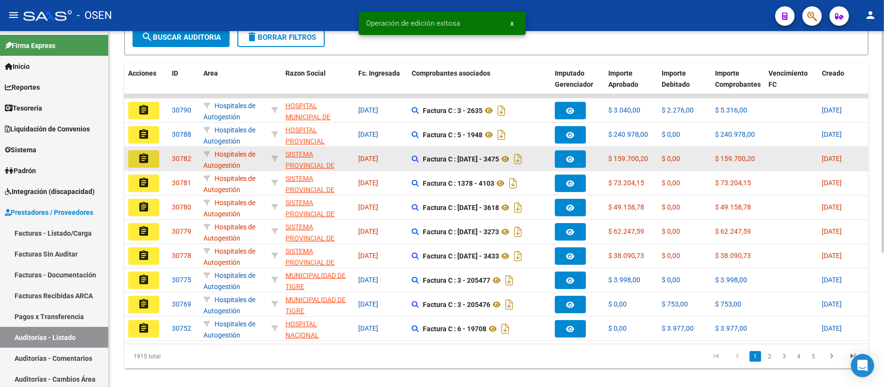
click at [149, 158] on button "assignment" at bounding box center [143, 158] width 31 height 17
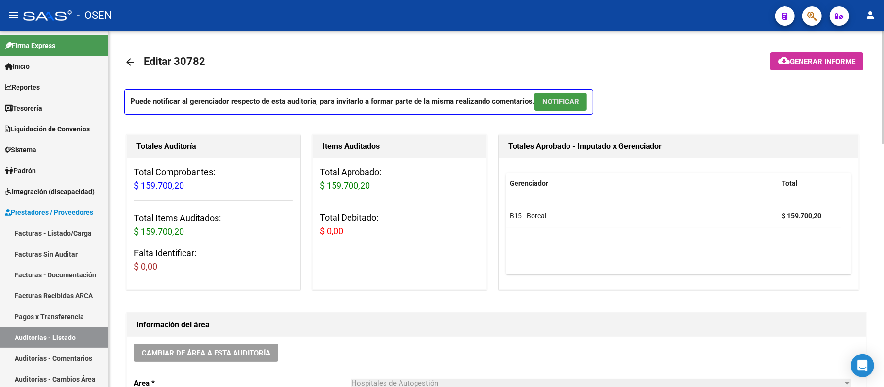
click at [567, 100] on span "NOTIFICAR" at bounding box center [560, 102] width 37 height 9
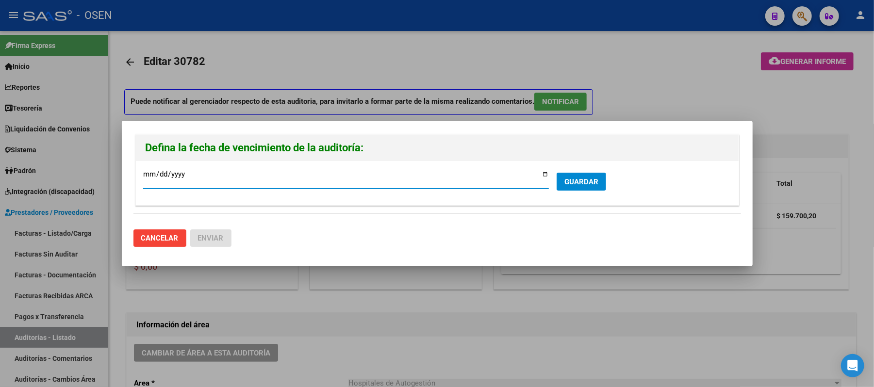
click at [585, 183] on span "GUARDAR" at bounding box center [581, 182] width 34 height 9
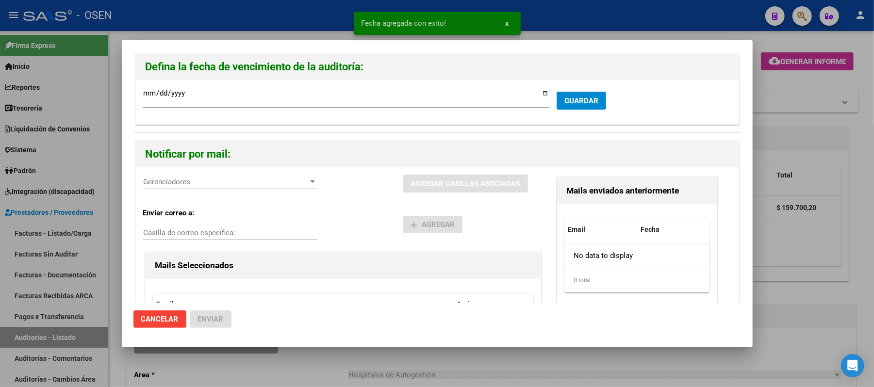
click at [205, 185] on span "Gerenciadores" at bounding box center [225, 182] width 165 height 9
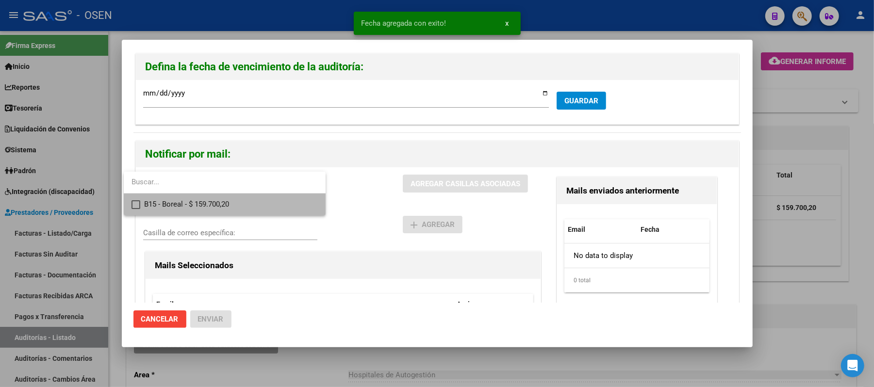
click at [226, 212] on span "B15 - Boreal - $ 159.700,20" at bounding box center [231, 205] width 174 height 22
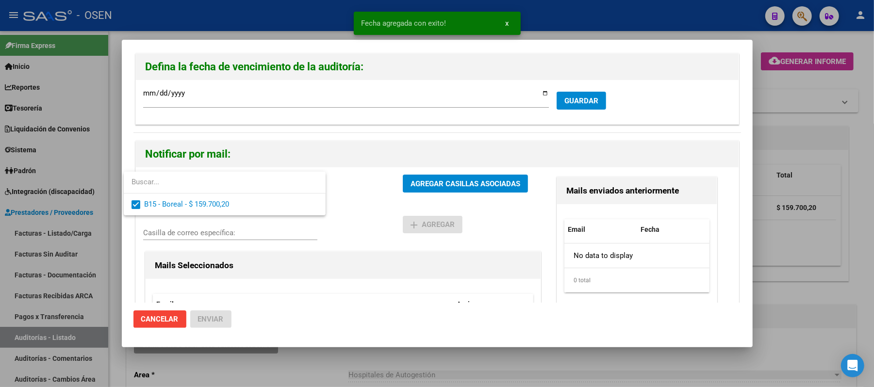
click at [439, 226] on div at bounding box center [437, 193] width 874 height 387
click at [464, 193] on div "B15 - Boreal - $ 159.700,20 Gerenciadores AGREGAR CASILLAS ASOCIADAS" at bounding box center [343, 188] width 400 height 26
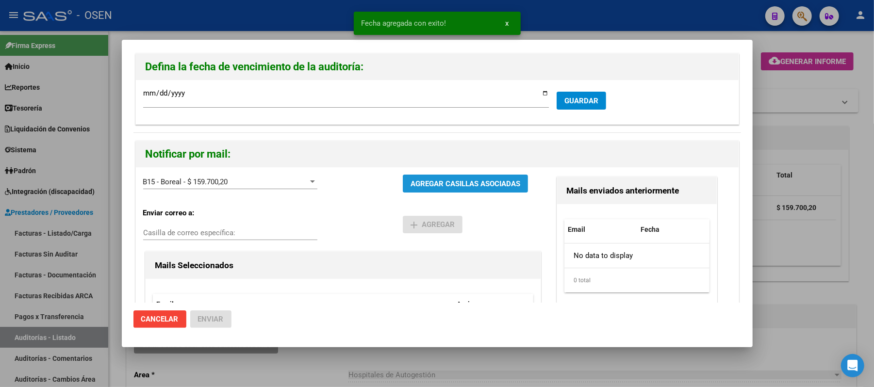
click at [464, 189] on button "AGREGAR CASILLAS ASOCIADAS" at bounding box center [465, 184] width 125 height 18
click at [230, 315] on button "Enviar" at bounding box center [210, 319] width 41 height 17
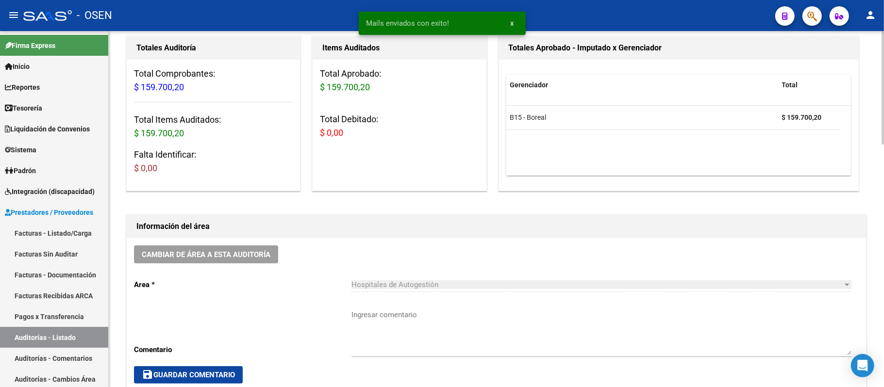
scroll to position [259, 0]
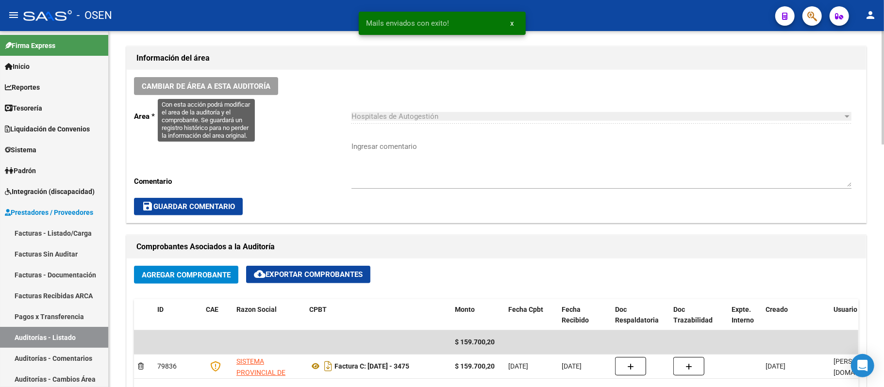
click at [256, 93] on button "Cambiar de área a esta auditoría" at bounding box center [206, 86] width 144 height 18
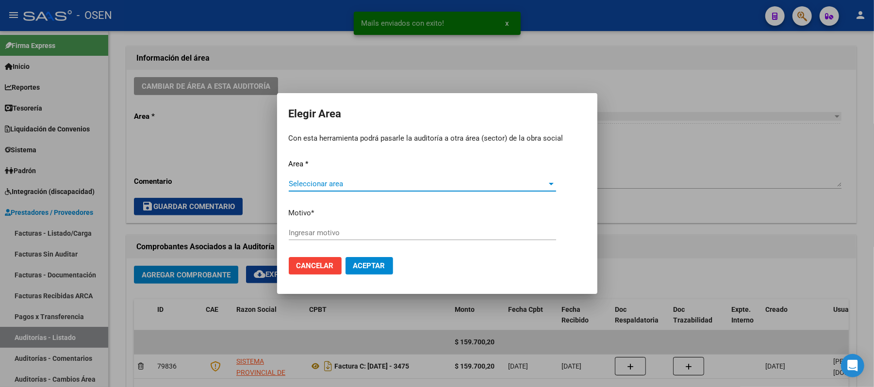
click at [416, 189] on div "Seleccionar area Seleccionar area" at bounding box center [422, 189] width 267 height 24
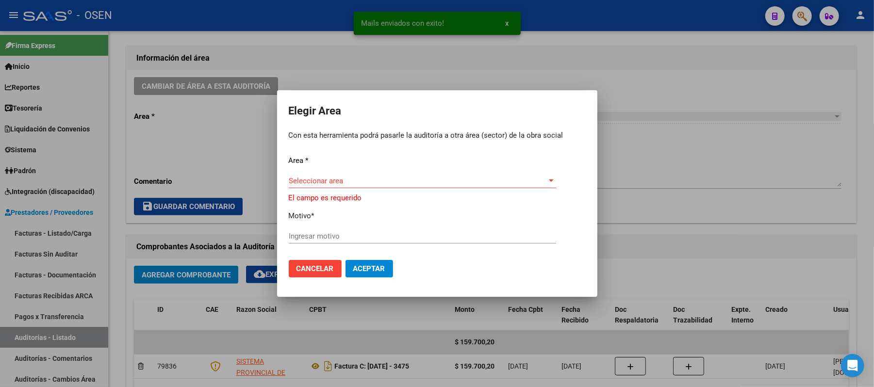
click at [357, 185] on span "Seleccionar area" at bounding box center [418, 181] width 259 height 9
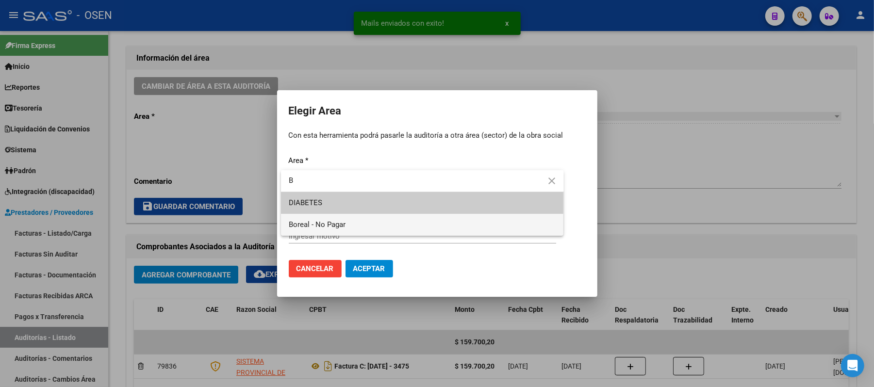
type input "B"
click at [348, 225] on span "Boreal - No Pagar" at bounding box center [422, 225] width 267 height 22
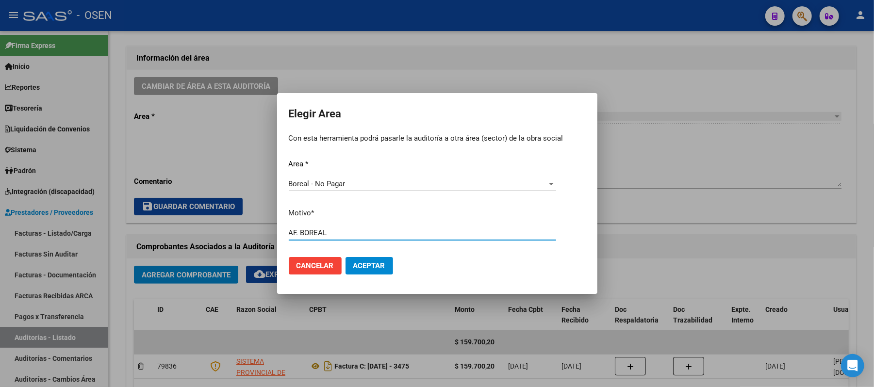
type input "AF. BOREAL"
click at [376, 268] on span "Aceptar" at bounding box center [369, 266] width 32 height 9
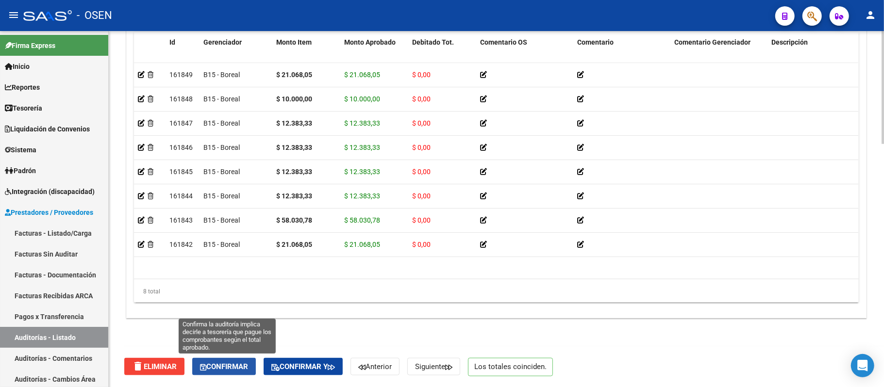
click at [242, 365] on span "Confirmar" at bounding box center [224, 367] width 48 height 9
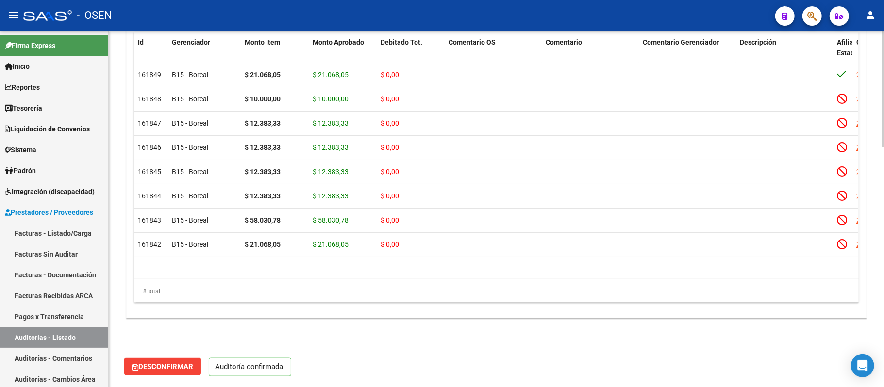
scroll to position [731, 0]
type input "202509"
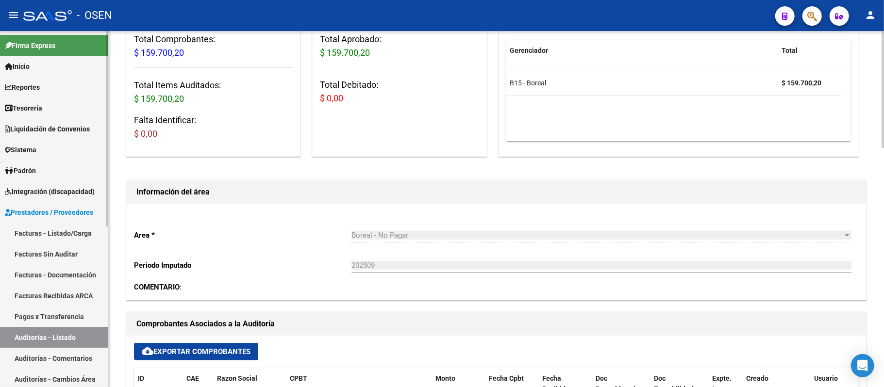
scroll to position [84, 0]
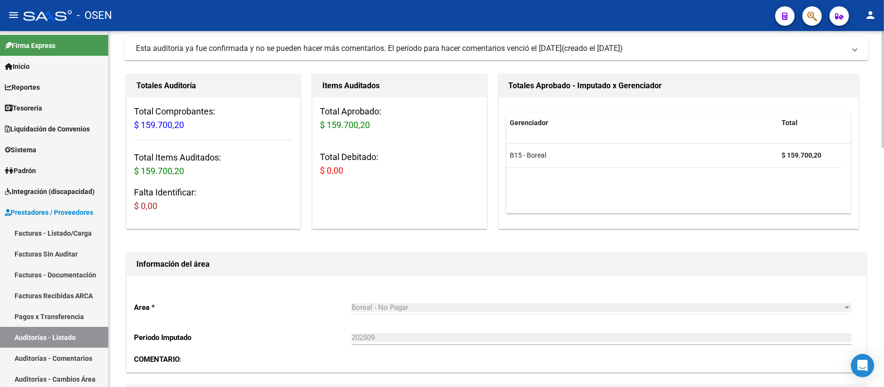
drag, startPoint x: 65, startPoint y: 332, endPoint x: 134, endPoint y: 354, distance: 72.9
click at [65, 332] on link "Auditorías - Listado" at bounding box center [54, 337] width 108 height 21
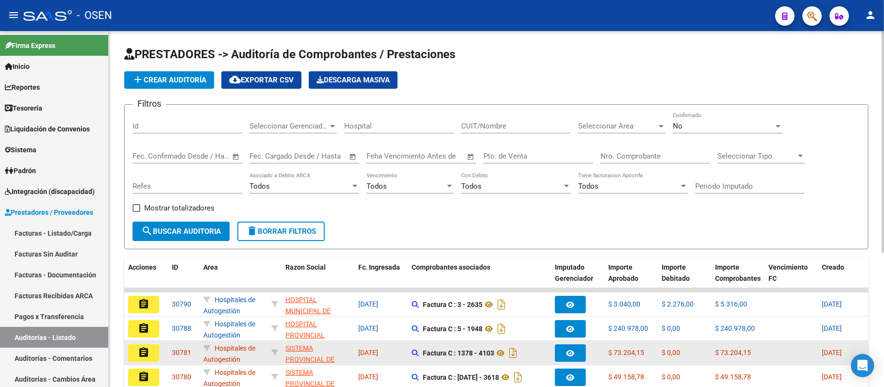
scroll to position [129, 0]
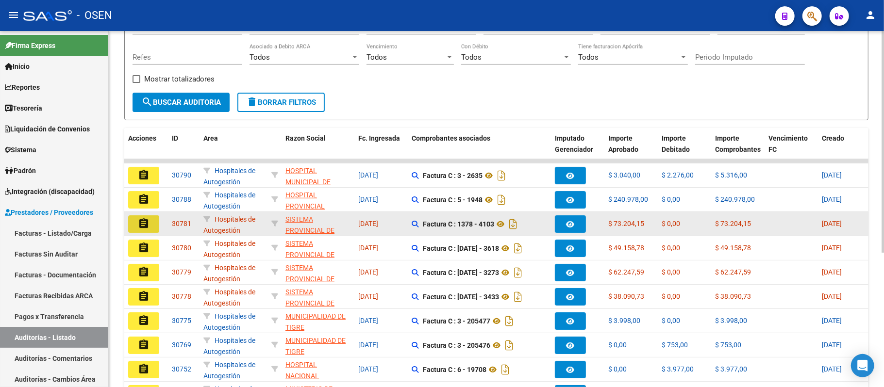
click at [140, 227] on mat-icon "assignment" at bounding box center [144, 224] width 12 height 12
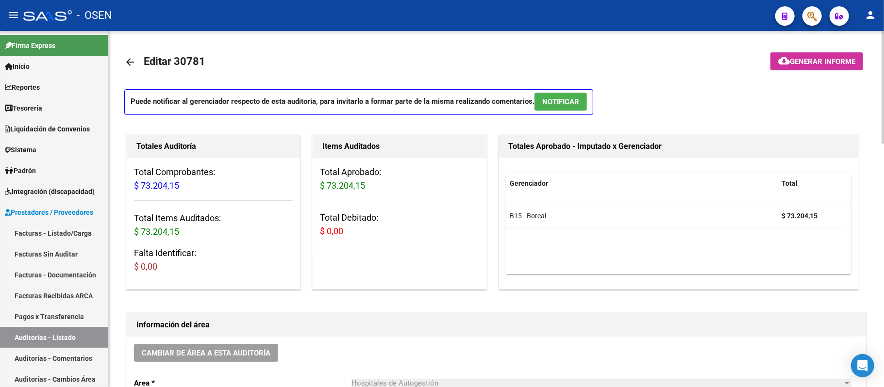
click at [586, 96] on button "NOTIFICAR" at bounding box center [560, 102] width 52 height 18
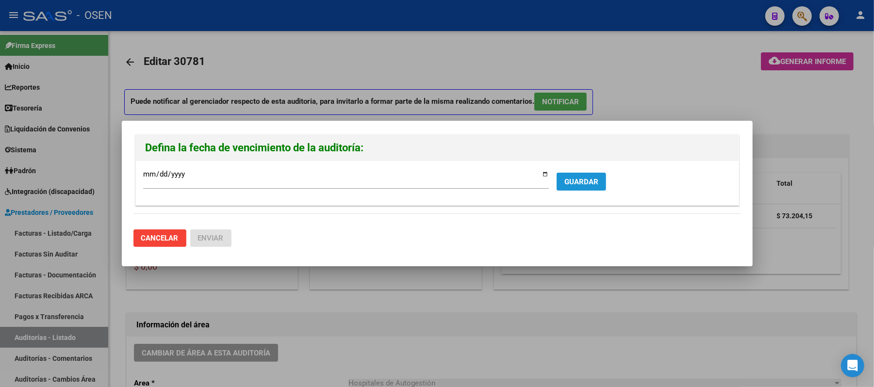
click at [583, 185] on span "GUARDAR" at bounding box center [581, 182] width 34 height 9
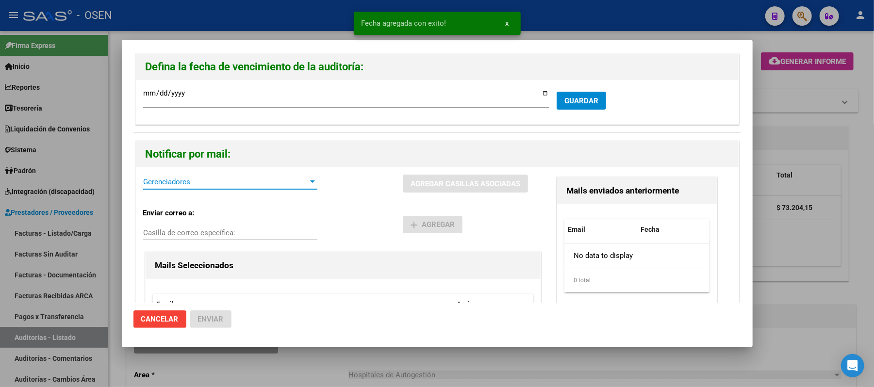
click at [225, 179] on span "Gerenciadores" at bounding box center [225, 182] width 165 height 9
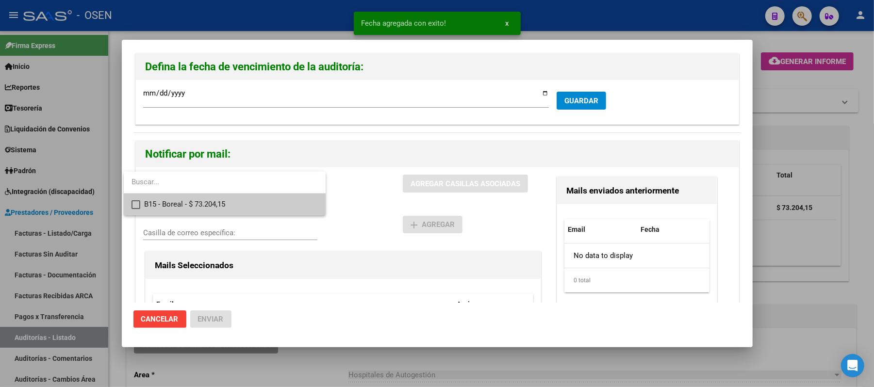
click at [235, 195] on span "B15 - Boreal - $ 73.204,15" at bounding box center [231, 205] width 174 height 22
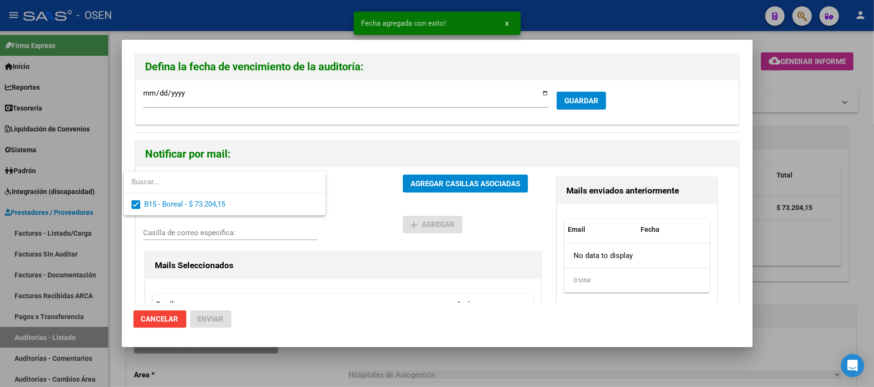
click at [346, 203] on div at bounding box center [437, 193] width 874 height 387
click at [430, 183] on span "AGREGAR CASILLAS ASOCIADAS" at bounding box center [466, 184] width 110 height 9
click at [210, 324] on button "Enviar" at bounding box center [210, 319] width 41 height 17
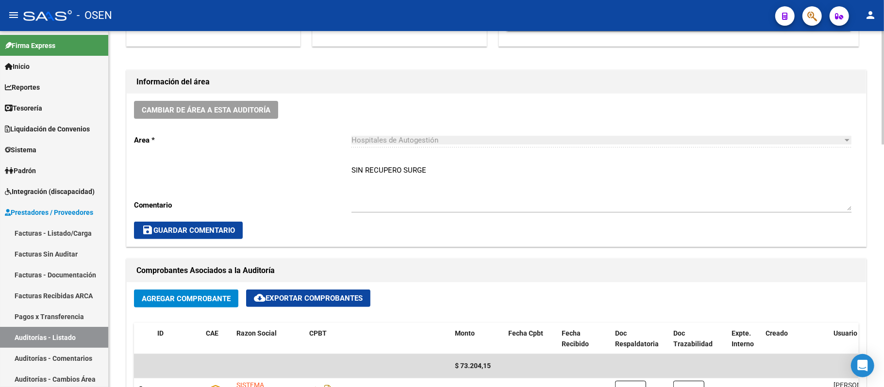
scroll to position [65, 0]
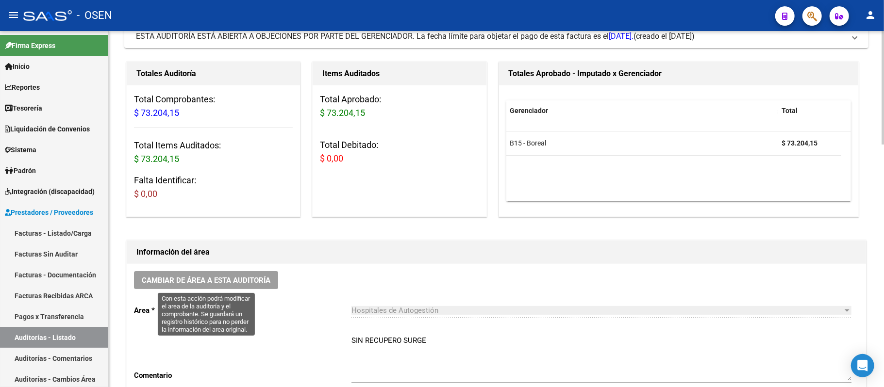
click at [208, 282] on span "Cambiar de área a esta auditoría" at bounding box center [206, 280] width 129 height 9
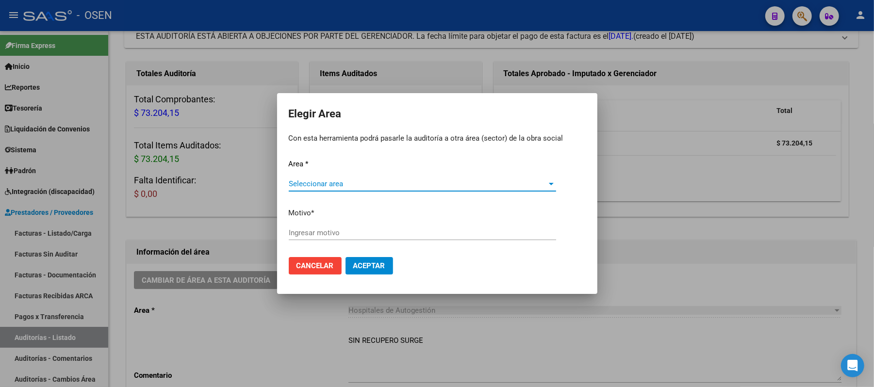
click at [360, 181] on span "Seleccionar area" at bounding box center [418, 184] width 259 height 9
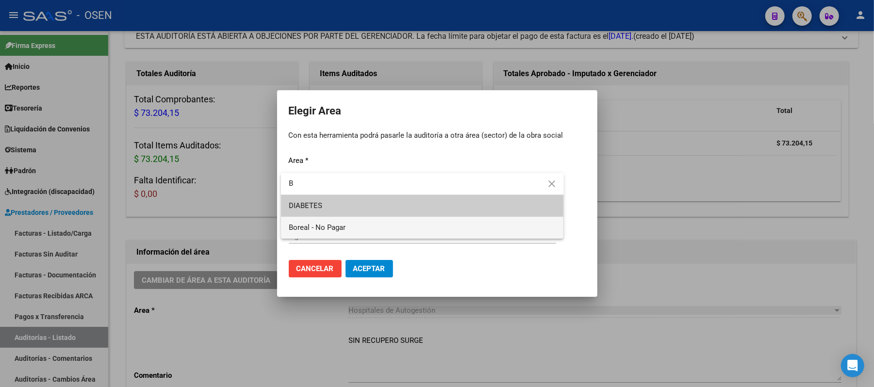
type input "B"
click at [338, 237] on span "Boreal - No Pagar" at bounding box center [422, 228] width 267 height 22
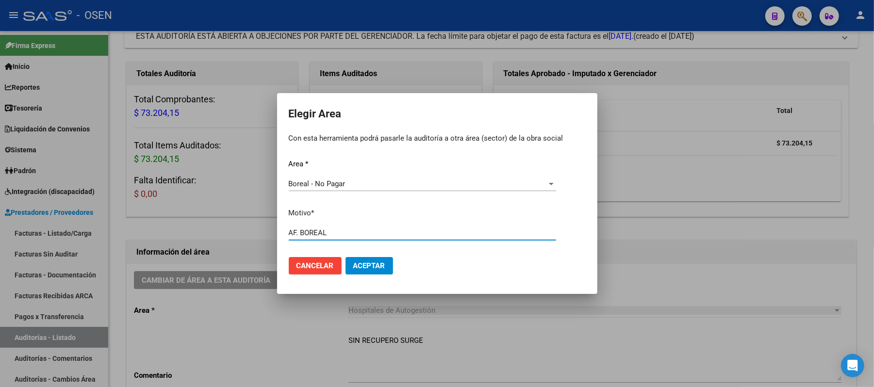
type input "AF. BOREAL"
click at [361, 263] on span "Aceptar" at bounding box center [369, 266] width 32 height 9
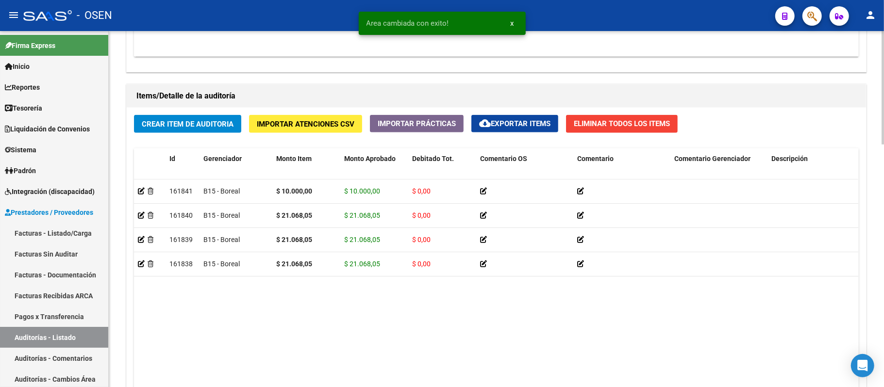
scroll to position [765, 0]
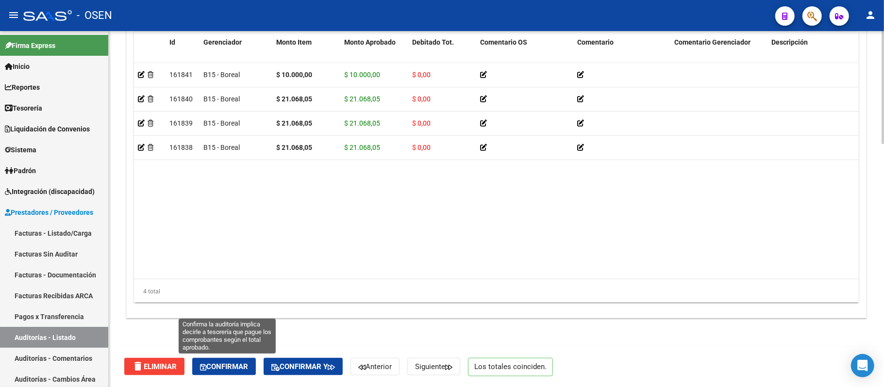
click at [229, 361] on button "Confirmar" at bounding box center [224, 366] width 64 height 17
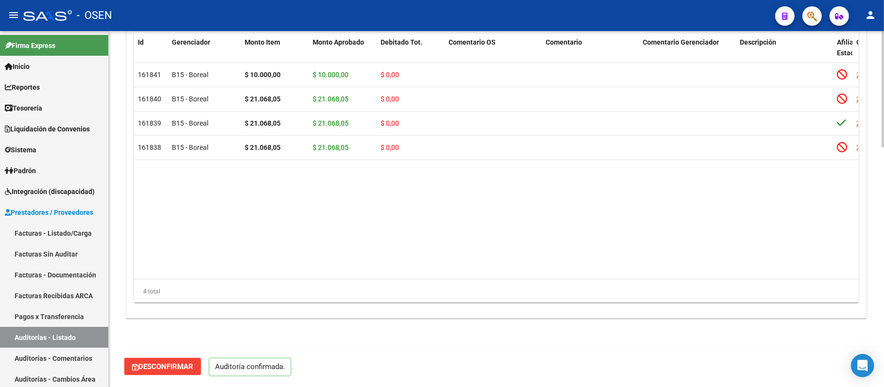
scroll to position [731, 0]
type input "202509"
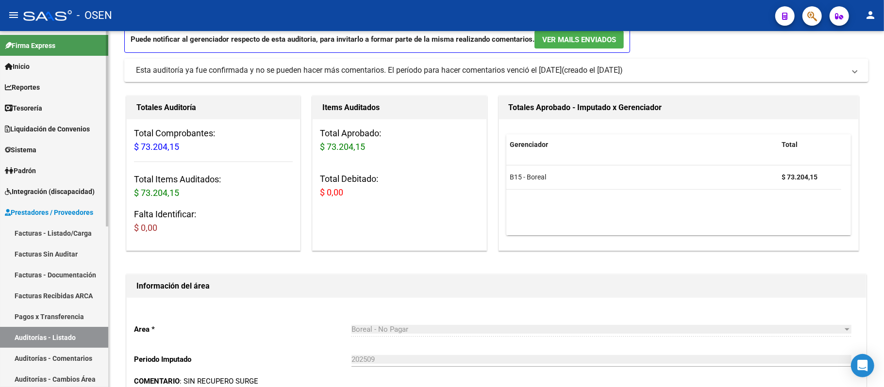
scroll to position [19, 0]
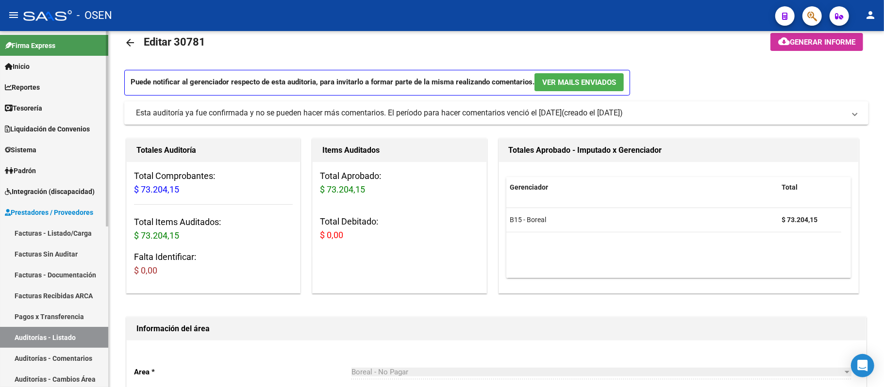
click at [49, 344] on link "Auditorías - Listado" at bounding box center [54, 337] width 108 height 21
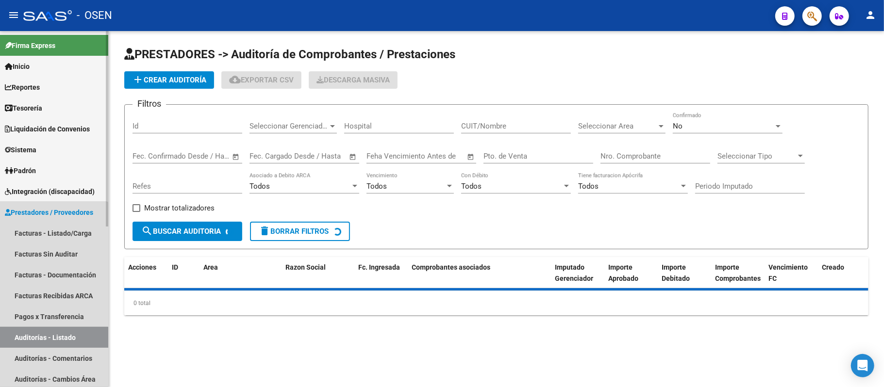
click at [50, 343] on link "Auditorías - Listado" at bounding box center [54, 337] width 108 height 21
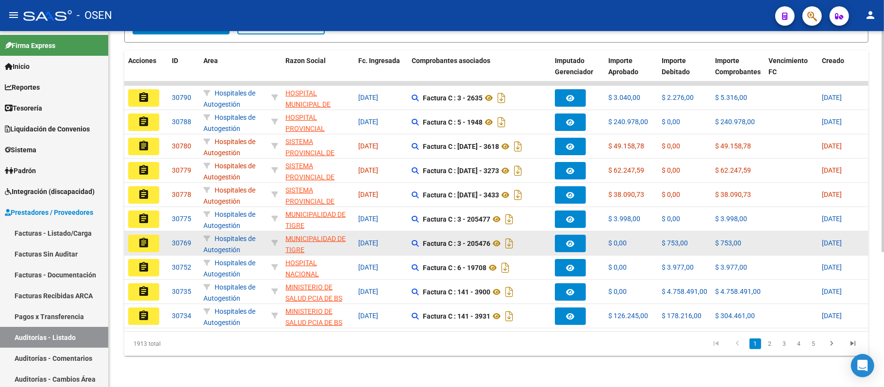
scroll to position [216, 0]
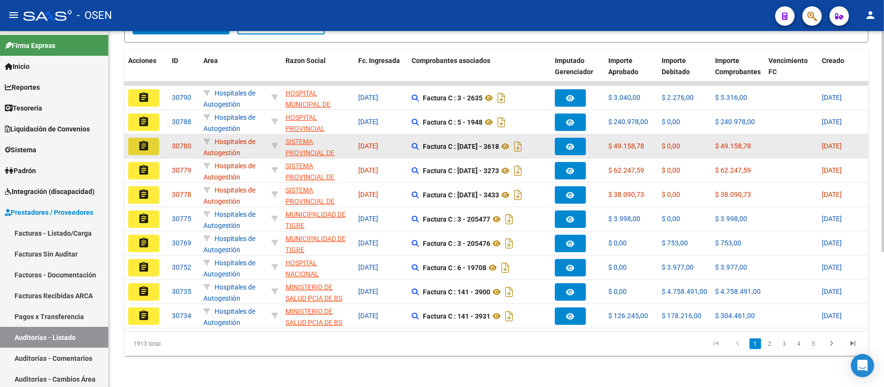
click at [145, 140] on mat-icon "assignment" at bounding box center [144, 146] width 12 height 12
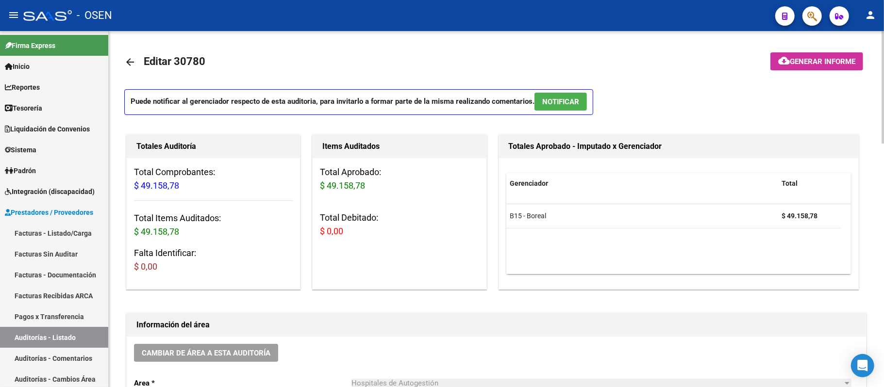
click at [551, 94] on button "NOTIFICAR" at bounding box center [560, 102] width 52 height 18
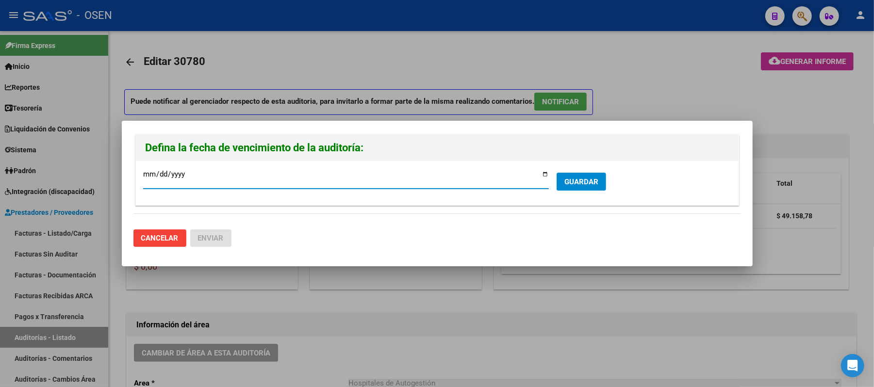
click at [573, 175] on button "GUARDAR" at bounding box center [582, 182] width 50 height 18
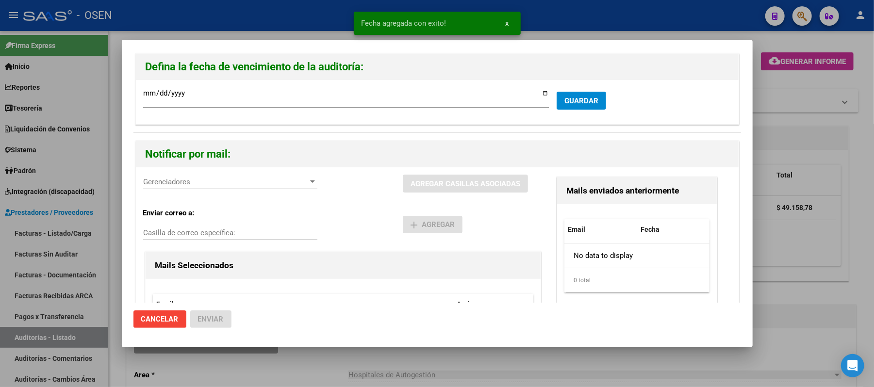
click at [213, 179] on span "Gerenciadores" at bounding box center [225, 182] width 165 height 9
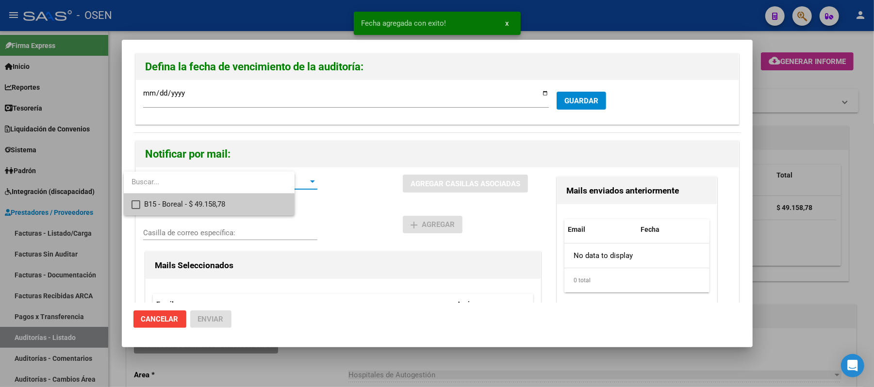
click at [224, 198] on span "B15 - Boreal - $ 49.158,78" at bounding box center [215, 205] width 143 height 22
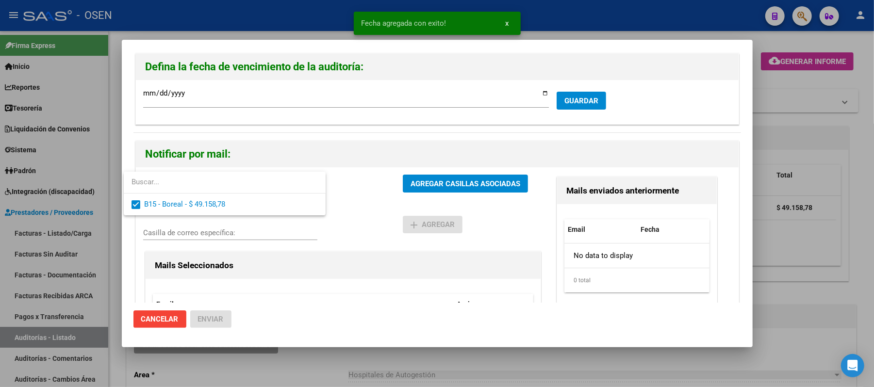
drag, startPoint x: 371, startPoint y: 197, endPoint x: 420, endPoint y: 173, distance: 54.0
click at [374, 195] on div at bounding box center [437, 193] width 874 height 387
click at [420, 173] on div "B15 - Boreal - $ 49.158,78 Gerenciadores AGREGAR CASILLAS ASOCIADAS Enviar corr…" at bounding box center [437, 279] width 603 height 225
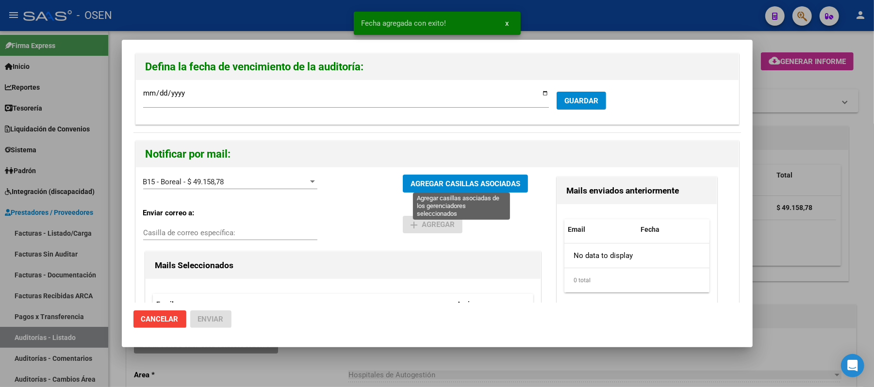
click at [420, 185] on span "AGREGAR CASILLAS ASOCIADAS" at bounding box center [466, 184] width 110 height 9
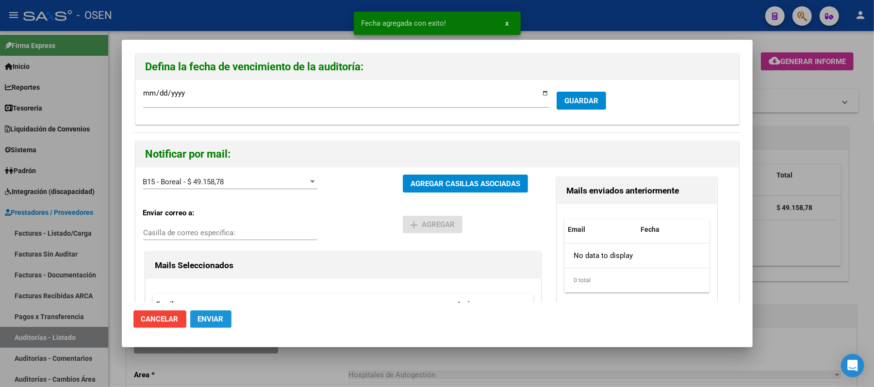
click at [217, 320] on span "Enviar" at bounding box center [211, 319] width 26 height 9
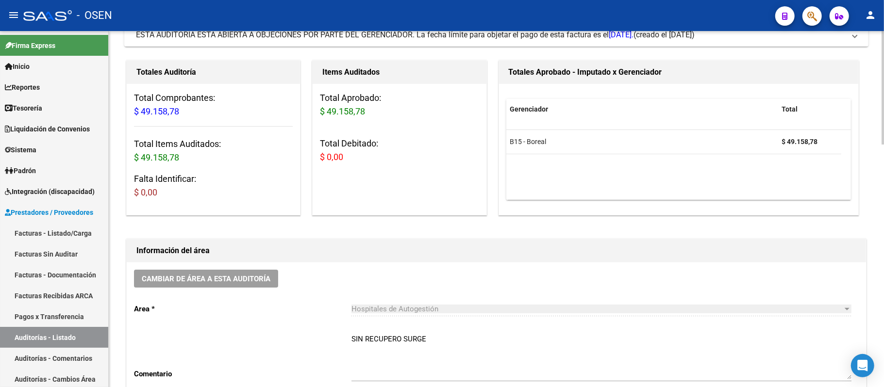
scroll to position [65, 0]
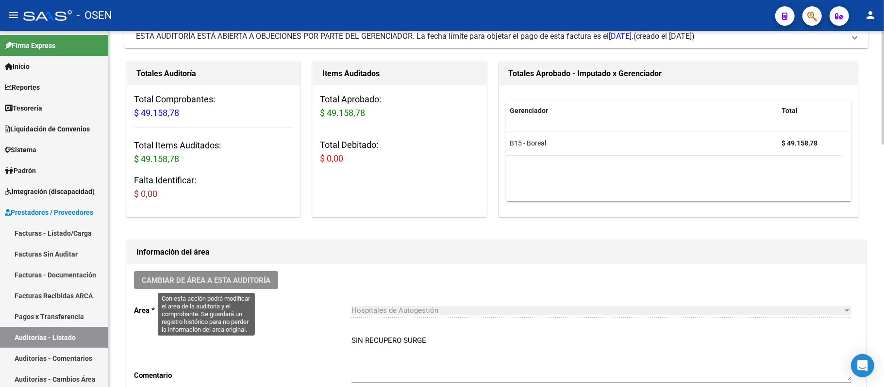
click at [200, 280] on span "Cambiar de área a esta auditoría" at bounding box center [206, 280] width 129 height 9
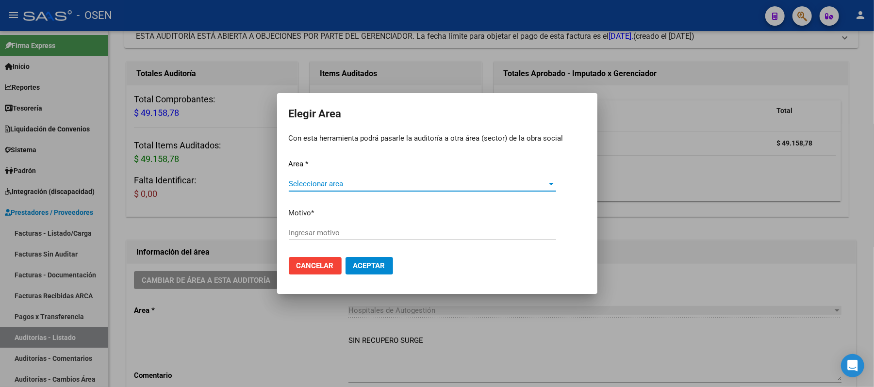
click at [428, 189] on div "Seleccionar area Seleccionar area" at bounding box center [422, 189] width 267 height 24
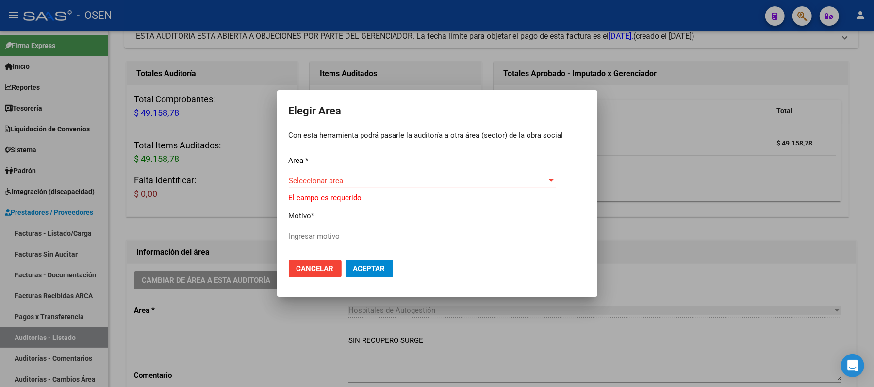
click at [394, 185] on div "Seleccionar area Seleccionar area" at bounding box center [422, 181] width 267 height 15
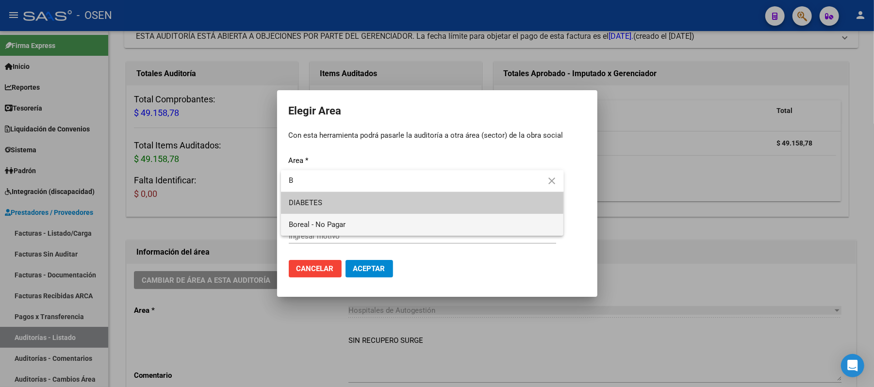
type input "B"
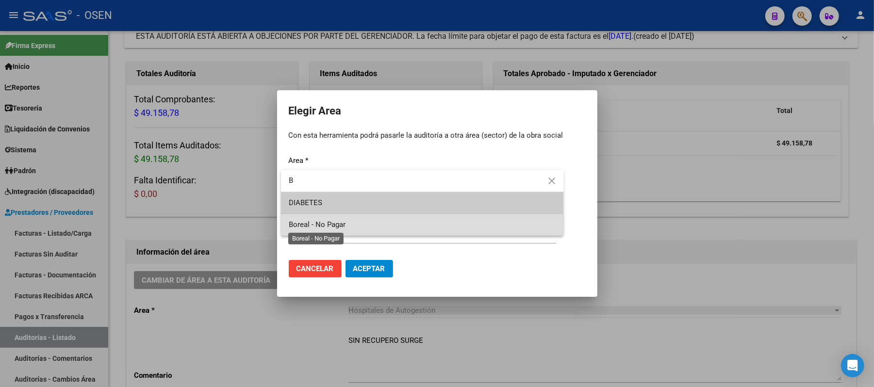
click at [343, 228] on div "Elegir Area Con esta herramienta podrá pasarle la auditoría a otra área (sector…" at bounding box center [437, 193] width 874 height 387
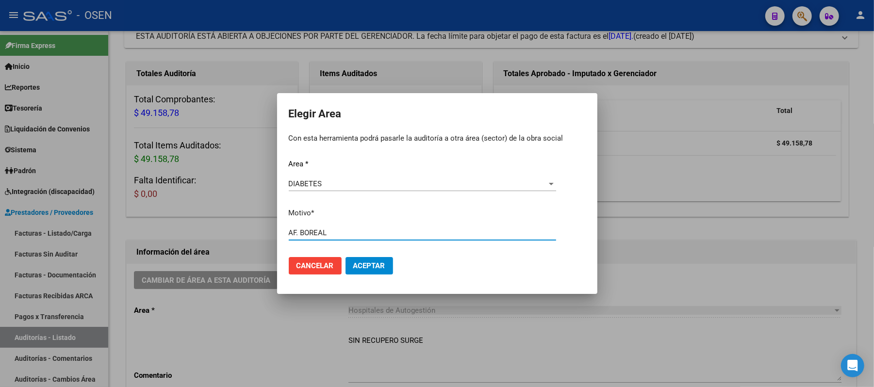
type input "AF. BOREAL"
click at [376, 266] on span "Aceptar" at bounding box center [369, 266] width 32 height 9
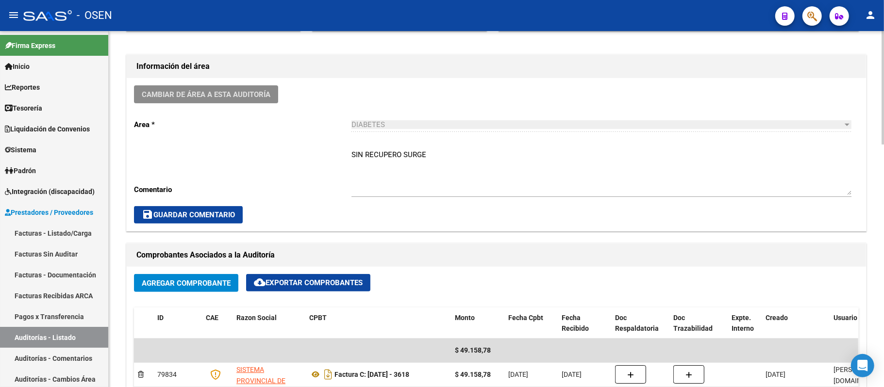
scroll to position [259, 0]
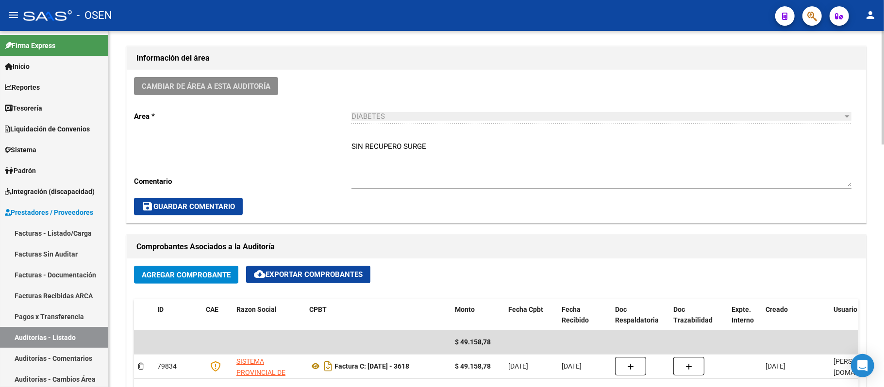
click at [206, 88] on span "Cambiar de área a esta auditoría" at bounding box center [206, 86] width 129 height 9
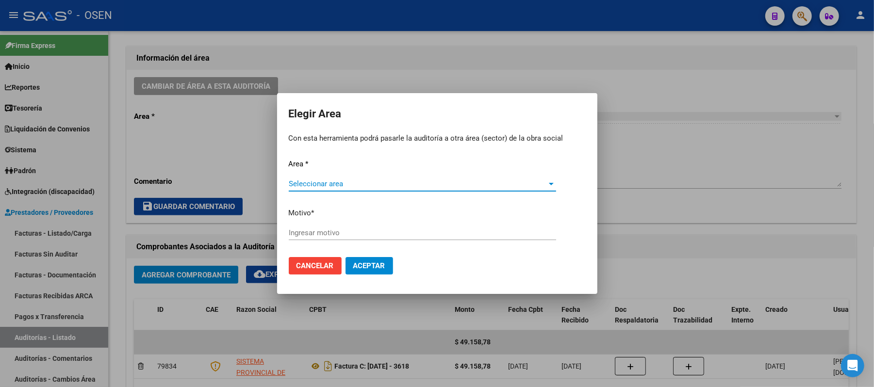
click at [412, 186] on span "Seleccionar area" at bounding box center [418, 184] width 259 height 9
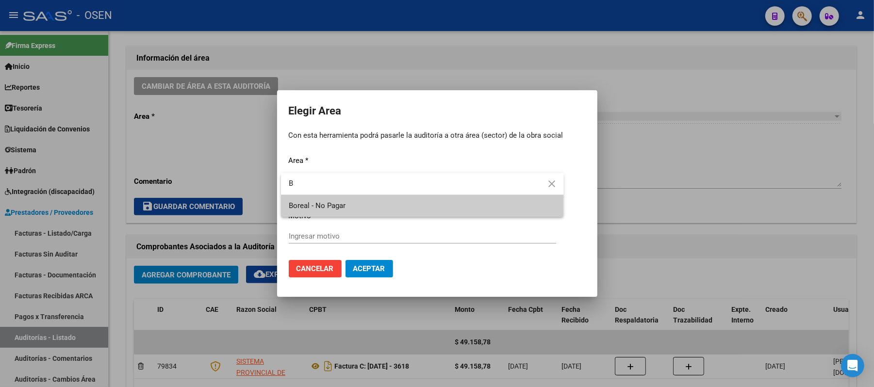
type input "B"
click at [379, 208] on span "Boreal - No Pagar" at bounding box center [422, 206] width 267 height 22
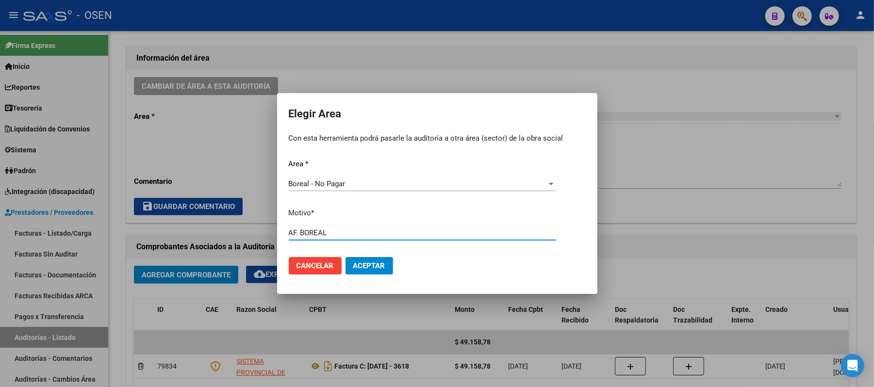
type input "AF. BOREAL"
click at [373, 265] on span "Aceptar" at bounding box center [369, 266] width 32 height 9
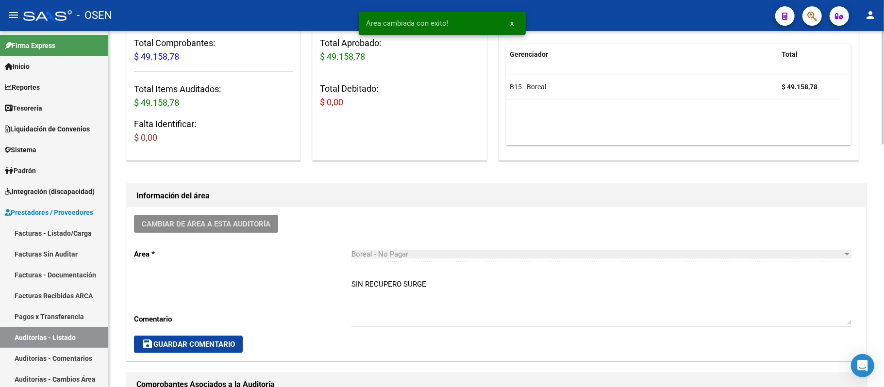
scroll to position [0, 0]
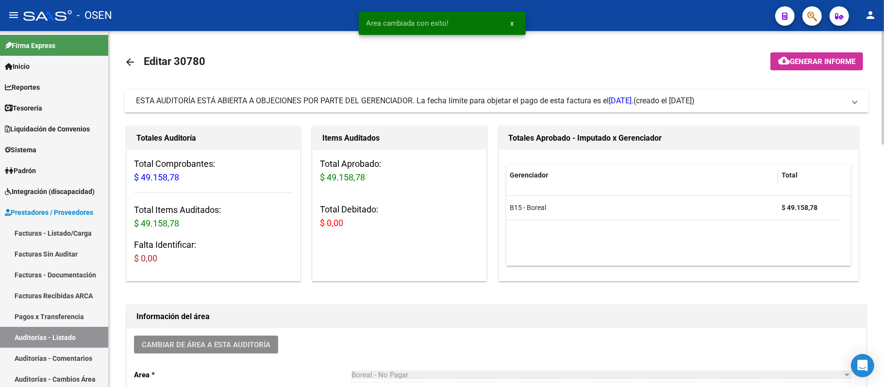
click at [513, 104] on span "ESTA AUDITORÍA ESTÁ ABIERTA A OBJECIONES POR PARTE DEL GERENCIADOR. La fecha lí…" at bounding box center [384, 100] width 497 height 9
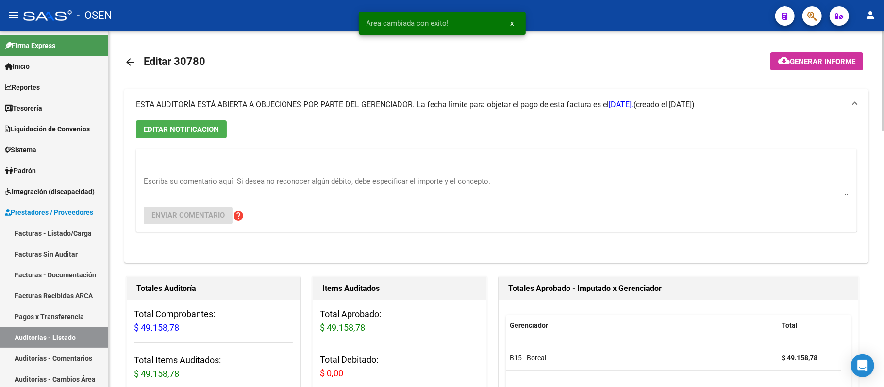
click at [513, 104] on span "ESTA AUDITORÍA ESTÁ ABIERTA A OBJECIONES POR PARTE DEL GERENCIADOR. La fecha lí…" at bounding box center [384, 104] width 497 height 9
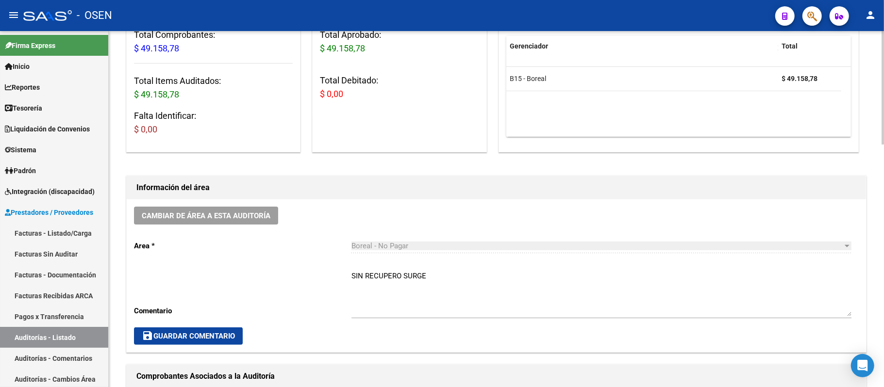
scroll to position [453, 0]
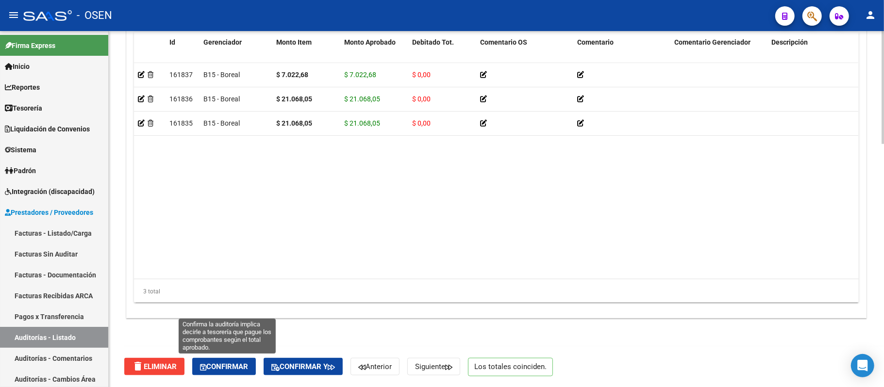
click at [242, 371] on button "Confirmar" at bounding box center [224, 366] width 64 height 17
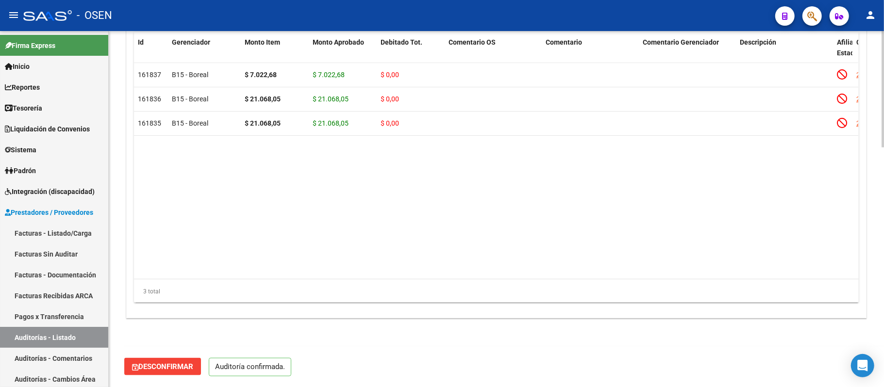
scroll to position [731, 0]
type input "202509"
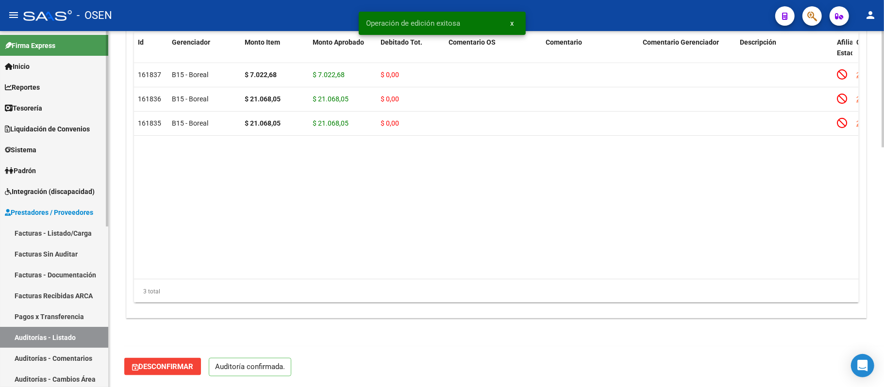
click at [52, 336] on link "Auditorías - Listado" at bounding box center [54, 337] width 108 height 21
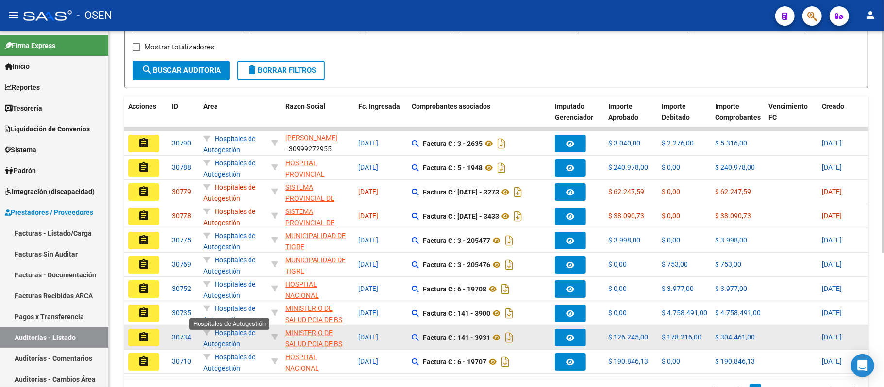
scroll to position [194, 0]
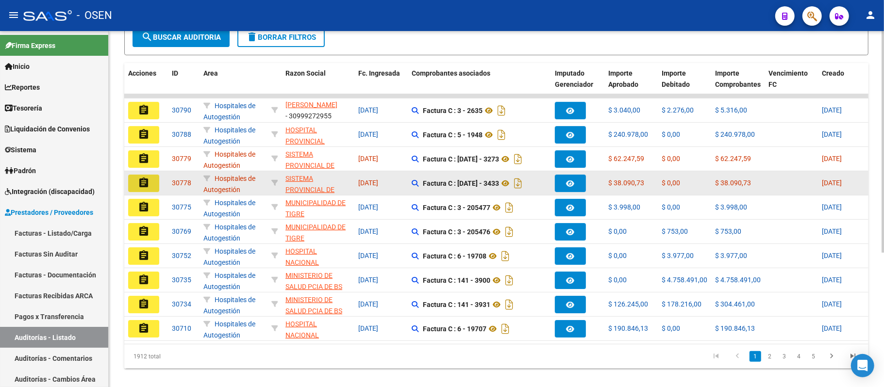
click at [146, 178] on mat-icon "assignment" at bounding box center [144, 183] width 12 height 12
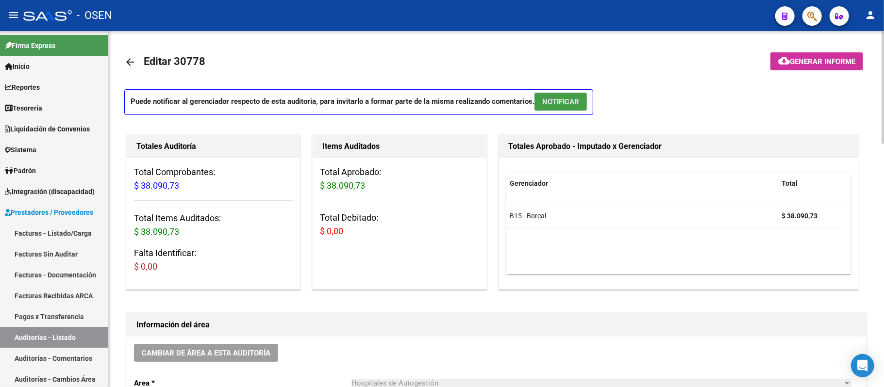
click at [571, 102] on span "NOTIFICAR" at bounding box center [560, 102] width 37 height 9
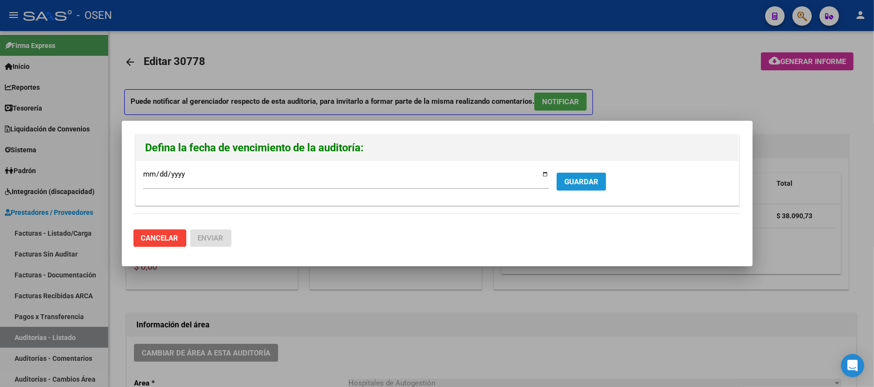
click at [569, 182] on span "GUARDAR" at bounding box center [581, 182] width 34 height 9
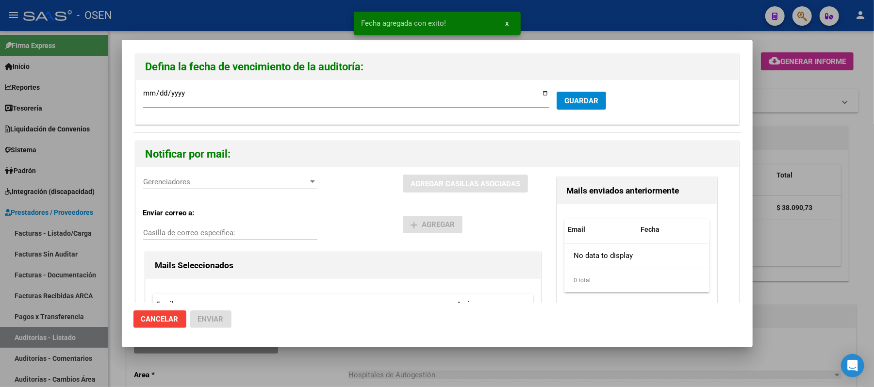
click at [199, 189] on div "Gerenciadores Gerenciadores" at bounding box center [230, 182] width 174 height 15
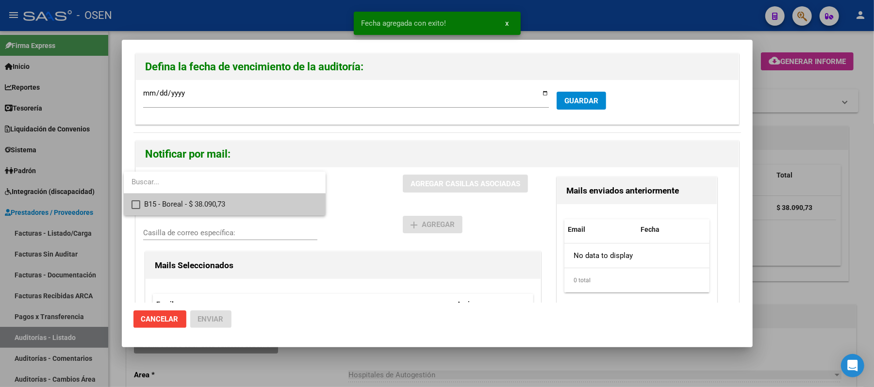
click at [208, 204] on span "B15 - Boreal - $ 38.090,73" at bounding box center [231, 205] width 174 height 22
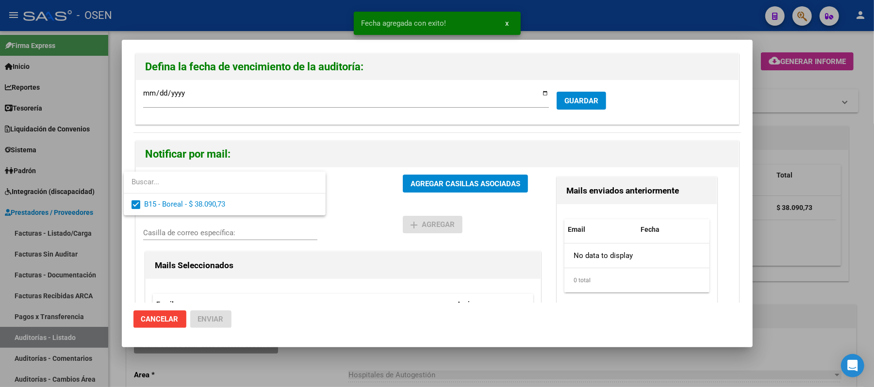
click at [389, 224] on div at bounding box center [437, 193] width 874 height 387
click at [450, 191] on button "AGREGAR CASILLAS ASOCIADAS" at bounding box center [465, 184] width 125 height 18
click at [216, 321] on span "Enviar" at bounding box center [211, 319] width 26 height 9
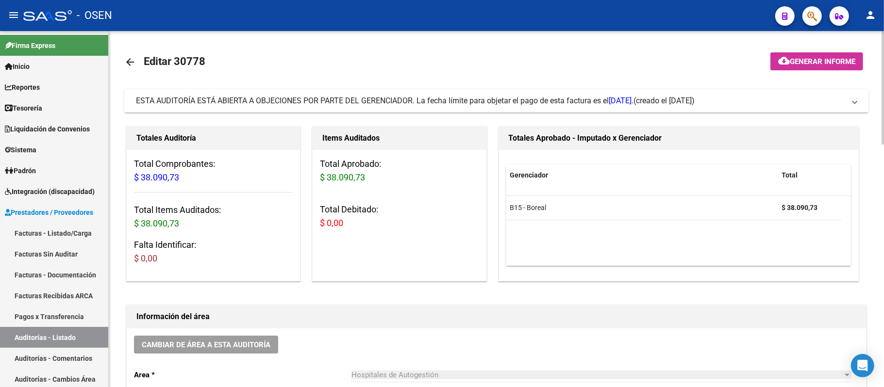
click at [405, 103] on span "ESTA AUDITORÍA ESTÁ ABIERTA A OBJECIONES POR PARTE DEL GERENCIADOR. La fecha lí…" at bounding box center [384, 100] width 497 height 9
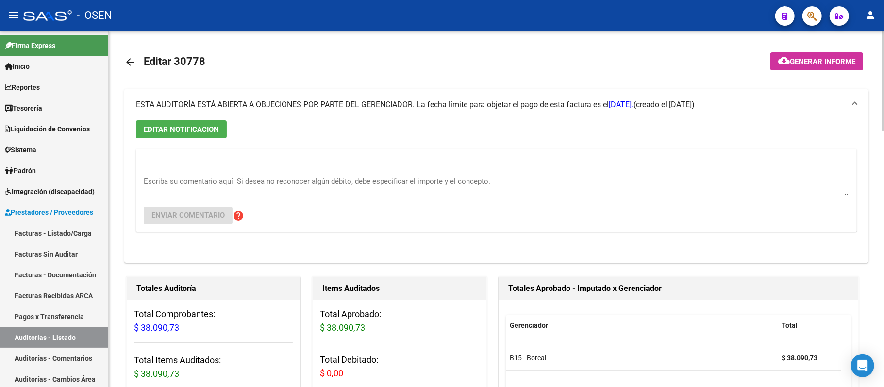
click at [405, 104] on span "ESTA AUDITORÍA ESTÁ ABIERTA A OBJECIONES POR PARTE DEL GERENCIADOR. La fecha lí…" at bounding box center [384, 104] width 497 height 9
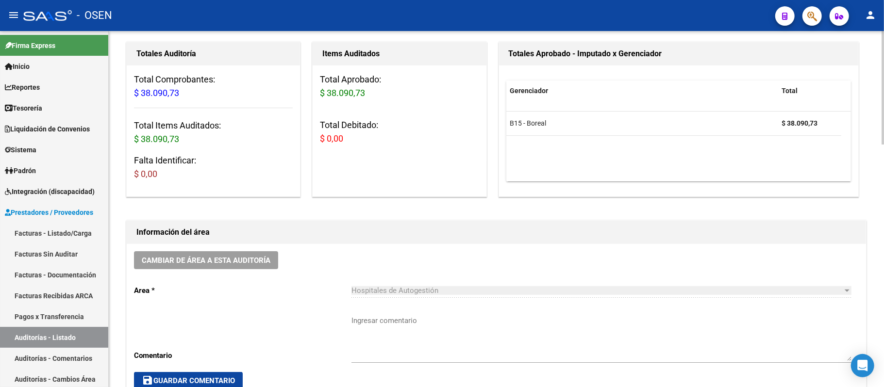
scroll to position [194, 0]
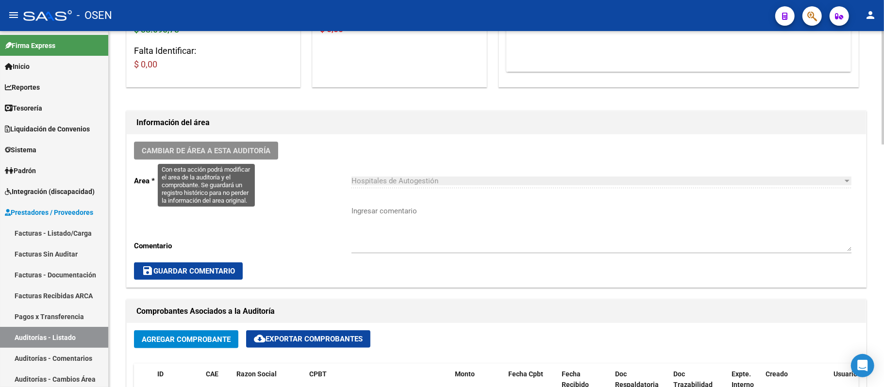
click at [215, 155] on span "Cambiar de área a esta auditoría" at bounding box center [206, 151] width 129 height 9
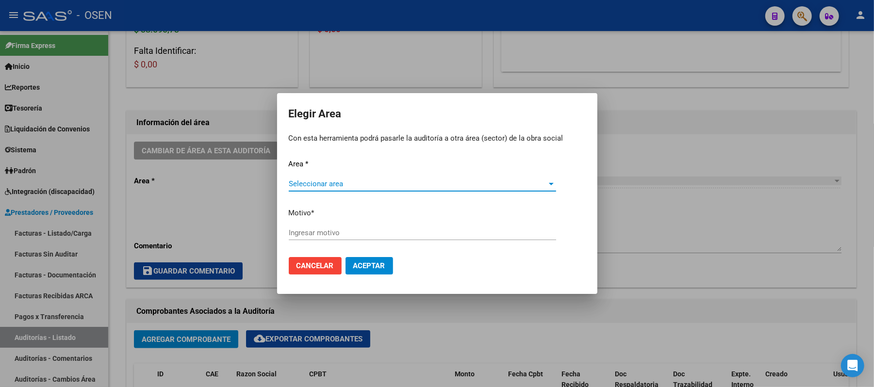
click at [370, 185] on span "Seleccionar area" at bounding box center [418, 184] width 259 height 9
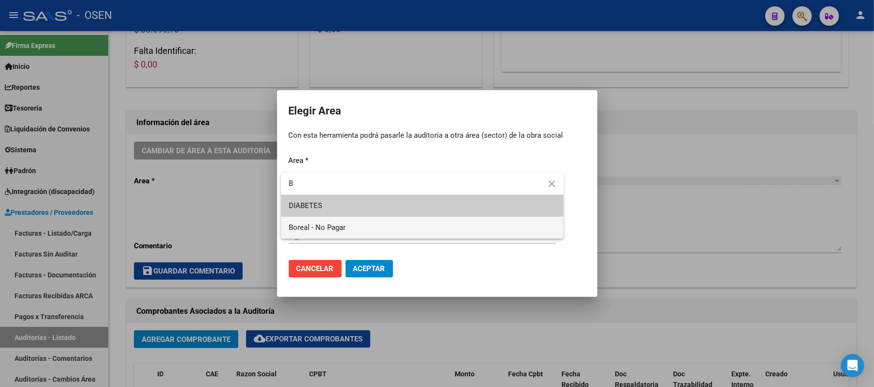
type input "B"
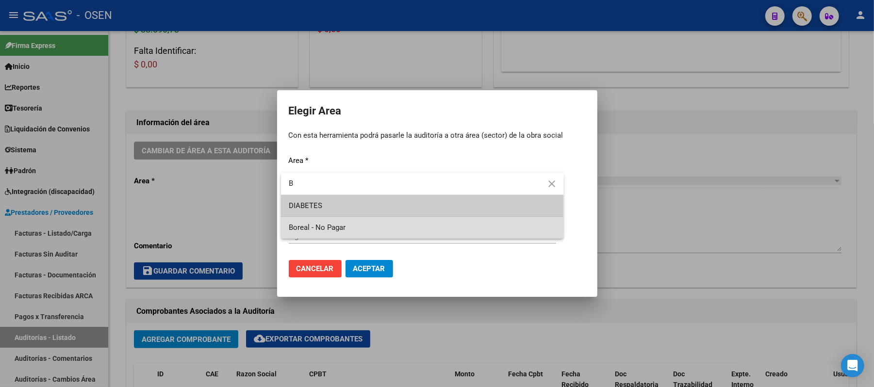
click at [354, 229] on span "Boreal - No Pagar" at bounding box center [422, 228] width 267 height 22
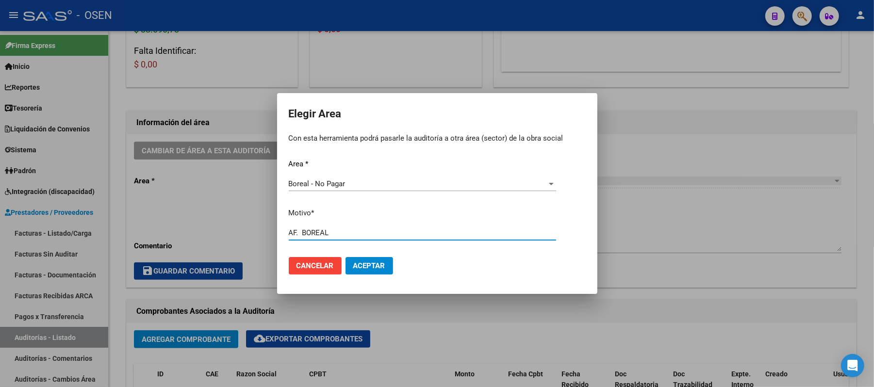
type input "AF. BOREAL"
click at [365, 267] on span "Aceptar" at bounding box center [369, 266] width 32 height 9
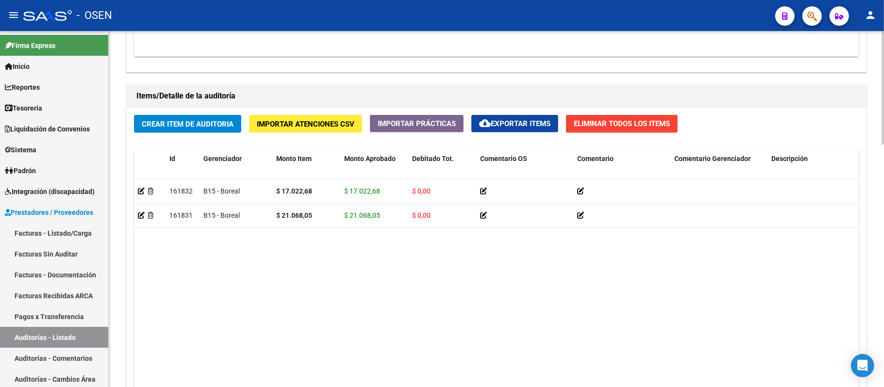
scroll to position [765, 0]
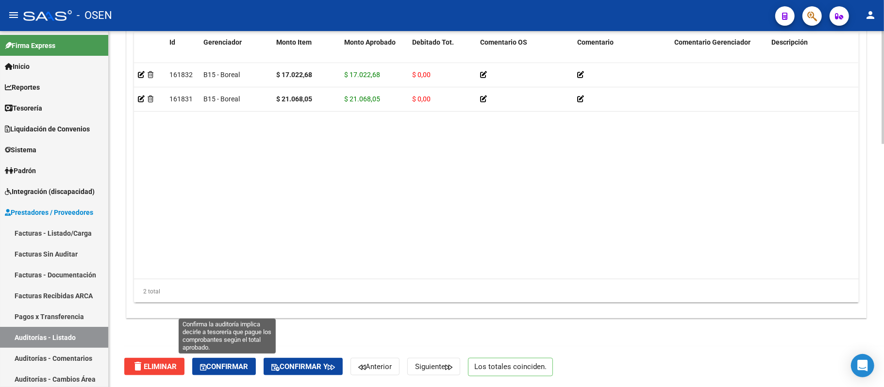
click at [220, 363] on span "Confirmar" at bounding box center [224, 367] width 48 height 9
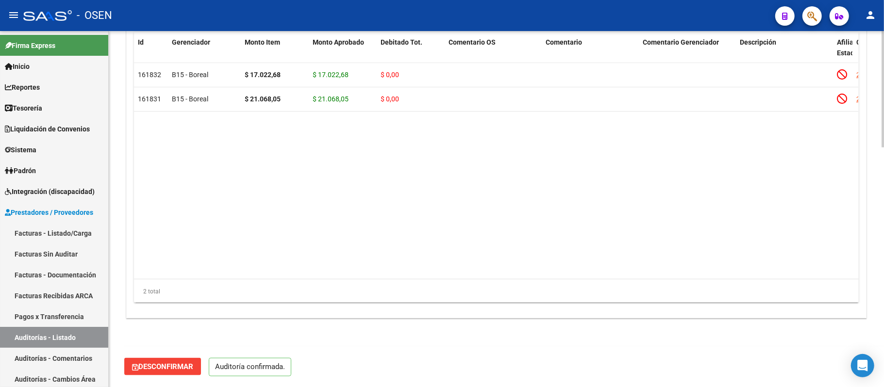
scroll to position [731, 0]
type input "202509"
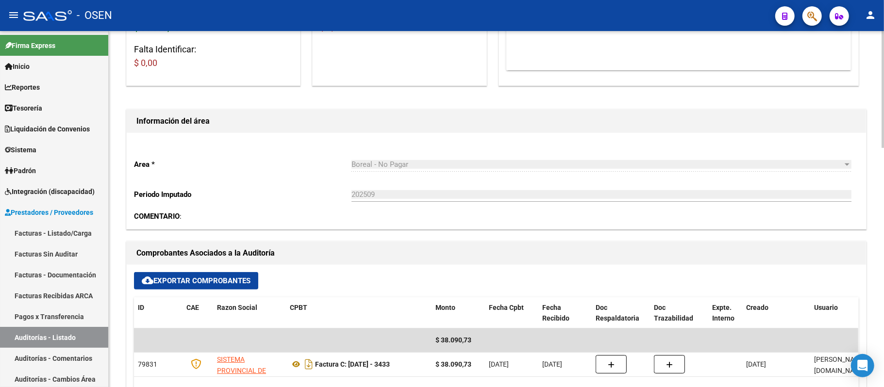
scroll to position [259, 0]
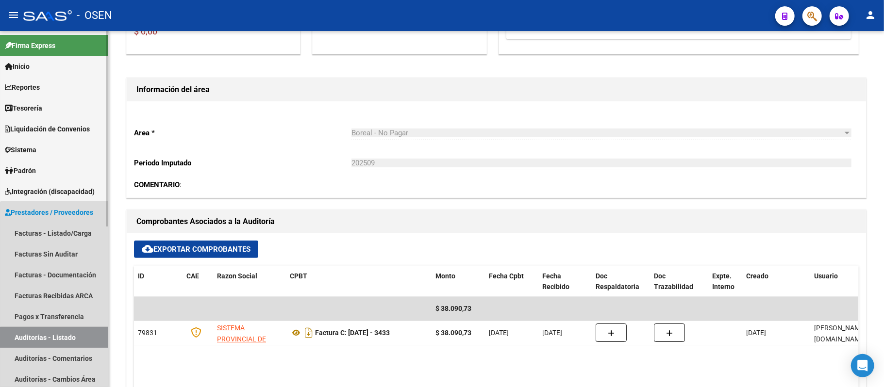
click at [80, 340] on link "Auditorías - Listado" at bounding box center [54, 337] width 108 height 21
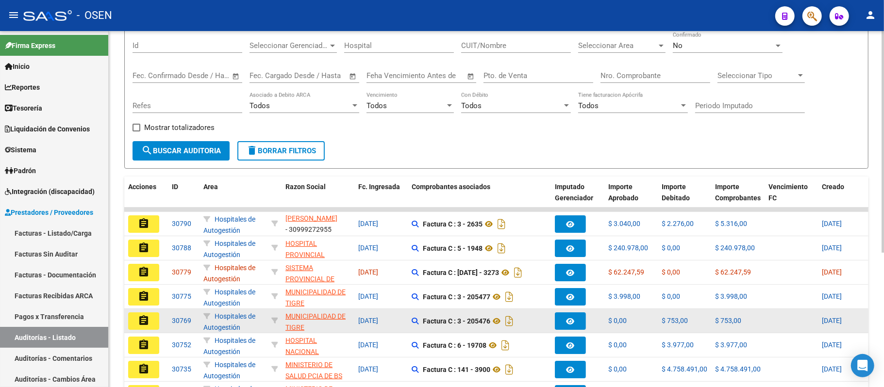
scroll to position [129, 0]
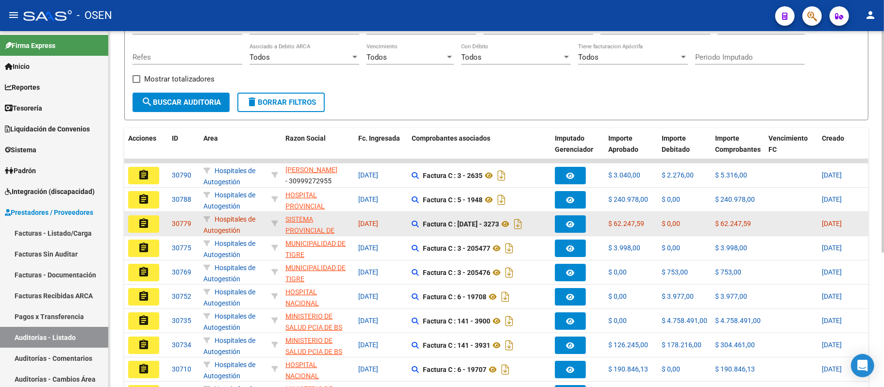
click at [149, 228] on button "assignment" at bounding box center [143, 223] width 31 height 17
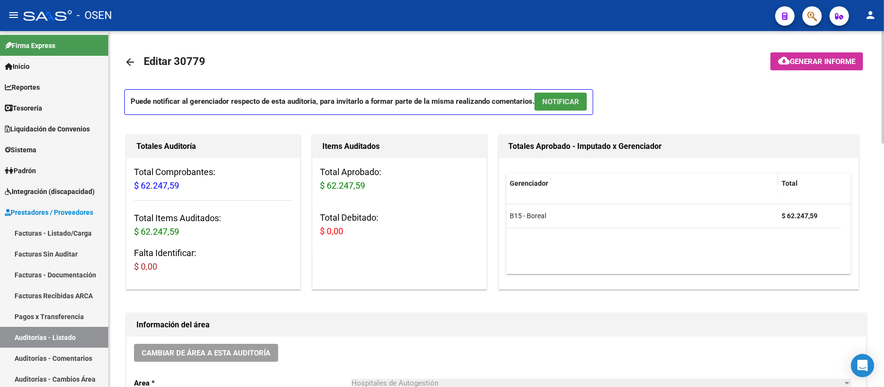
click at [571, 100] on span "NOTIFICAR" at bounding box center [560, 102] width 37 height 9
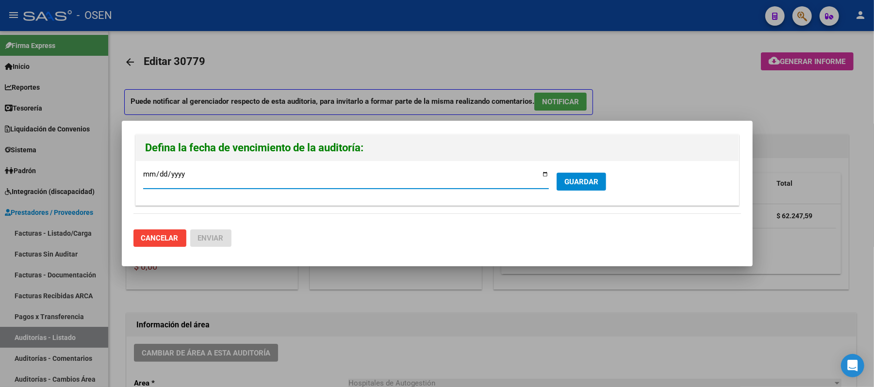
click at [595, 173] on button "GUARDAR" at bounding box center [582, 182] width 50 height 18
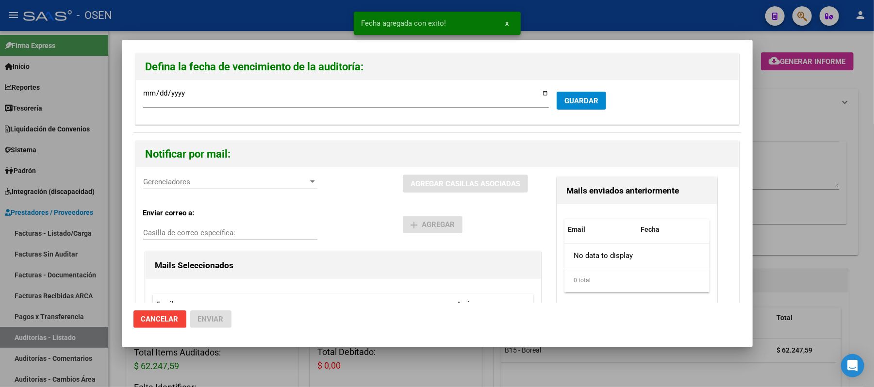
click at [263, 182] on span "Gerenciadores" at bounding box center [225, 182] width 165 height 9
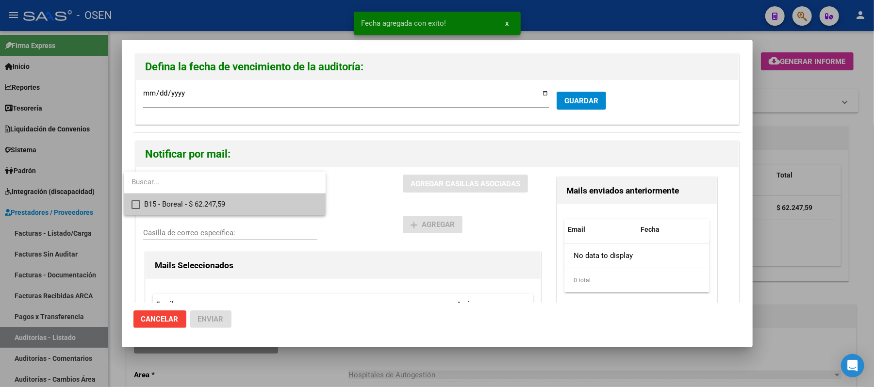
click at [261, 190] on input "dropdown search" at bounding box center [225, 182] width 202 height 22
click at [270, 202] on span "B15 - Boreal - $ 62.247,59" at bounding box center [231, 205] width 174 height 22
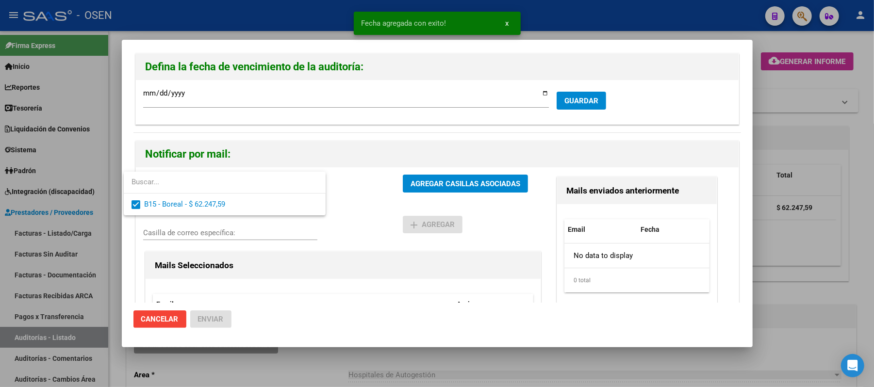
drag, startPoint x: 366, startPoint y: 208, endPoint x: 432, endPoint y: 193, distance: 67.6
click at [367, 208] on div at bounding box center [437, 193] width 874 height 387
click at [433, 193] on div "B15 - Boreal - $ 62.247,59 Gerenciadores AGREGAR CASILLAS ASOCIADAS" at bounding box center [343, 188] width 400 height 26
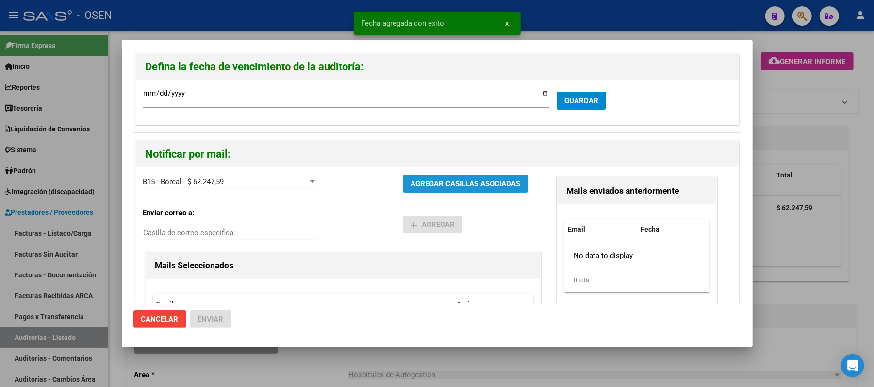
click at [455, 189] on button "AGREGAR CASILLAS ASOCIADAS" at bounding box center [465, 184] width 125 height 18
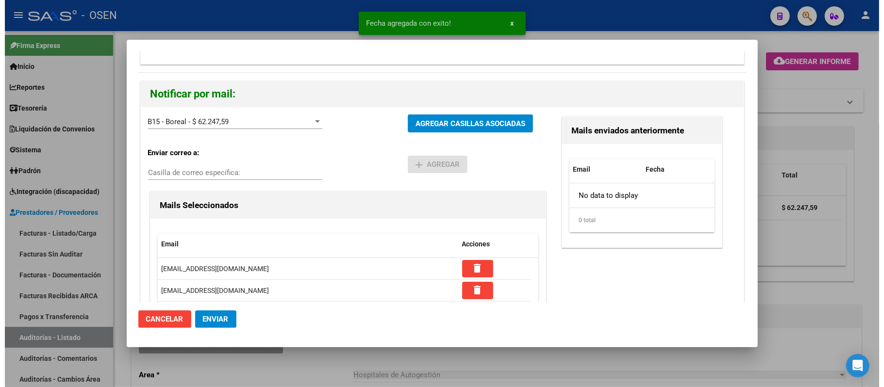
scroll to position [137, 0]
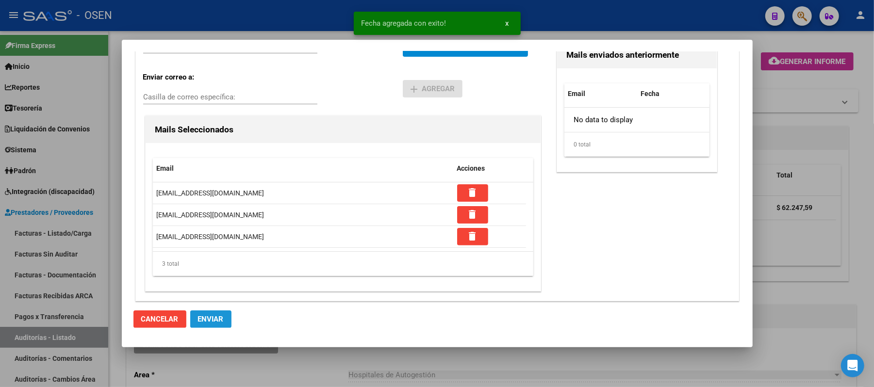
click at [206, 311] on button "Enviar" at bounding box center [210, 319] width 41 height 17
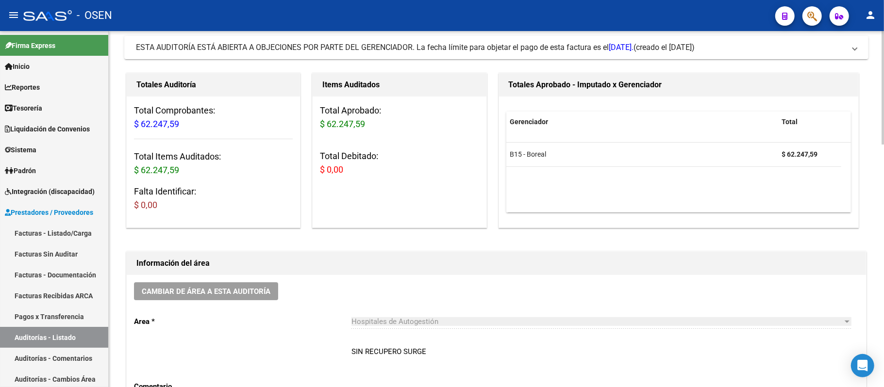
scroll to position [0, 0]
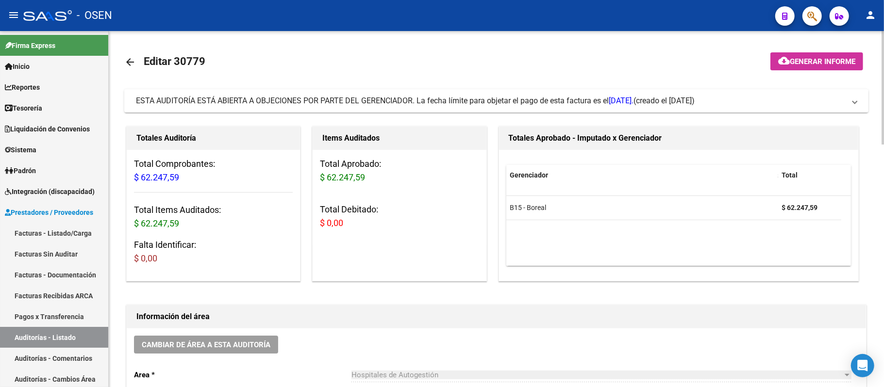
click at [220, 347] on span "Cambiar de área a esta auditoría" at bounding box center [206, 345] width 129 height 9
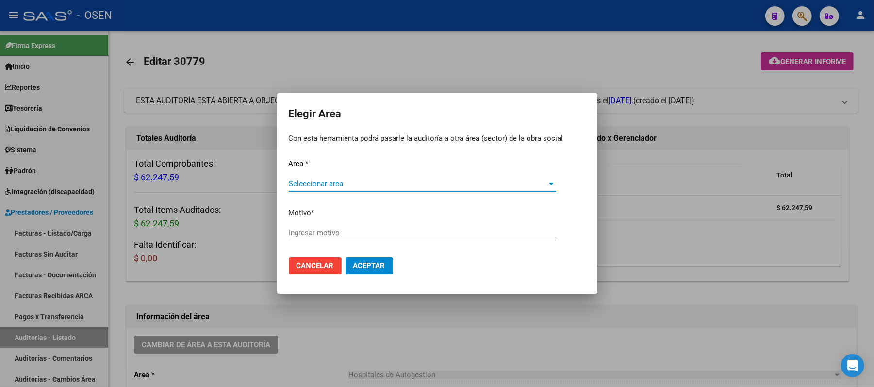
click at [402, 181] on span "Seleccionar area" at bounding box center [418, 184] width 259 height 9
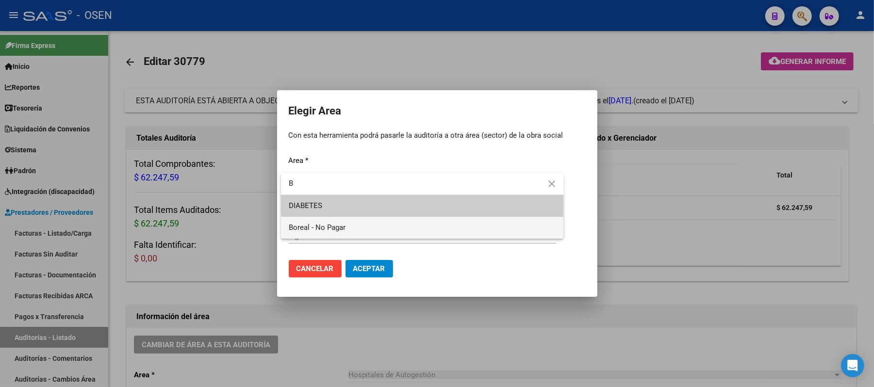
type input "B"
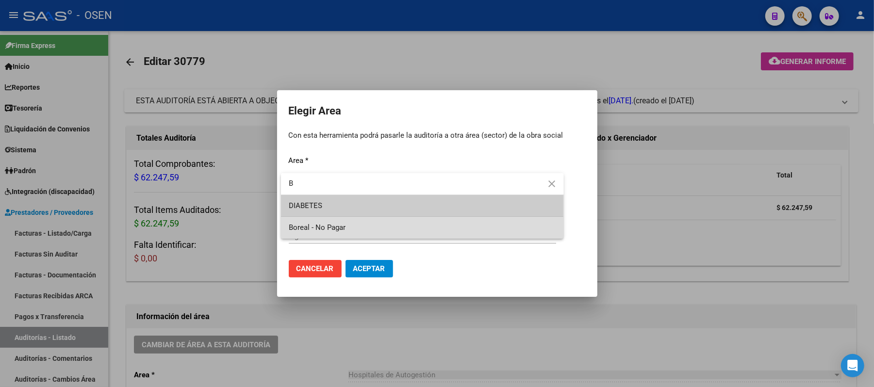
click at [362, 230] on span "Boreal - No Pagar" at bounding box center [422, 228] width 267 height 22
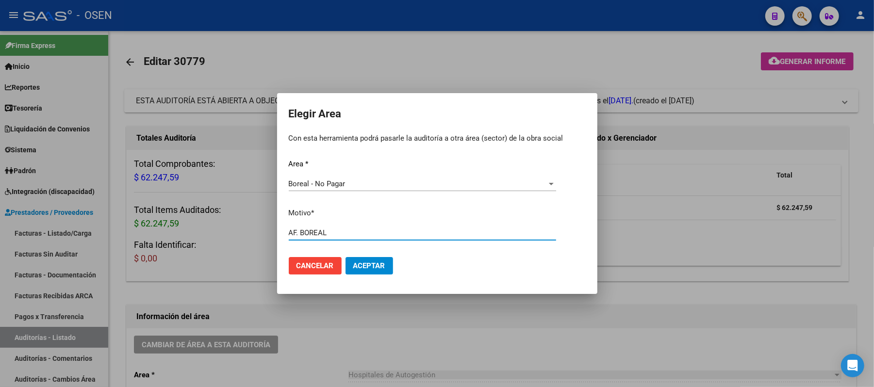
type input "AF. BOREAL"
click at [369, 268] on span "Aceptar" at bounding box center [369, 266] width 32 height 9
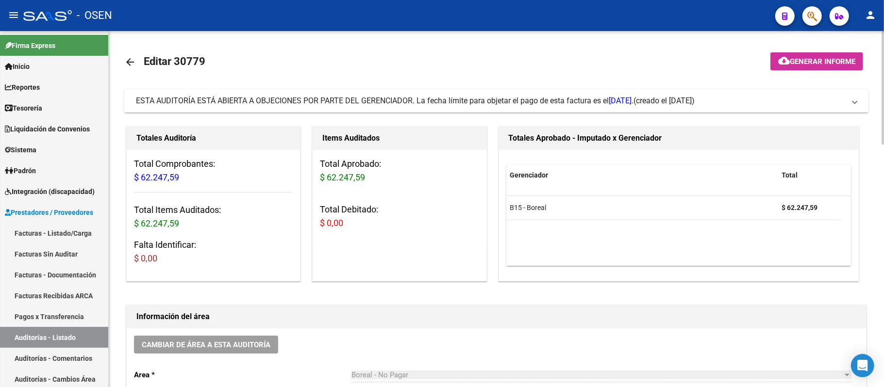
click at [317, 99] on span "ESTA AUDITORÍA ESTÁ ABIERTA A OBJECIONES POR PARTE DEL GERENCIADOR. La fecha lí…" at bounding box center [384, 100] width 497 height 9
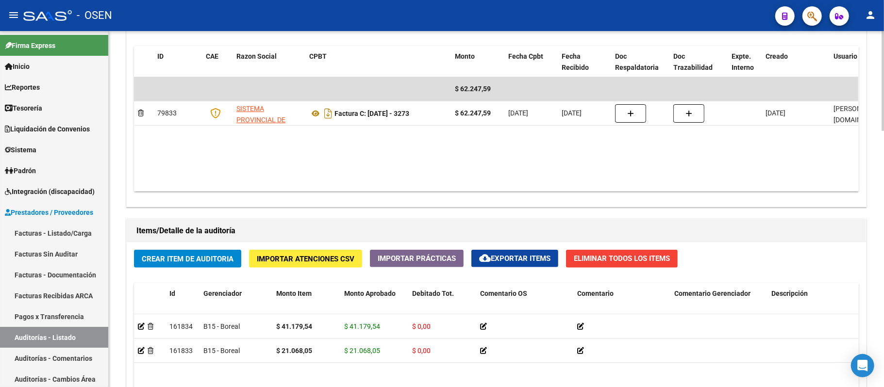
scroll to position [711, 0]
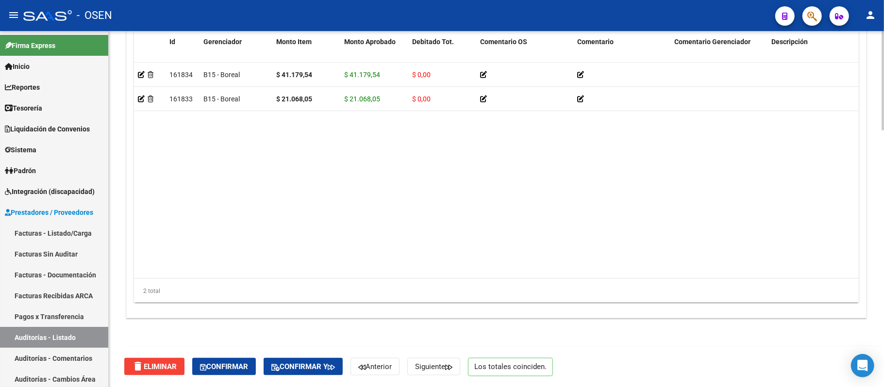
click at [237, 360] on button "Confirmar" at bounding box center [224, 366] width 64 height 17
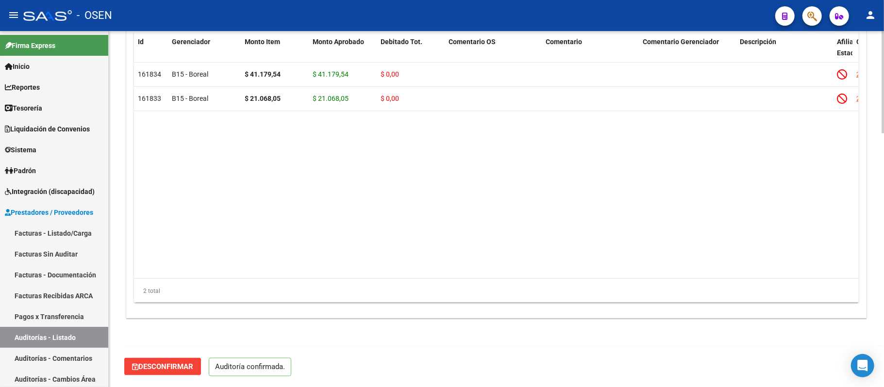
scroll to position [882, 0]
type input "202509"
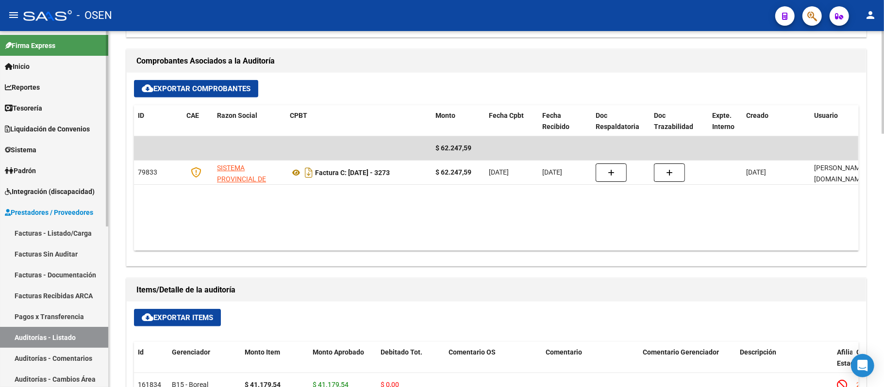
scroll to position [558, 0]
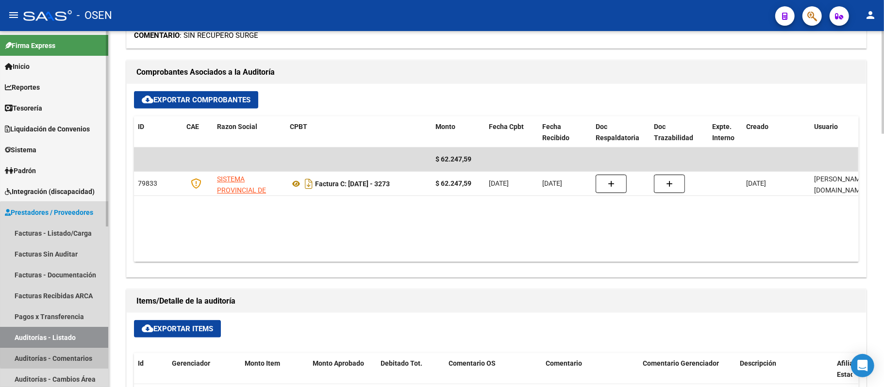
click at [67, 350] on link "Auditorías - Comentarios" at bounding box center [54, 358] width 108 height 21
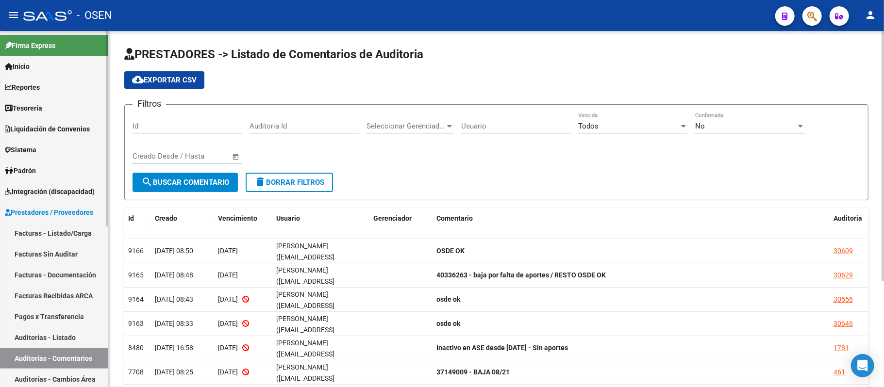
click at [59, 345] on link "Auditorías - Listado" at bounding box center [54, 337] width 108 height 21
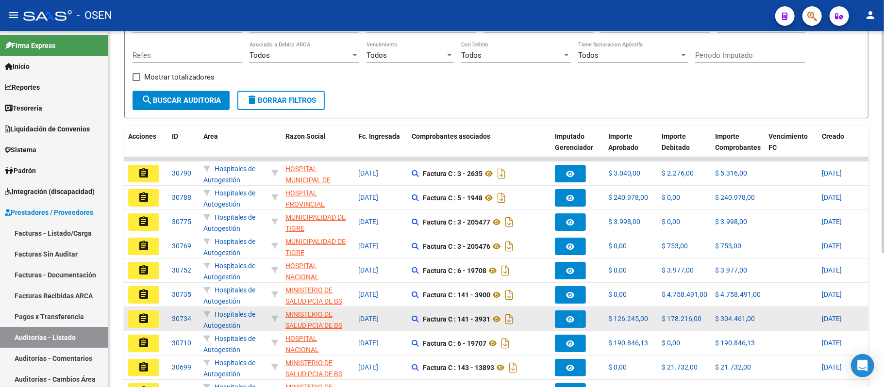
scroll to position [194, 0]
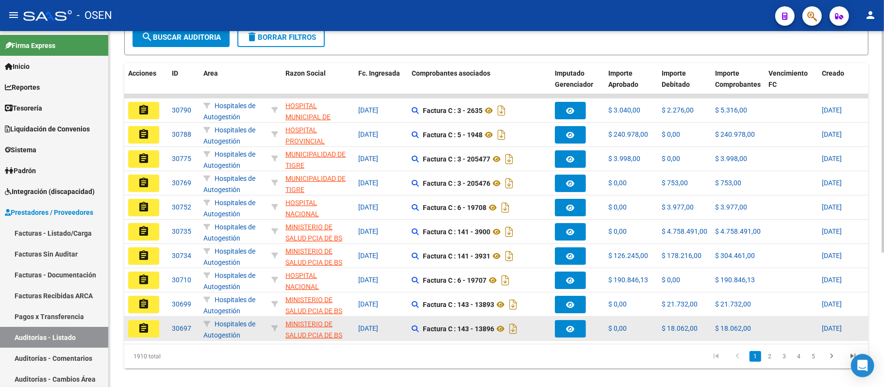
click at [143, 341] on div "assignment 30697 Hospitales de Autogestión MINISTERIO DE SALUD PCIA DE BS AS - …" at bounding box center [803, 329] width 1358 height 24
click at [143, 333] on mat-icon "assignment" at bounding box center [144, 329] width 12 height 12
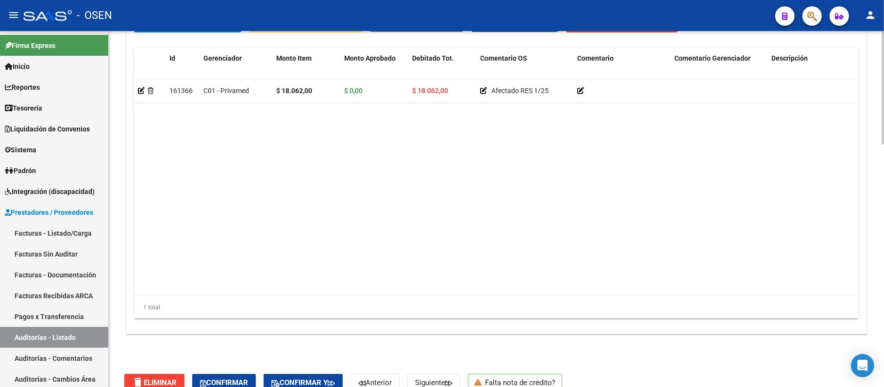
scroll to position [765, 0]
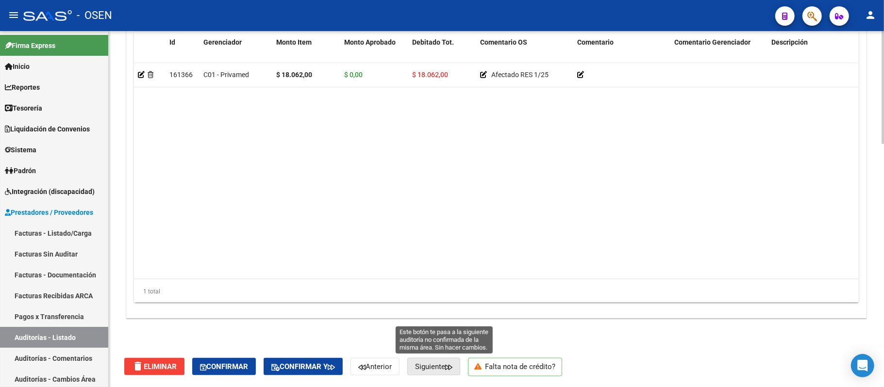
click at [451, 369] on span "Siguiente" at bounding box center [433, 367] width 37 height 9
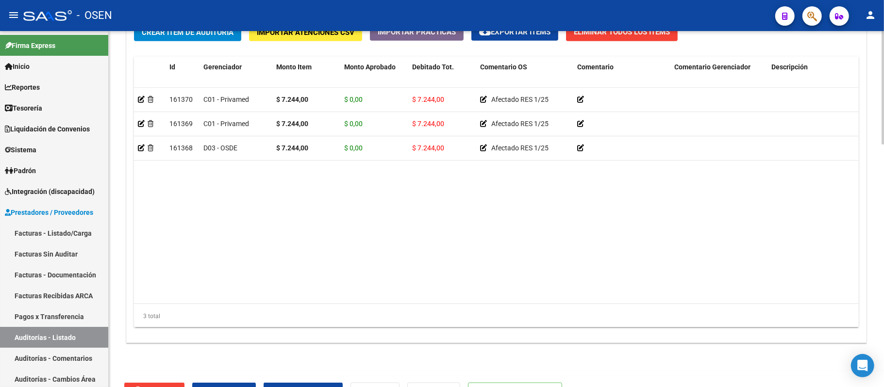
scroll to position [765, 0]
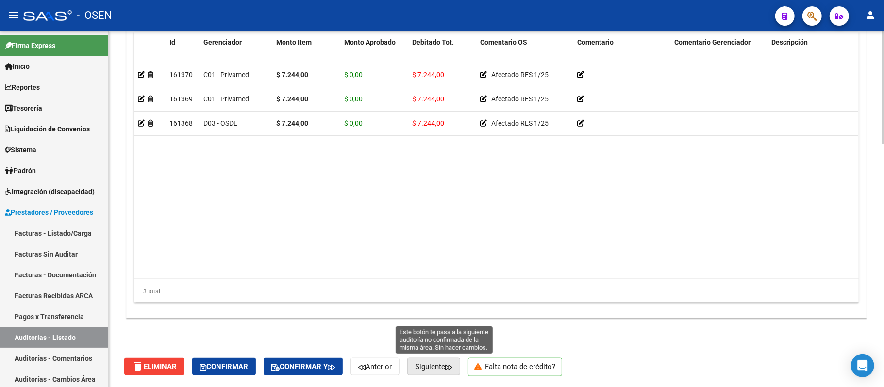
click at [437, 361] on button "Siguiente" at bounding box center [433, 366] width 53 height 17
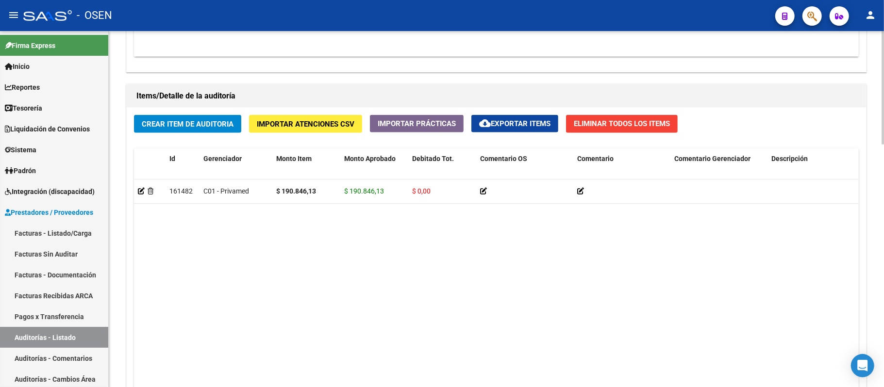
scroll to position [765, 0]
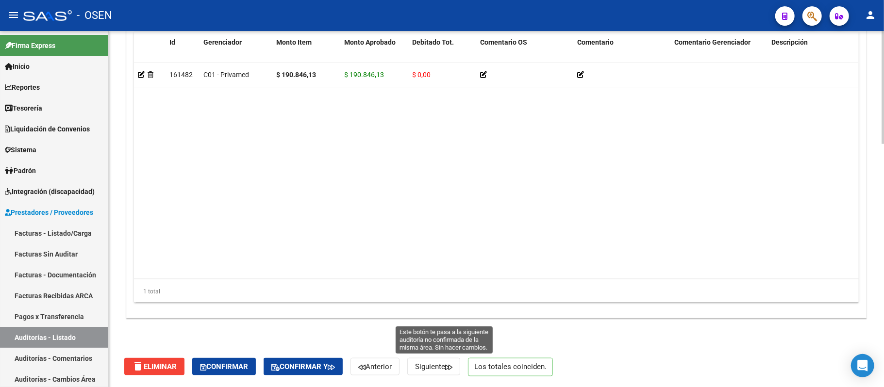
click at [443, 367] on span "Siguiente" at bounding box center [433, 367] width 37 height 9
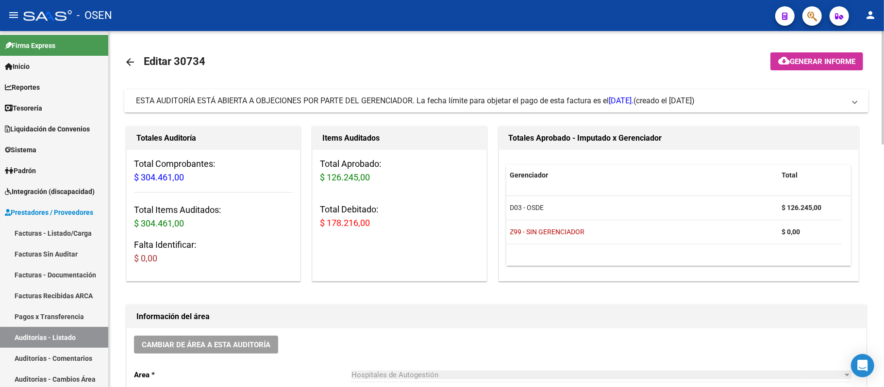
click at [449, 94] on mat-expansion-panel-header "ESTA AUDITORÍA ESTÁ ABIERTA A OBJECIONES POR PARTE DEL GERENCIADOR. La fecha lí…" at bounding box center [496, 100] width 744 height 23
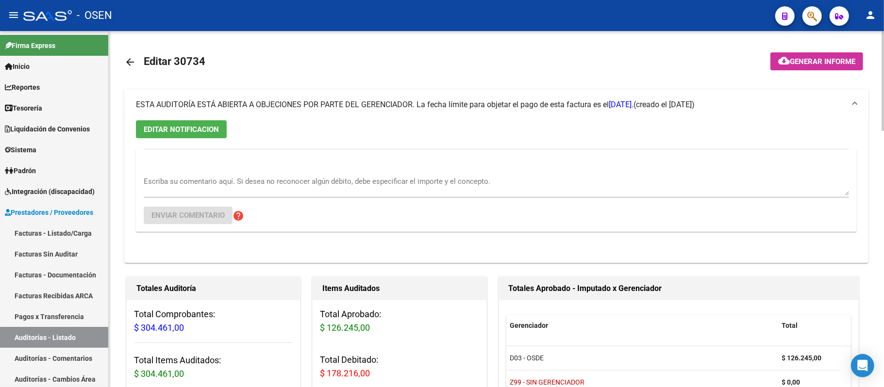
click at [447, 94] on mat-expansion-panel-header "ESTA AUDITORÍA ESTÁ ABIERTA A OBJECIONES POR PARTE DEL GERENCIADOR. La fecha lí…" at bounding box center [496, 104] width 744 height 31
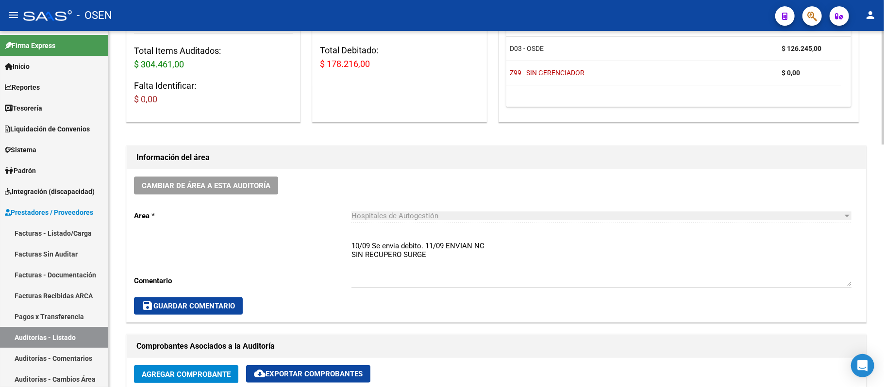
scroll to position [259, 0]
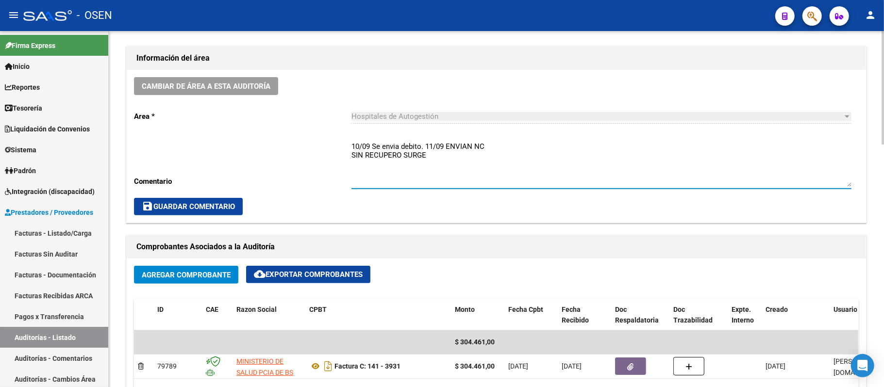
drag, startPoint x: 427, startPoint y: 148, endPoint x: 309, endPoint y: 137, distance: 118.9
click at [309, 137] on div "Cambiar de área a esta auditoría Area * Hospitales de Autogestión Seleccionar a…" at bounding box center [496, 146] width 739 height 153
click at [235, 210] on span "save Guardar Comentario" at bounding box center [188, 206] width 93 height 9
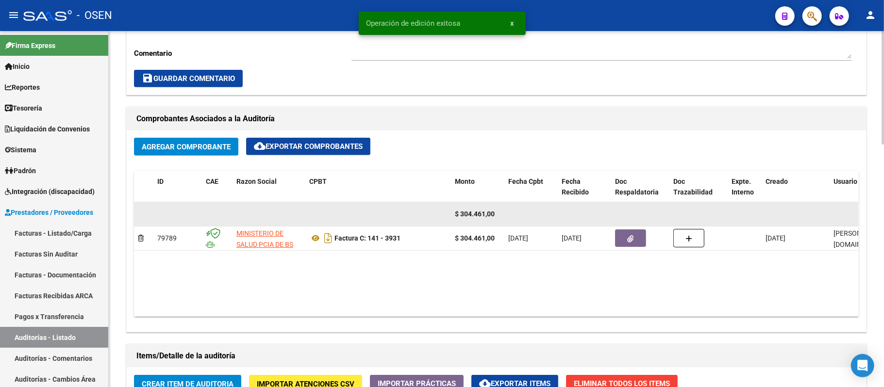
scroll to position [388, 0]
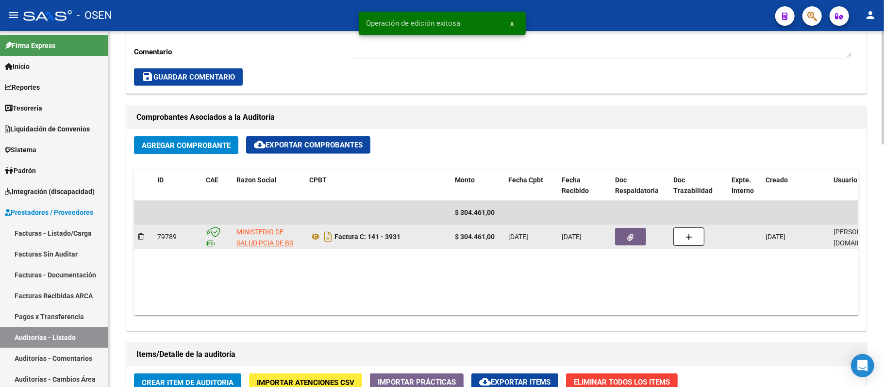
click at [630, 239] on icon "button" at bounding box center [631, 237] width 6 height 7
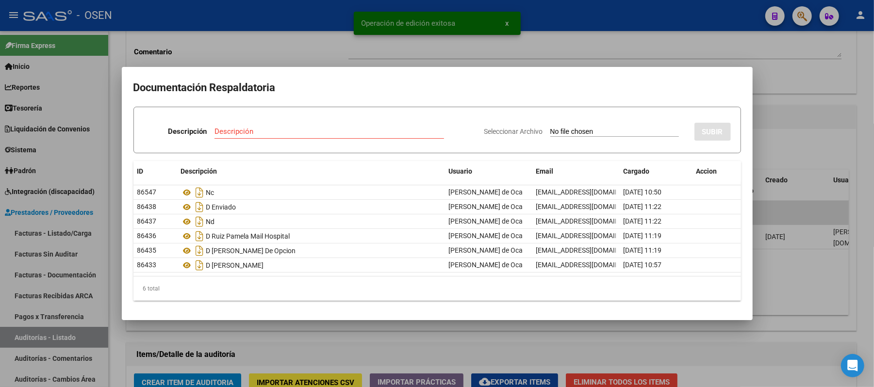
click at [517, 49] on div at bounding box center [437, 193] width 874 height 387
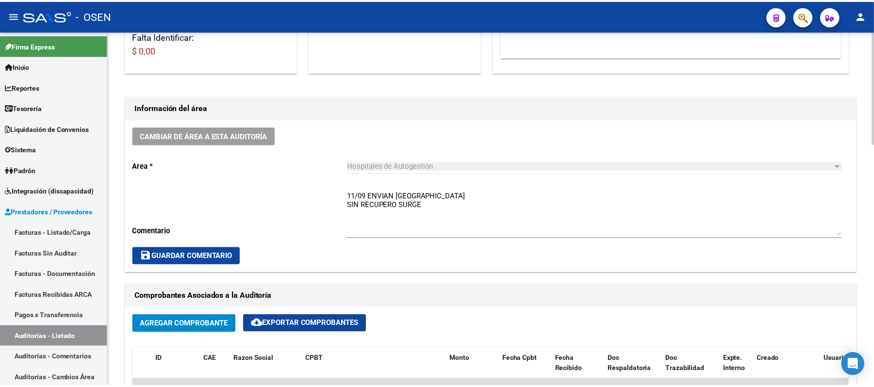
scroll to position [323, 0]
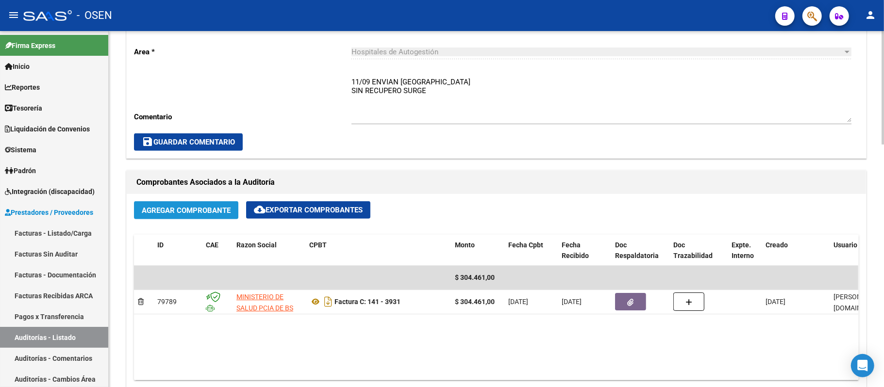
click at [191, 208] on span "Agregar Comprobante" at bounding box center [186, 210] width 89 height 9
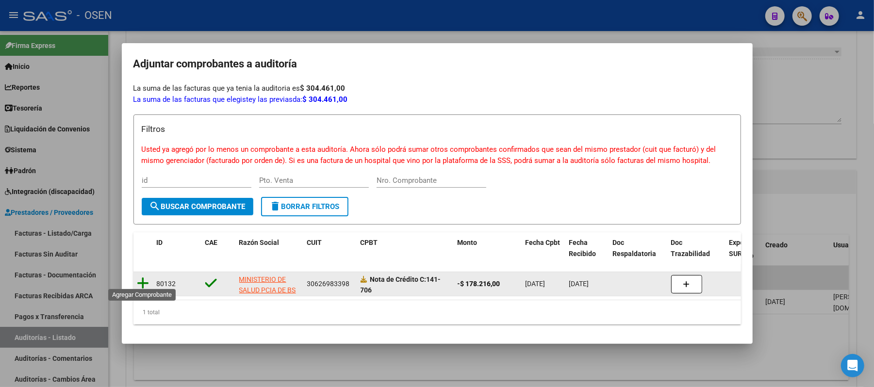
click at [143, 281] on icon at bounding box center [143, 284] width 12 height 14
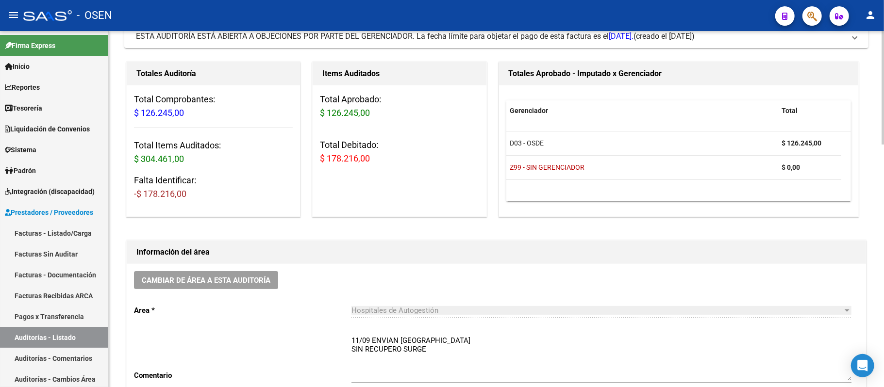
scroll to position [129, 0]
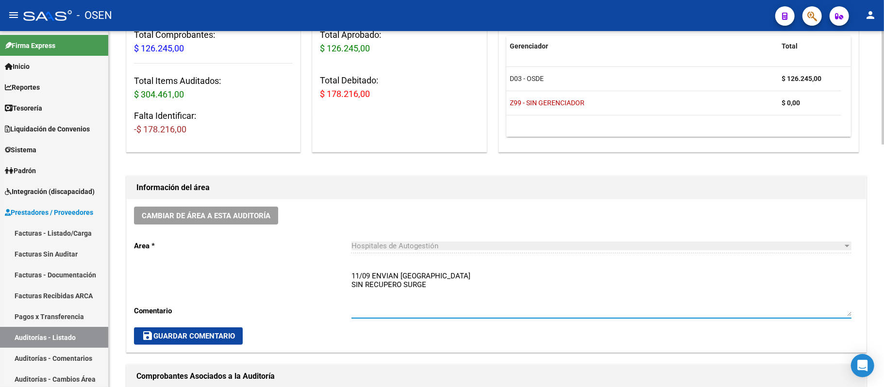
drag, startPoint x: 424, startPoint y: 276, endPoint x: 239, endPoint y: 275, distance: 184.9
click at [239, 275] on div "Cambiar de área a esta auditoría Area * Hospitales de Autogestión Seleccionar a…" at bounding box center [496, 275] width 739 height 153
type textarea "DÉBITO ACEPTADO SIN RECUPERO SURGE"
click at [176, 332] on span "save Guardar Comentario" at bounding box center [188, 336] width 93 height 9
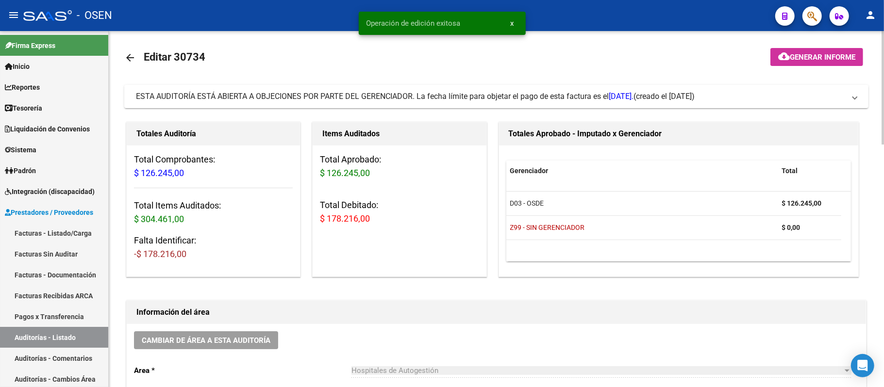
scroll to position [0, 0]
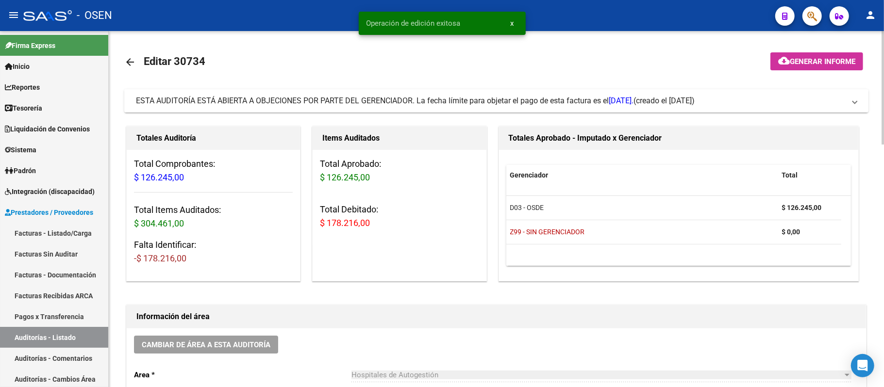
click at [676, 105] on span "(creado el [DATE])" at bounding box center [663, 101] width 61 height 11
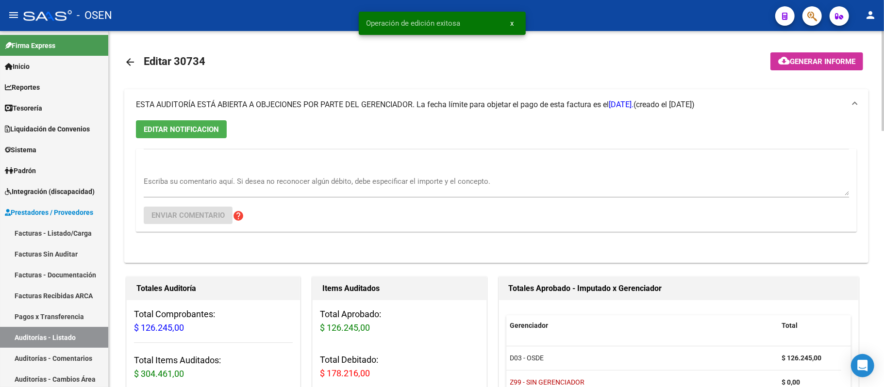
click at [205, 129] on span "EDITAR NOTIFICACION" at bounding box center [181, 129] width 75 height 9
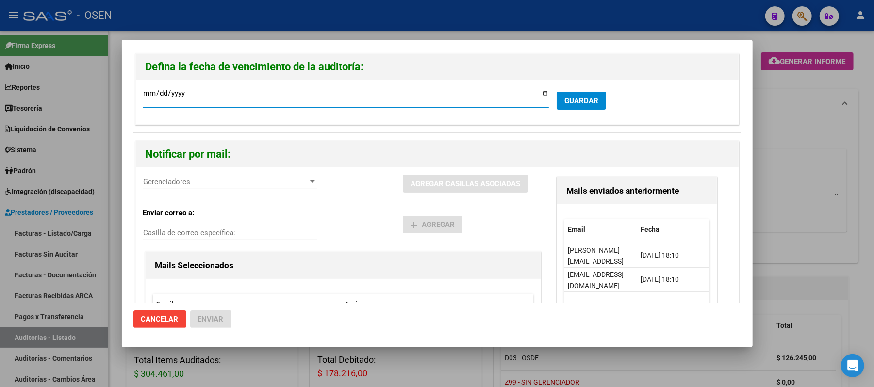
click at [853, 203] on div at bounding box center [437, 193] width 874 height 387
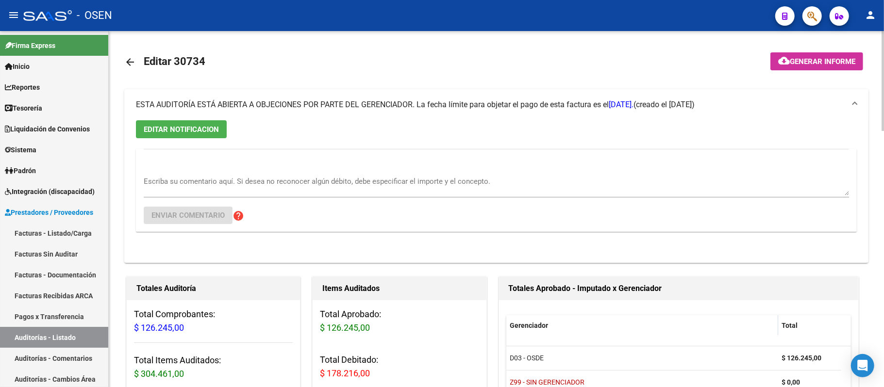
click at [194, 116] on mat-expansion-panel-header "ESTA AUDITORÍA ESTÁ ABIERTA A OBJECIONES POR PARTE DEL GERENCIADOR. La fecha lí…" at bounding box center [496, 104] width 744 height 31
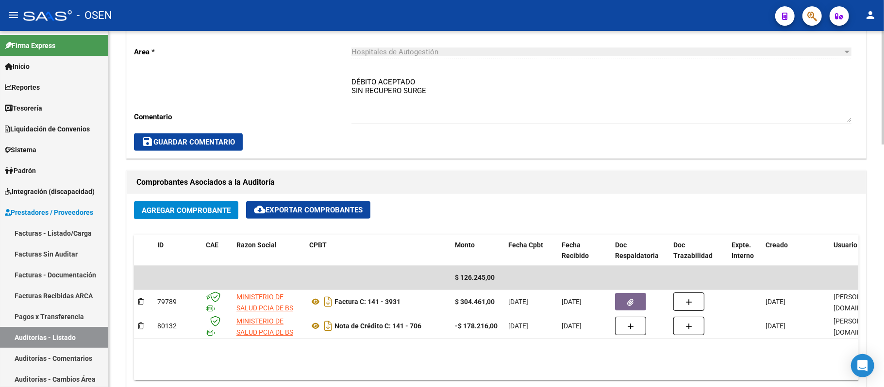
scroll to position [194, 0]
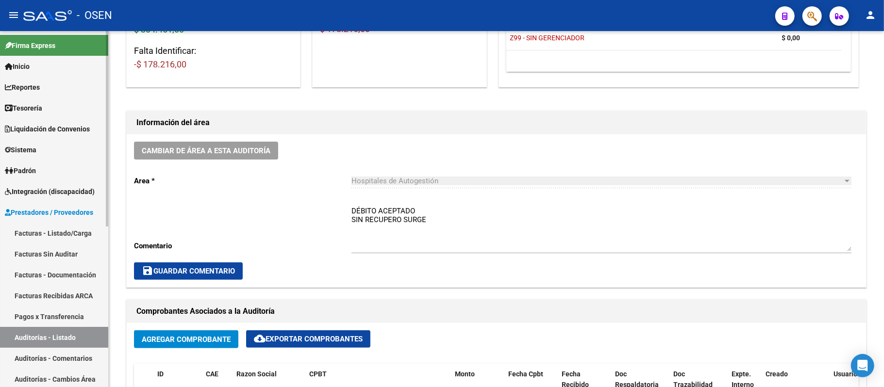
click at [58, 328] on link "Auditorías - Listado" at bounding box center [54, 337] width 108 height 21
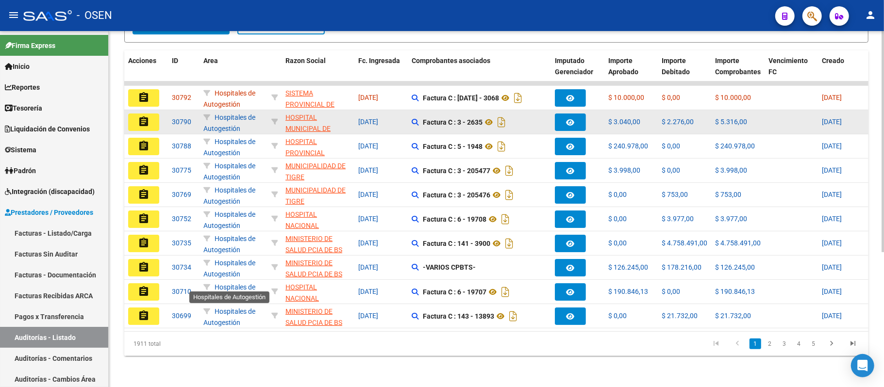
scroll to position [216, 0]
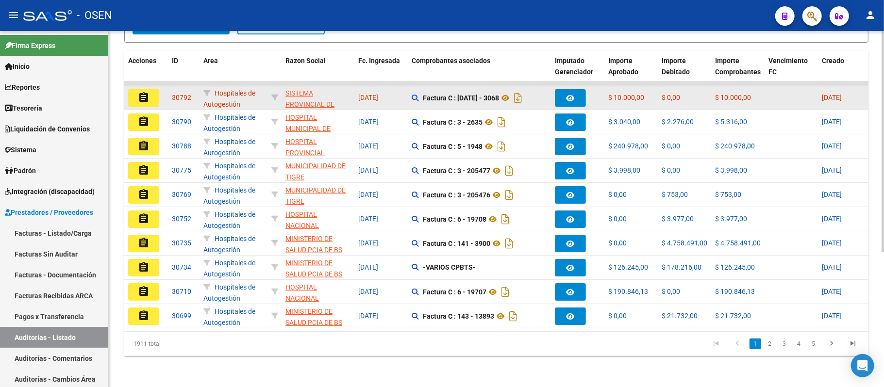
click at [142, 92] on mat-icon "assignment" at bounding box center [144, 98] width 12 height 12
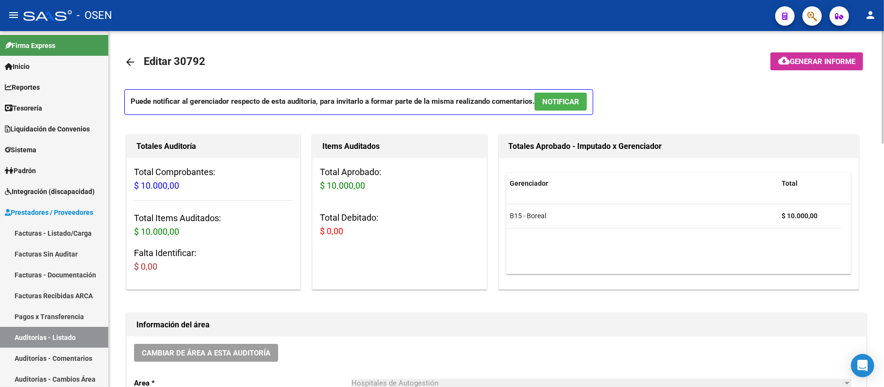
click at [579, 290] on div "Totales Aprobado - Imputado x Gerenciador Gerenciador Total B15 - Boreal $ 10.0…" at bounding box center [678, 211] width 364 height 159
click at [579, 102] on button "NOTIFICAR" at bounding box center [560, 102] width 52 height 18
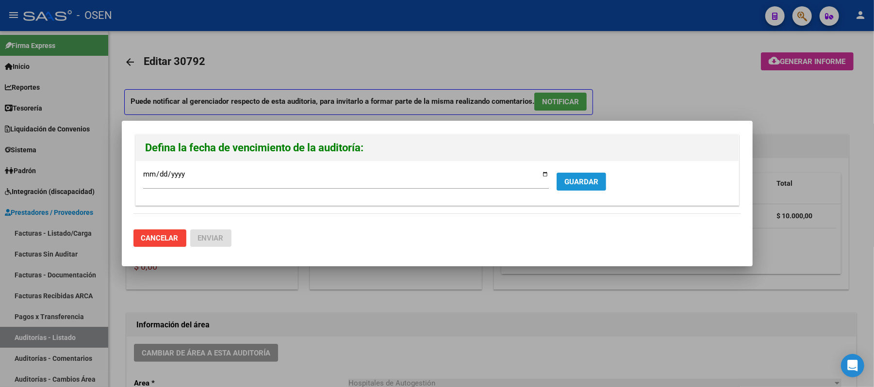
click at [560, 180] on button "GUARDAR" at bounding box center [582, 182] width 50 height 18
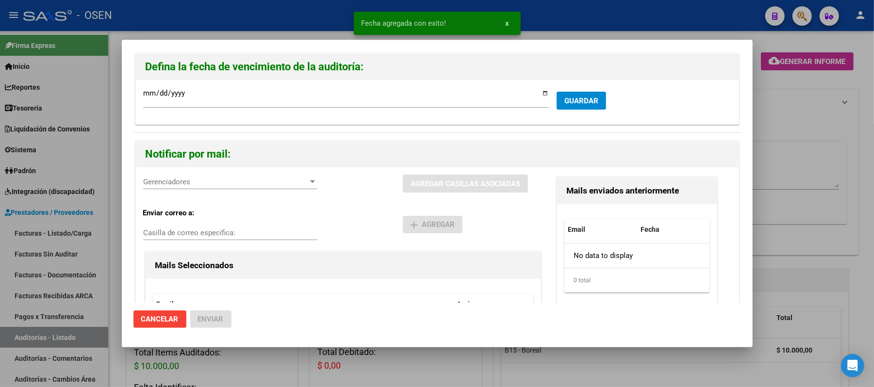
click at [222, 182] on span "Gerenciadores" at bounding box center [225, 182] width 165 height 9
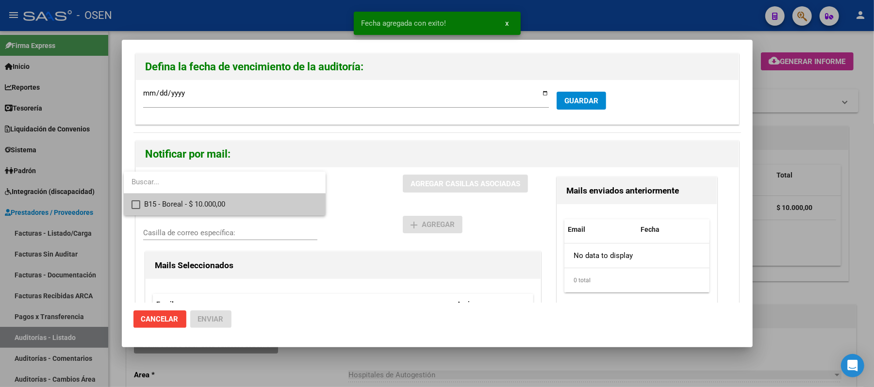
click at [220, 214] on span "B15 - Boreal - $ 10.000,00" at bounding box center [231, 205] width 174 height 22
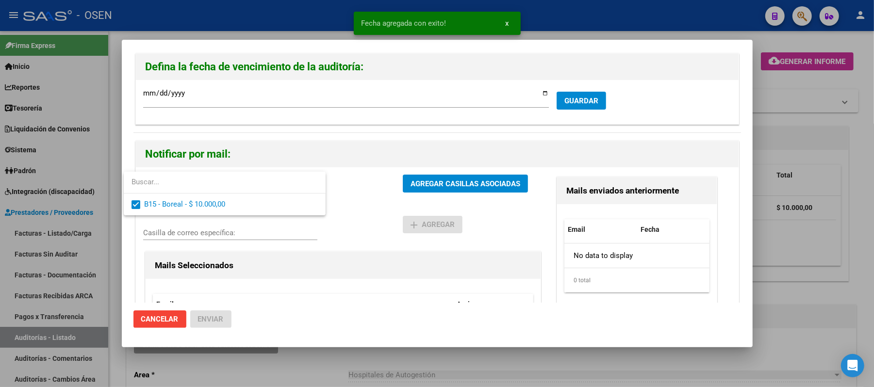
click at [371, 218] on div at bounding box center [437, 193] width 874 height 387
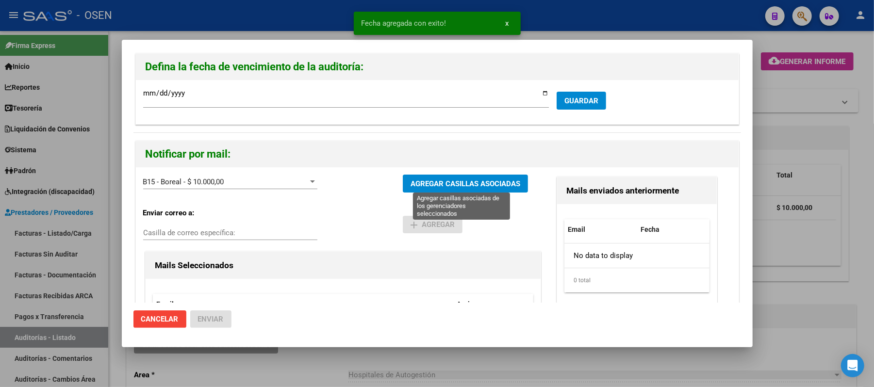
click at [426, 185] on span "AGREGAR CASILLAS ASOCIADAS" at bounding box center [466, 184] width 110 height 9
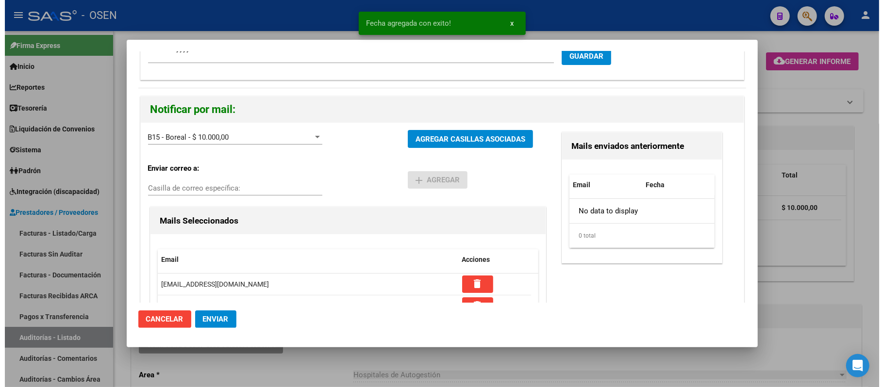
scroll to position [137, 0]
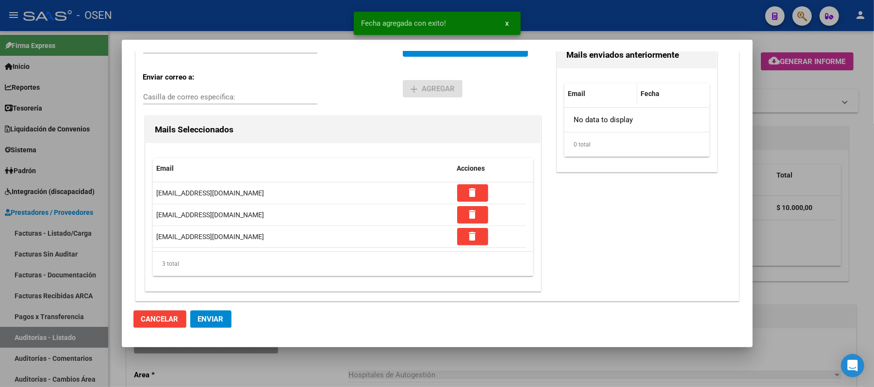
click at [220, 319] on span "Enviar" at bounding box center [211, 319] width 26 height 9
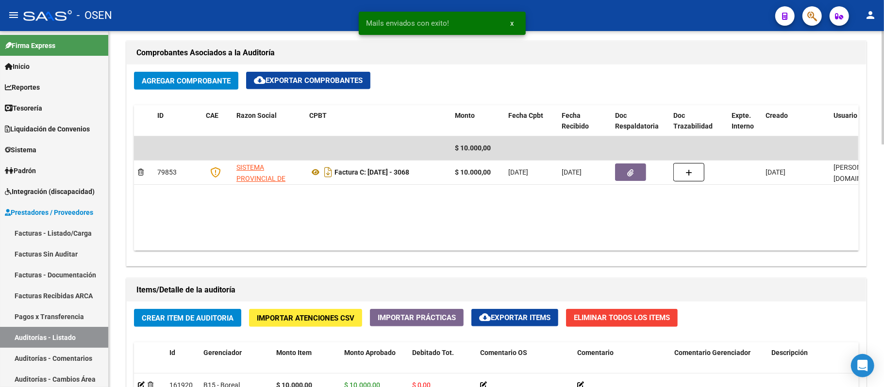
scroll to position [259, 0]
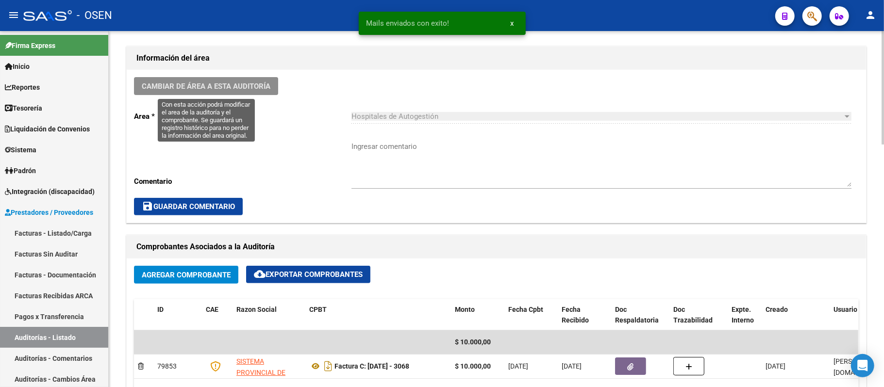
click at [251, 94] on button "Cambiar de área a esta auditoría" at bounding box center [206, 86] width 144 height 18
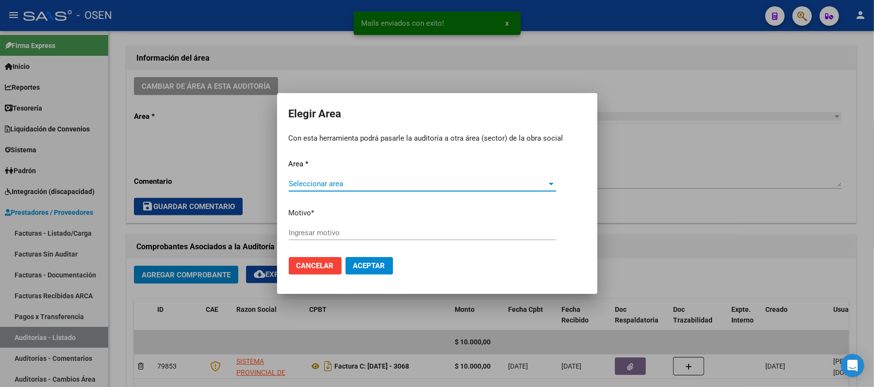
click at [340, 183] on span "Seleccionar area" at bounding box center [418, 184] width 259 height 9
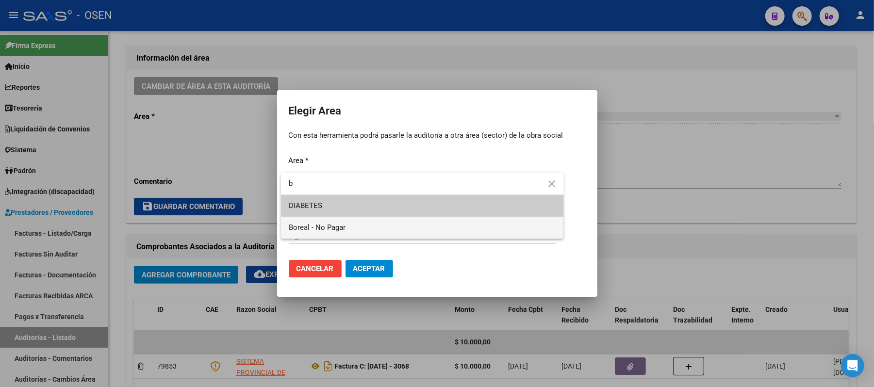
type input "b"
click at [408, 222] on span "Boreal - No Pagar" at bounding box center [422, 228] width 267 height 22
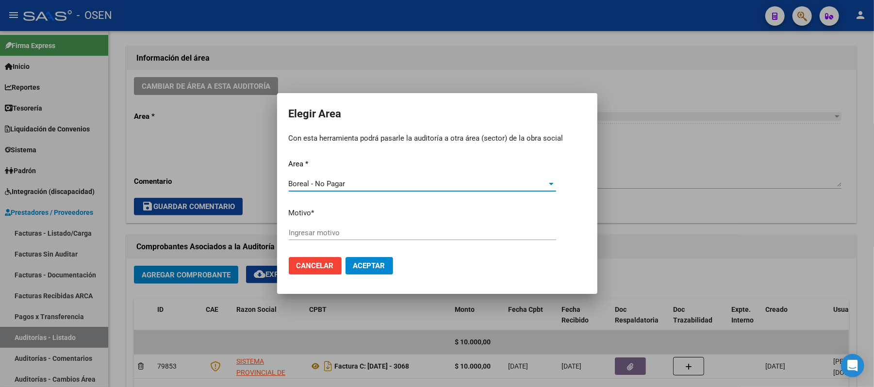
click at [375, 231] on input "Ingresar motivo" at bounding box center [422, 233] width 267 height 9
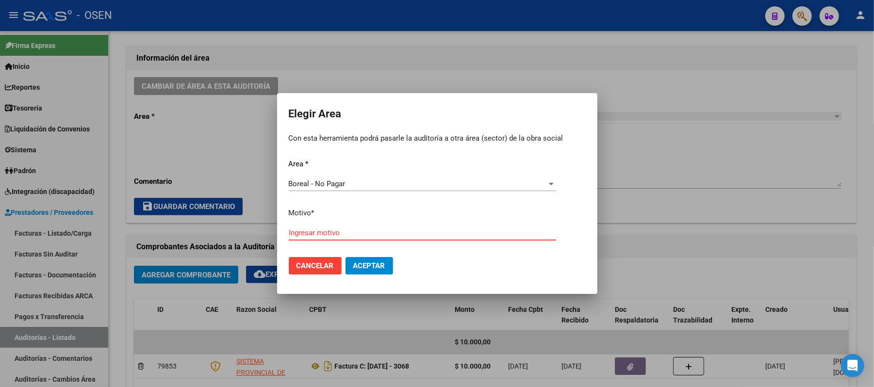
click at [348, 232] on input "Ingresar motivo" at bounding box center [422, 233] width 267 height 9
type input "af. boreal"
click at [375, 262] on span "Aceptar" at bounding box center [369, 266] width 32 height 9
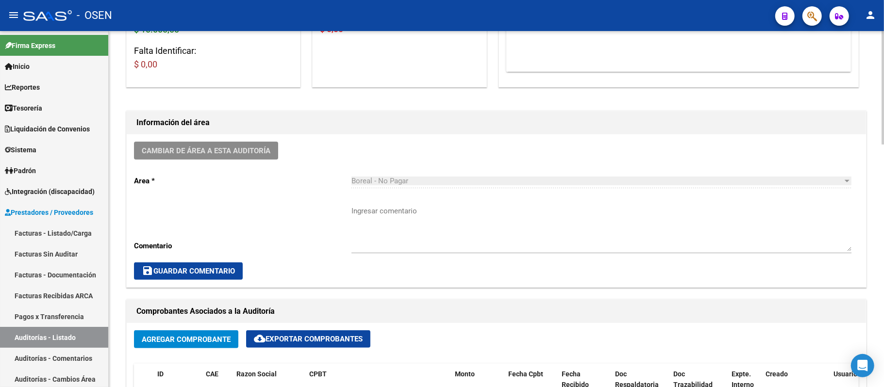
scroll to position [0, 0]
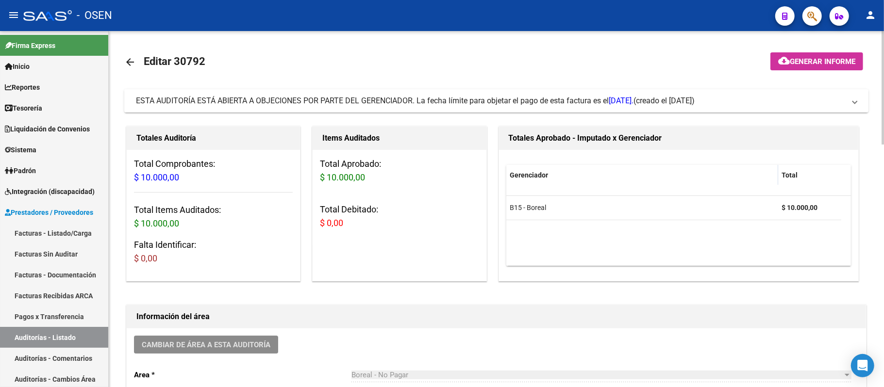
click at [396, 99] on span "ESTA AUDITORÍA ESTÁ ABIERTA A OBJECIONES POR PARTE DEL GERENCIADOR. La fecha lí…" at bounding box center [384, 100] width 497 height 9
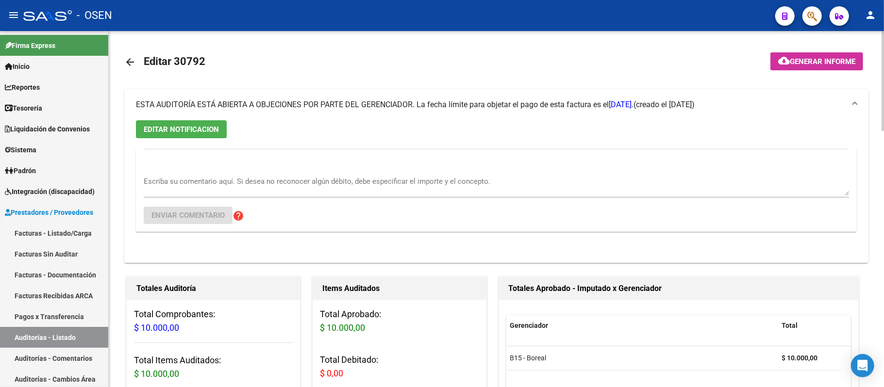
click at [397, 99] on div "ESTA AUDITORÍA ESTÁ ABIERTA A OBJECIONES POR PARTE DEL GERENCIADOR. La fecha lí…" at bounding box center [384, 104] width 497 height 11
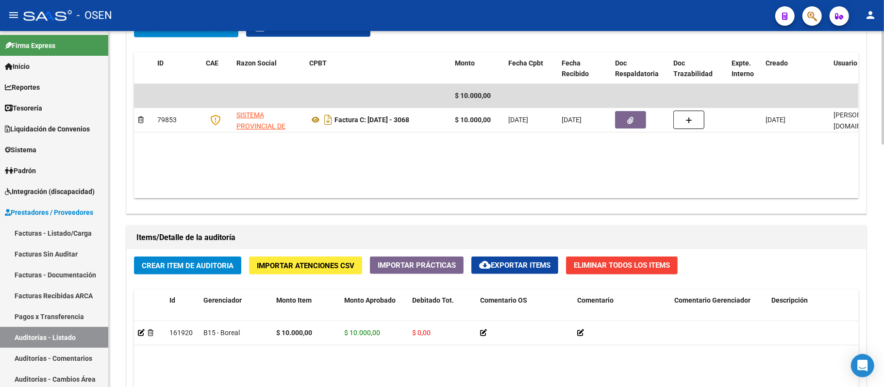
scroll to position [517, 0]
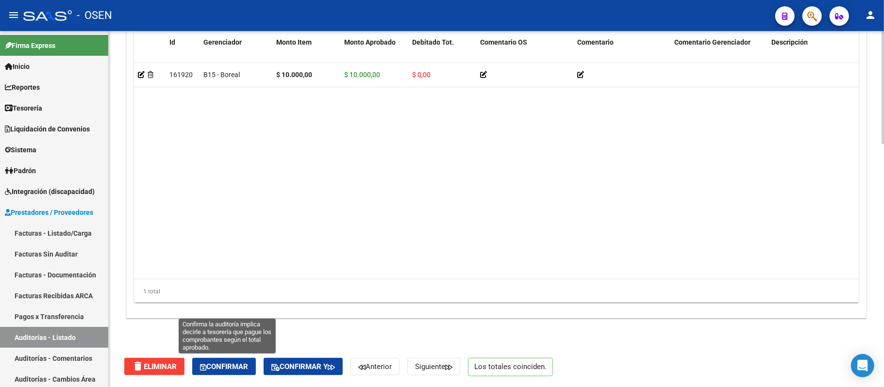
click at [226, 365] on span "Confirmar" at bounding box center [224, 367] width 48 height 9
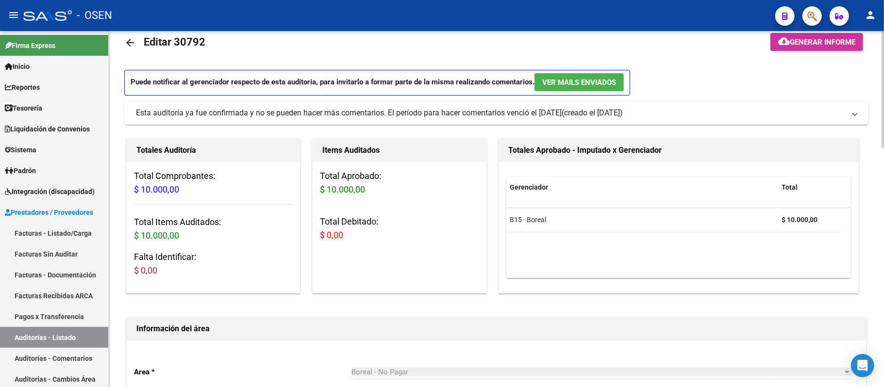
type input "202509"
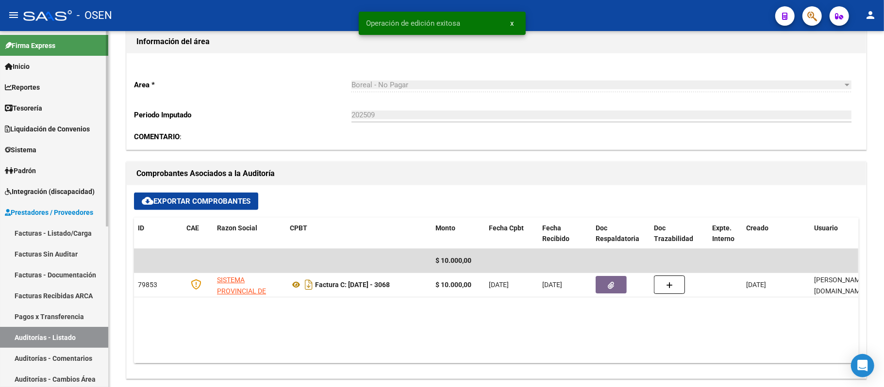
scroll to position [323, 0]
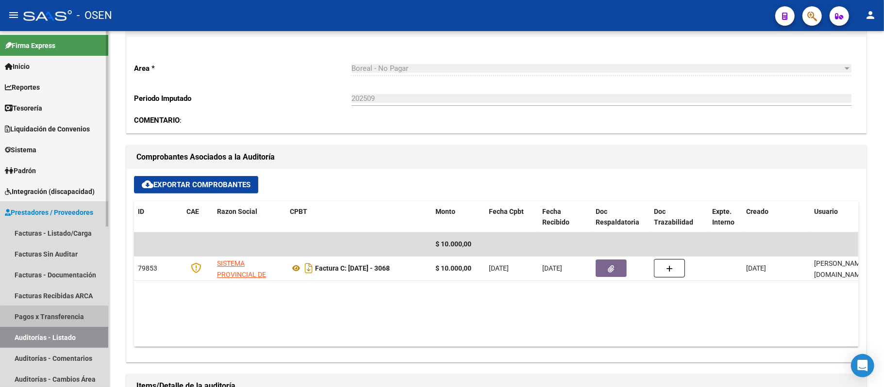
click at [72, 326] on link "Pagos x Transferencia" at bounding box center [54, 316] width 108 height 21
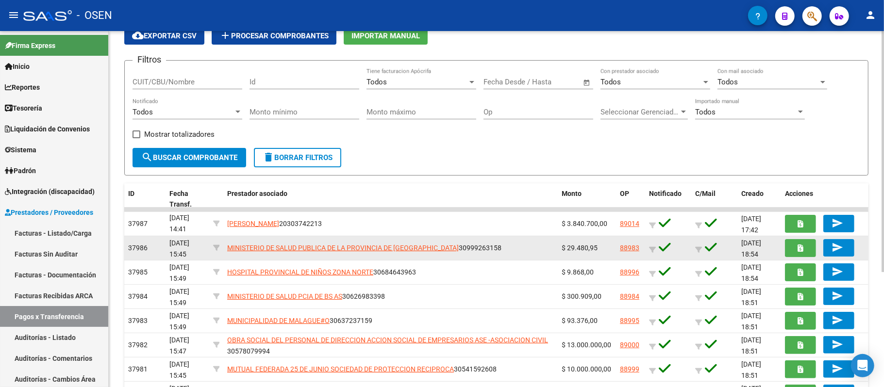
scroll to position [65, 0]
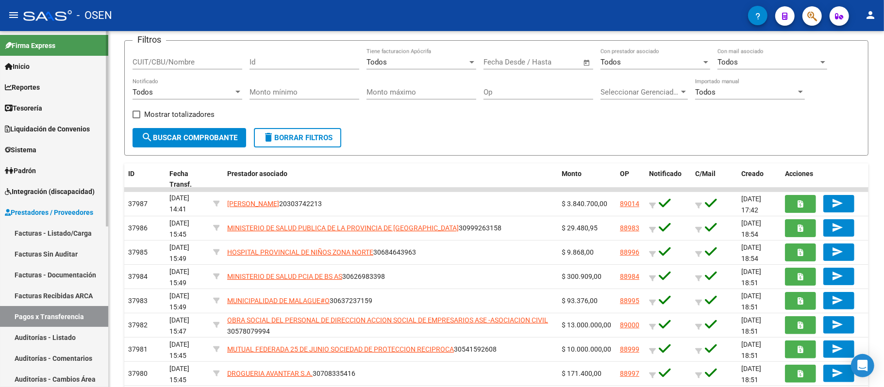
click at [49, 339] on link "Auditorías - Listado" at bounding box center [54, 337] width 108 height 21
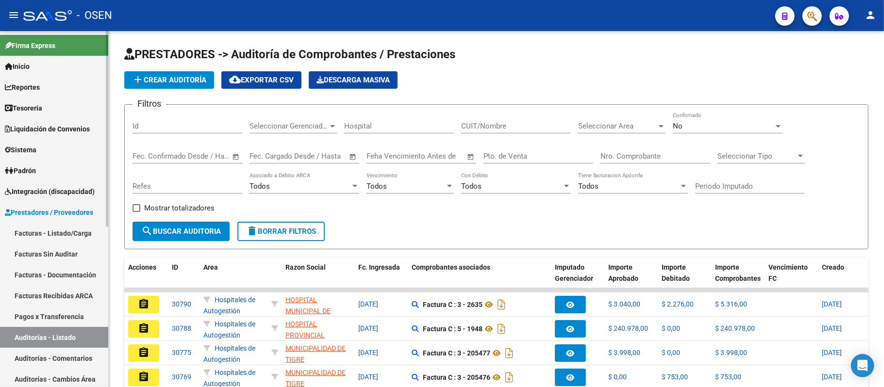
click at [33, 237] on link "Facturas - Listado/Carga" at bounding box center [54, 233] width 108 height 21
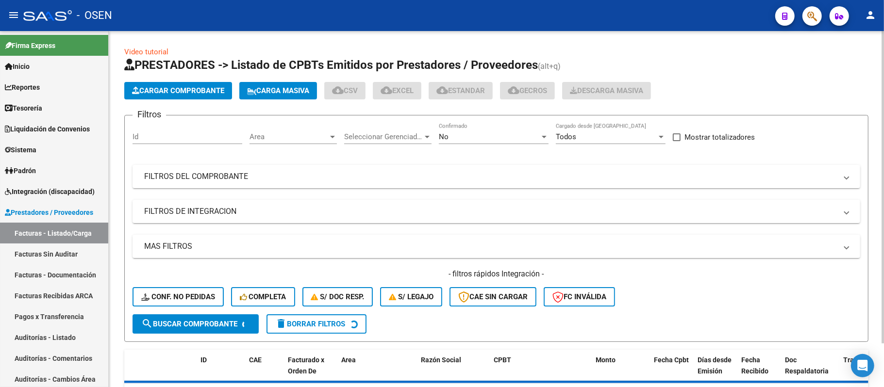
click at [292, 143] on div "Area Area" at bounding box center [292, 133] width 87 height 21
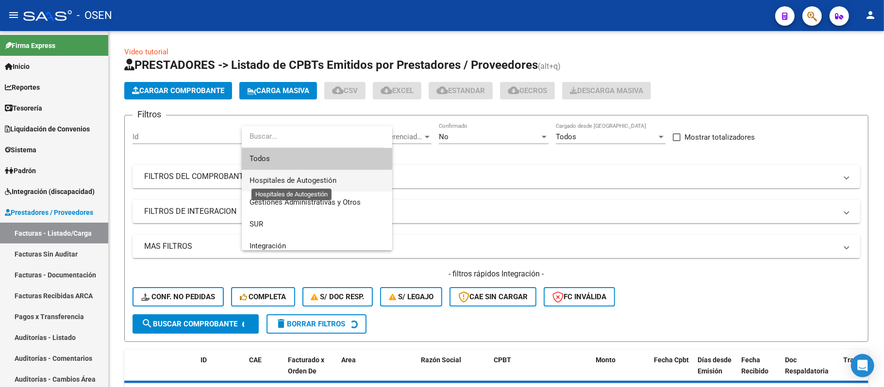
click at [305, 181] on span "Hospitales de Autogestión" at bounding box center [292, 180] width 87 height 9
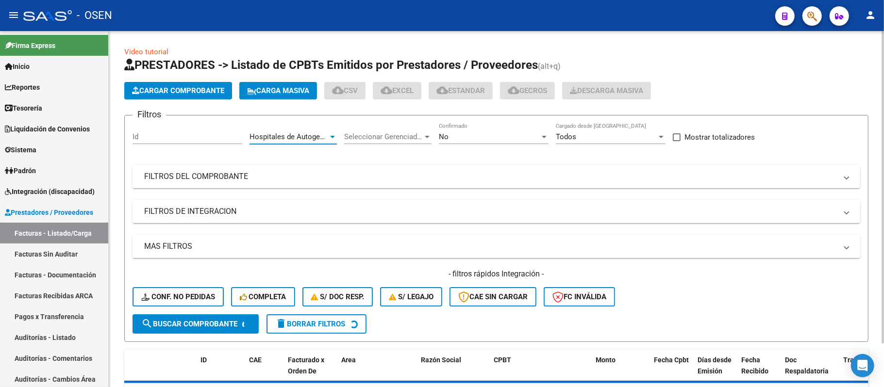
click at [380, 255] on mat-expansion-panel-header "MAS FILTROS" at bounding box center [496, 246] width 728 height 23
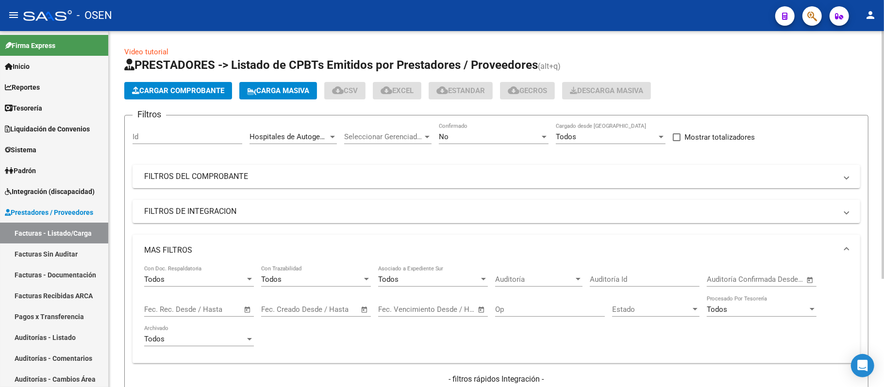
click at [543, 285] on div "Auditoría Auditoría" at bounding box center [538, 276] width 87 height 21
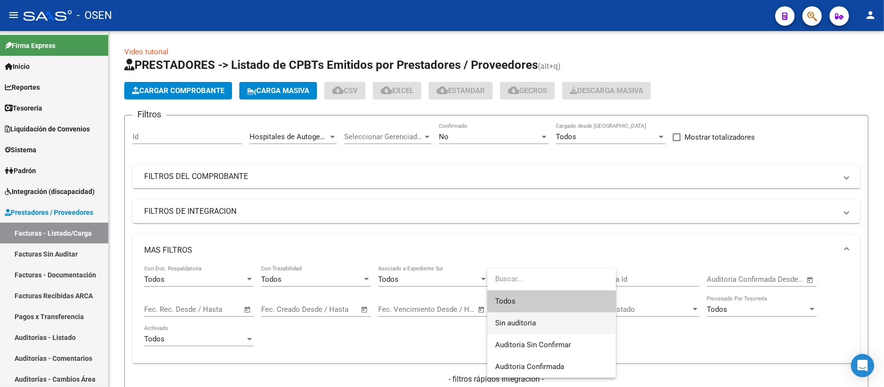
click at [554, 319] on span "Sin auditoria" at bounding box center [551, 324] width 113 height 22
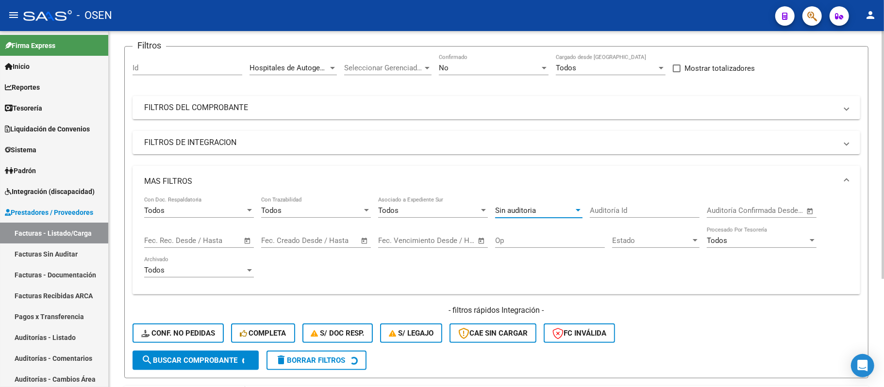
scroll to position [156, 0]
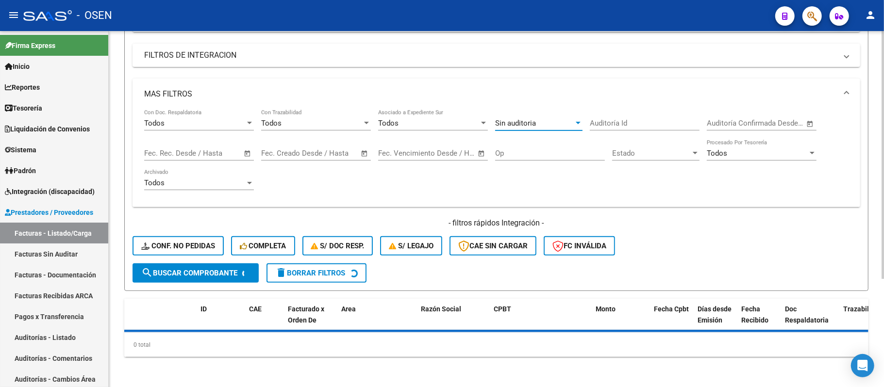
click at [168, 269] on span "search Buscar Comprobante" at bounding box center [189, 273] width 96 height 9
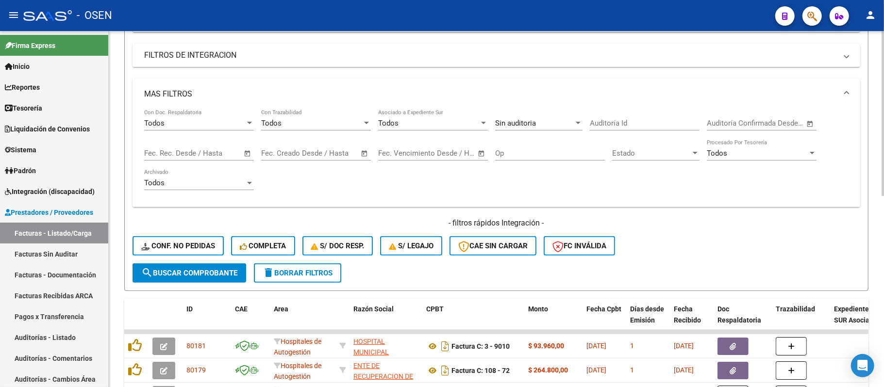
click at [171, 271] on span "search Buscar Comprobante" at bounding box center [189, 273] width 96 height 9
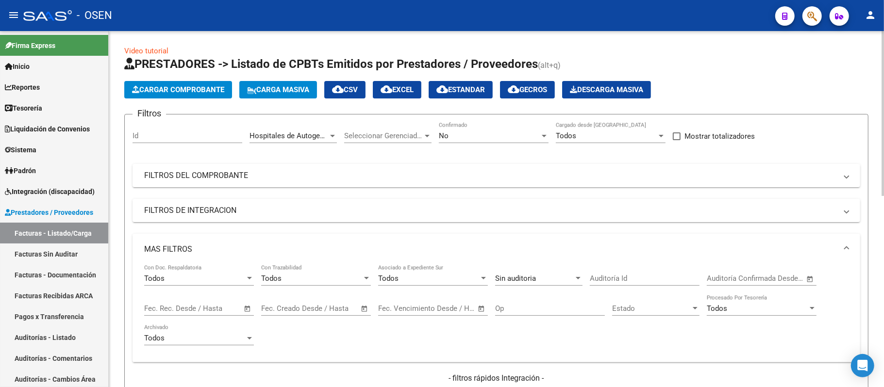
scroll to position [0, 0]
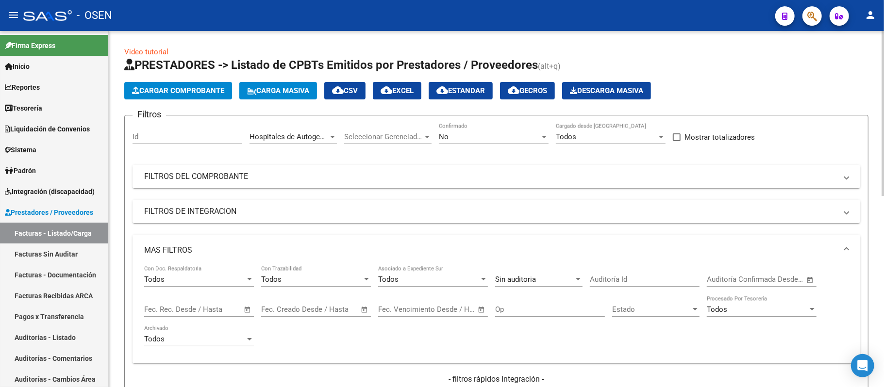
click at [196, 314] on div "Fecha inicio – Fecha fin Fec. Rec. Desde / Hasta" at bounding box center [193, 306] width 98 height 21
click at [244, 308] on span "Open calendar" at bounding box center [247, 309] width 23 height 23
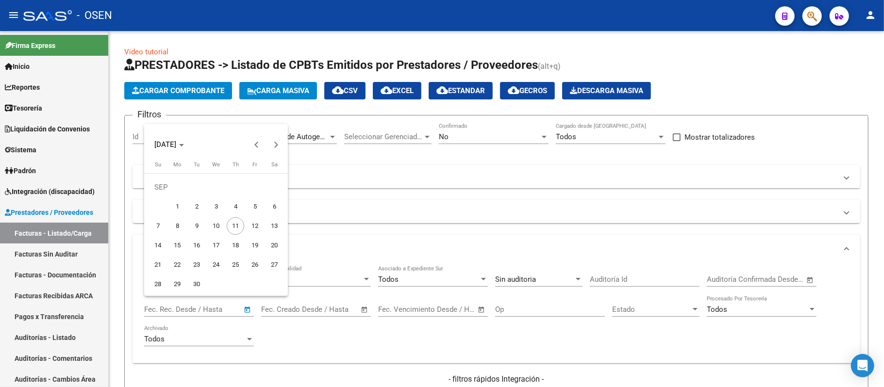
click at [238, 206] on span "4" at bounding box center [235, 206] width 17 height 17
type input "[DATE]"
click at [238, 206] on span "4" at bounding box center [235, 206] width 17 height 17
type input "[DATE]"
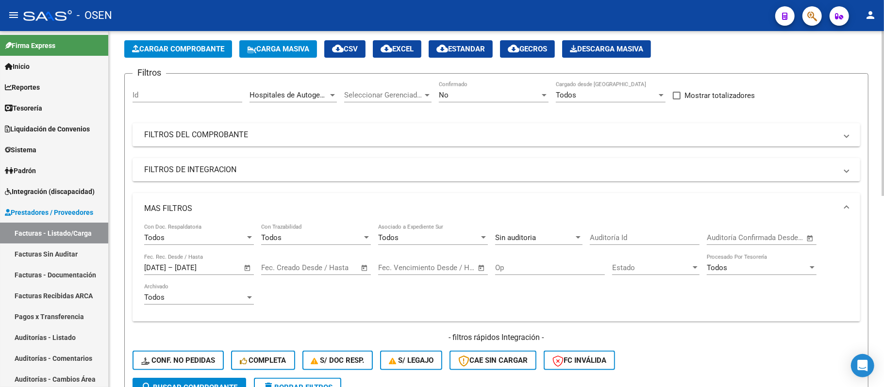
scroll to position [259, 0]
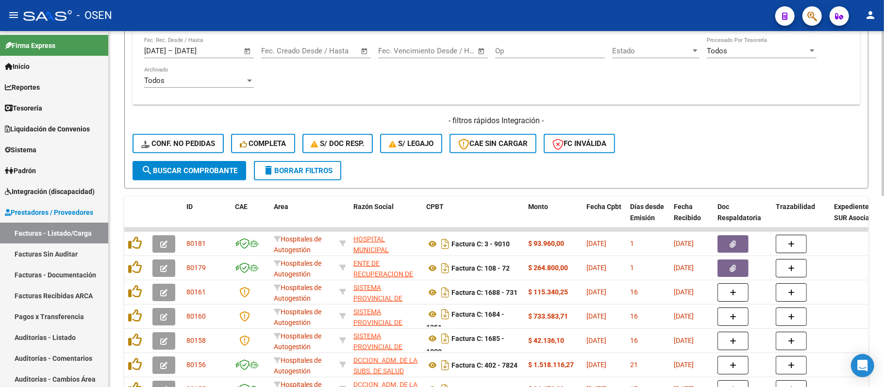
click at [202, 169] on span "search Buscar Comprobante" at bounding box center [189, 170] width 96 height 9
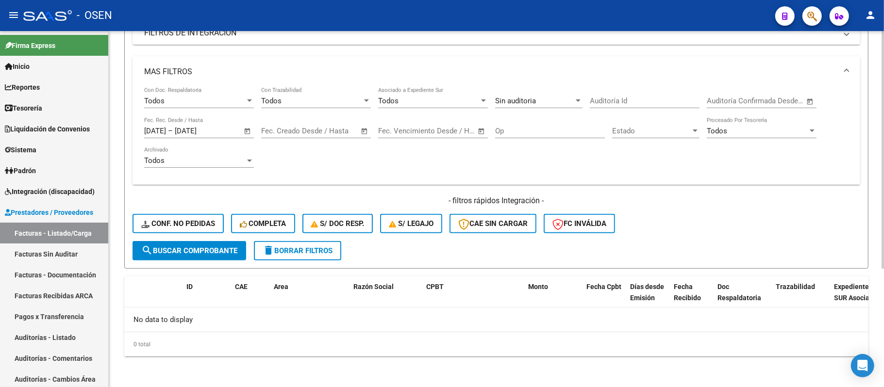
scroll to position [49, 0]
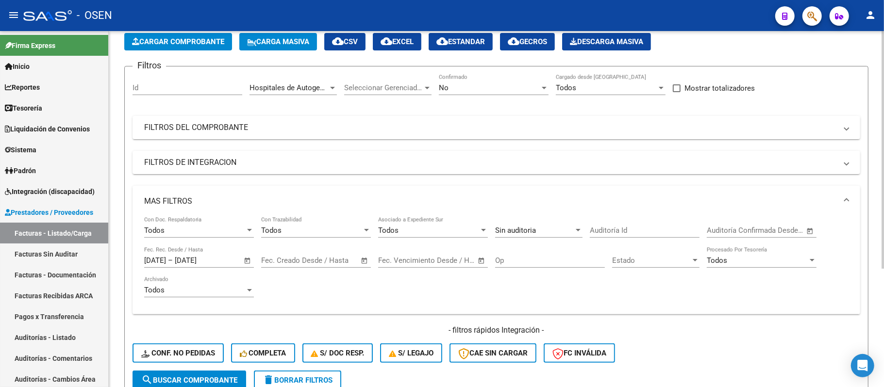
click at [241, 260] on span "Open calendar" at bounding box center [247, 260] width 23 height 23
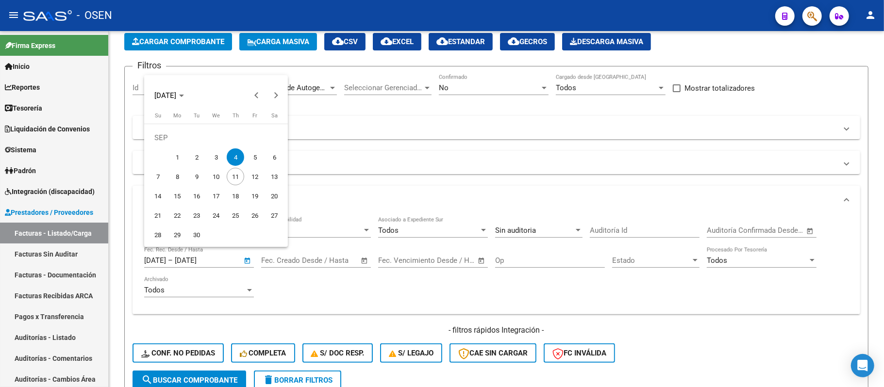
click at [250, 158] on span "5" at bounding box center [254, 157] width 17 height 17
type input "[DATE]"
click at [250, 158] on span "5" at bounding box center [254, 157] width 17 height 17
type input "[DATE]"
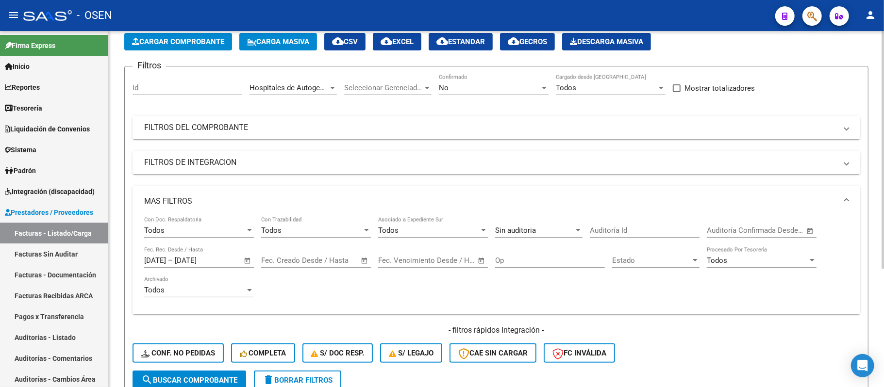
click at [215, 371] on button "search Buscar Comprobante" at bounding box center [189, 380] width 114 height 19
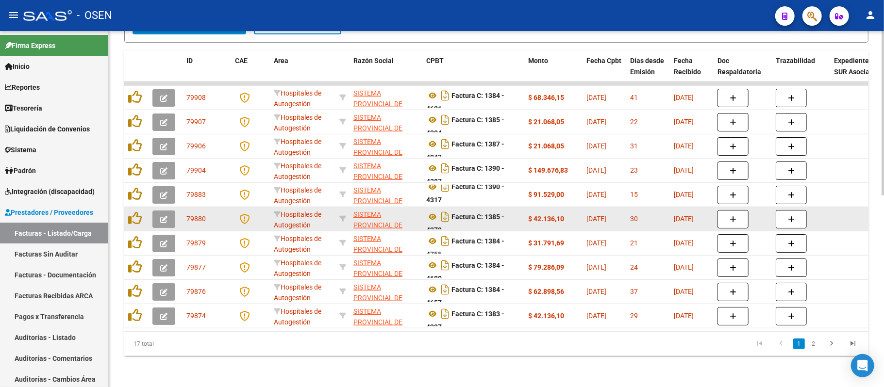
scroll to position [414, 0]
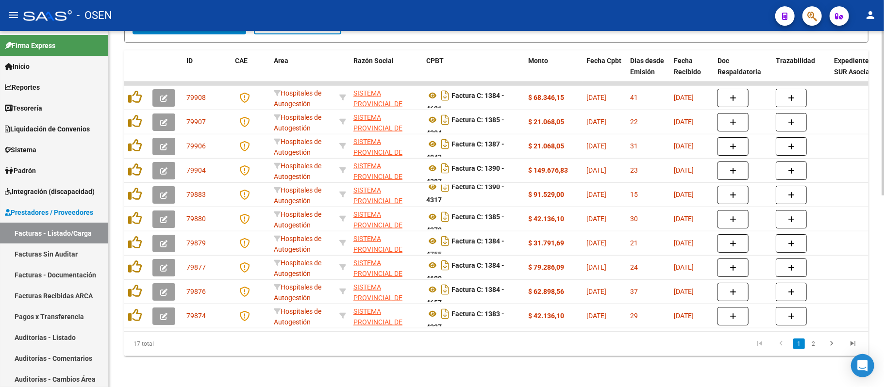
click at [546, 357] on div "Video tutorial PRESTADORES -> Listado de CPBTs Emitidos por Prestadores / Prove…" at bounding box center [496, 6] width 775 height 761
click at [816, 342] on link "2" at bounding box center [814, 344] width 12 height 11
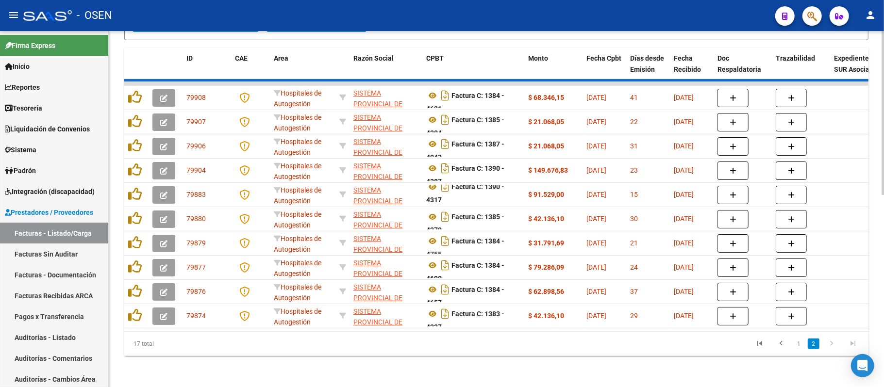
scroll to position [341, 0]
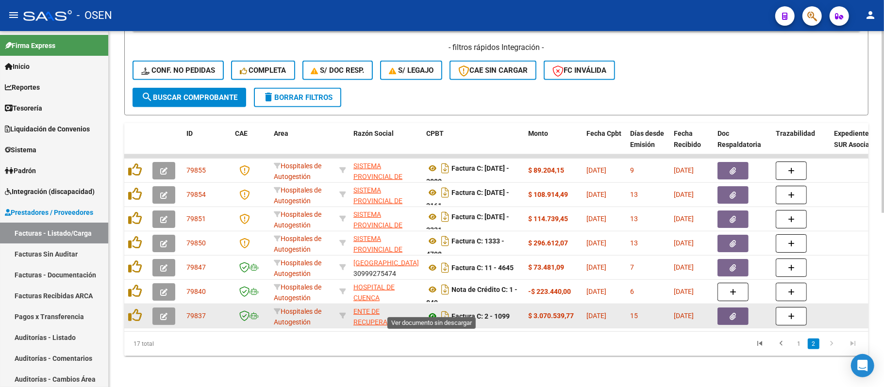
click at [433, 311] on icon at bounding box center [432, 317] width 13 height 12
click at [738, 311] on button "button" at bounding box center [732, 316] width 31 height 17
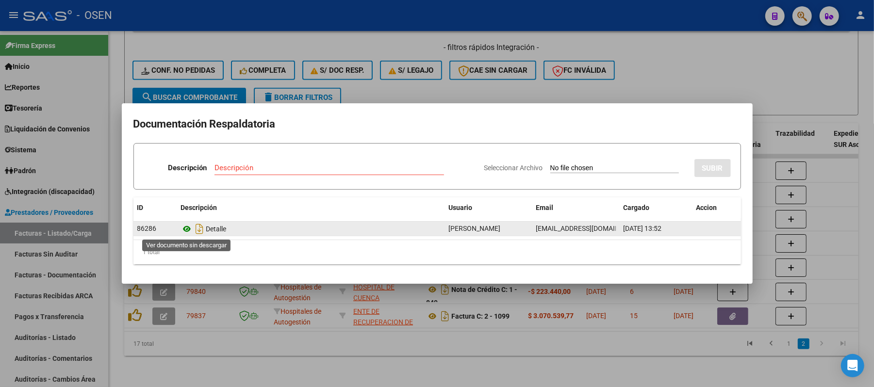
click at [188, 232] on icon at bounding box center [187, 229] width 13 height 12
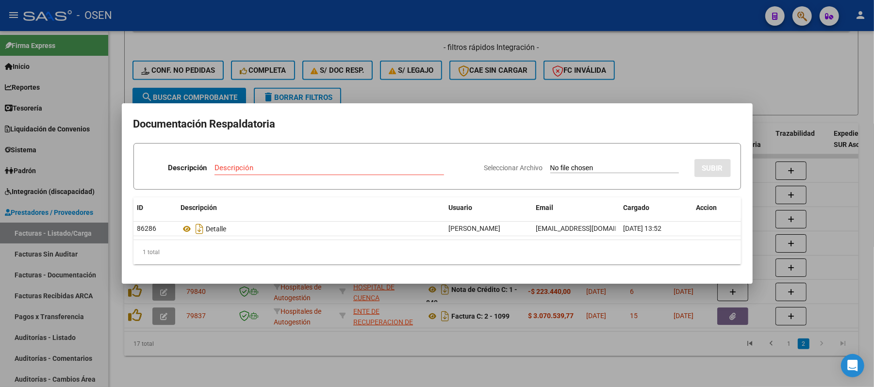
click at [503, 70] on div at bounding box center [437, 193] width 874 height 387
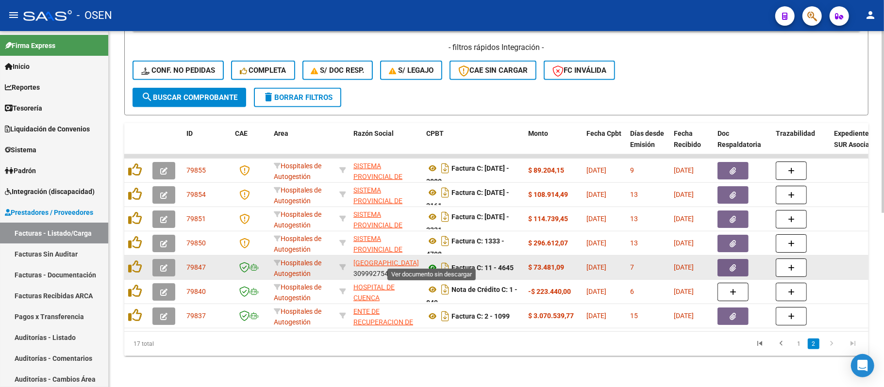
click at [435, 262] on icon at bounding box center [432, 268] width 13 height 12
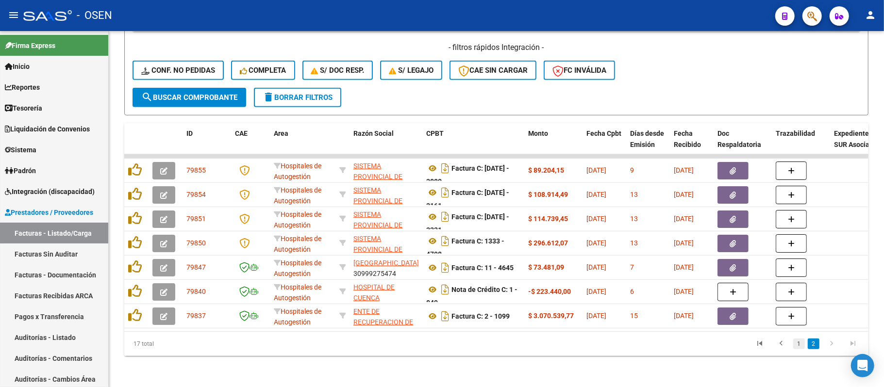
click at [800, 339] on link "1" at bounding box center [799, 344] width 12 height 11
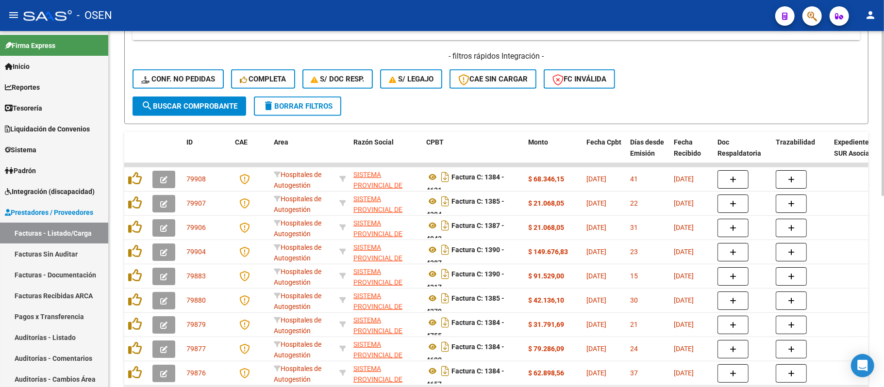
scroll to position [6, 0]
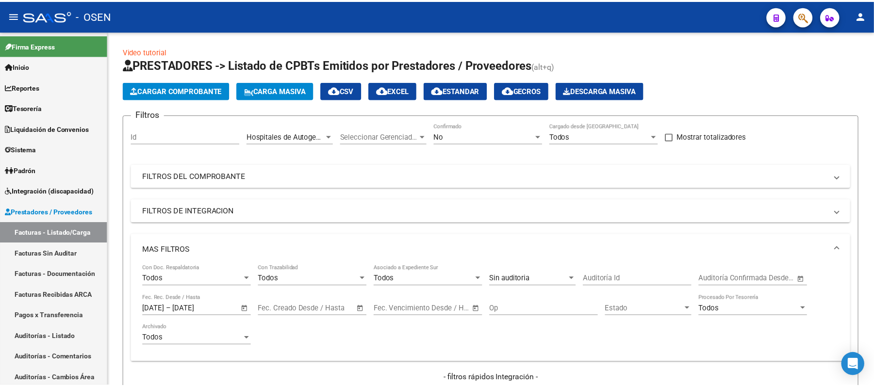
scroll to position [6, 0]
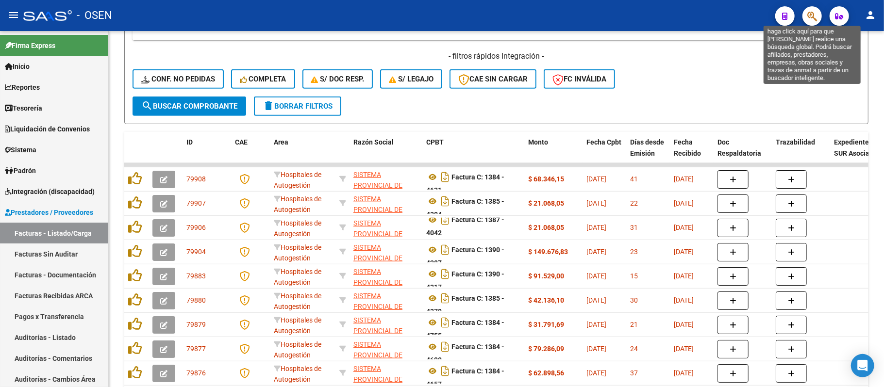
click at [810, 19] on icon "button" at bounding box center [812, 16] width 10 height 11
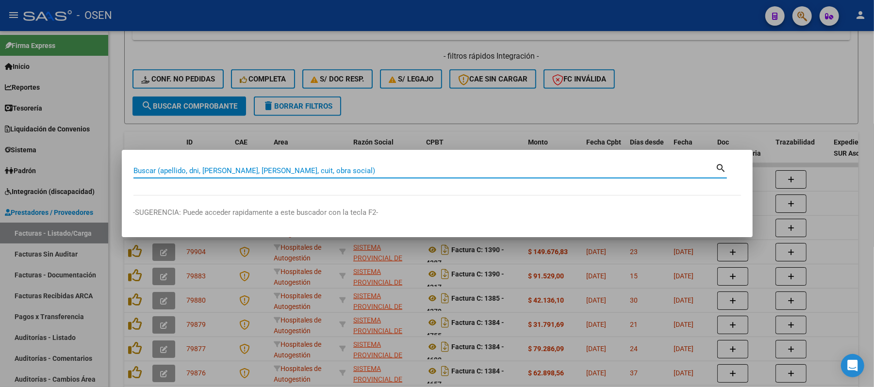
paste input "20458887935"
type input "20458887935"
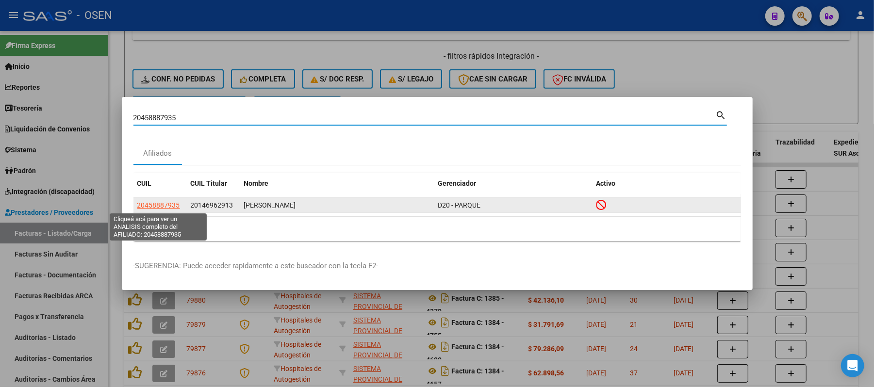
click at [168, 206] on span "20458887935" at bounding box center [158, 205] width 43 height 8
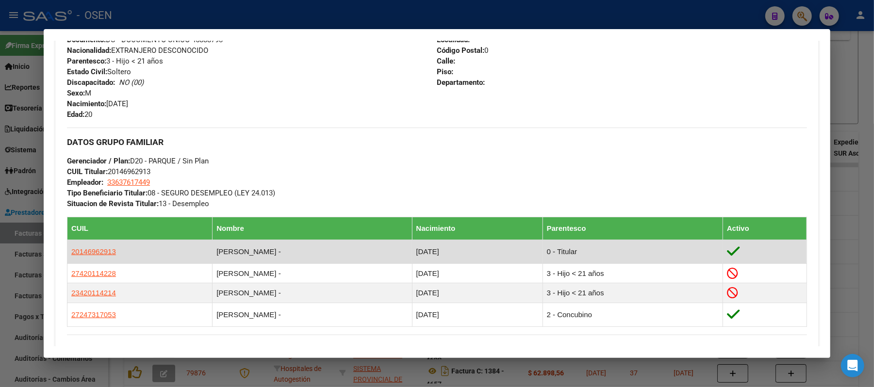
scroll to position [633, 0]
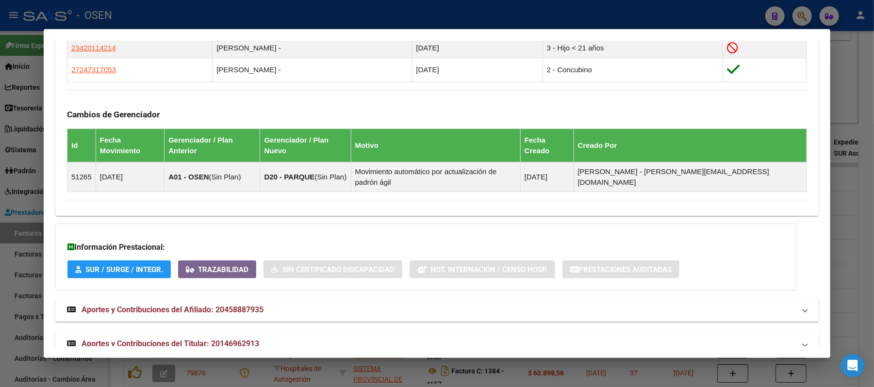
click at [323, 338] on mat-panel-title "Aportes y Contribuciones del Titular: 20146962913" at bounding box center [431, 344] width 728 height 12
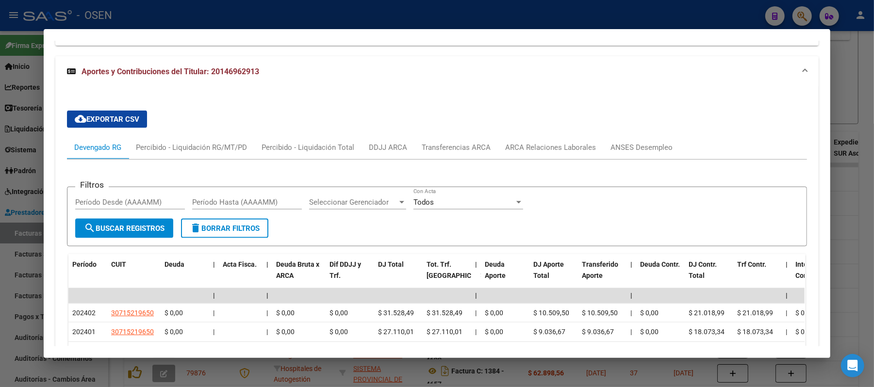
scroll to position [942, 0]
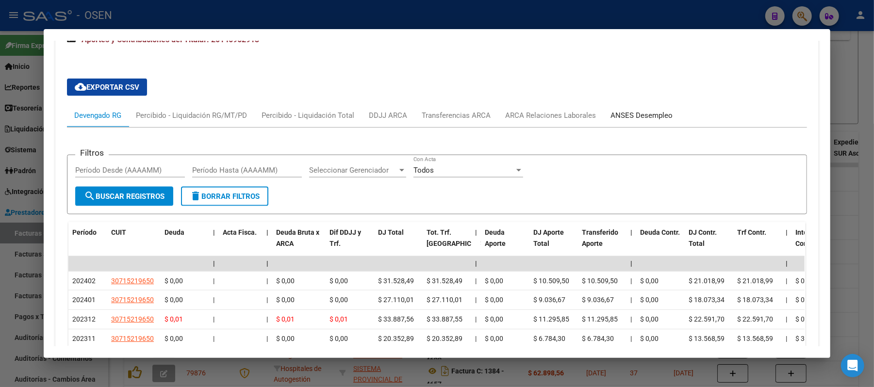
click at [646, 110] on div "ANSES Desempleo" at bounding box center [642, 115] width 62 height 11
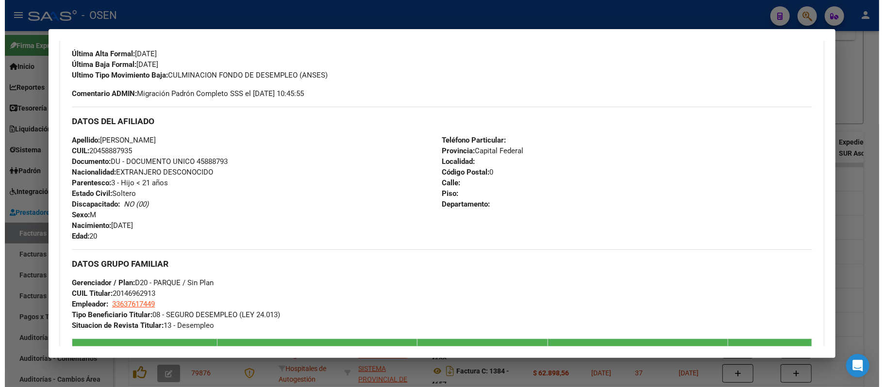
scroll to position [187, 0]
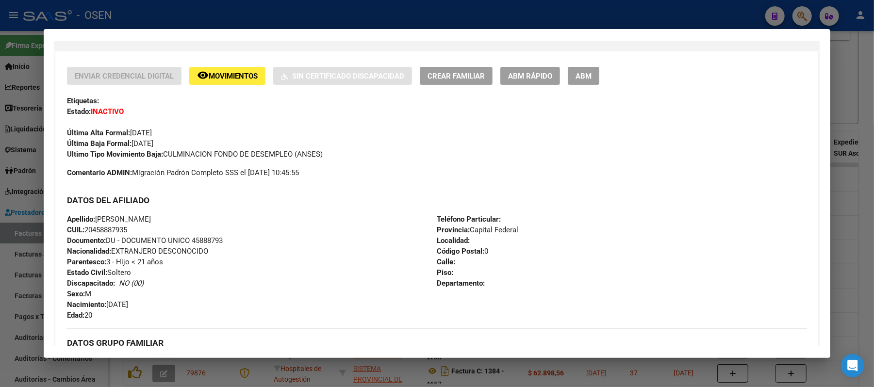
click at [301, 18] on div at bounding box center [437, 193] width 874 height 387
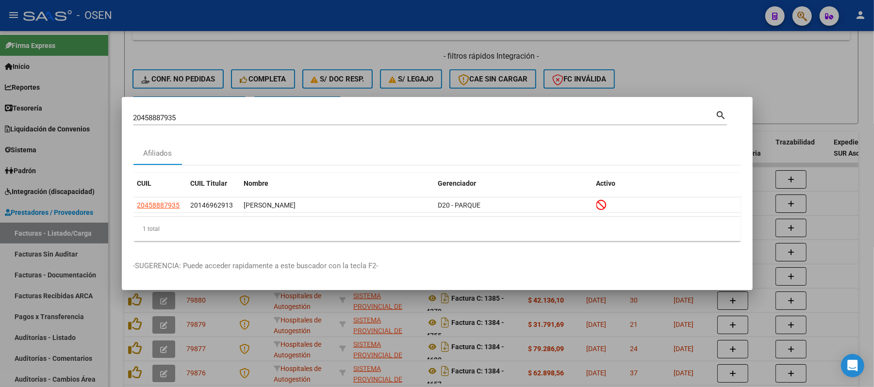
click at [329, 53] on div at bounding box center [437, 193] width 874 height 387
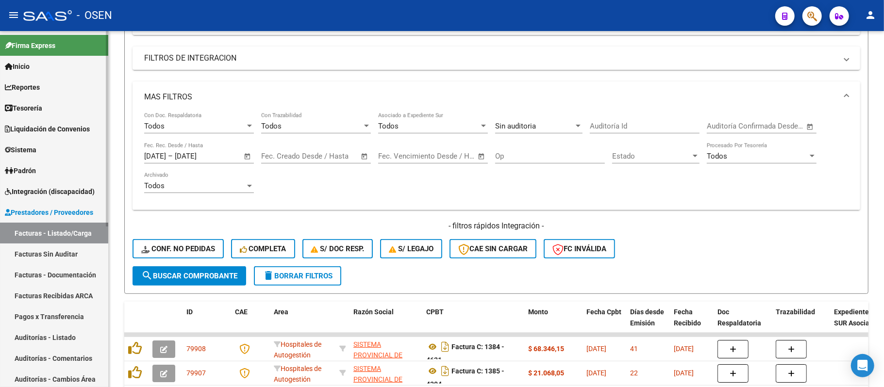
scroll to position [129, 0]
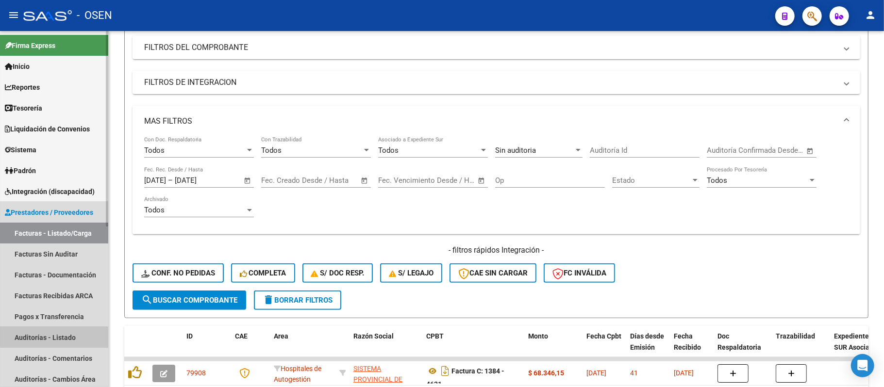
click at [55, 333] on link "Auditorías - Listado" at bounding box center [54, 337] width 108 height 21
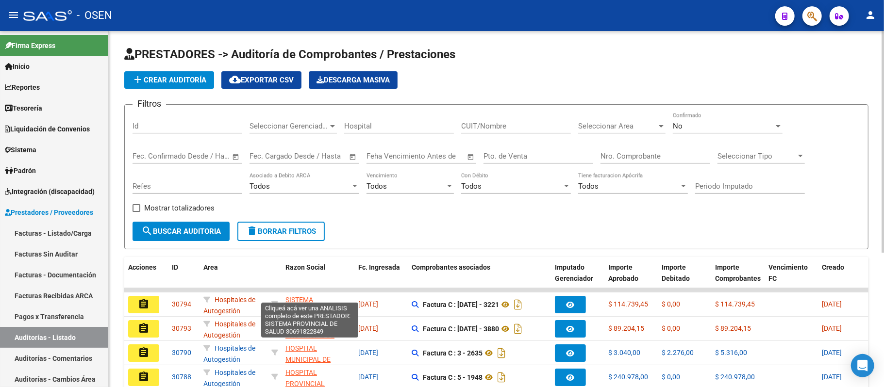
scroll to position [194, 0]
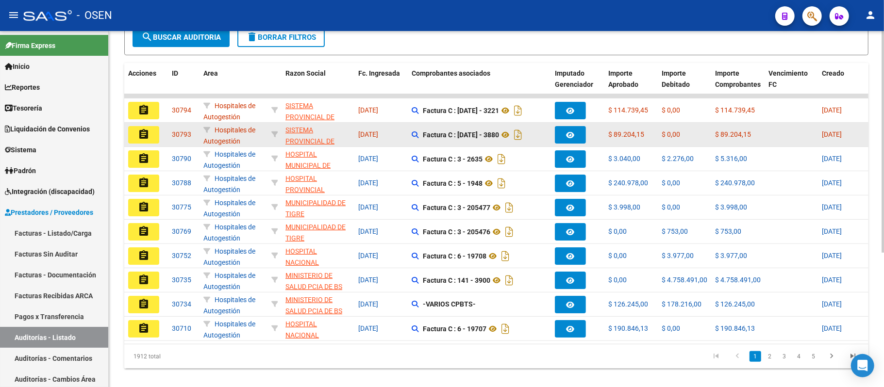
click at [144, 136] on mat-icon "assignment" at bounding box center [144, 135] width 12 height 12
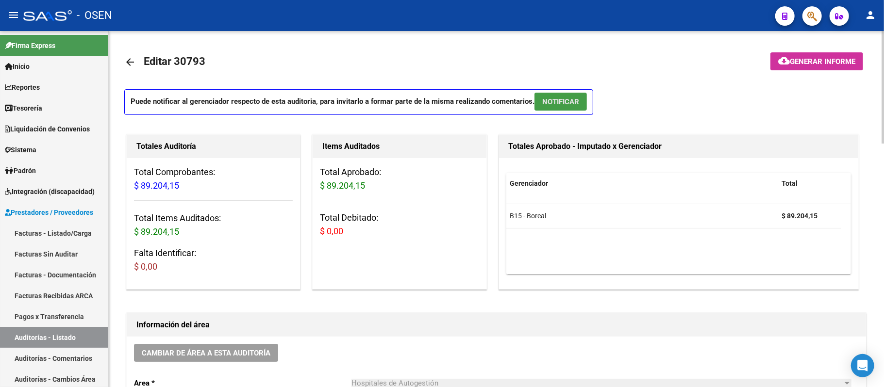
click at [557, 103] on span "NOTIFICAR" at bounding box center [560, 102] width 37 height 9
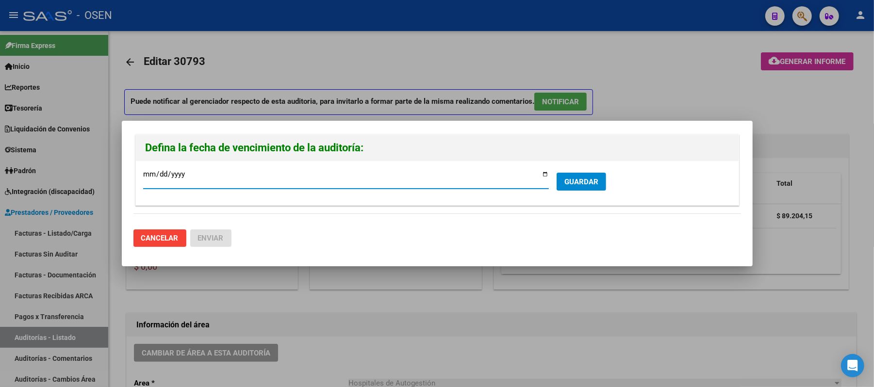
drag, startPoint x: 563, startPoint y: 182, endPoint x: 556, endPoint y: 197, distance: 16.3
click at [565, 183] on button "GUARDAR" at bounding box center [582, 182] width 50 height 18
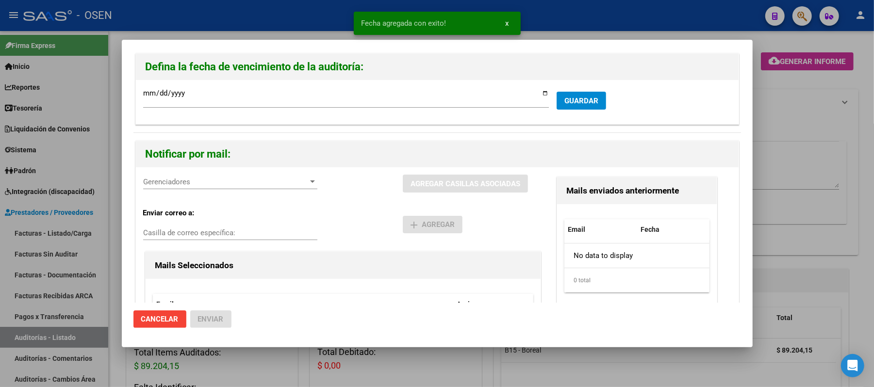
click at [186, 180] on span "Gerenciadores" at bounding box center [225, 182] width 165 height 9
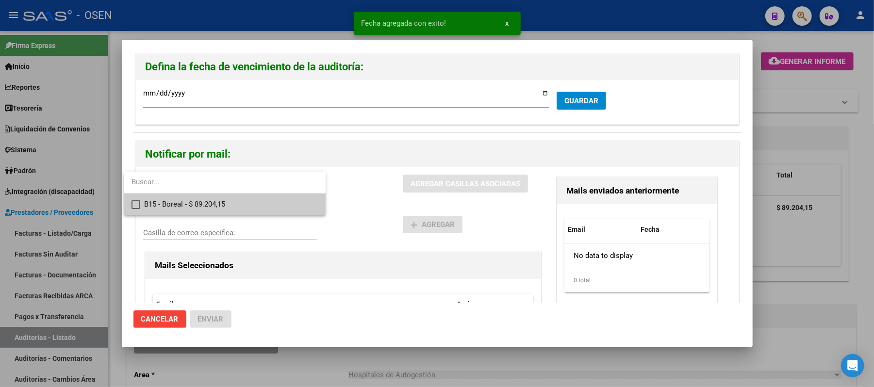
click at [222, 204] on span "B15 - Boreal - $ 89.204,15" at bounding box center [231, 205] width 174 height 22
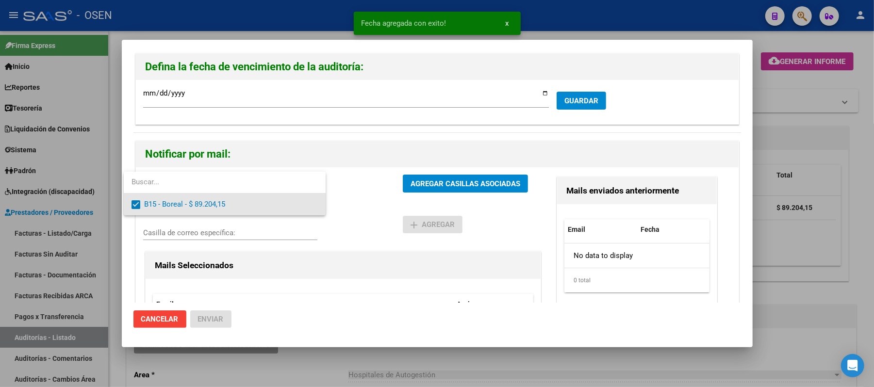
click at [387, 202] on div at bounding box center [437, 193] width 874 height 387
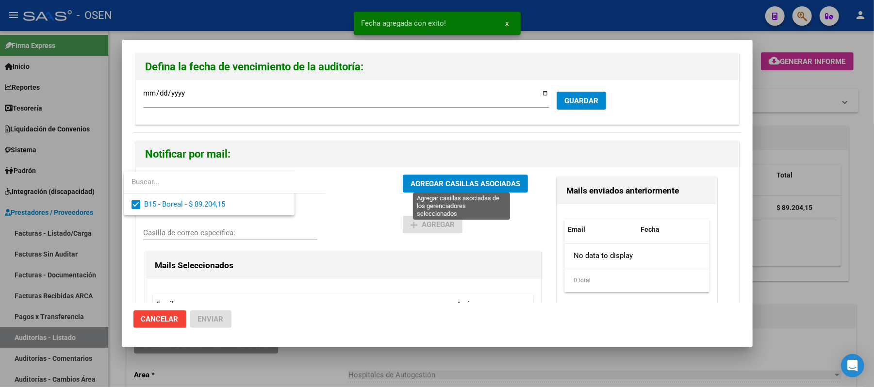
click at [446, 179] on button "AGREGAR CASILLAS ASOCIADAS" at bounding box center [465, 184] width 125 height 18
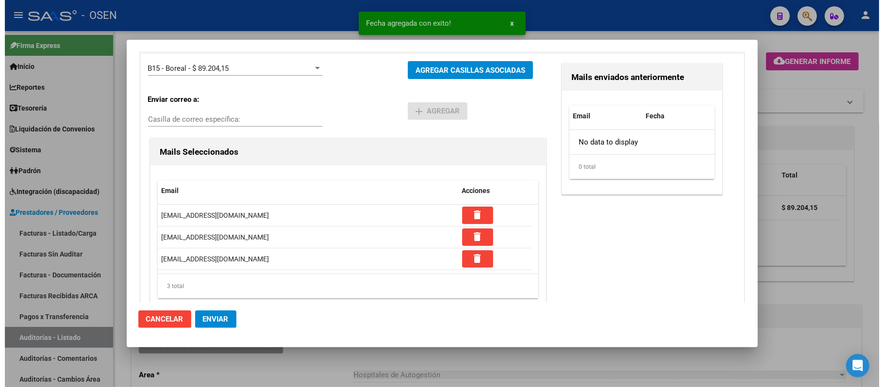
scroll to position [137, 0]
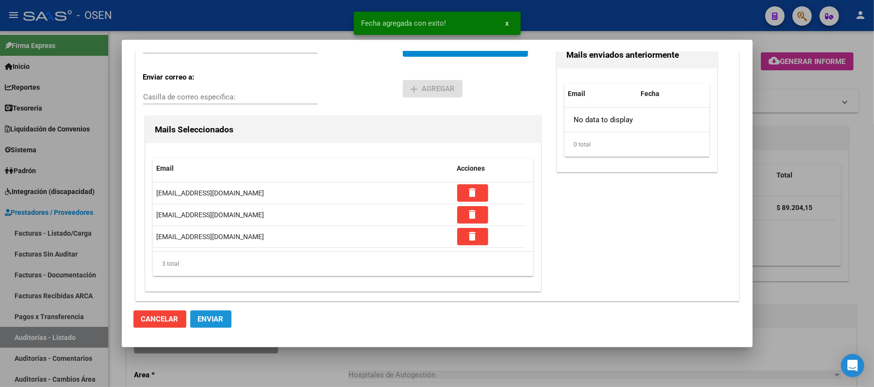
click at [216, 322] on span "Enviar" at bounding box center [211, 319] width 26 height 9
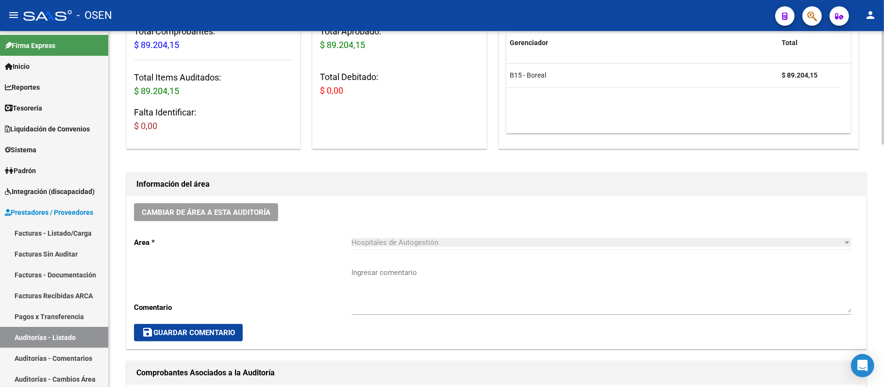
scroll to position [129, 0]
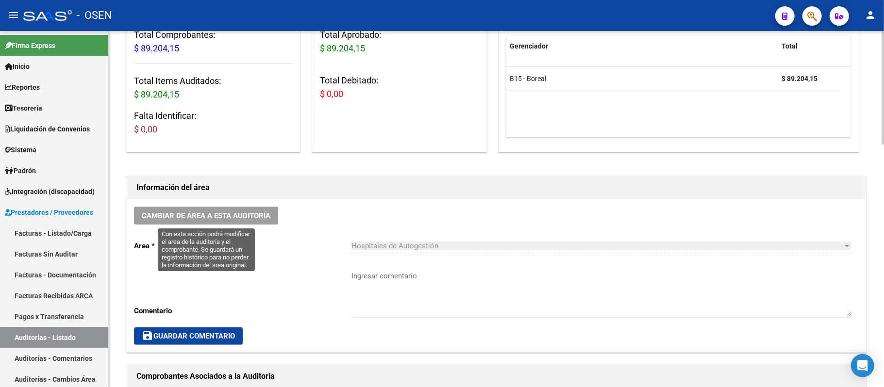
click at [210, 219] on span "Cambiar de área a esta auditoría" at bounding box center [206, 216] width 129 height 9
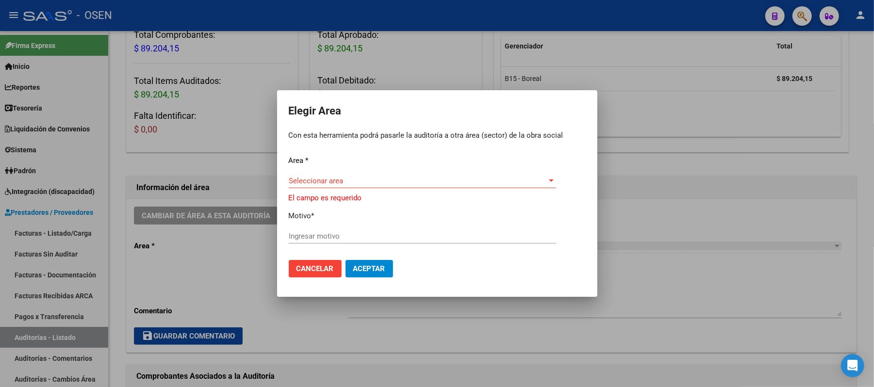
click at [381, 175] on div "Area * Seleccionar area Seleccionar area El campo es requerido Motivo * Ingresa…" at bounding box center [437, 203] width 297 height 97
click at [381, 182] on span "Seleccionar area" at bounding box center [418, 181] width 259 height 9
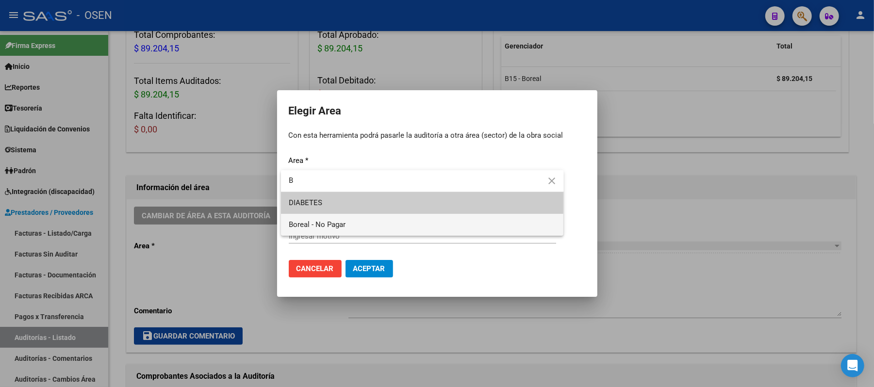
type input "B"
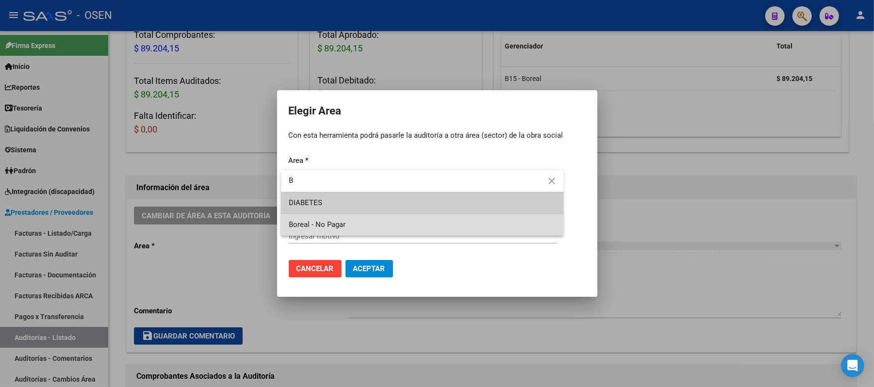
click at [346, 223] on span "Boreal - No Pagar" at bounding box center [422, 225] width 267 height 22
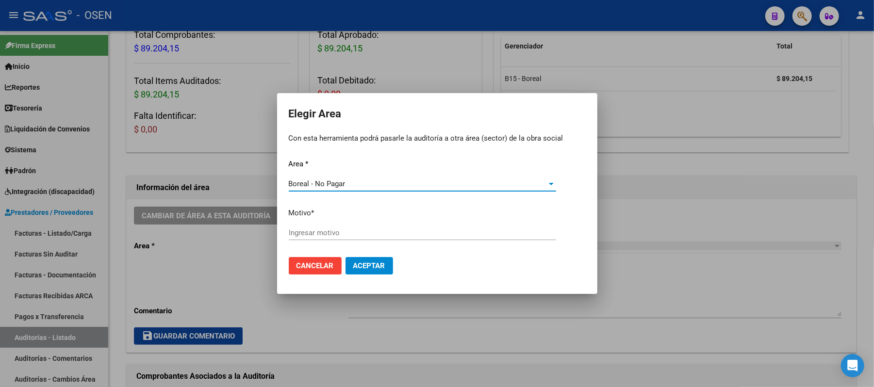
click at [346, 233] on input "Ingresar motivo" at bounding box center [422, 233] width 267 height 9
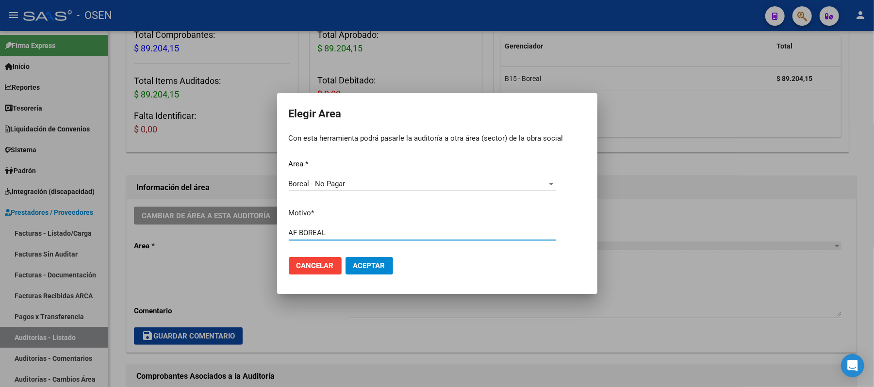
type input "AF BOREAL"
click at [356, 266] on span "Aceptar" at bounding box center [369, 266] width 32 height 9
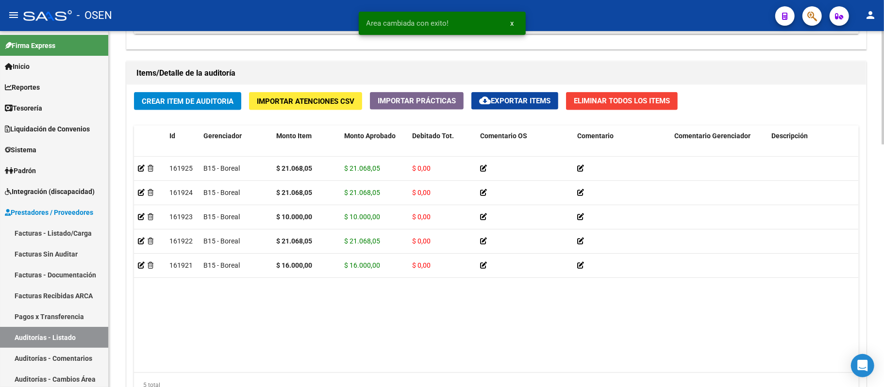
scroll to position [765, 0]
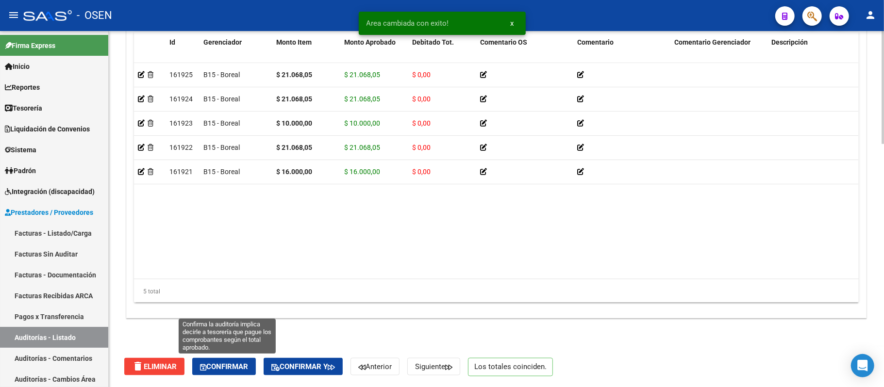
click at [241, 363] on span "Confirmar" at bounding box center [224, 367] width 48 height 9
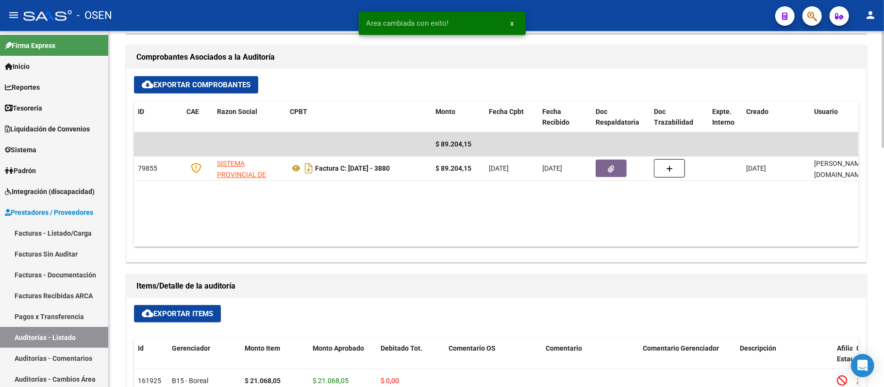
type input "202509"
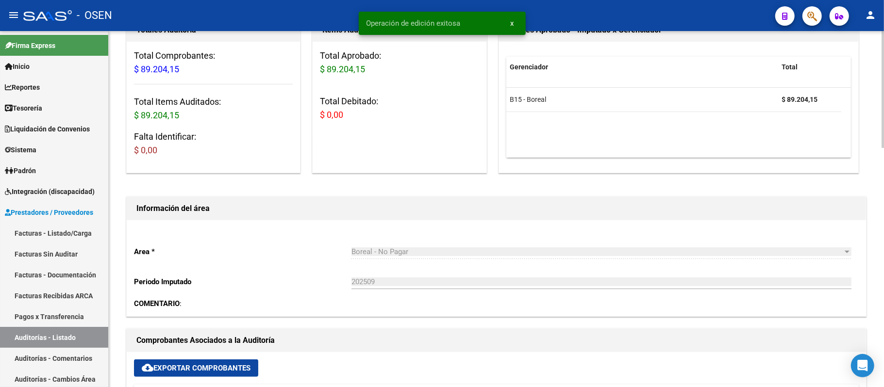
scroll to position [84, 0]
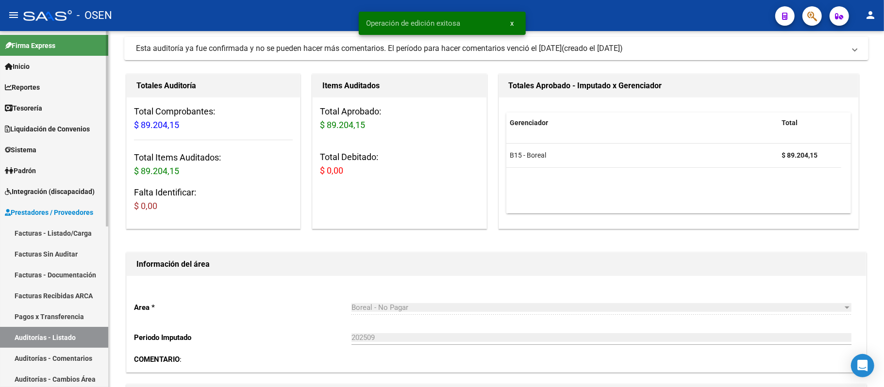
click at [63, 335] on link "Auditorías - Listado" at bounding box center [54, 337] width 108 height 21
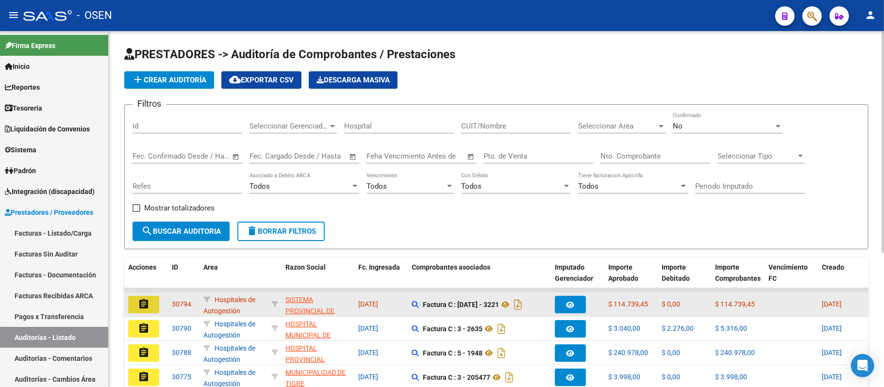
click at [142, 312] on button "assignment" at bounding box center [143, 304] width 31 height 17
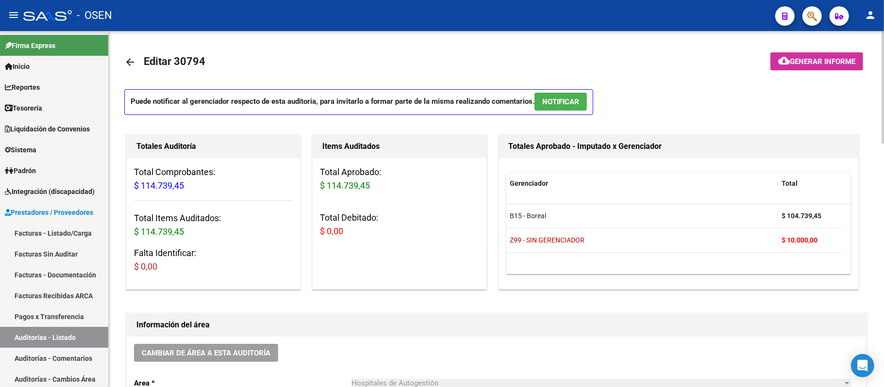
click at [127, 62] on mat-icon "arrow_back" at bounding box center [130, 62] width 12 height 12
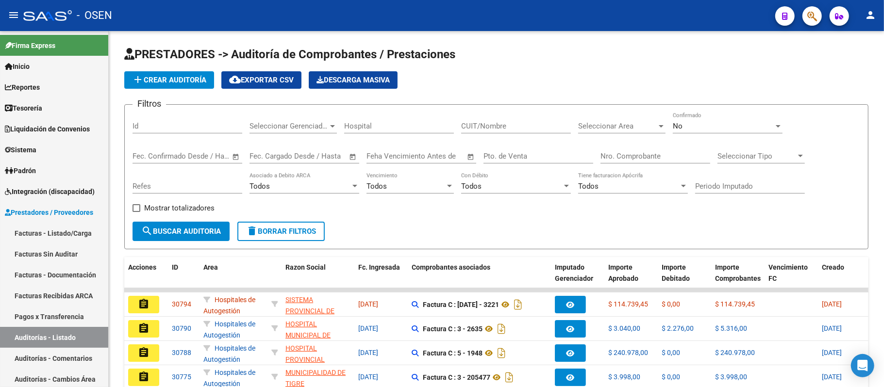
click at [648, 61] on h1 "PRESTADORES -> Auditoría de Comprobantes / Prestaciones" at bounding box center [496, 55] width 744 height 17
